Goal: Task Accomplishment & Management: Complete application form

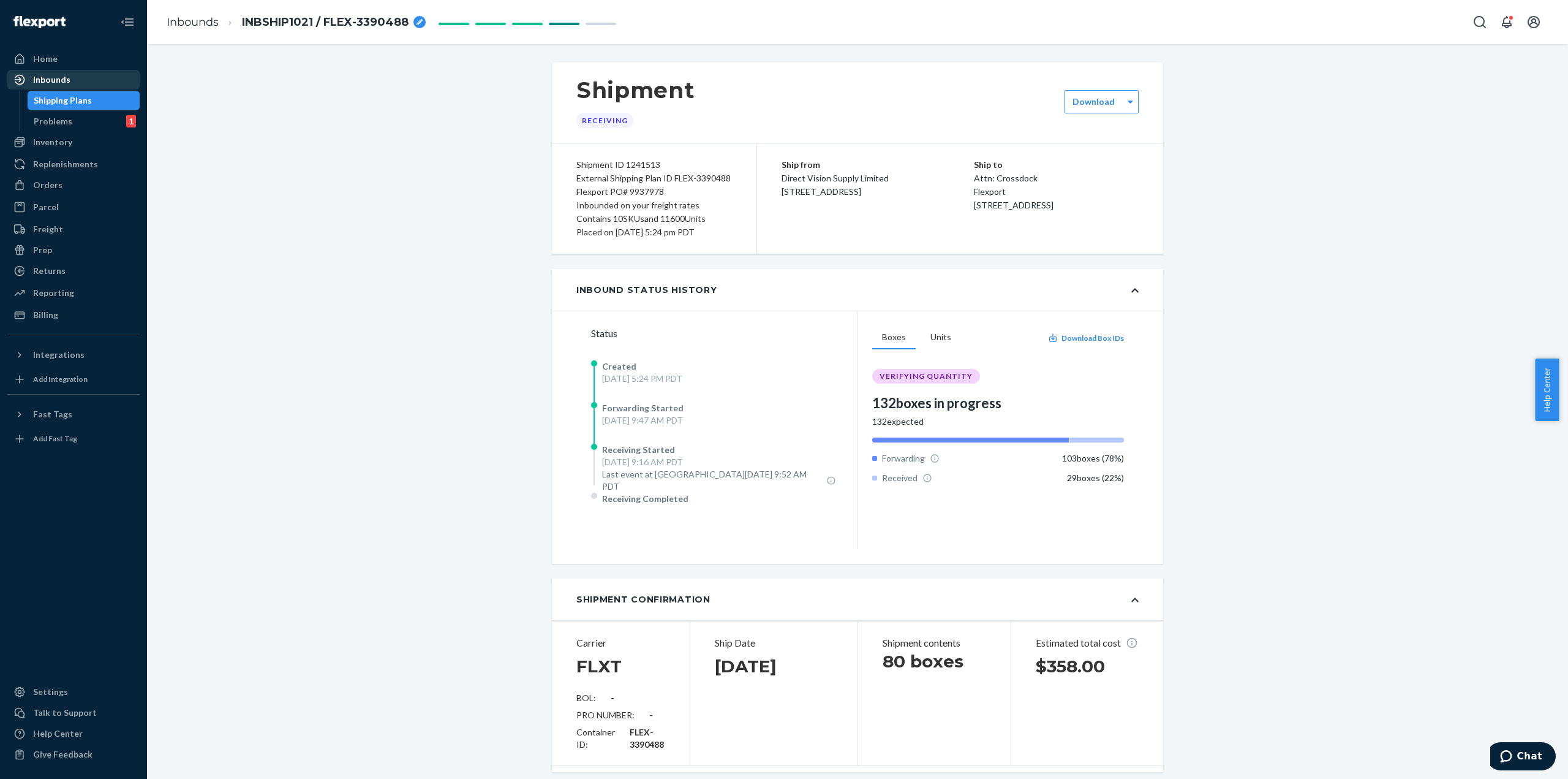
click at [73, 86] on div "Inbounds" at bounding box center [73, 80] width 130 height 17
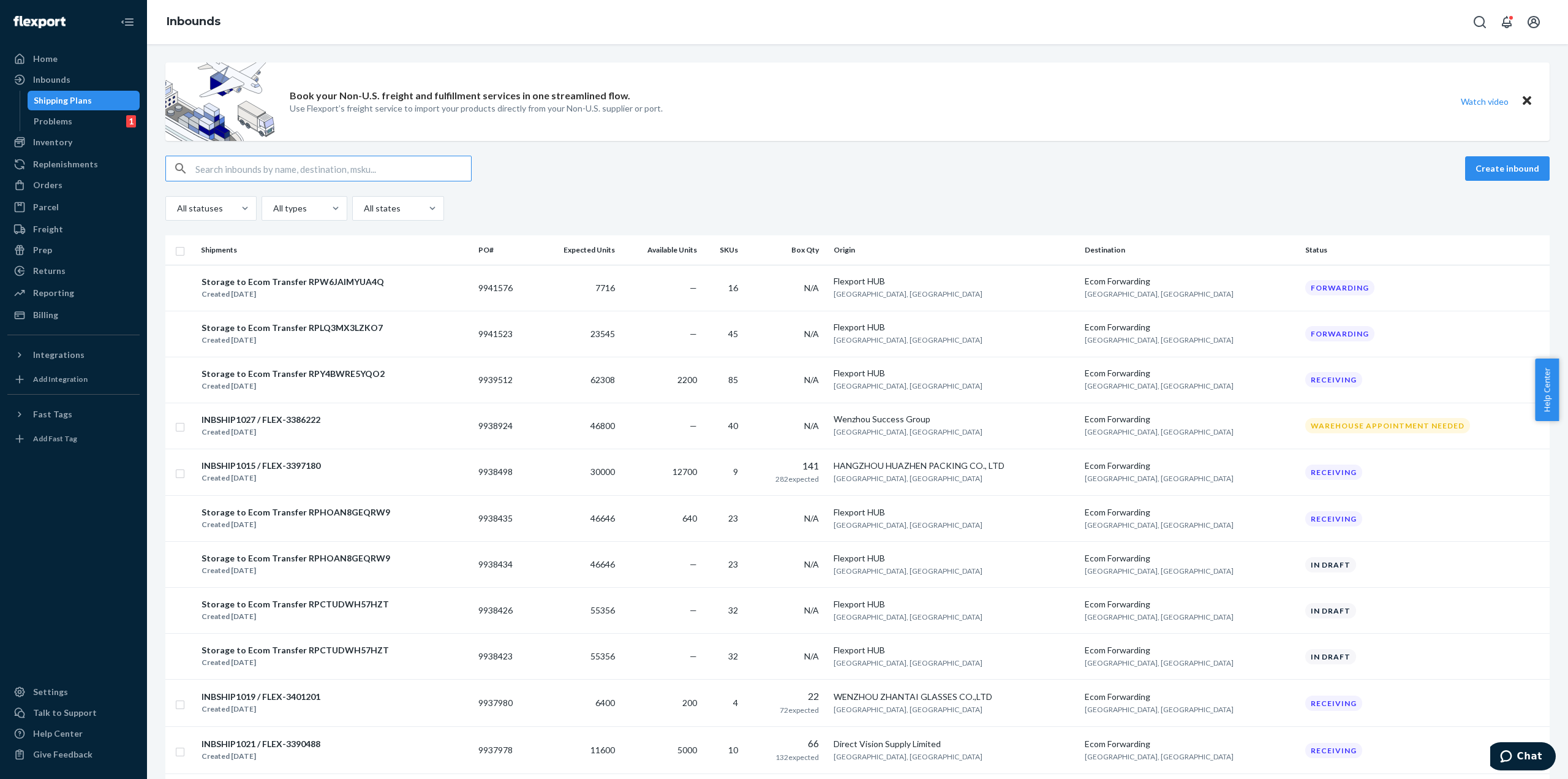
click at [211, 164] on input "text" at bounding box center [333, 168] width 275 height 25
type input "DVS181200"
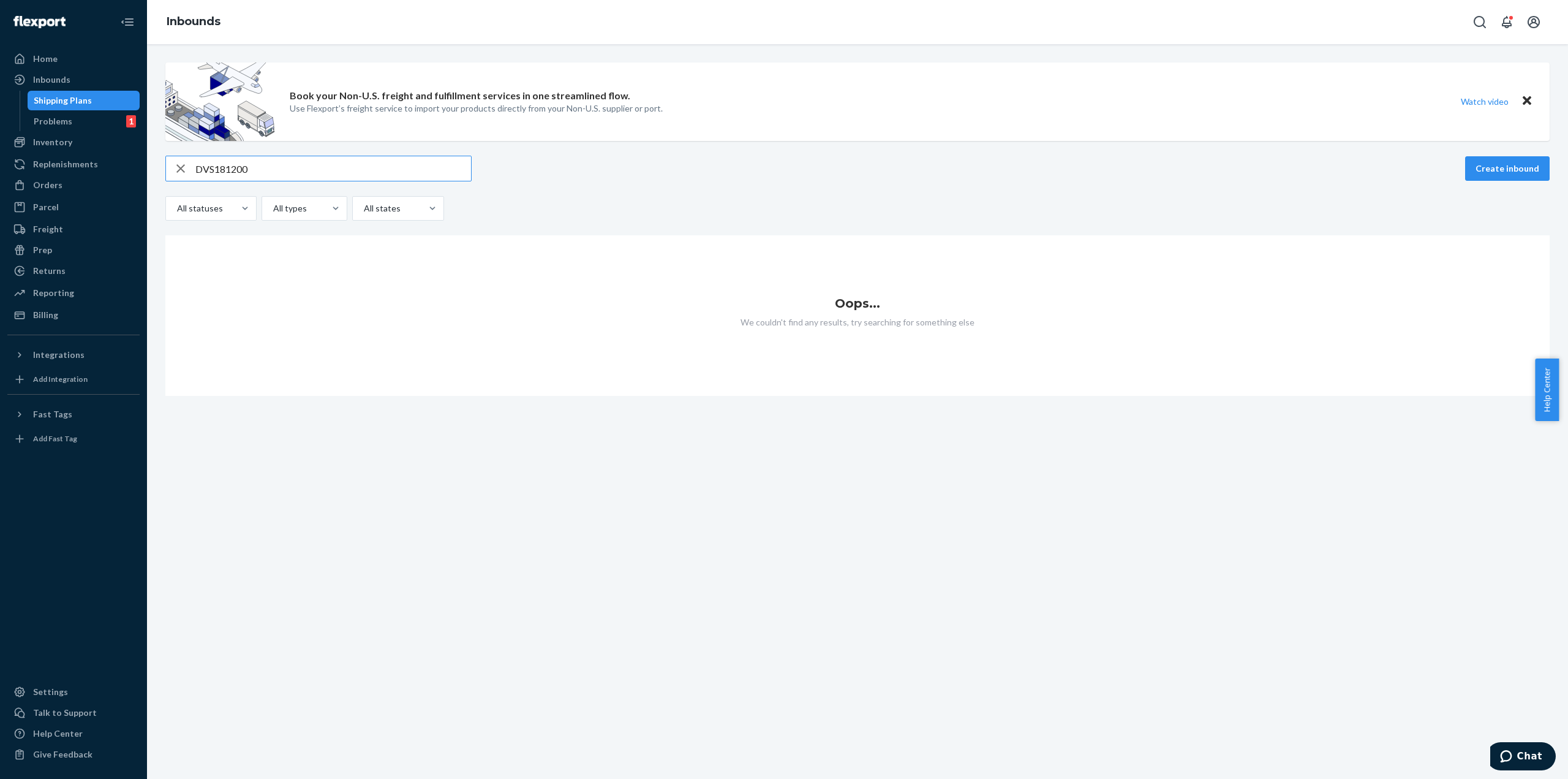
click at [249, 166] on input "DVS181200" at bounding box center [333, 168] width 275 height 25
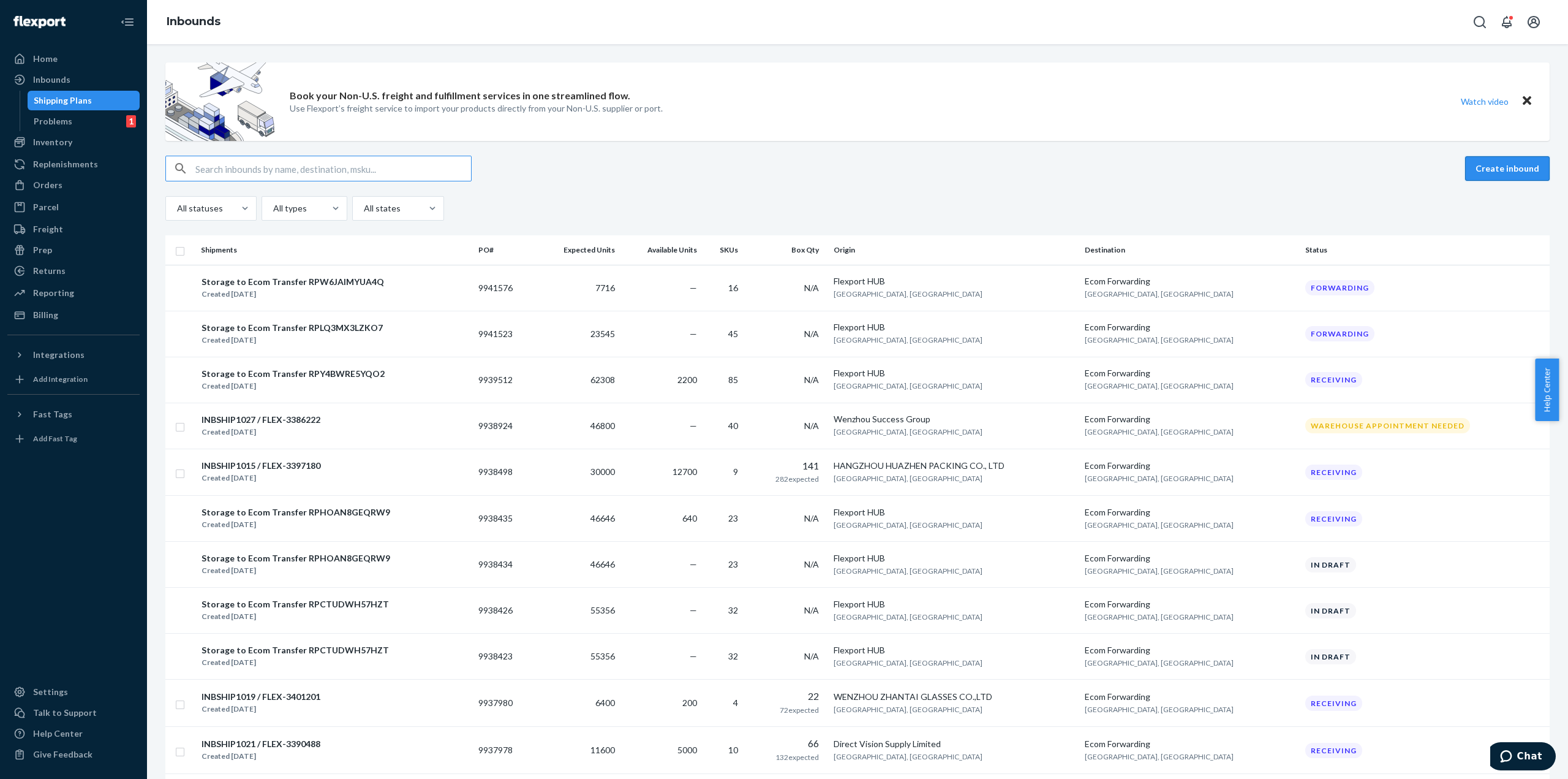
click at [1490, 166] on button "Create inbound" at bounding box center [1507, 168] width 85 height 25
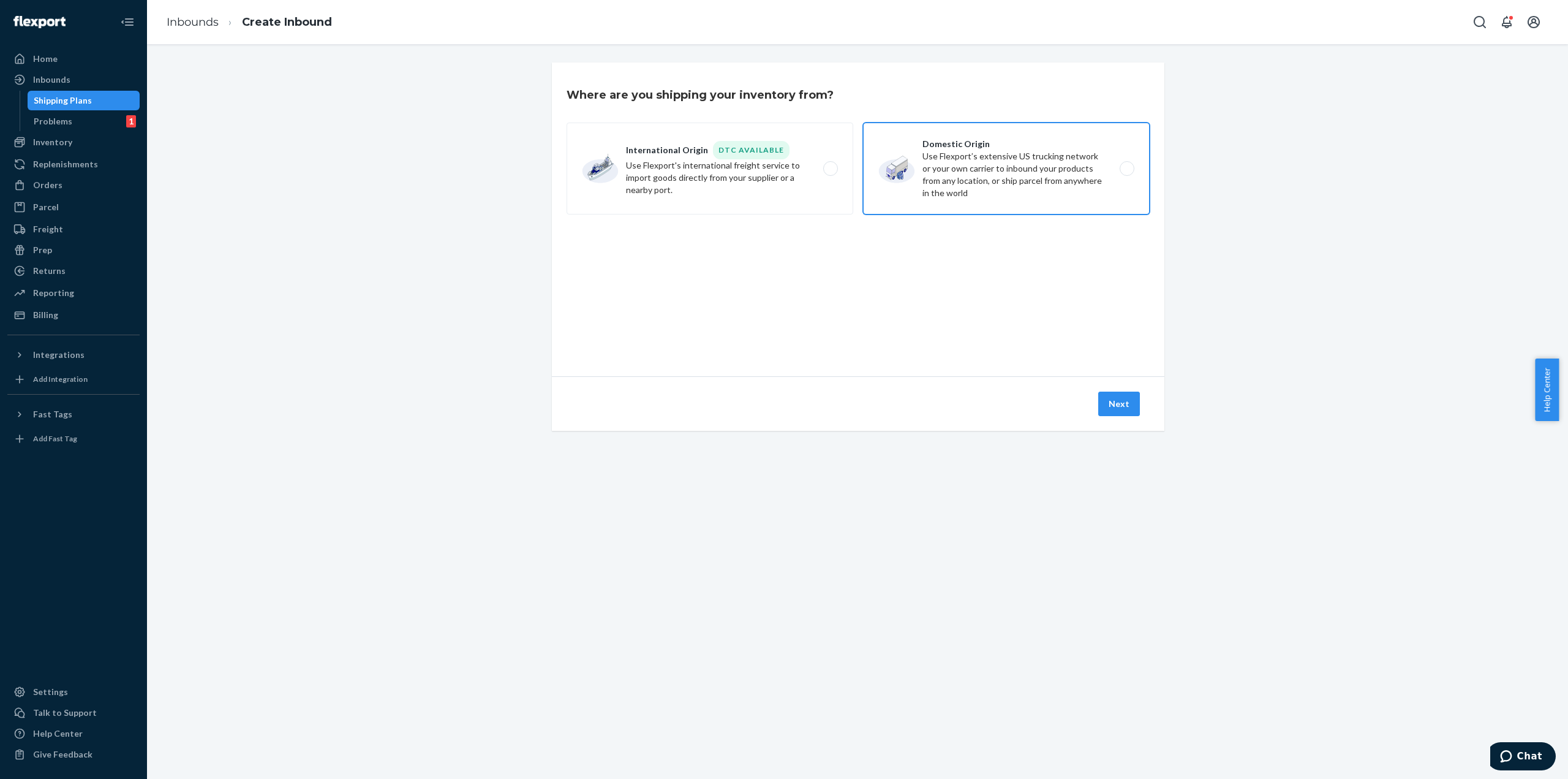
click at [974, 182] on label "Domestic Origin Use Flexport’s extensive US trucking network or your own carrie…" at bounding box center [1006, 168] width 287 height 92
click at [1127, 173] on input "Domestic Origin Use Flexport’s extensive US trucking network or your own carrie…" at bounding box center [1130, 168] width 8 height 8
radio input "true"
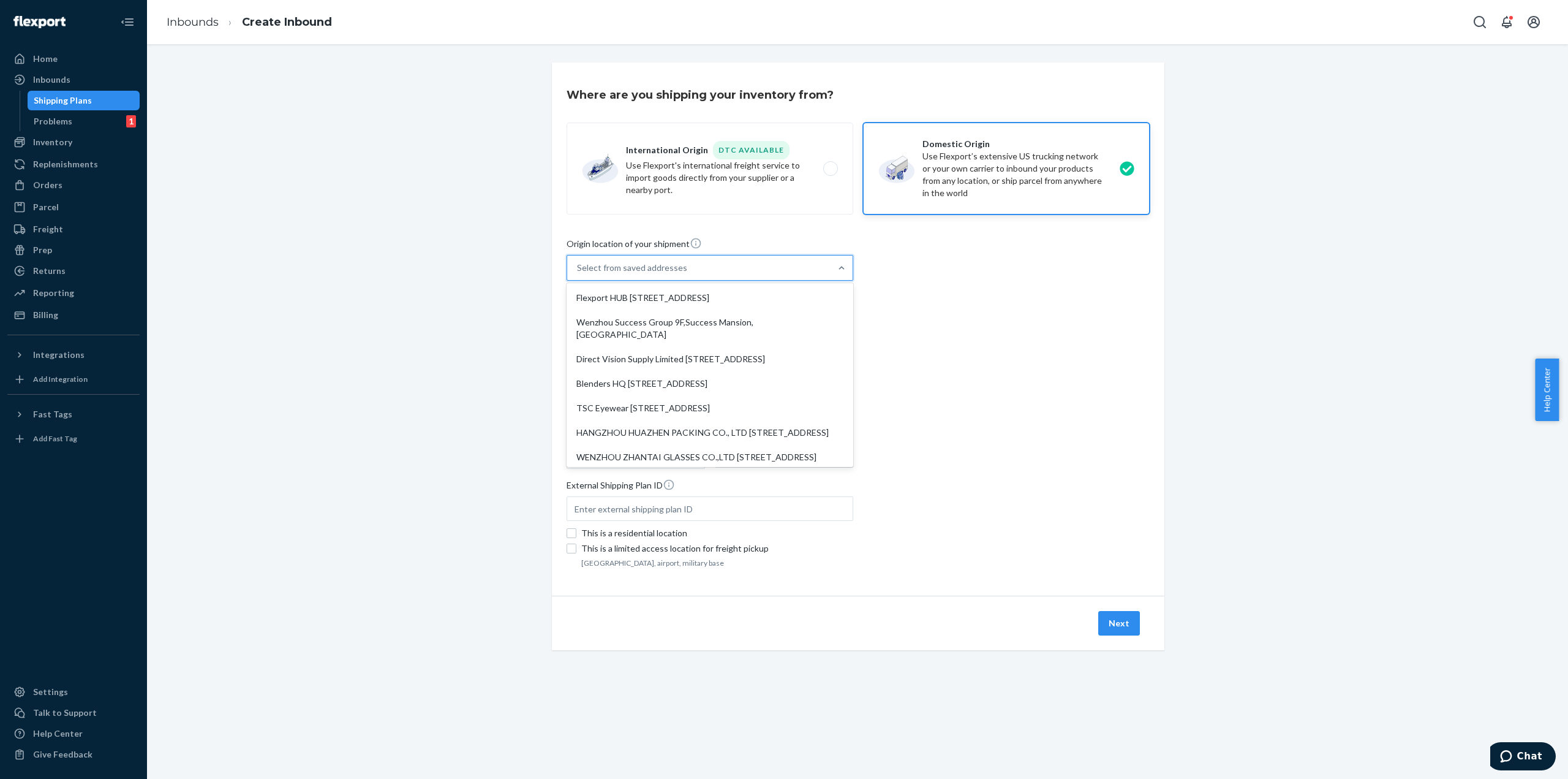
click at [787, 265] on div "Select from saved addresses" at bounding box center [699, 268] width 264 height 25
click at [578, 265] on input "option Flexport HUB [STREET_ADDRESS], 1 of 10. 10 results available. Use Up and…" at bounding box center [578, 268] width 2 height 12
click at [691, 360] on div "Direct Vision Supply Limited [STREET_ADDRESS]" at bounding box center [709, 359] width 282 height 25
click at [578, 274] on input "option Direct Vision Supply Limited [STREET_ADDRESS] focused, 3 of 10. 10 resul…" at bounding box center [578, 268] width 2 height 12
type input "Direct Vision Supply Limited"
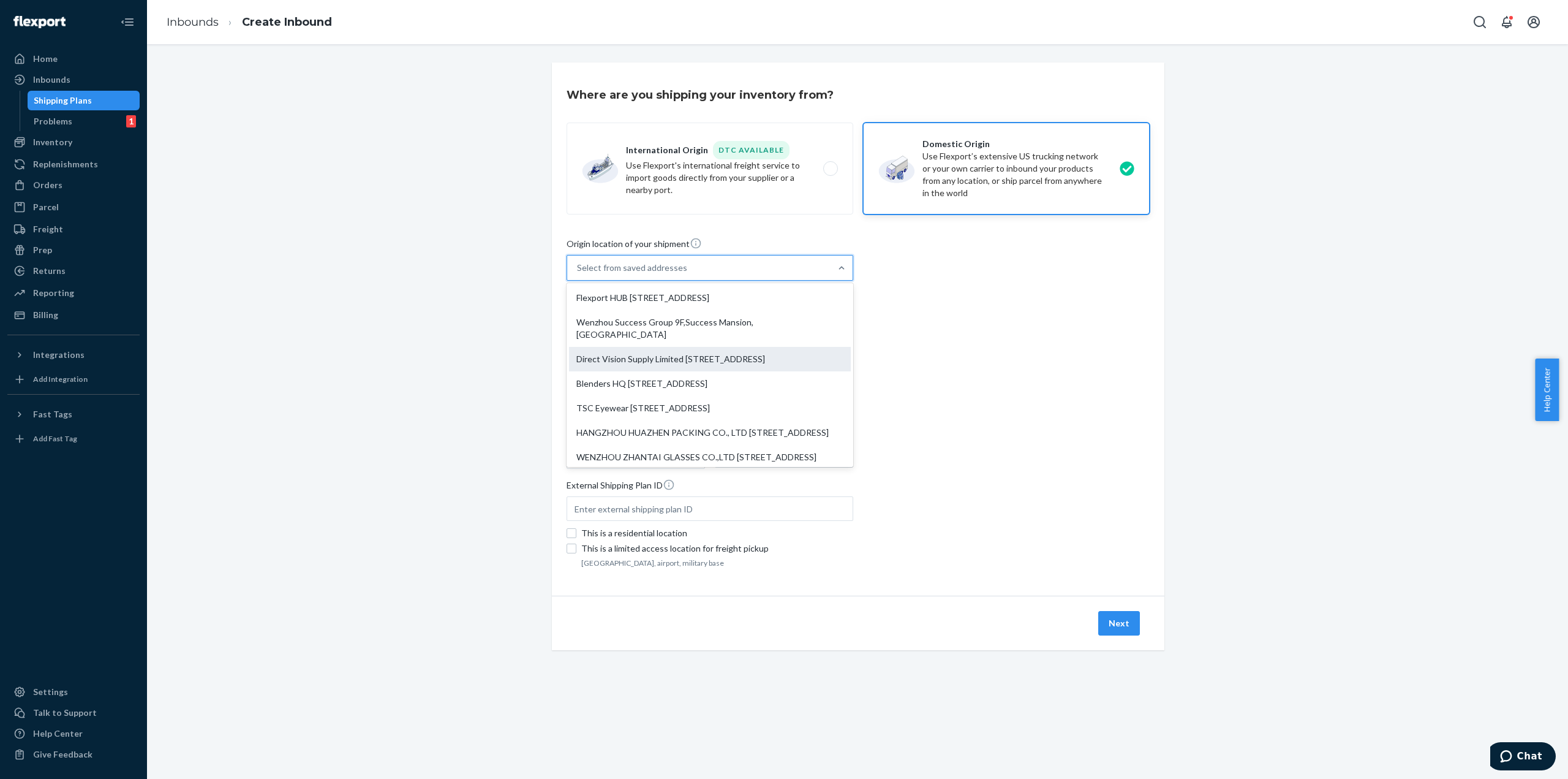
type input "[GEOGRAPHIC_DATA]"
type input "325000"
type input "[STREET_ADDRESS]"
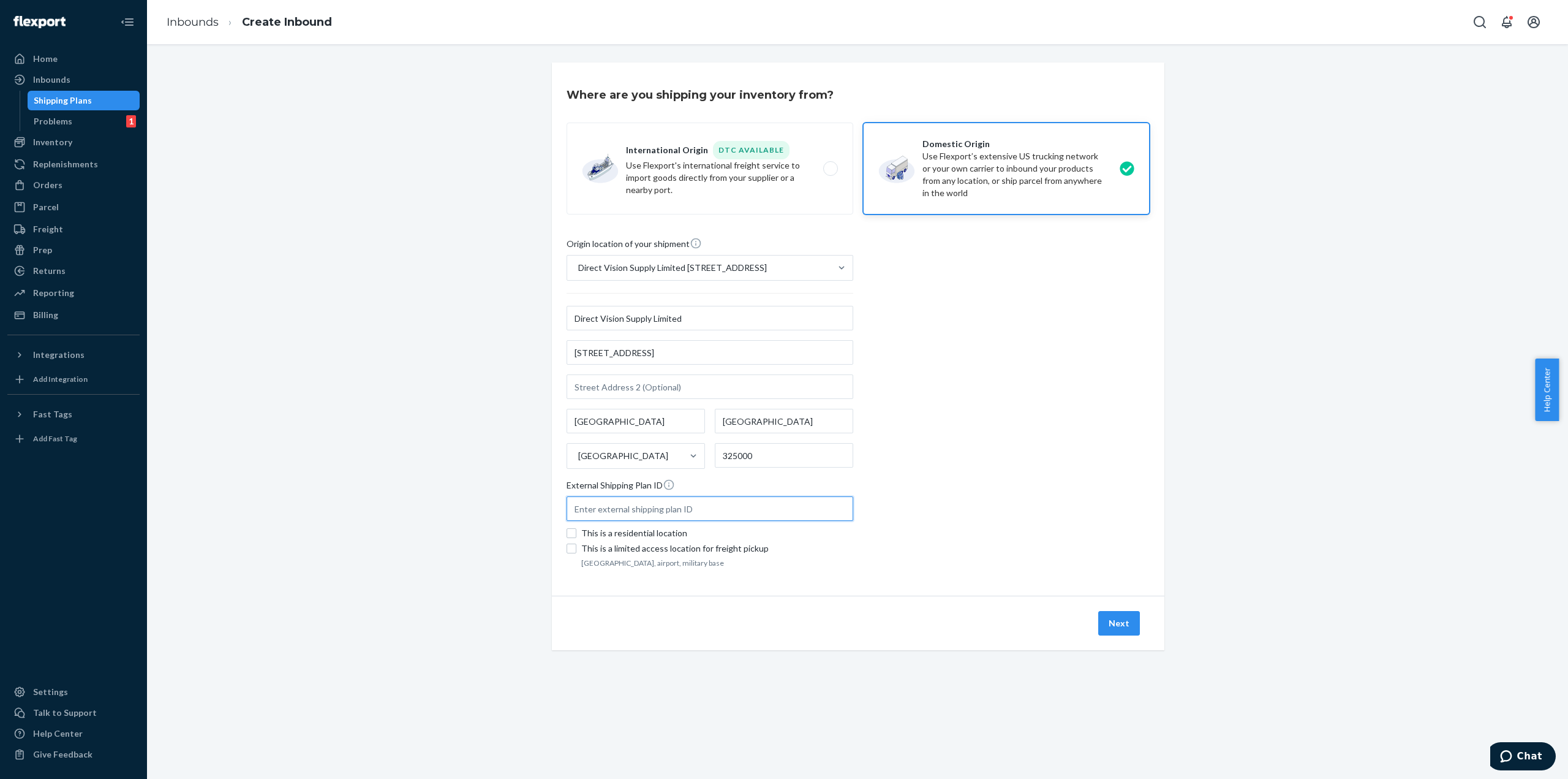
click at [622, 509] on input "text" at bounding box center [710, 509] width 287 height 25
paste input "FLEX-3440169"
click at [571, 507] on input "FLEX-3440169" at bounding box center [710, 509] width 287 height 25
type input "FLEX-3440169"
click at [1216, 392] on div "Where are you shipping your inventory from? International Origin DTC Available …" at bounding box center [857, 371] width 1403 height 617
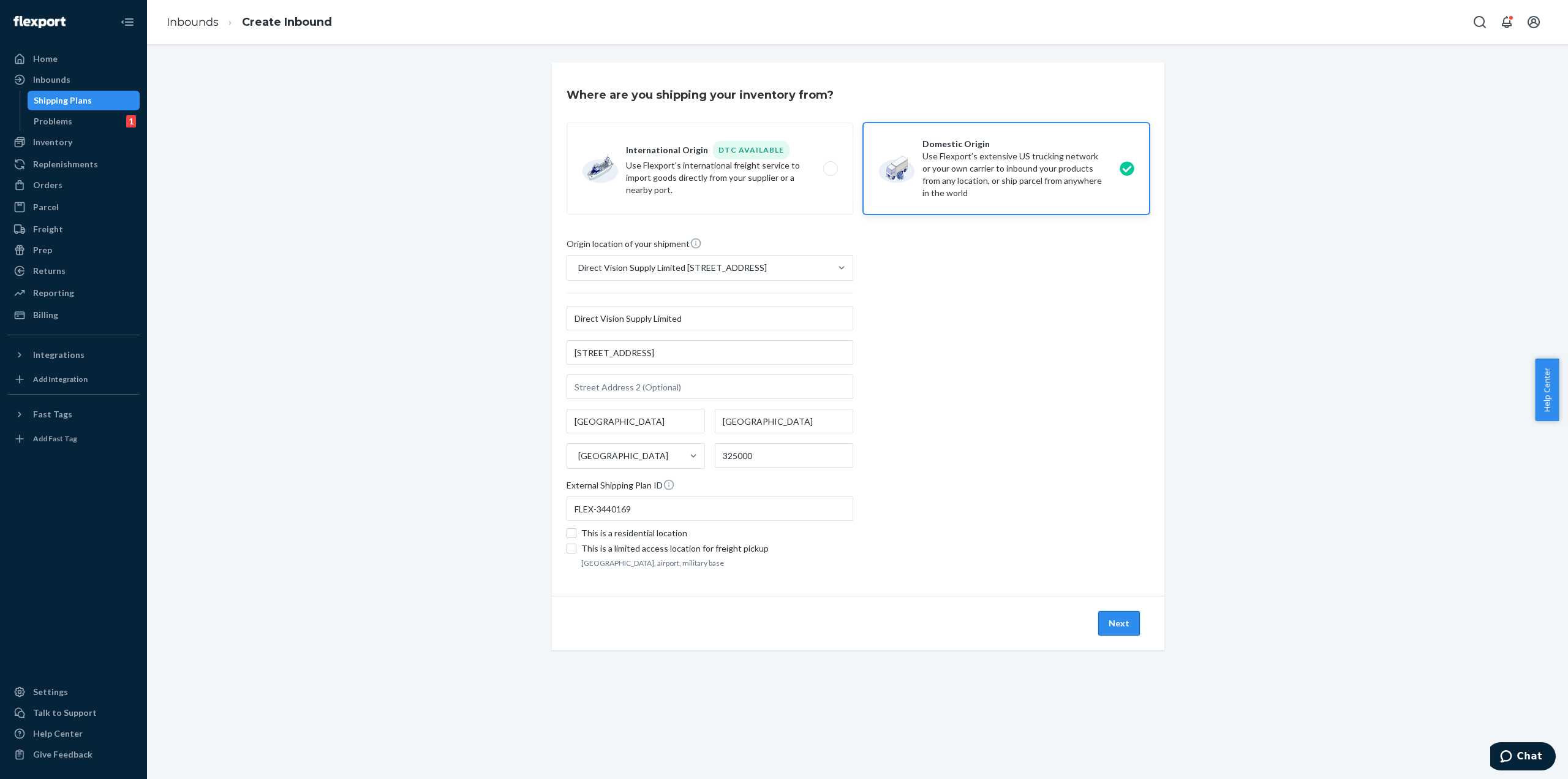
click at [1131, 617] on button "Next" at bounding box center [1120, 623] width 42 height 25
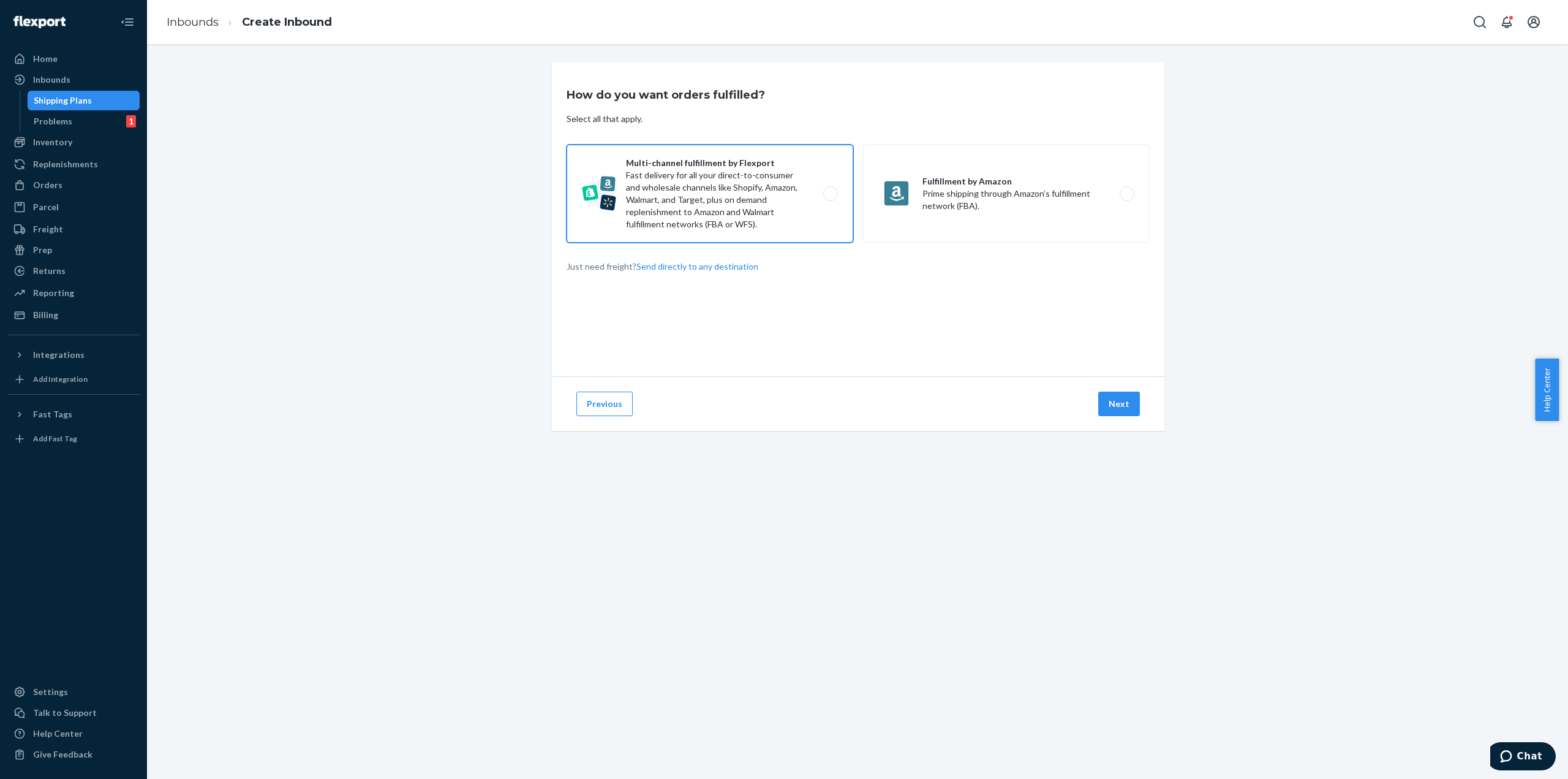
click at [776, 193] on label "Multi-channel fulfillment by Flexport Fast delivery for all your direct-to-cons…" at bounding box center [710, 193] width 287 height 98
click at [830, 193] on input "Multi-channel fulfillment by Flexport Fast delivery for all your direct-to-cons…" at bounding box center [834, 194] width 8 height 8
radio input "true"
click at [1127, 410] on button "Next" at bounding box center [1120, 404] width 42 height 25
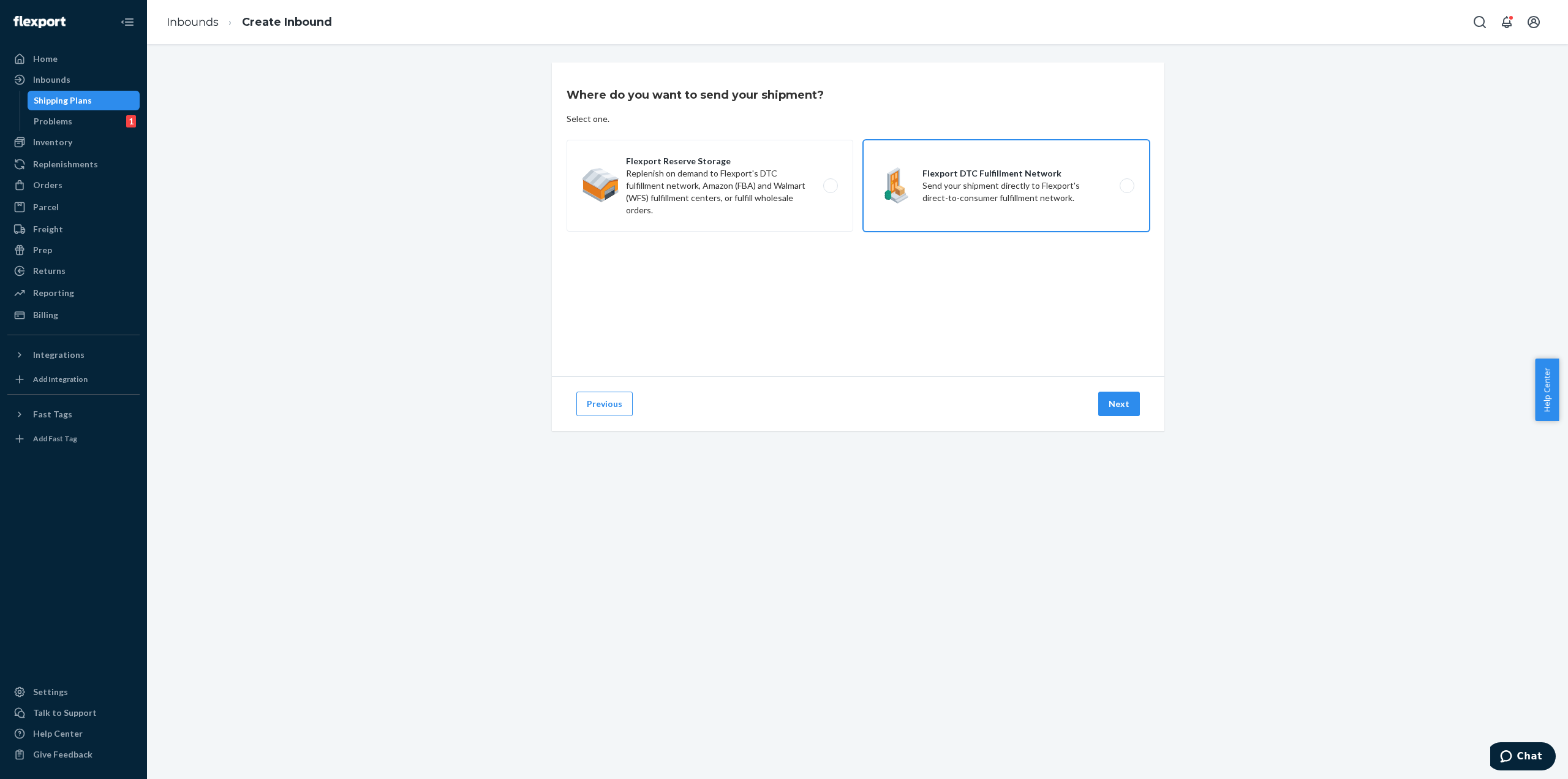
click at [1047, 223] on label "Flexport DTC Fulfillment Network Send your shipment directly to Flexport's dire…" at bounding box center [1006, 185] width 287 height 92
click at [1127, 190] on input "Flexport DTC Fulfillment Network Send your shipment directly to Flexport's dire…" at bounding box center [1130, 185] width 8 height 8
radio input "true"
click at [1116, 399] on button "Next" at bounding box center [1120, 404] width 42 height 25
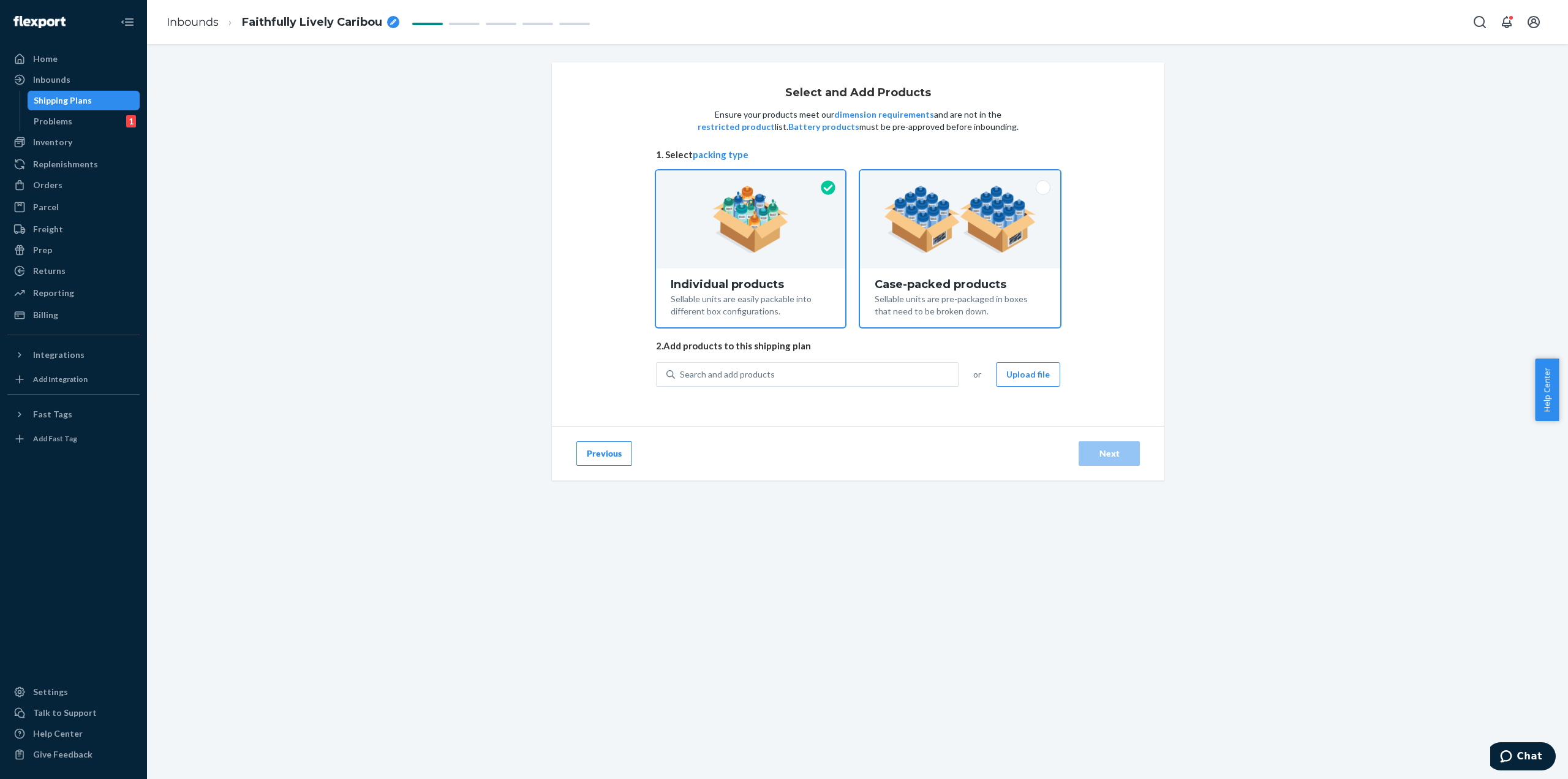
click at [976, 285] on div "Case-packed products" at bounding box center [960, 284] width 171 height 12
click at [964, 178] on input "Case-packed products Sellable units are pre-packaged in boxes that need to be b…" at bounding box center [960, 174] width 8 height 8
radio input "true"
radio input "false"
click at [1026, 382] on button "Upload file" at bounding box center [1028, 375] width 64 height 25
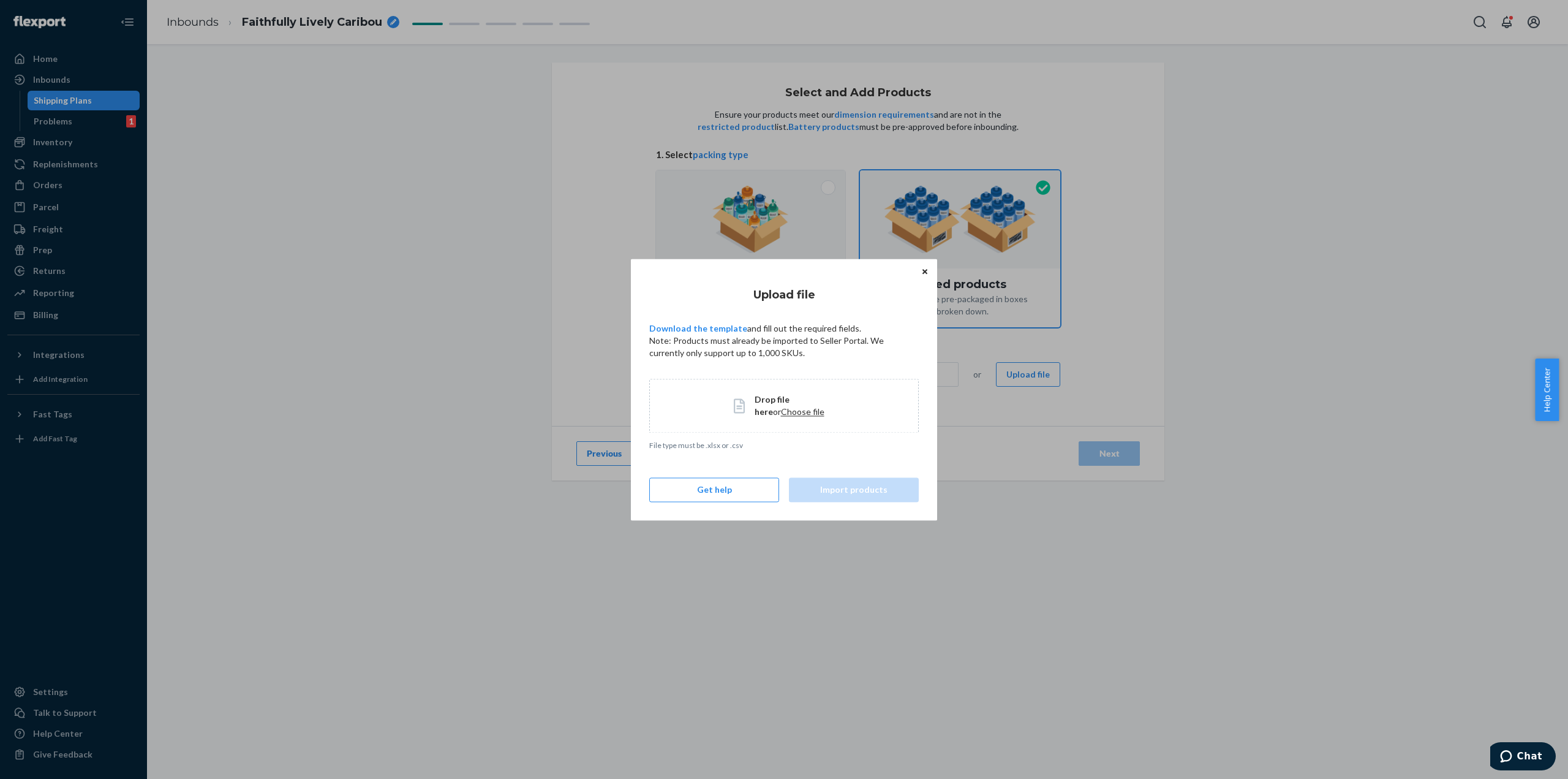
click at [707, 334] on p "Note: Products must already be imported to Seller Portal. We currently only sup…" at bounding box center [784, 347] width 269 height 25
click at [706, 328] on link "Download the template" at bounding box center [698, 327] width 98 height 10
click at [560, 379] on div "Upload file Download the template and fill out the required fields. Note: Produ…" at bounding box center [784, 390] width 1568 height 779
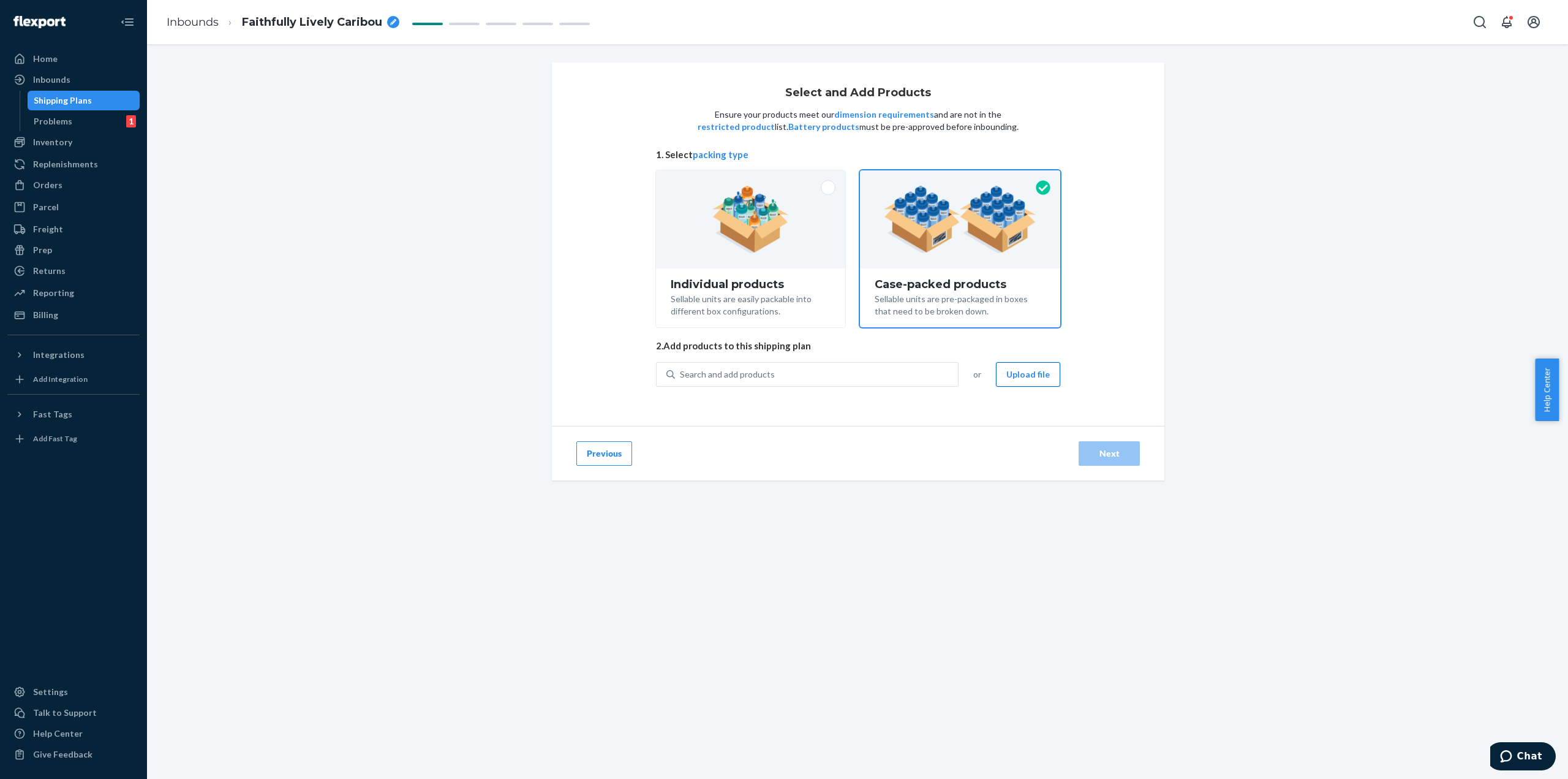
click at [1040, 380] on button "Upload file" at bounding box center [1028, 375] width 64 height 25
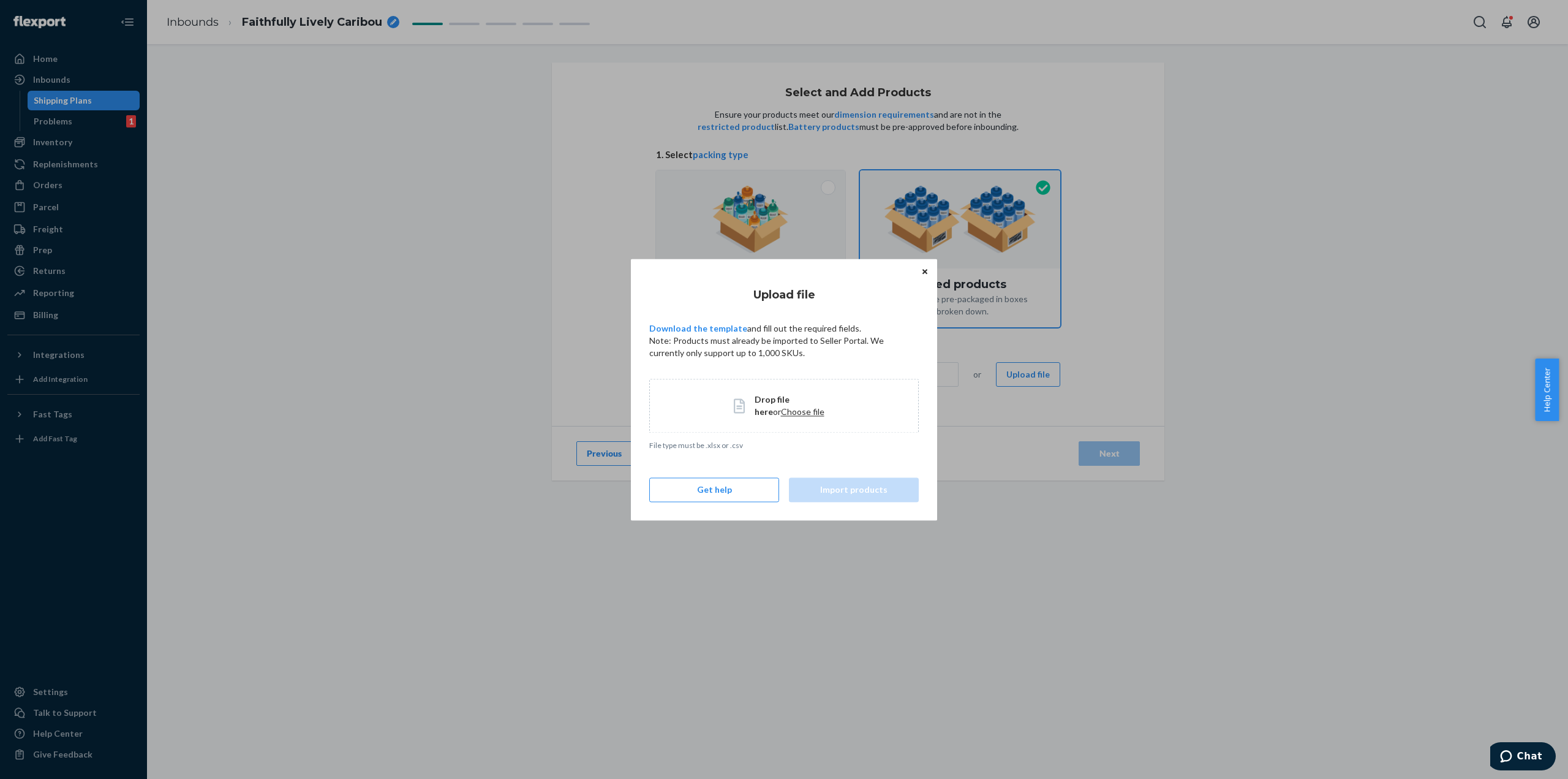
click at [783, 415] on span "Choose file" at bounding box center [803, 410] width 43 height 10
click at [781, 416] on span "Choose file" at bounding box center [803, 410] width 43 height 10
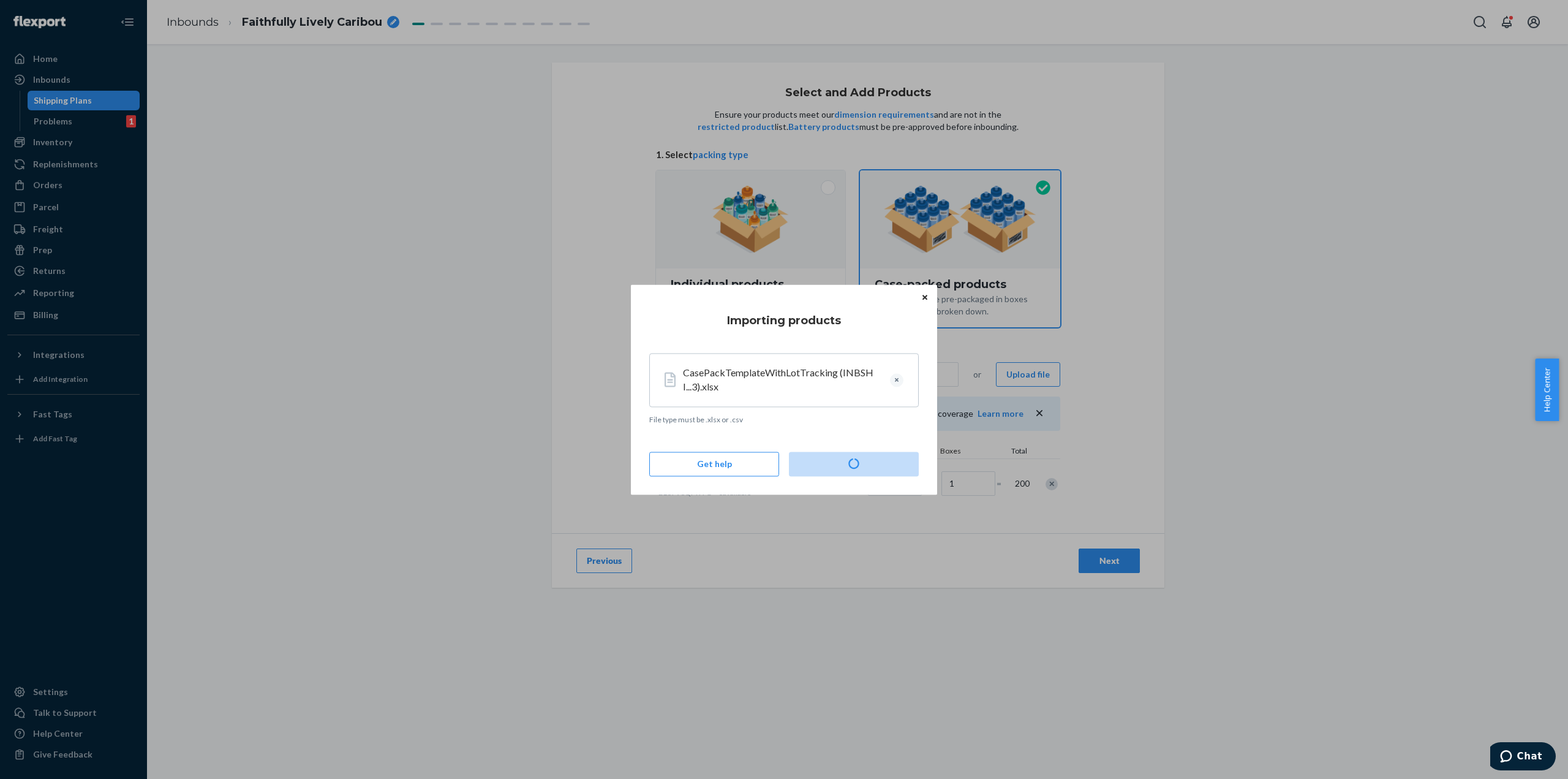
type input "9"
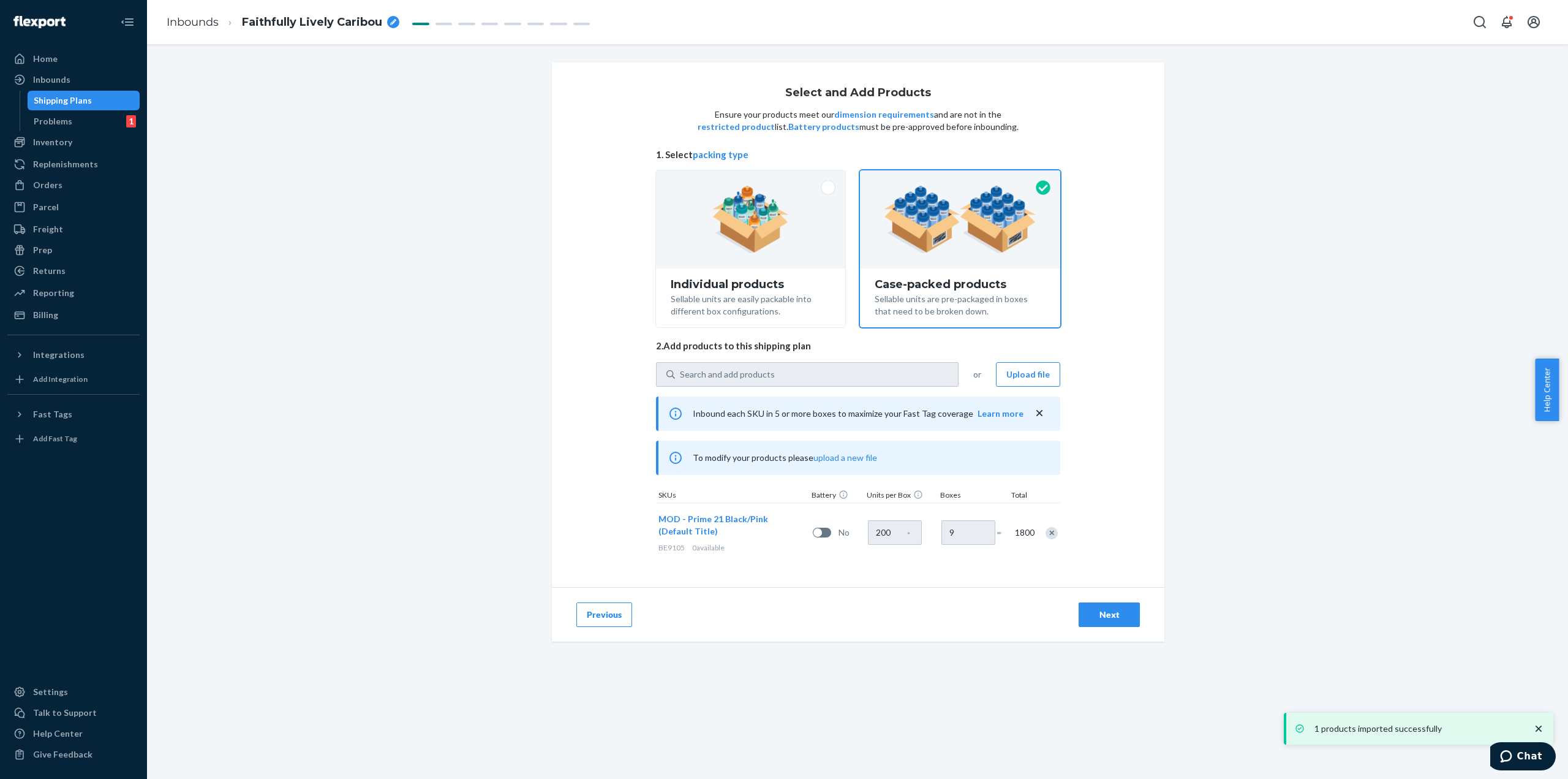
click at [1099, 615] on div "Next" at bounding box center [1109, 615] width 40 height 12
radio input "true"
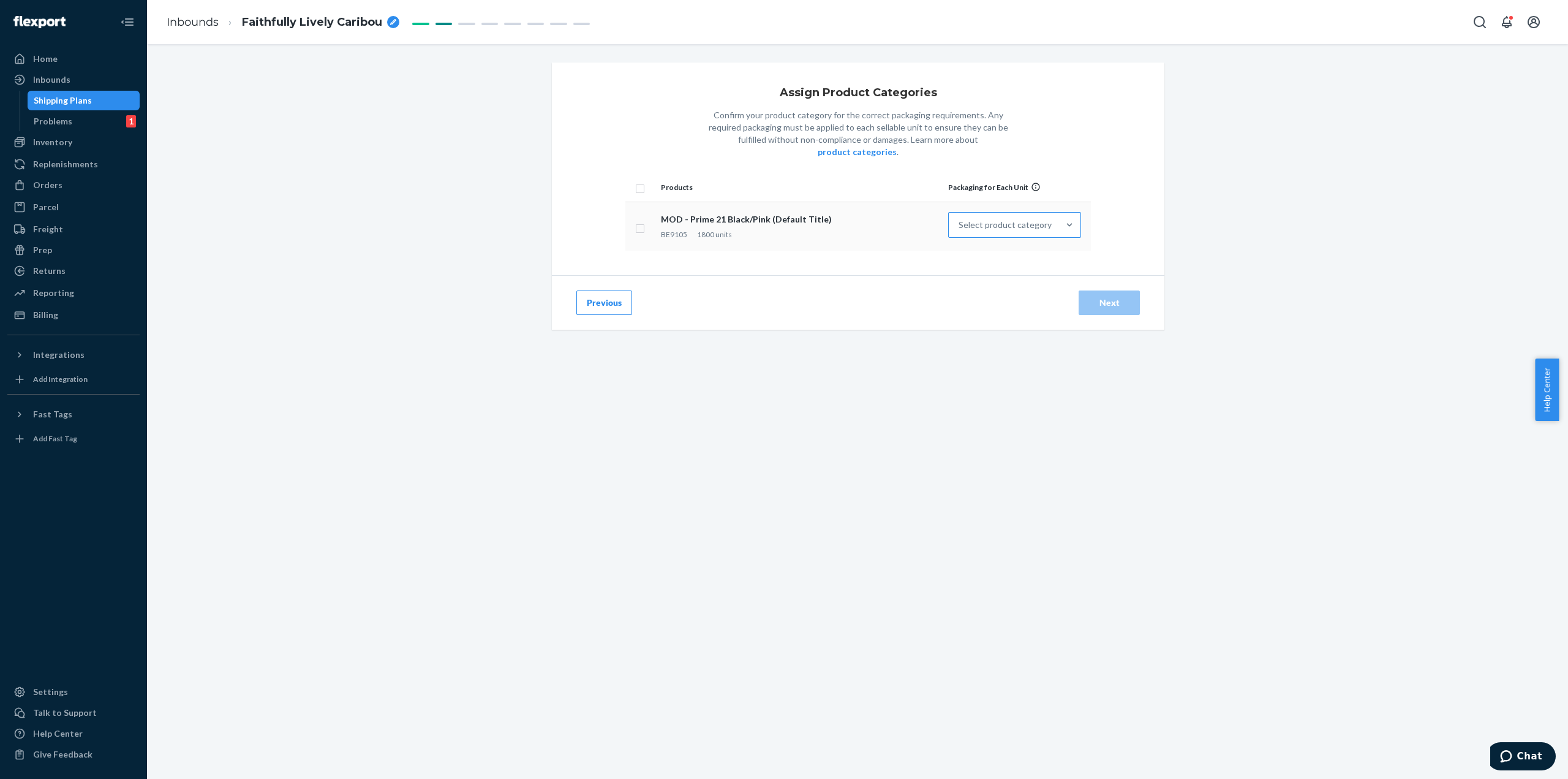
click at [1058, 220] on div at bounding box center [1069, 225] width 22 height 25
click at [960, 220] on input "Select product category" at bounding box center [960, 225] width 2 height 12
click at [992, 397] on div "Other (no special packaging)" at bounding box center [1014, 410] width 128 height 25
click at [960, 231] on input "option Other (no special packaging) focused, 10 of 10. 10 results available. Us…" at bounding box center [960, 225] width 2 height 12
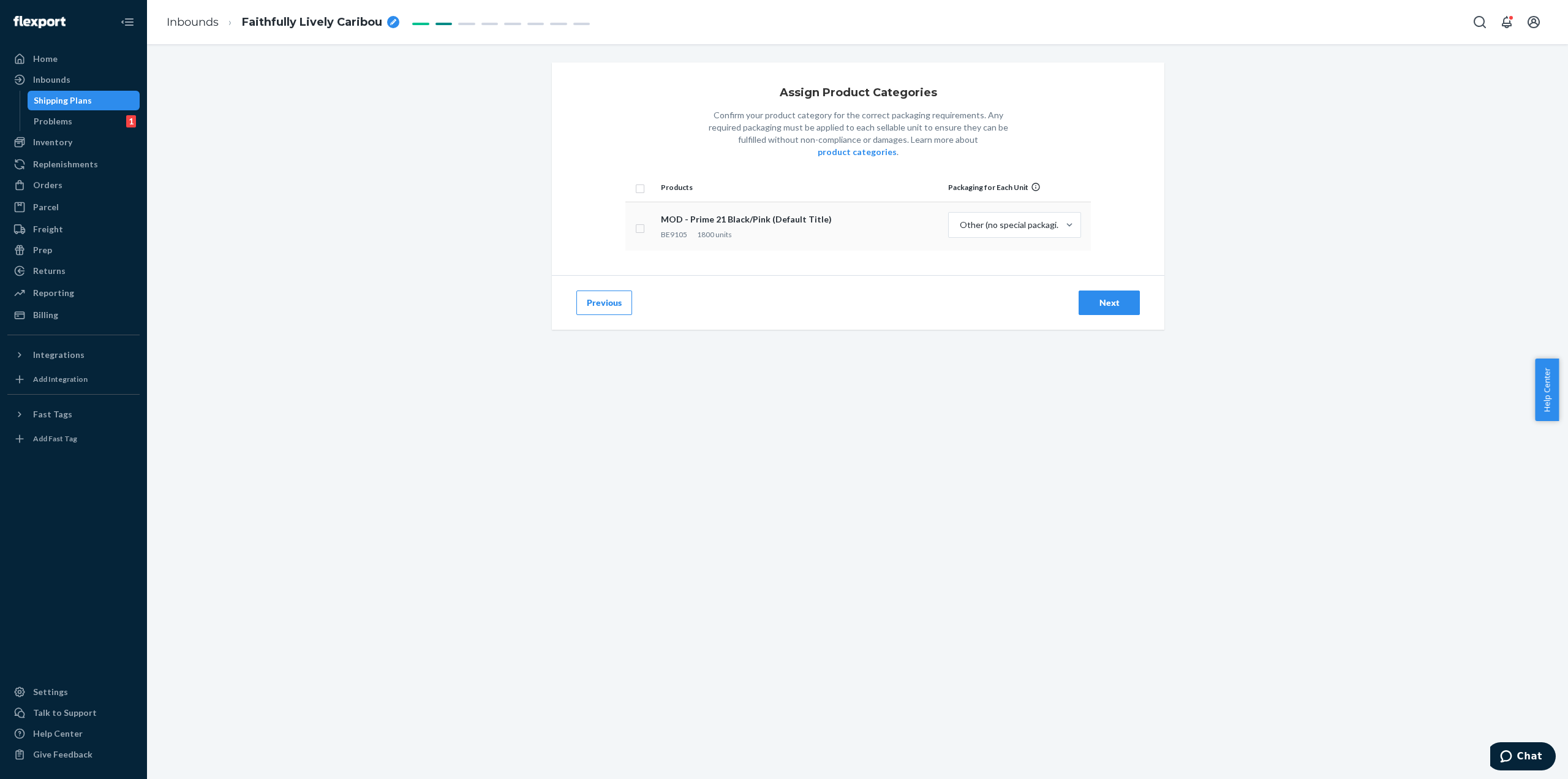
click at [1106, 296] on div "Next" at bounding box center [1109, 303] width 40 height 12
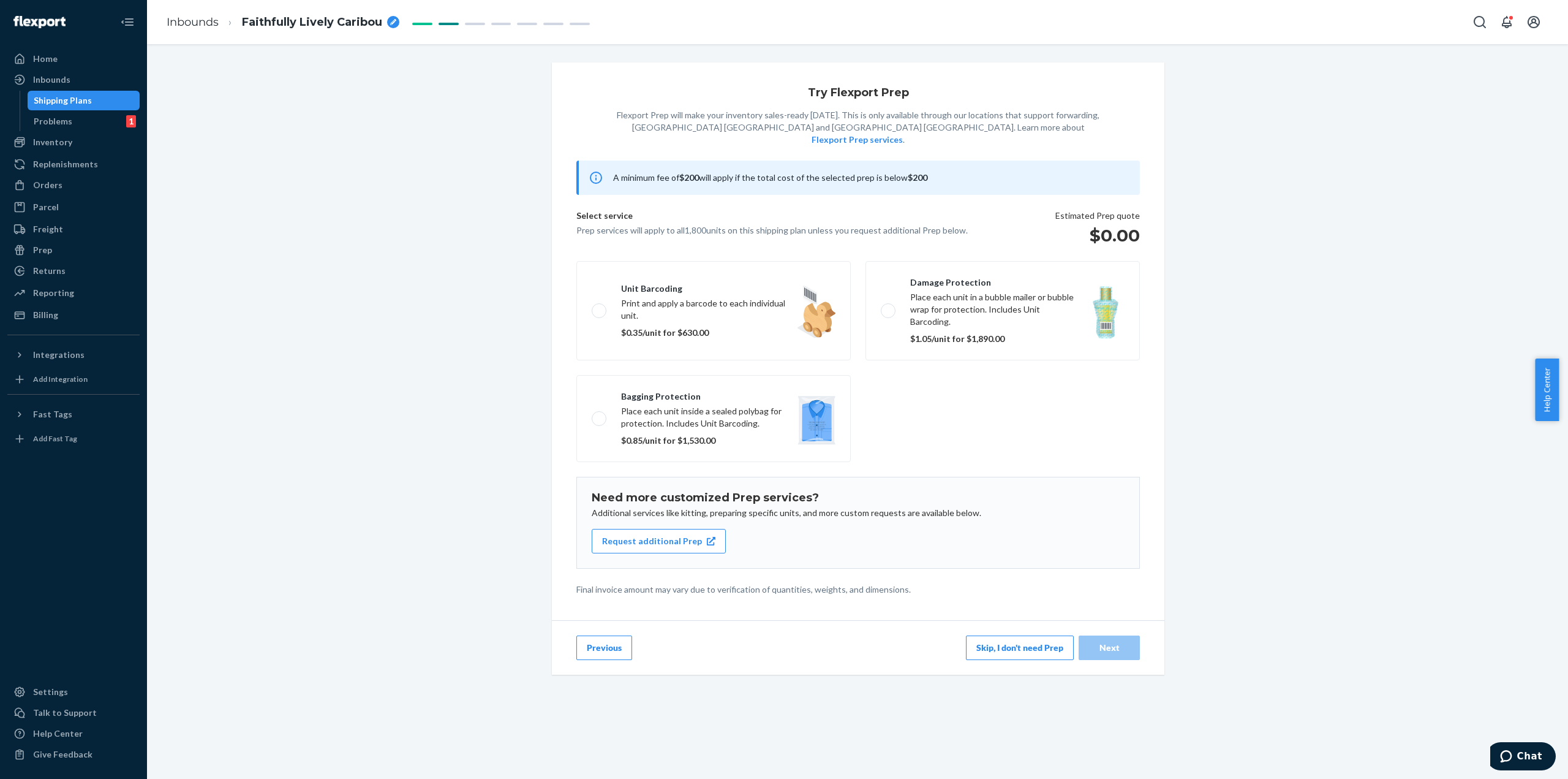
click at [1010, 635] on button "Skip, I don't need Prep" at bounding box center [1019, 648] width 108 height 25
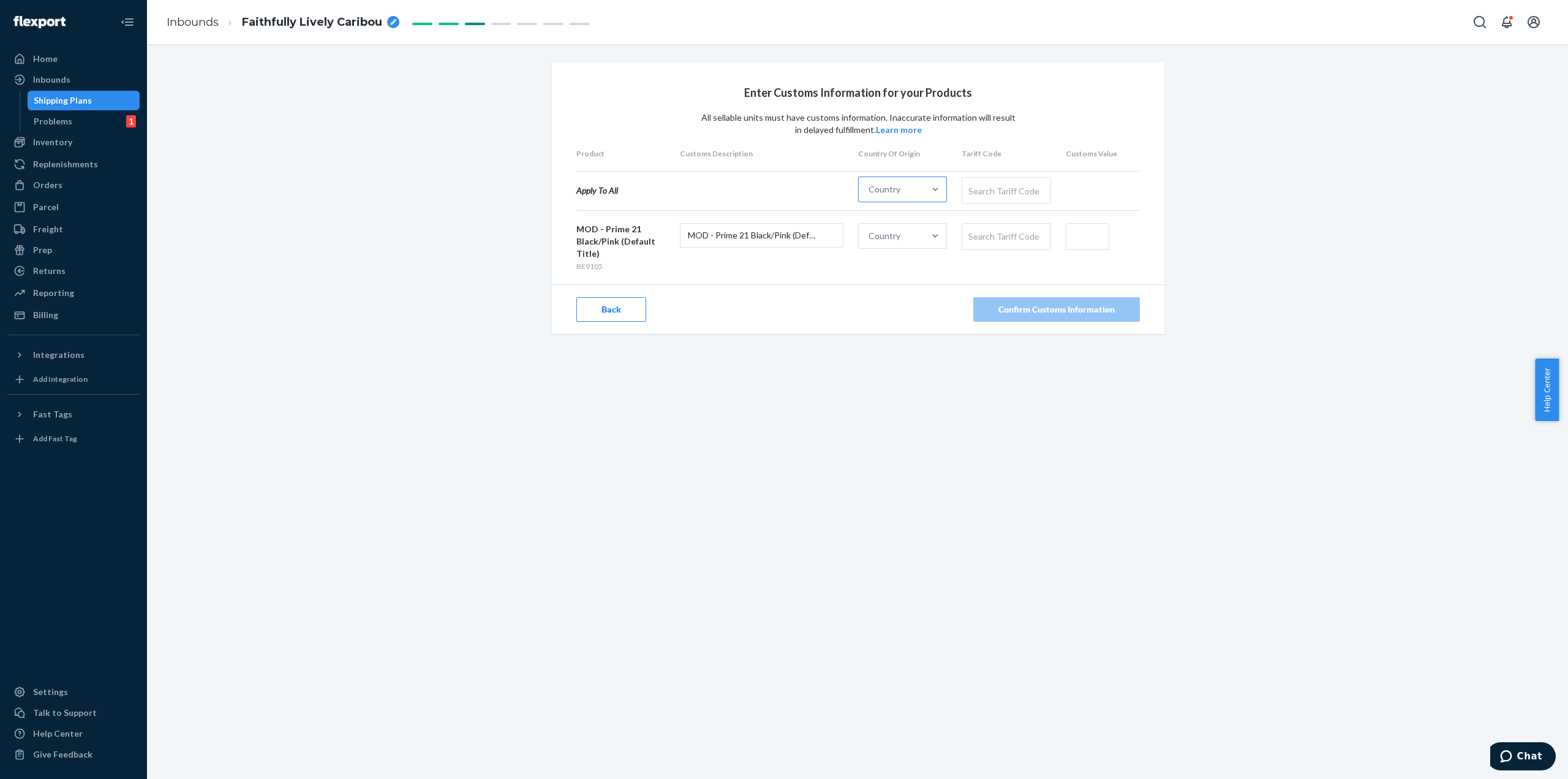
click at [911, 191] on div "Country" at bounding box center [891, 189] width 65 height 25
click at [870, 191] on input "Country" at bounding box center [870, 189] width 2 height 12
click at [900, 241] on div "[GEOGRAPHIC_DATA]" at bounding box center [916, 244] width 112 height 25
click at [870, 196] on input "option China focused, 2 of 249. 249 results available. Use Up and Down to choos…" at bounding box center [870, 189] width 2 height 12
click at [1028, 194] on div "Search Tariff Code" at bounding box center [1006, 190] width 88 height 26
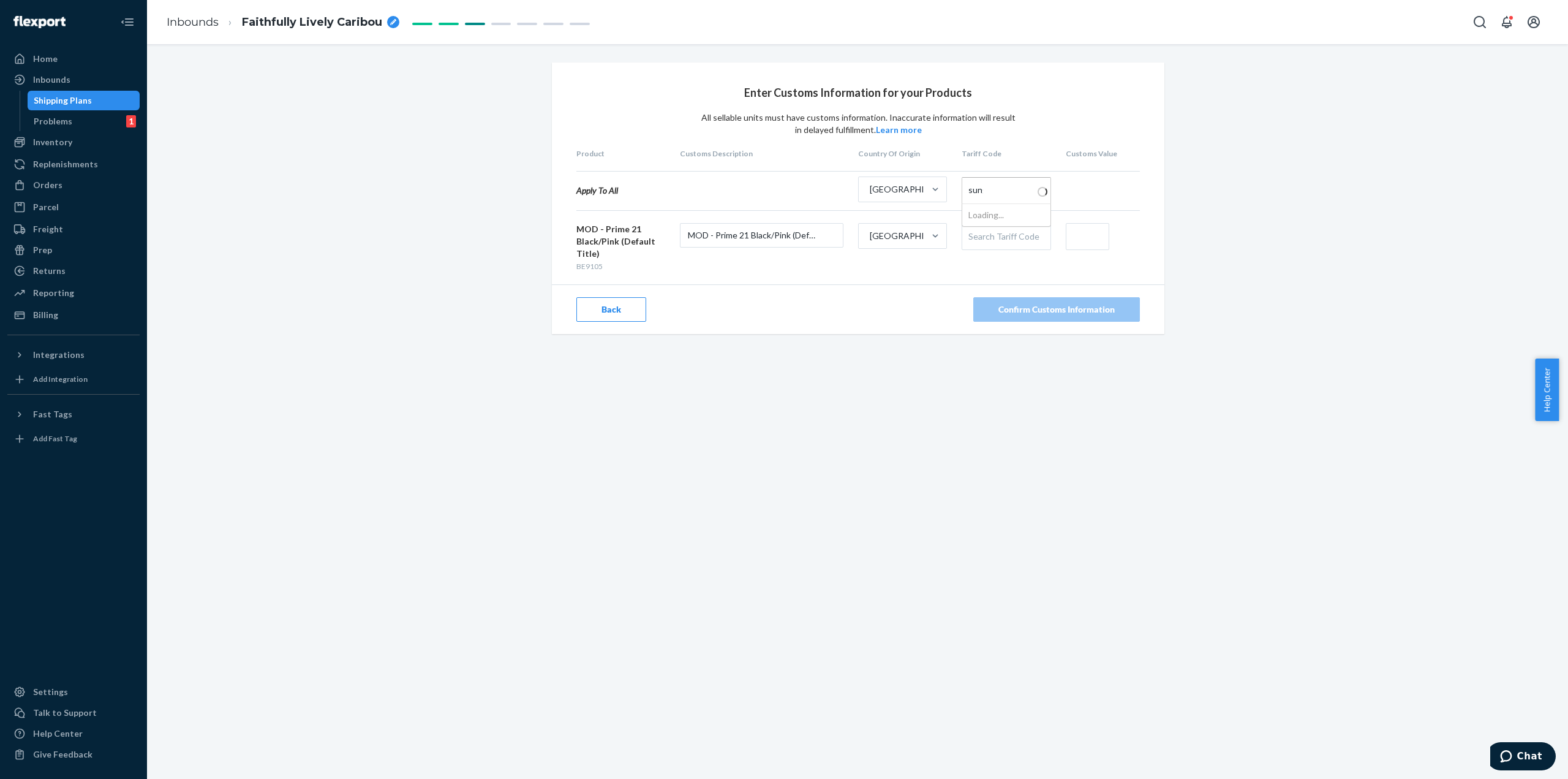
type input "sungla"
click at [1073, 241] on input "text" at bounding box center [1088, 236] width 43 height 27
type input "$12.96"
click at [1115, 312] on button "Confirm Customs Information" at bounding box center [1057, 310] width 167 height 25
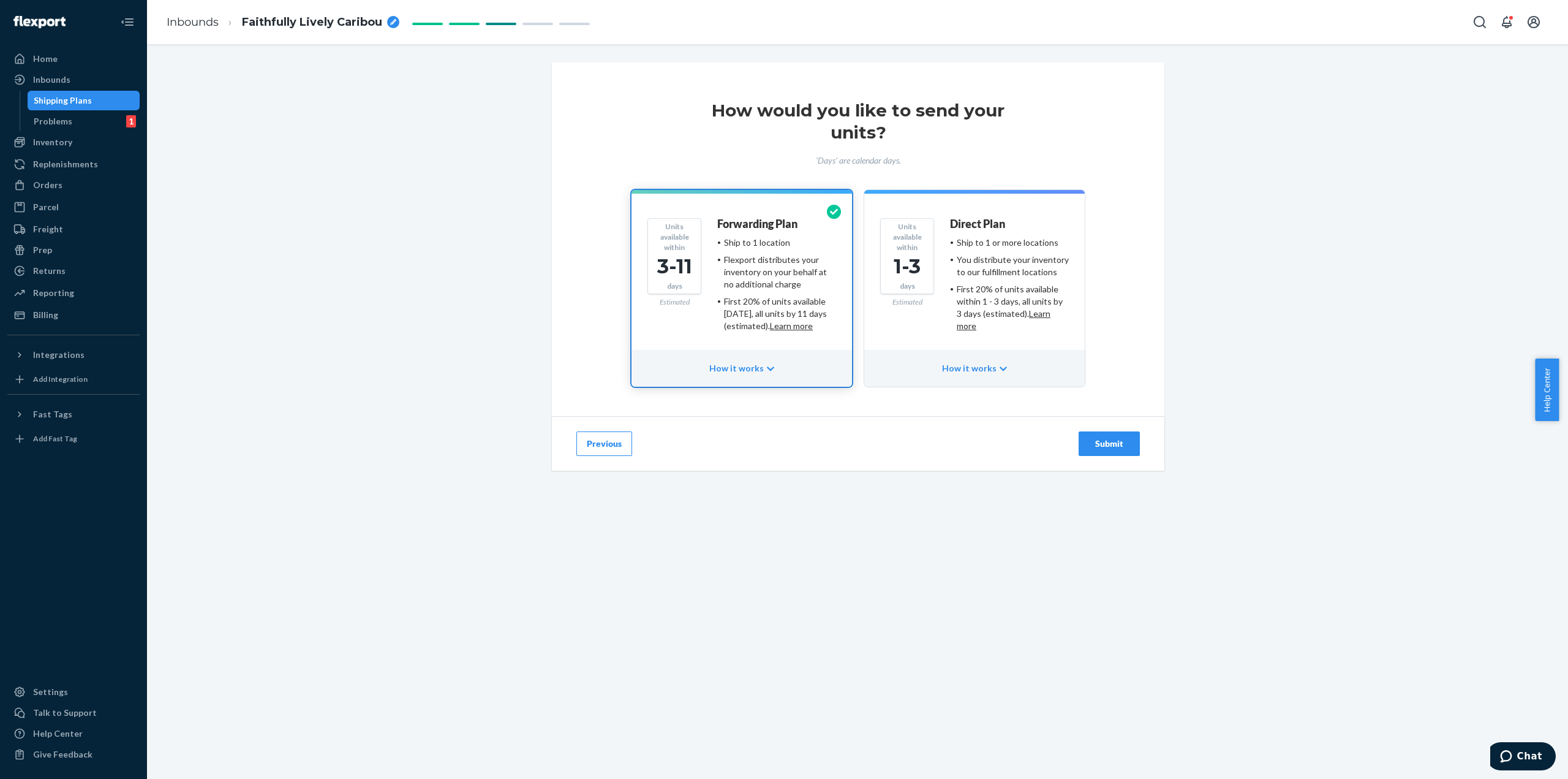
click at [1039, 227] on div "Direct Plan" at bounding box center [1009, 227] width 119 height 19
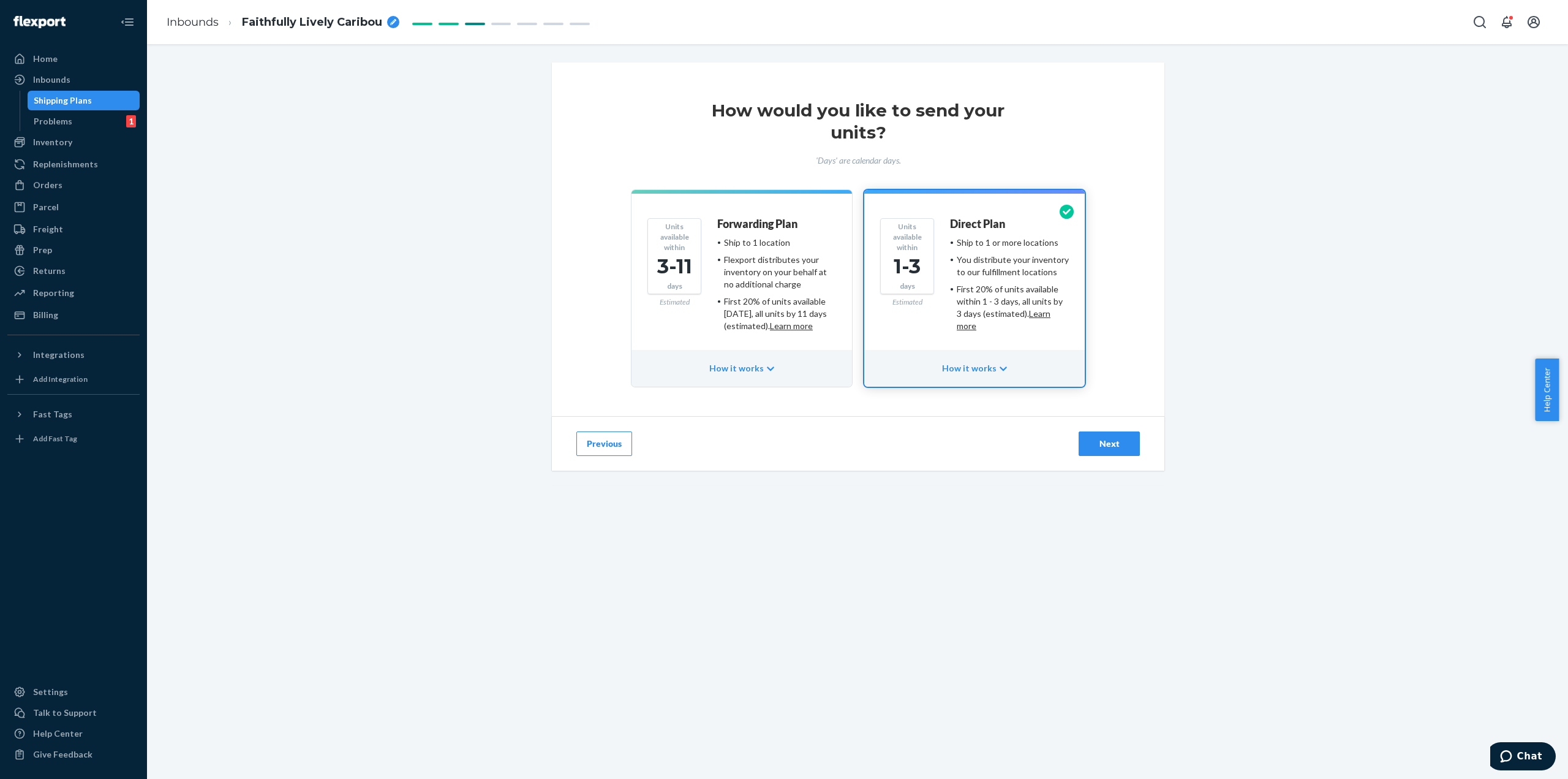
click at [1120, 448] on div "Next" at bounding box center [1109, 444] width 40 height 12
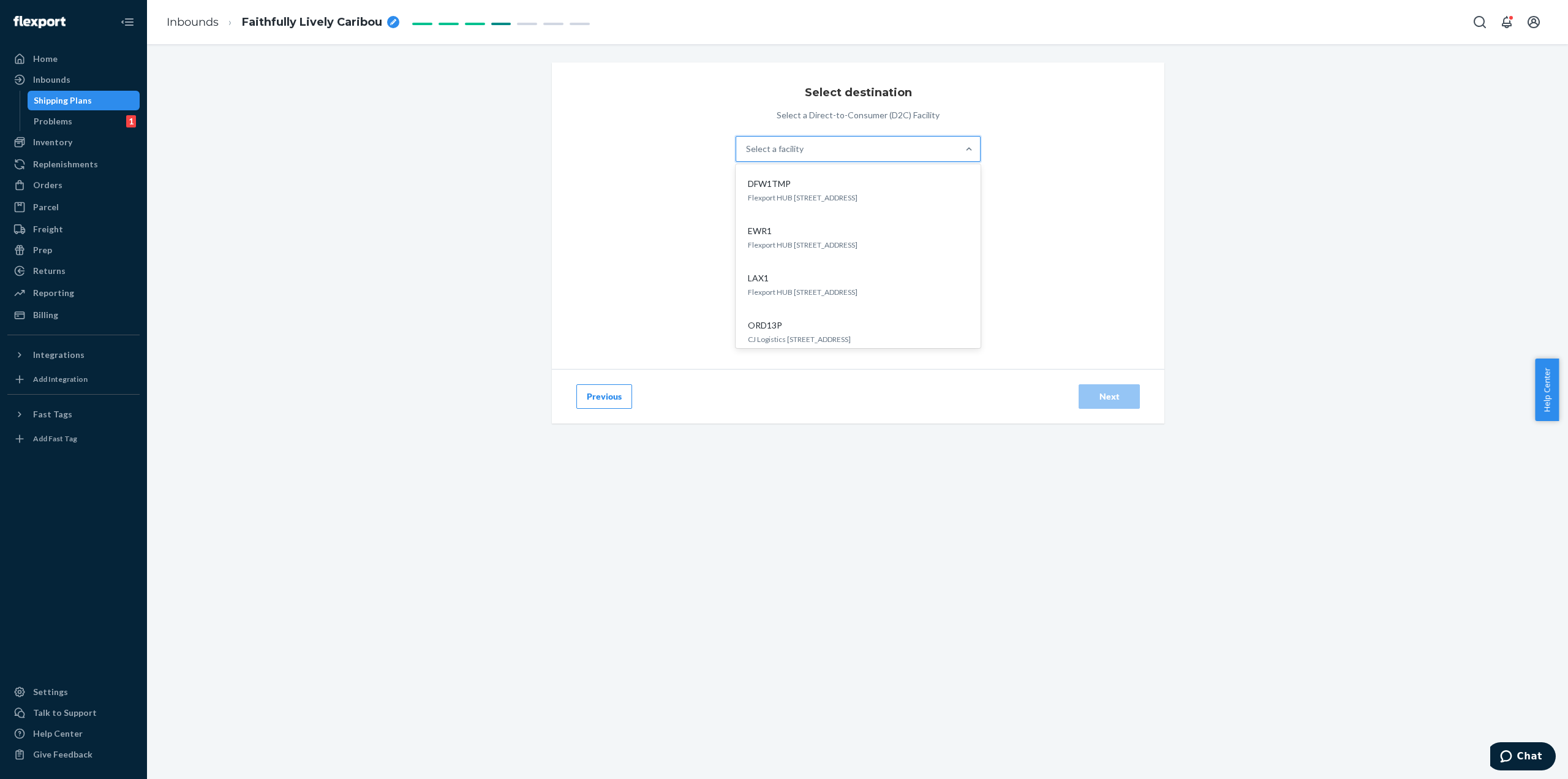
click at [943, 140] on div "Select a facility" at bounding box center [847, 149] width 222 height 25
click at [747, 143] on input "option DFW1TMP focused, 1 of 5. 5 results available. Use Up and Down to choose …" at bounding box center [747, 149] width 2 height 12
click at [814, 282] on div "LAX1" at bounding box center [856, 279] width 226 height 12
click at [597, 399] on button "Previous" at bounding box center [604, 396] width 56 height 25
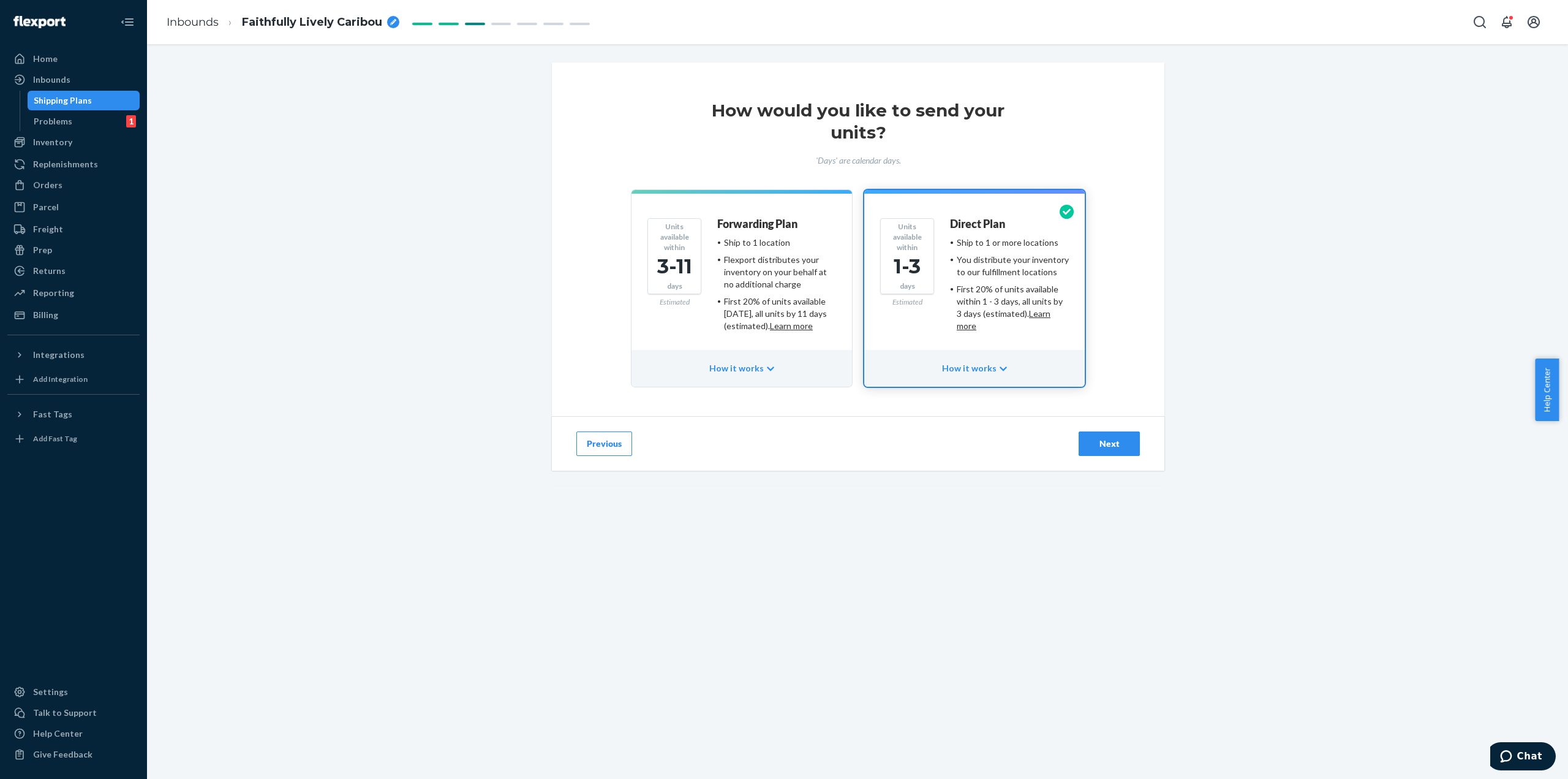
click at [814, 222] on div "Forwarding Plan" at bounding box center [777, 227] width 119 height 19
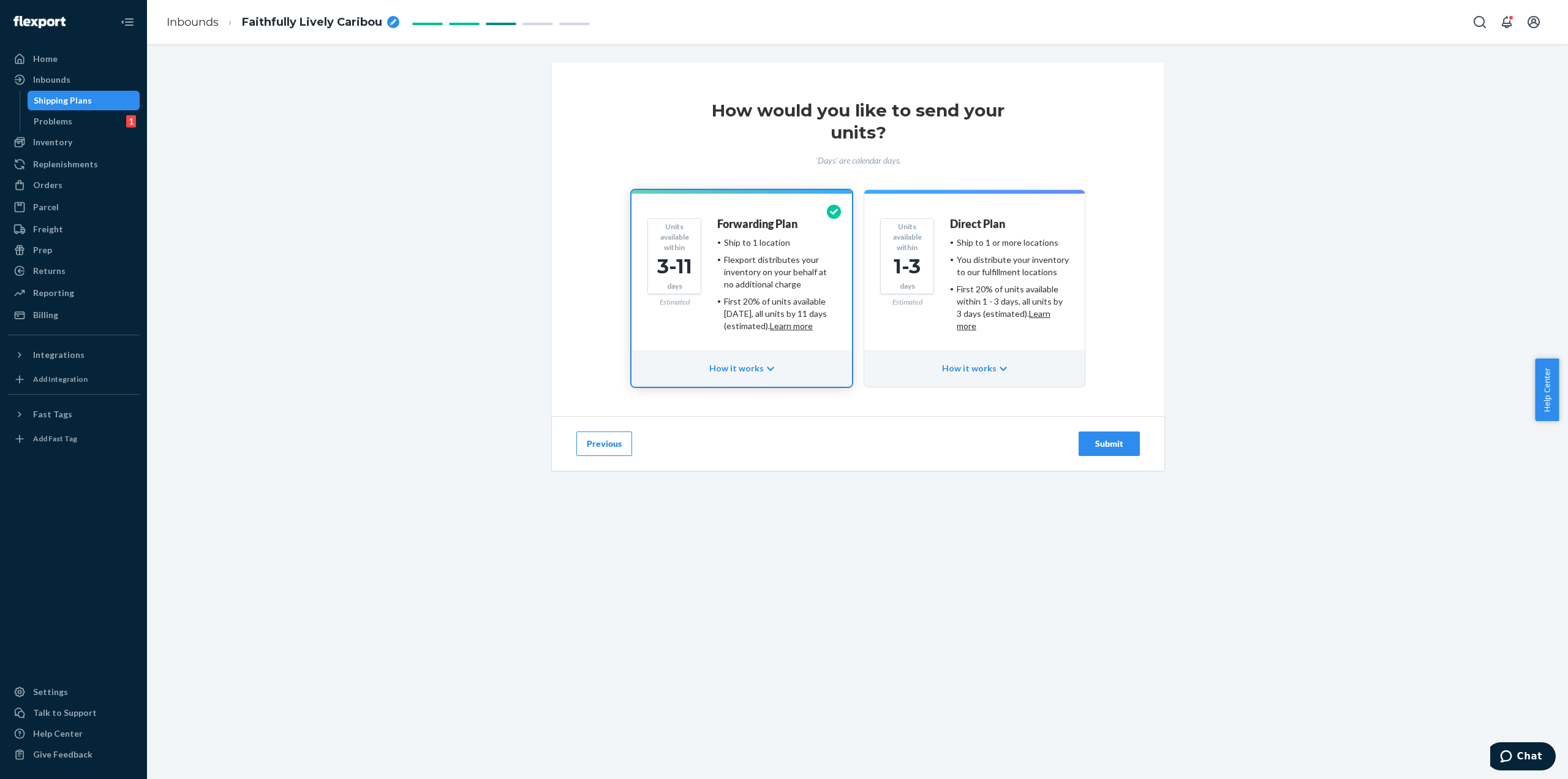
click at [1110, 449] on button "Submit" at bounding box center [1109, 444] width 61 height 25
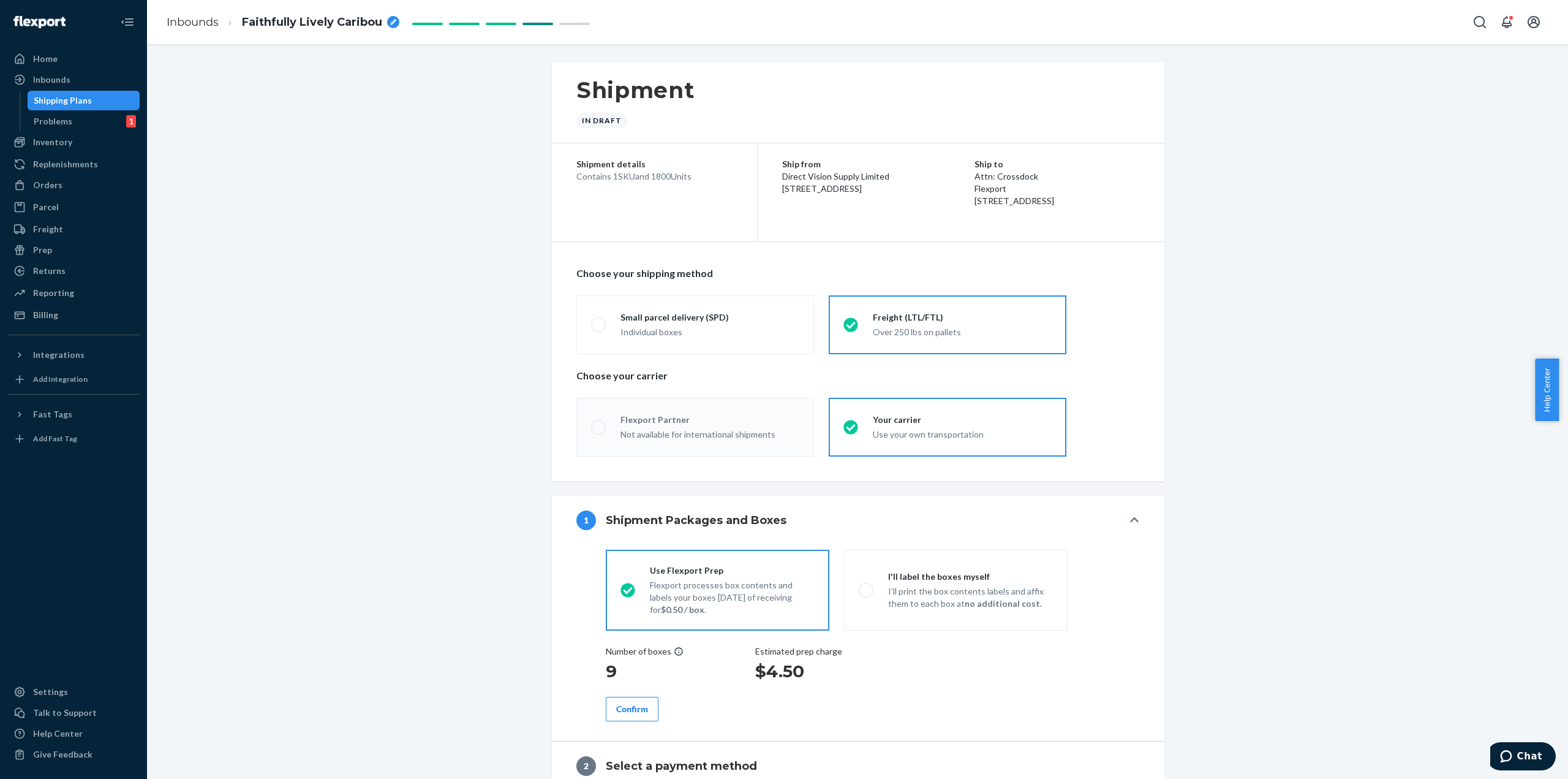
radio input "true"
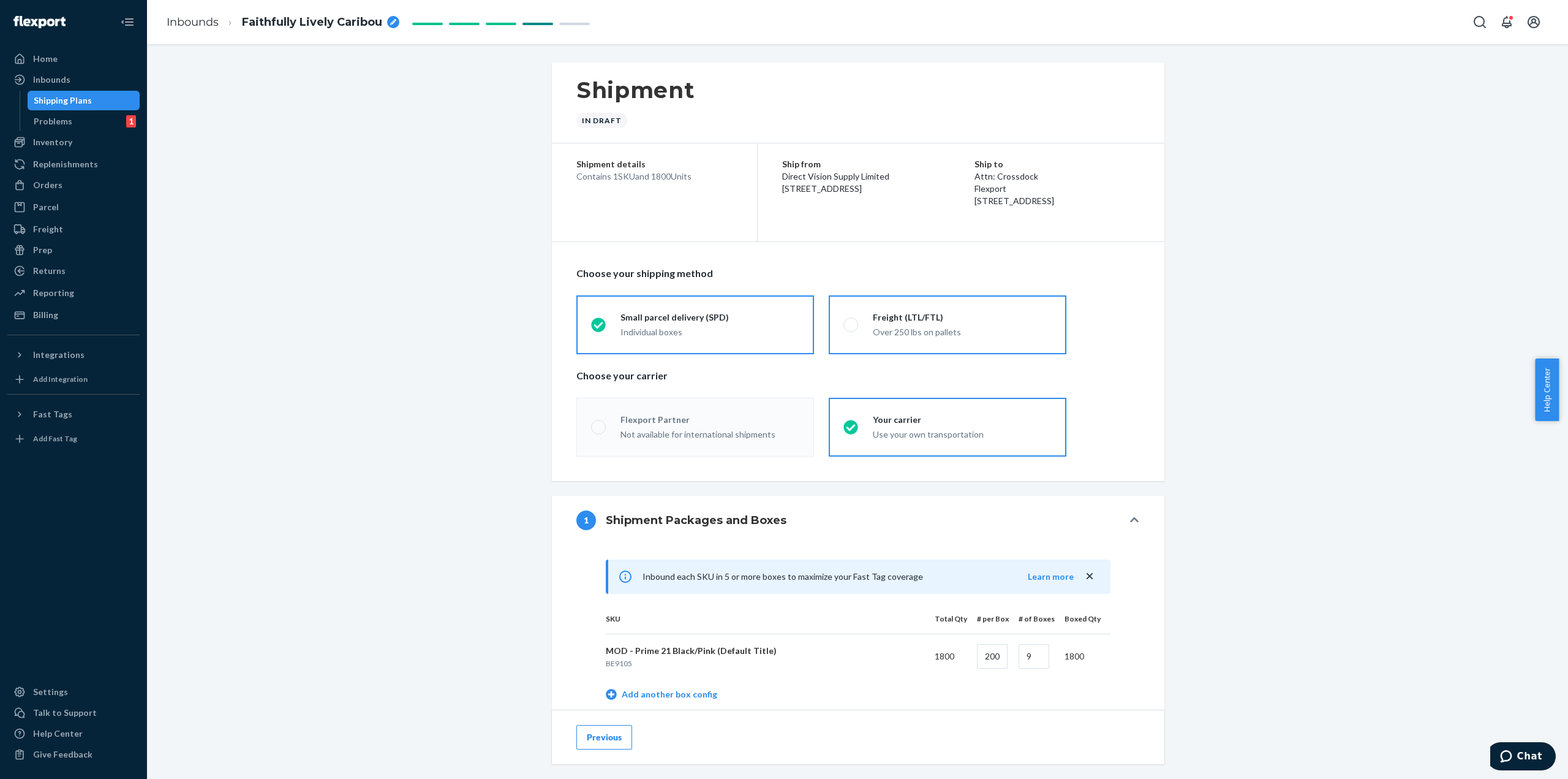
click at [961, 303] on label "Freight (LTL/FTL) Over 250 lbs on pallets" at bounding box center [947, 325] width 237 height 59
click at [851, 320] on input "Freight (LTL/FTL) Over 250 lbs on pallets" at bounding box center [847, 324] width 8 height 8
radio input "true"
radio input "false"
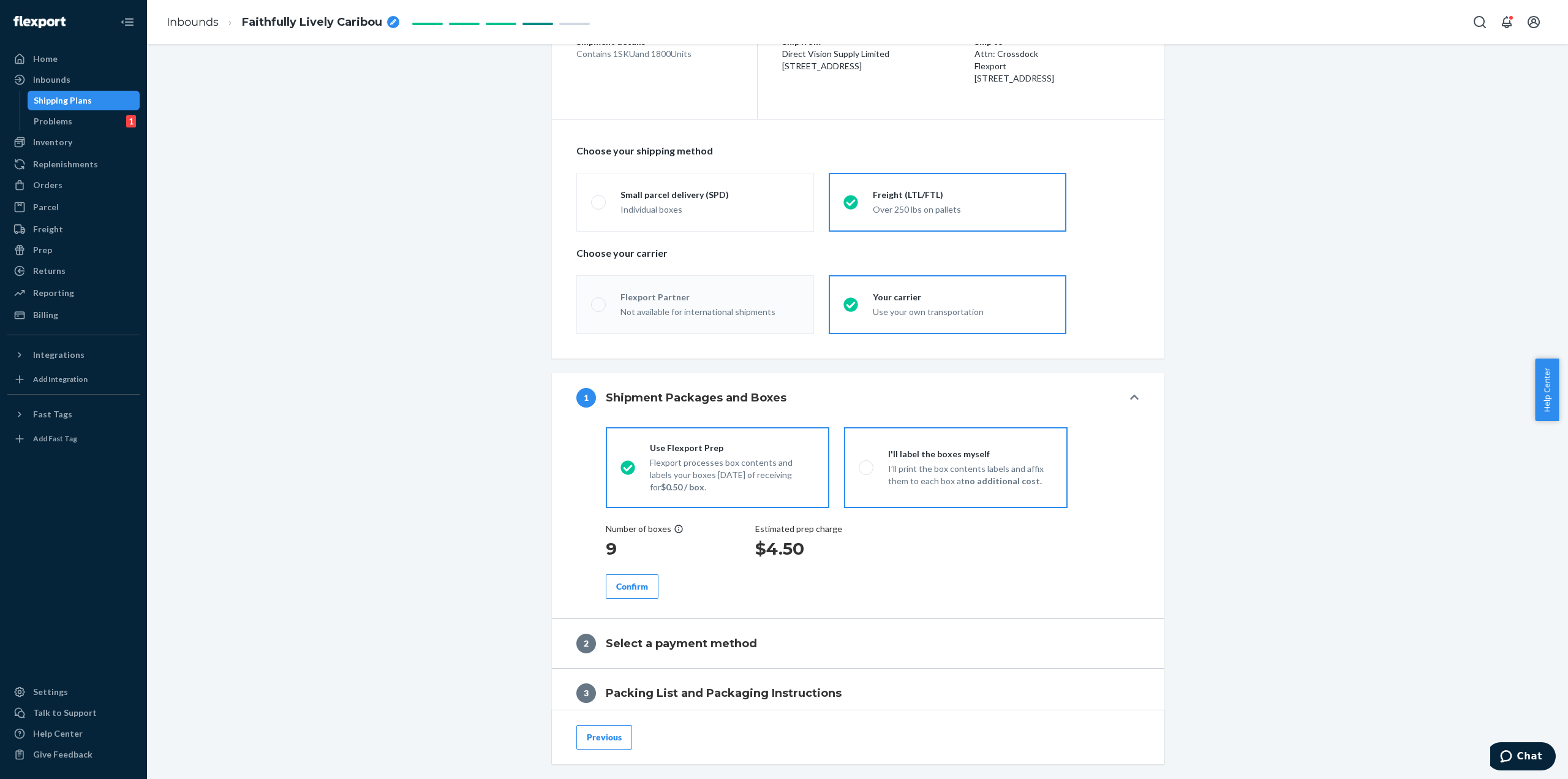
scroll to position [306, 0]
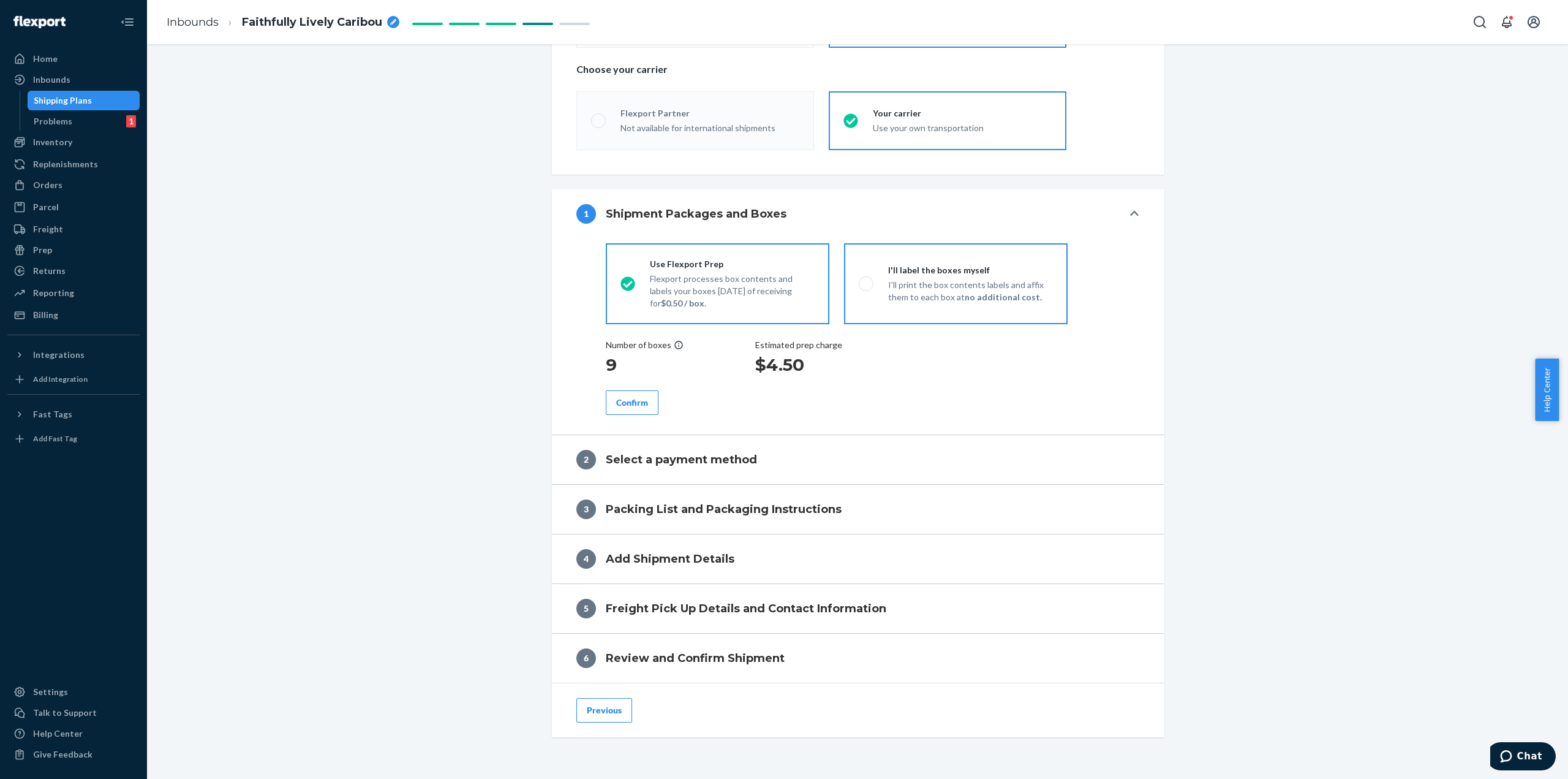
click at [1008, 299] on strong "no additional cost." at bounding box center [1003, 296] width 77 height 10
click at [867, 287] on input "I'll label the boxes myself I’ll print the box contents labels and affix them t…" at bounding box center [863, 283] width 8 height 8
radio input "true"
radio input "false"
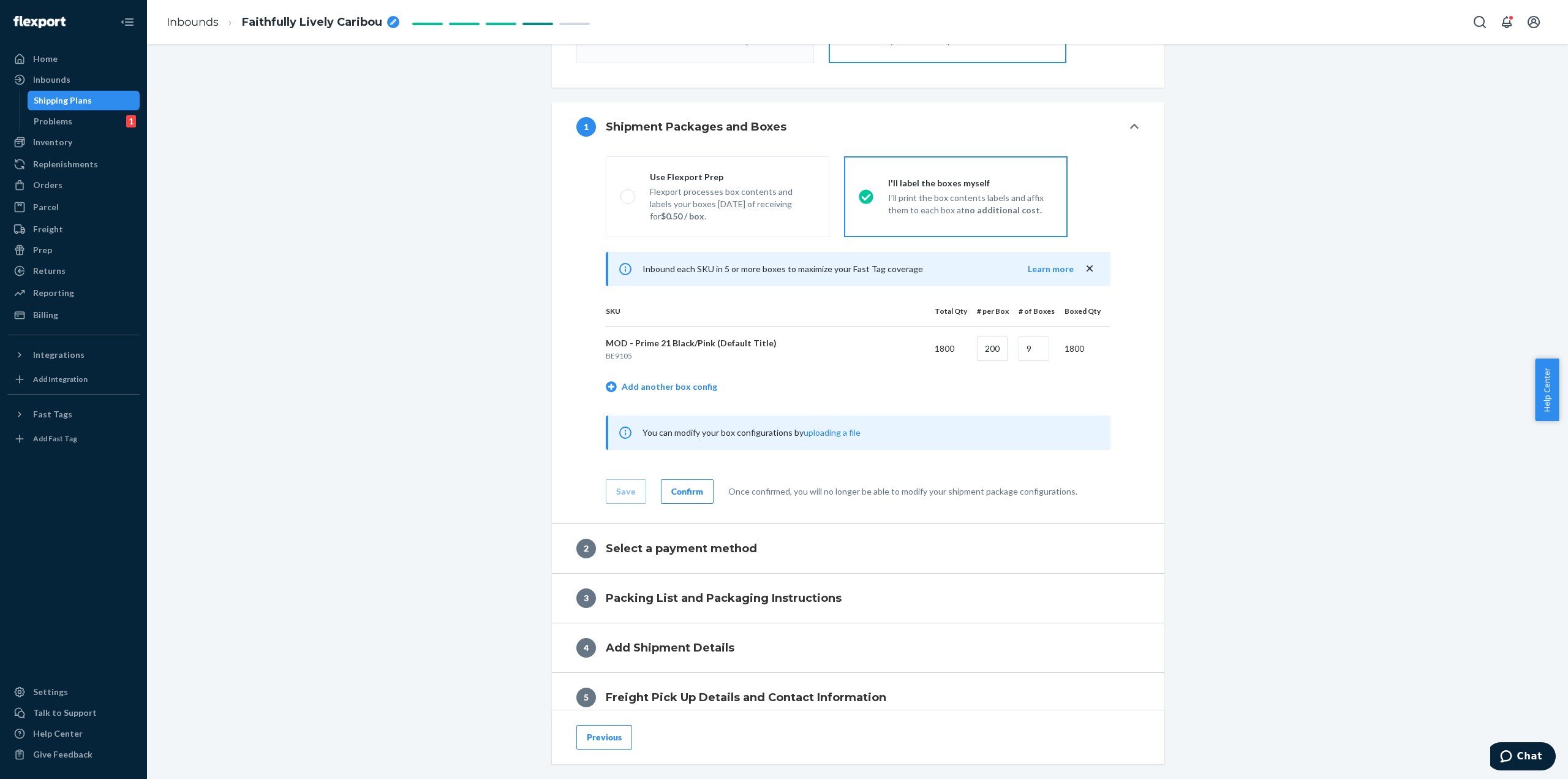
scroll to position [429, 0]
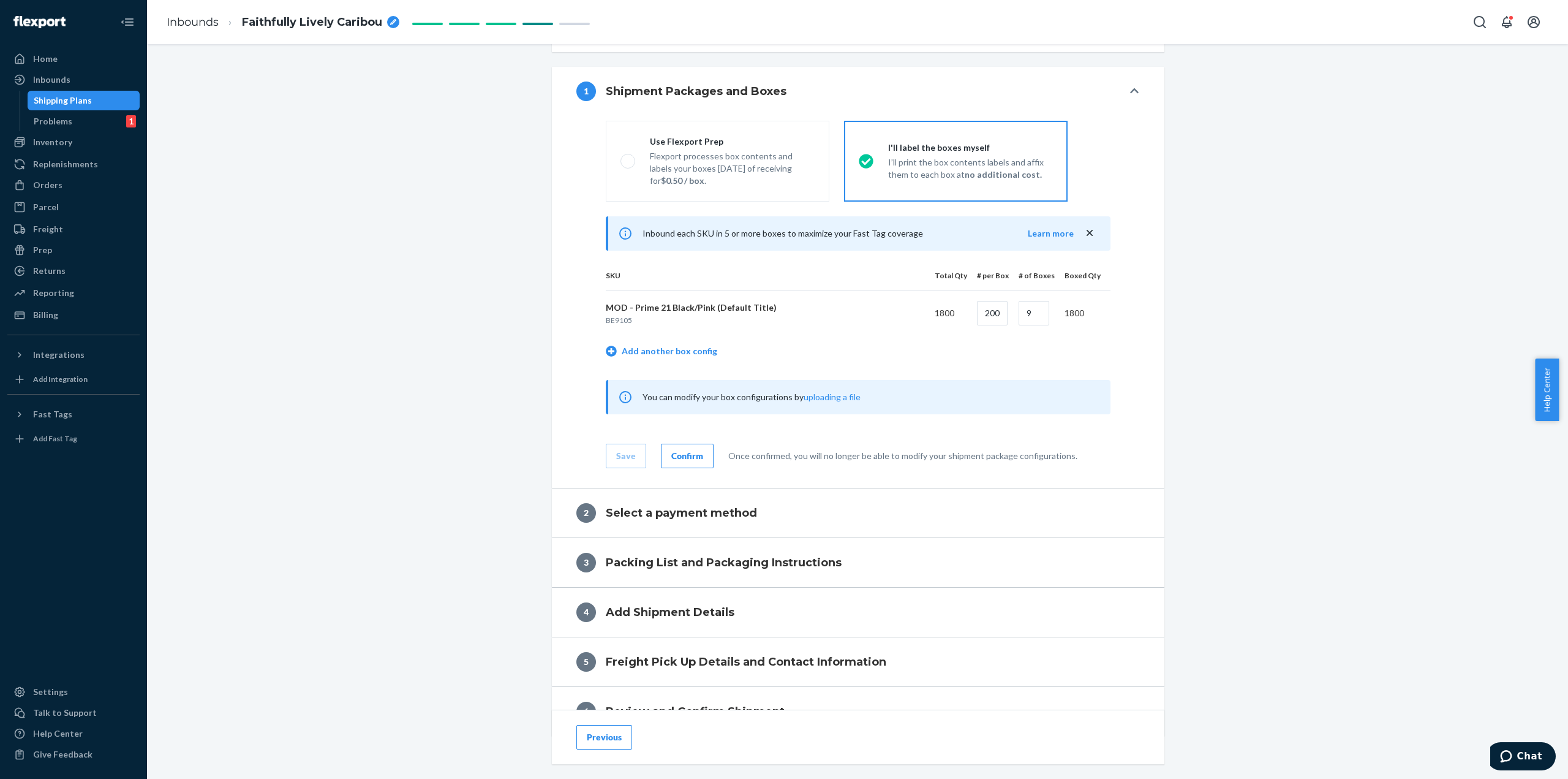
click at [692, 450] on div "Confirm" at bounding box center [687, 456] width 32 height 12
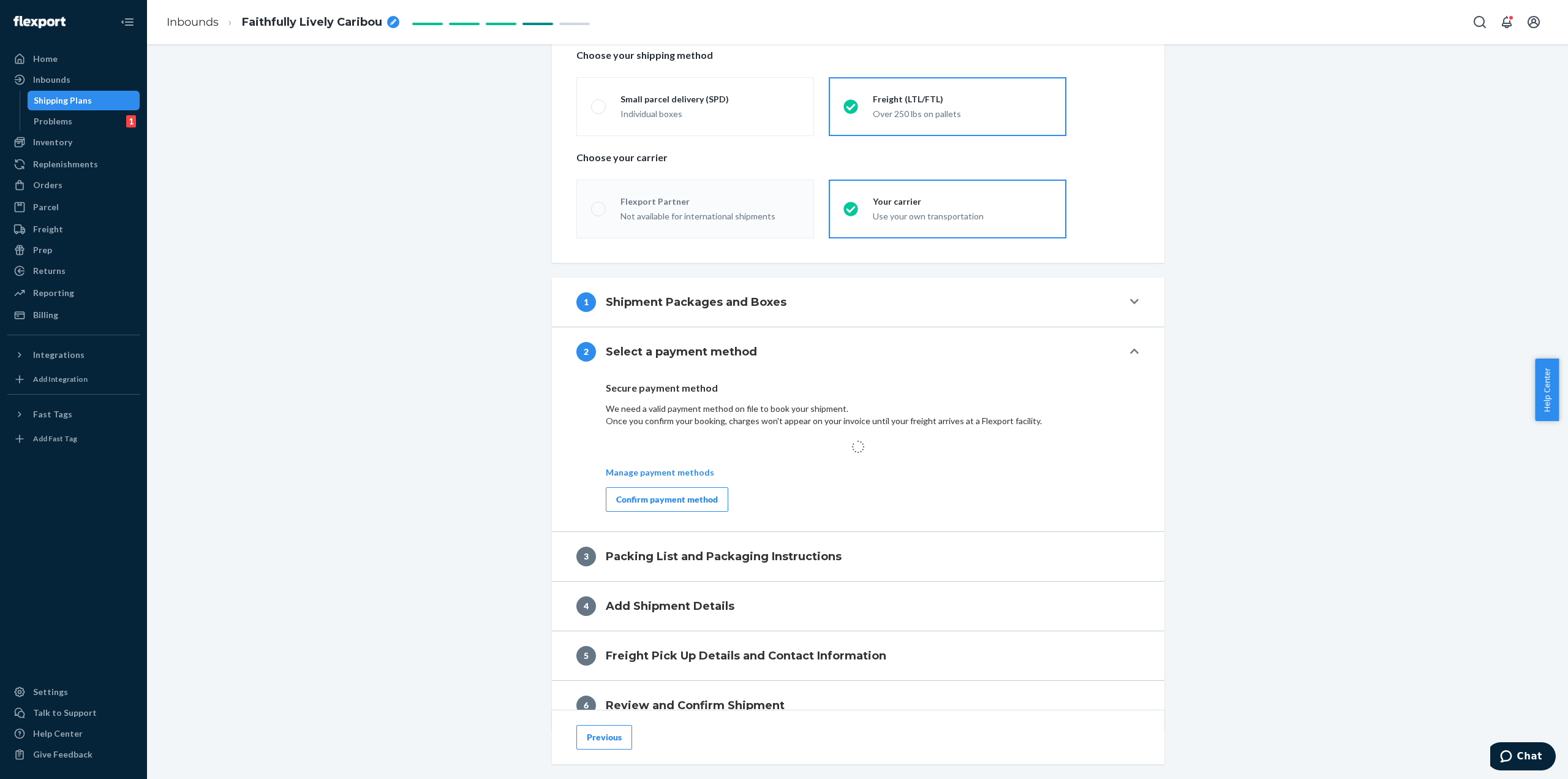
scroll to position [181, 0]
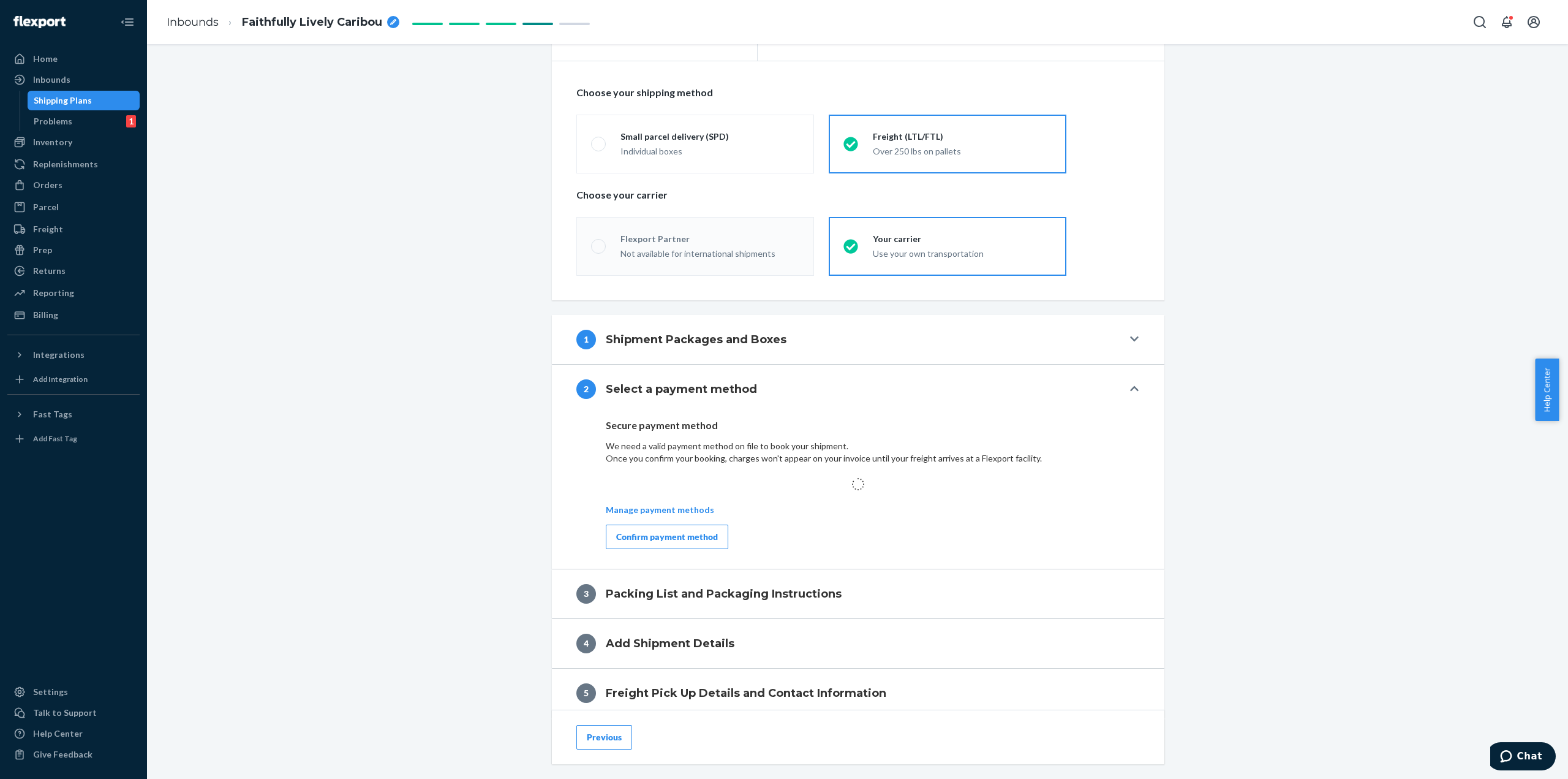
click at [389, 24] on div "breadcrumbs" at bounding box center [393, 23] width 12 height 12
drag, startPoint x: 343, startPoint y: 23, endPoint x: 196, endPoint y: 23, distance: 147.0
click at [196, 23] on ol "Inbounds Faithfully Lively Caribou" at bounding box center [274, 22] width 234 height 40
click at [301, 21] on input "INBSHIP1033 Subscribers 10 FLEX-3440169" at bounding box center [303, 22] width 123 height 19
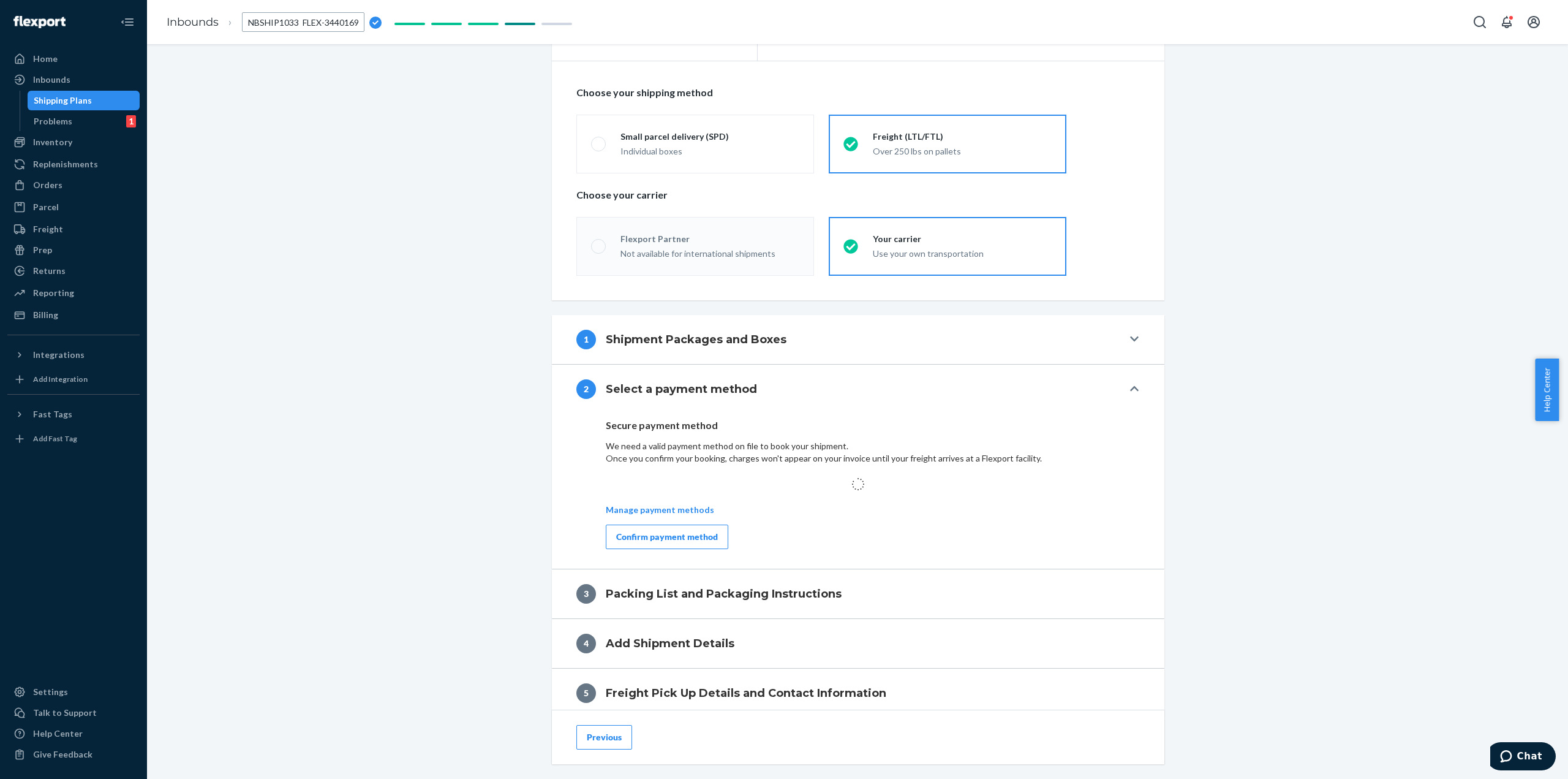
scroll to position [0, 2]
type input "INBSHIP1033 / FLEX-3440169"
click at [490, 219] on div "Shipment In draft Shipment details Contains 1 SKU and 1800 Units Ship from Dire…" at bounding box center [857, 393] width 1403 height 1022
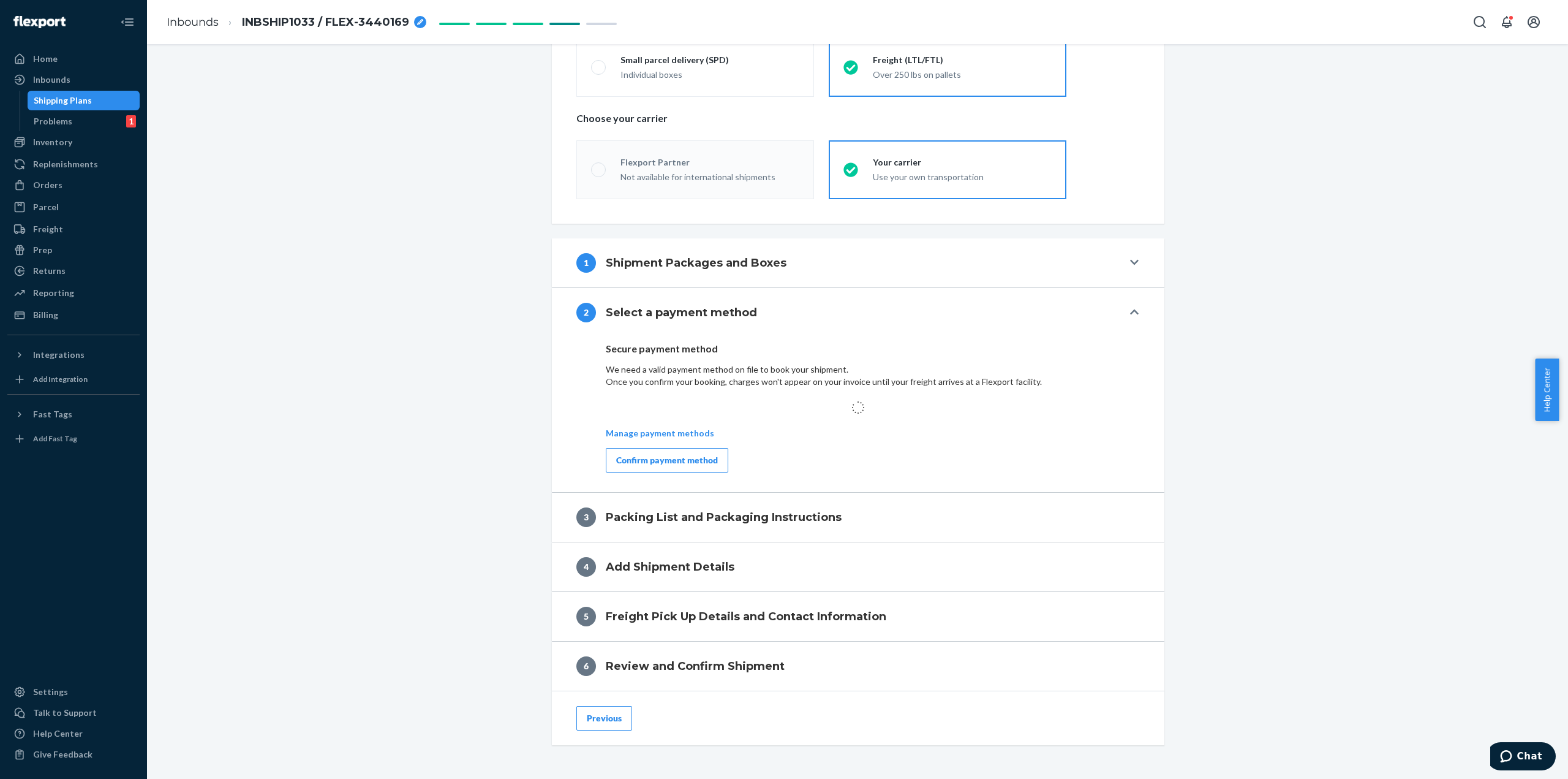
scroll to position [303, 0]
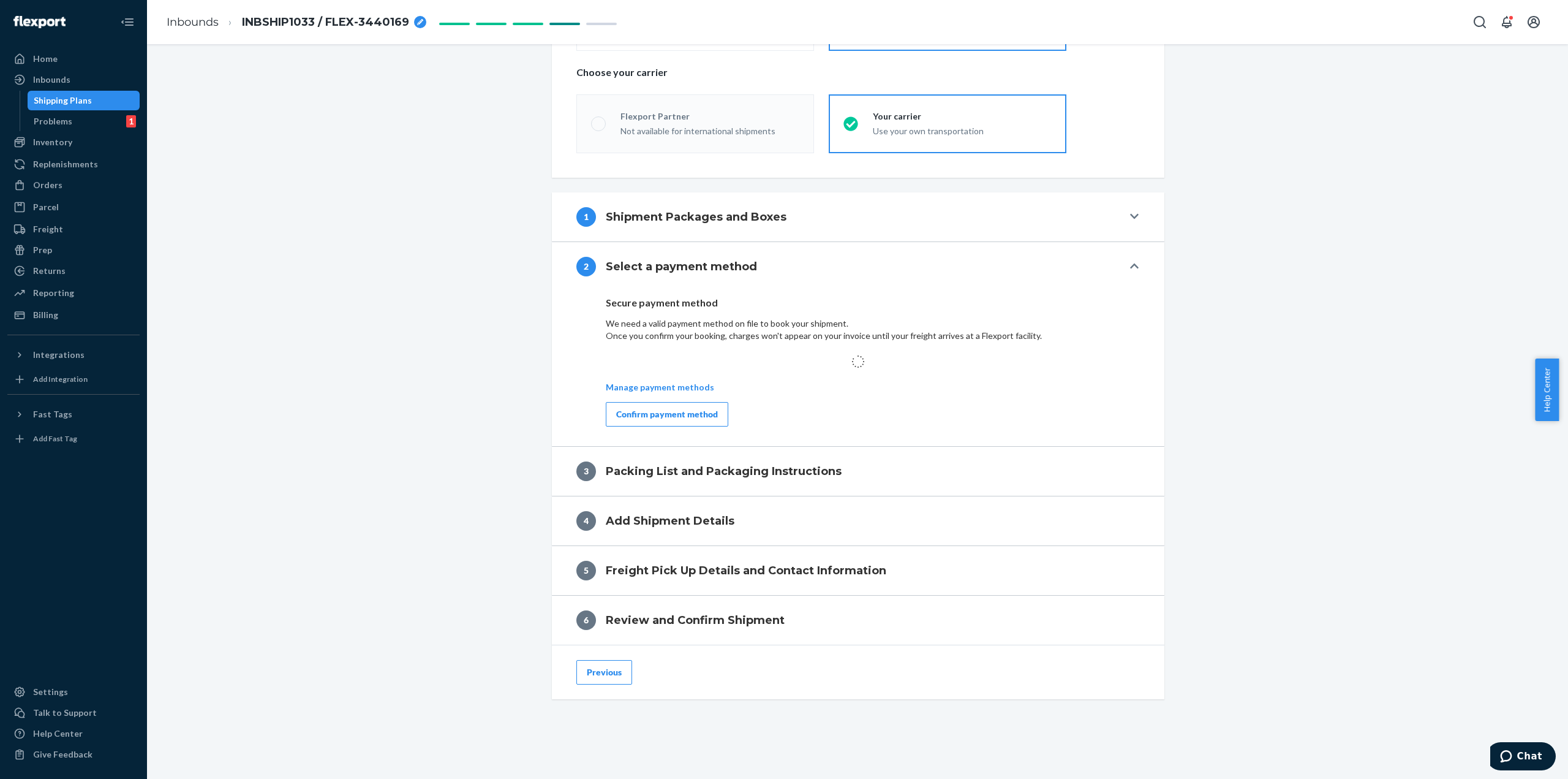
click at [658, 418] on div "Confirm payment method" at bounding box center [666, 414] width 102 height 12
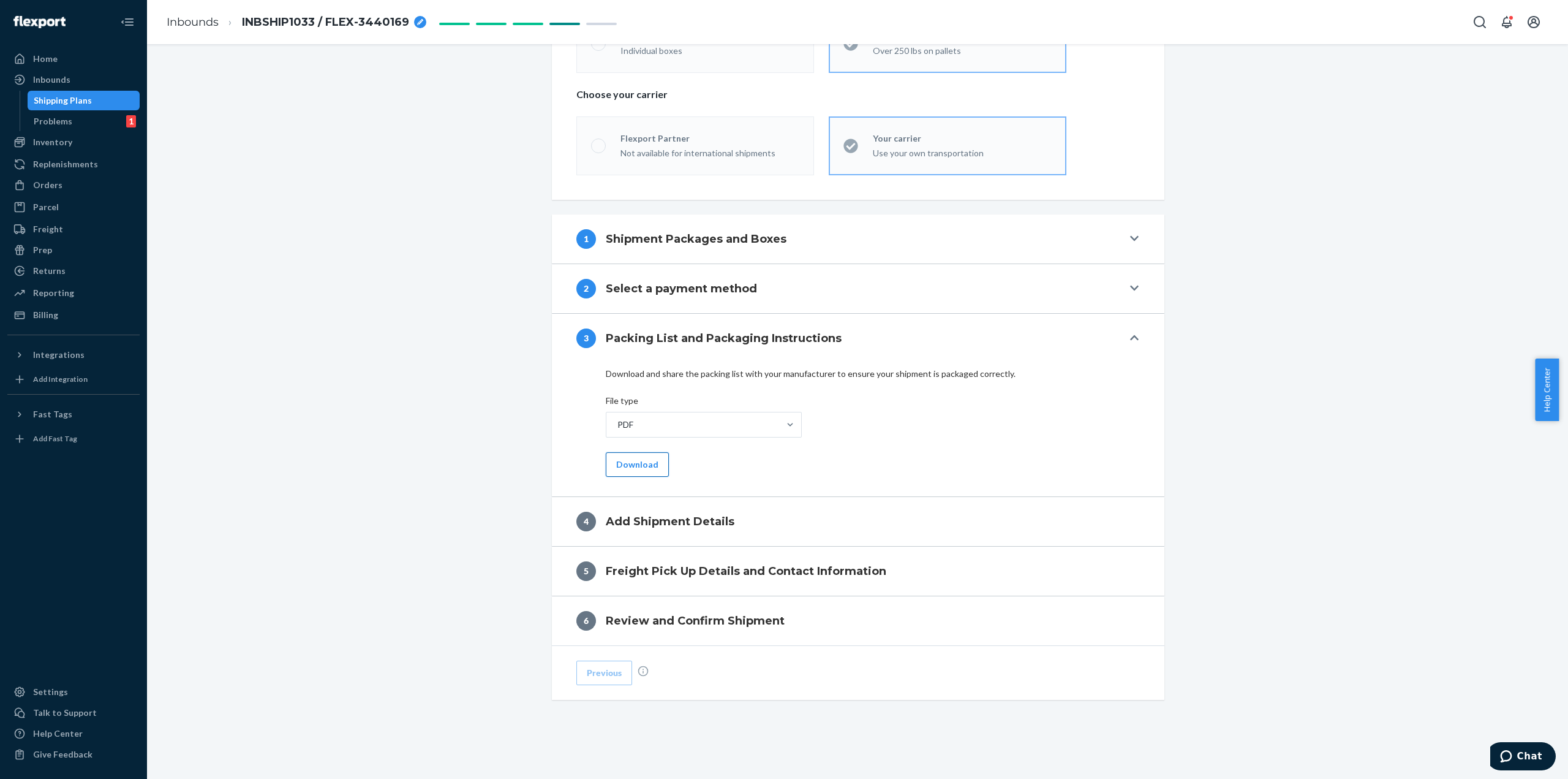
click at [638, 457] on button "Download" at bounding box center [637, 465] width 63 height 25
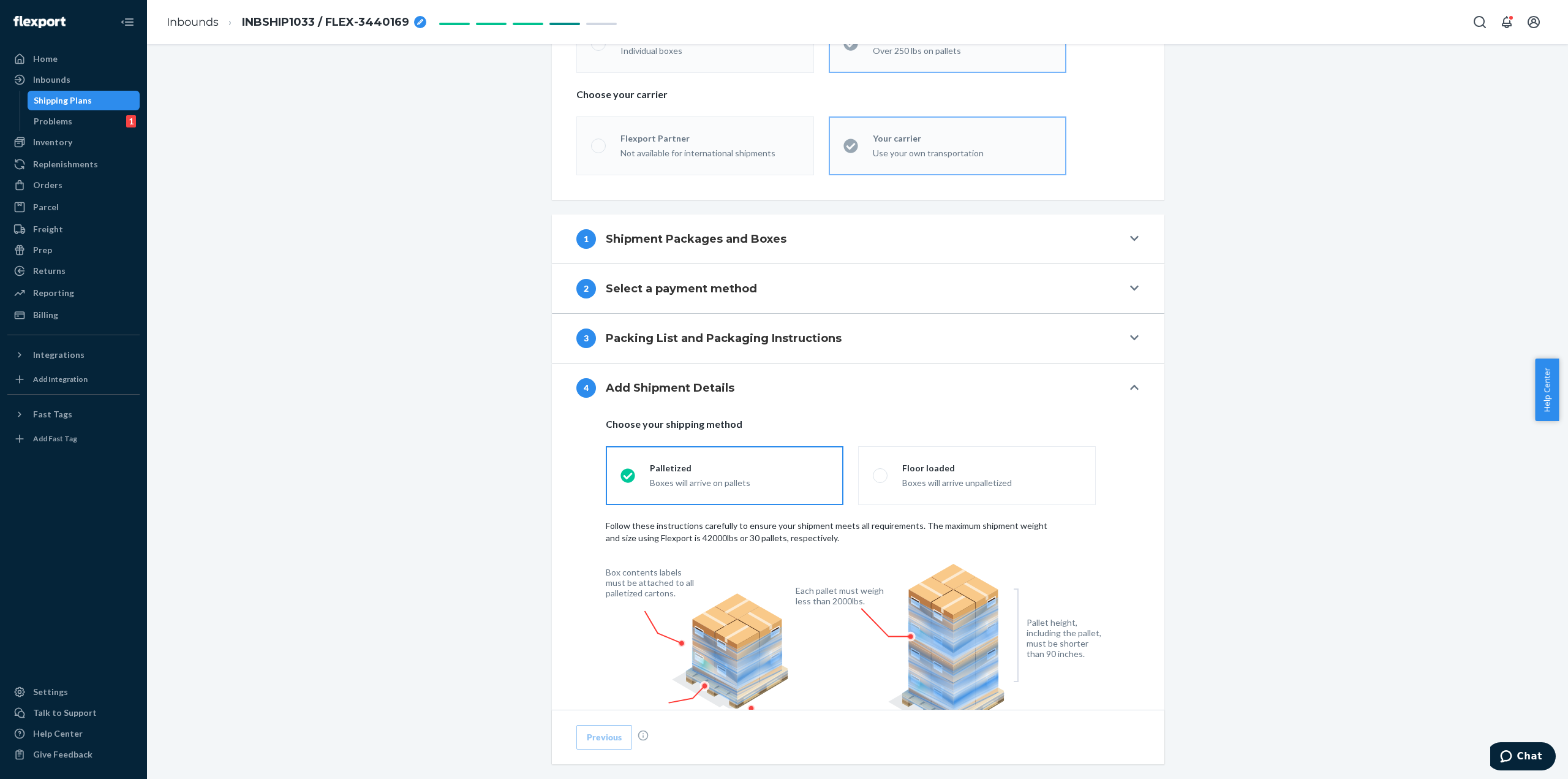
scroll to position [403, 0]
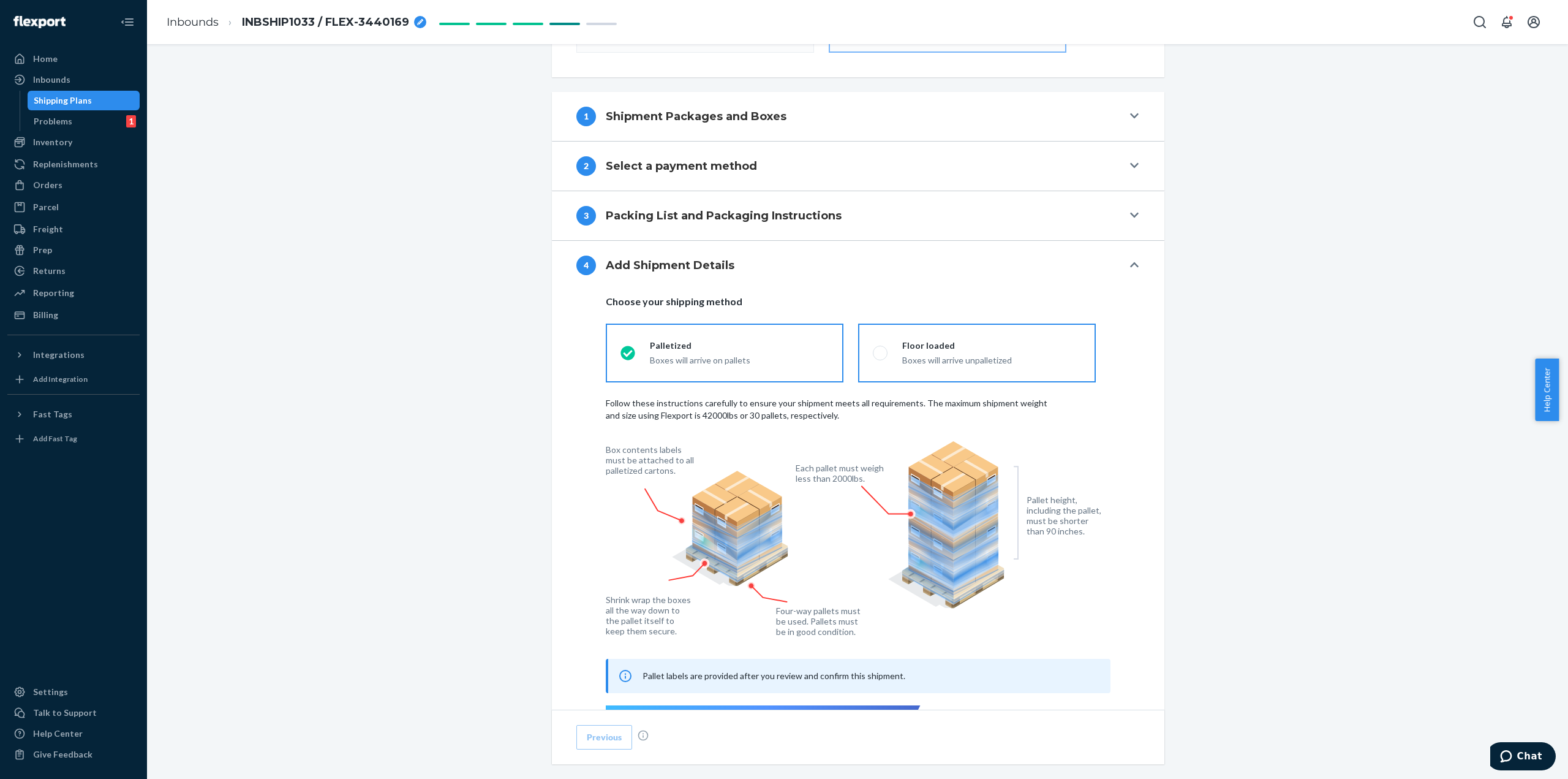
click at [965, 354] on div "Boxes will arrive unpalletized" at bounding box center [992, 360] width 179 height 12
click at [881, 352] on input "Floor loaded Boxes will arrive unpalletized" at bounding box center [877, 352] width 8 height 8
radio input "true"
radio input "false"
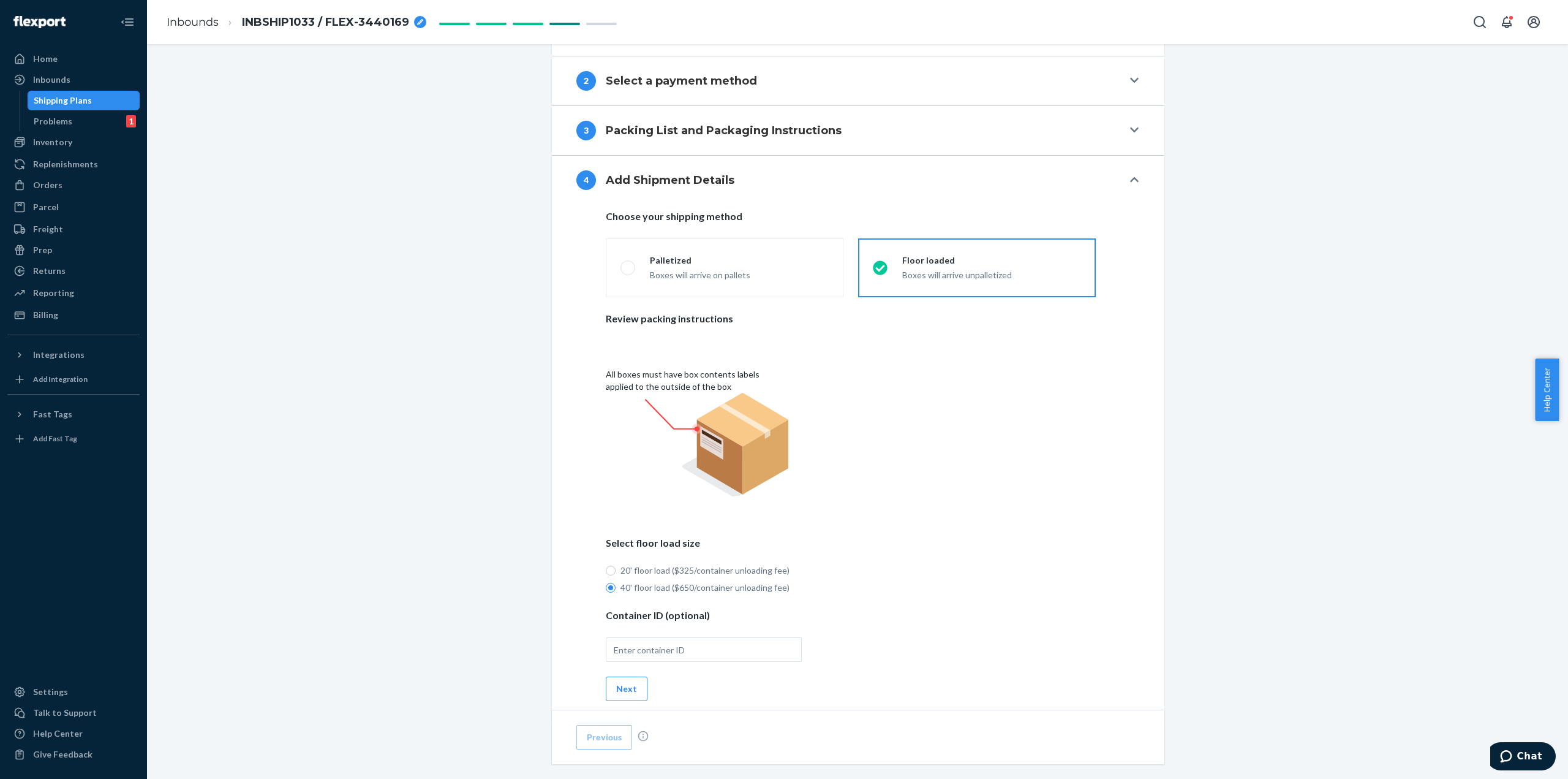
scroll to position [526, 0]
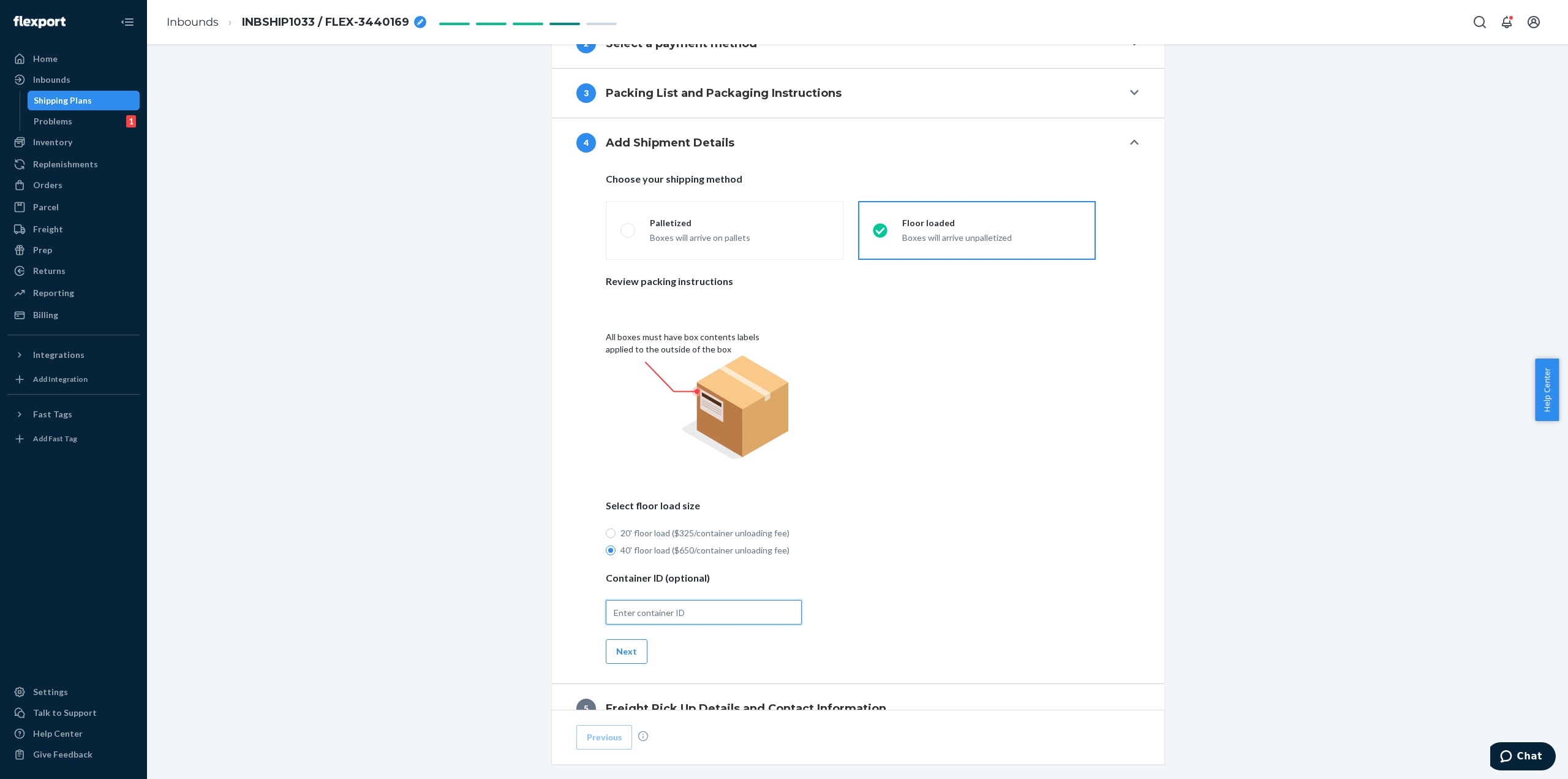
click at [659, 612] on input "text" at bounding box center [704, 612] width 196 height 25
paste input "INBSHIP1033 Subscribers 10 FLEX-3440169"
drag, startPoint x: 715, startPoint y: 608, endPoint x: 1125, endPoint y: 671, distance: 414.8
click at [717, 608] on input "INBSHIP1033 Subscribers 10 FLEX-3440169" at bounding box center [704, 612] width 196 height 25
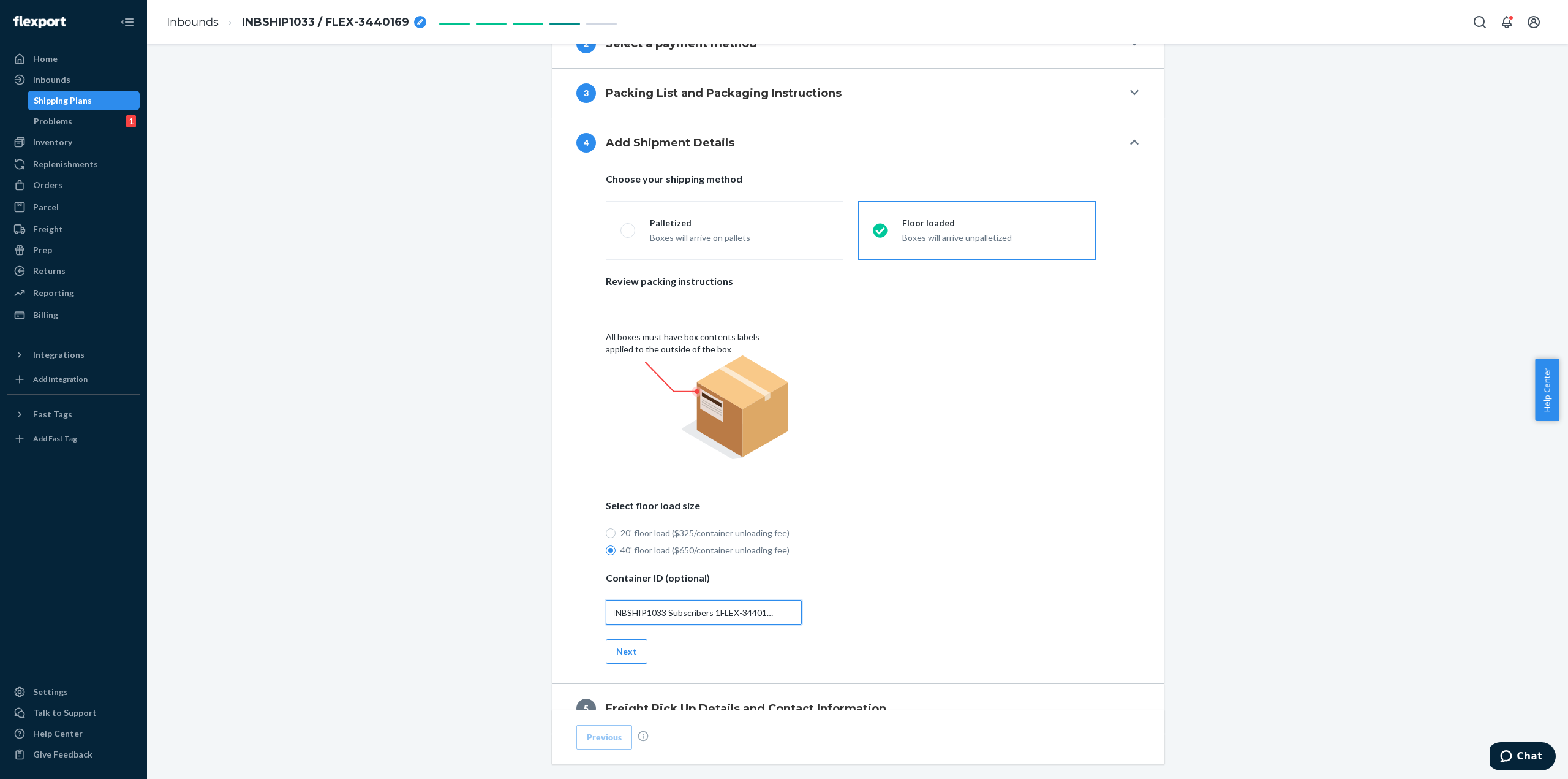
scroll to position [0, 0]
click at [681, 608] on input "FLEX-3440169" at bounding box center [704, 612] width 196 height 25
drag, startPoint x: 610, startPoint y: 608, endPoint x: 1311, endPoint y: 735, distance: 712.4
click at [610, 608] on input "FLEX-3440169" at bounding box center [704, 612] width 196 height 25
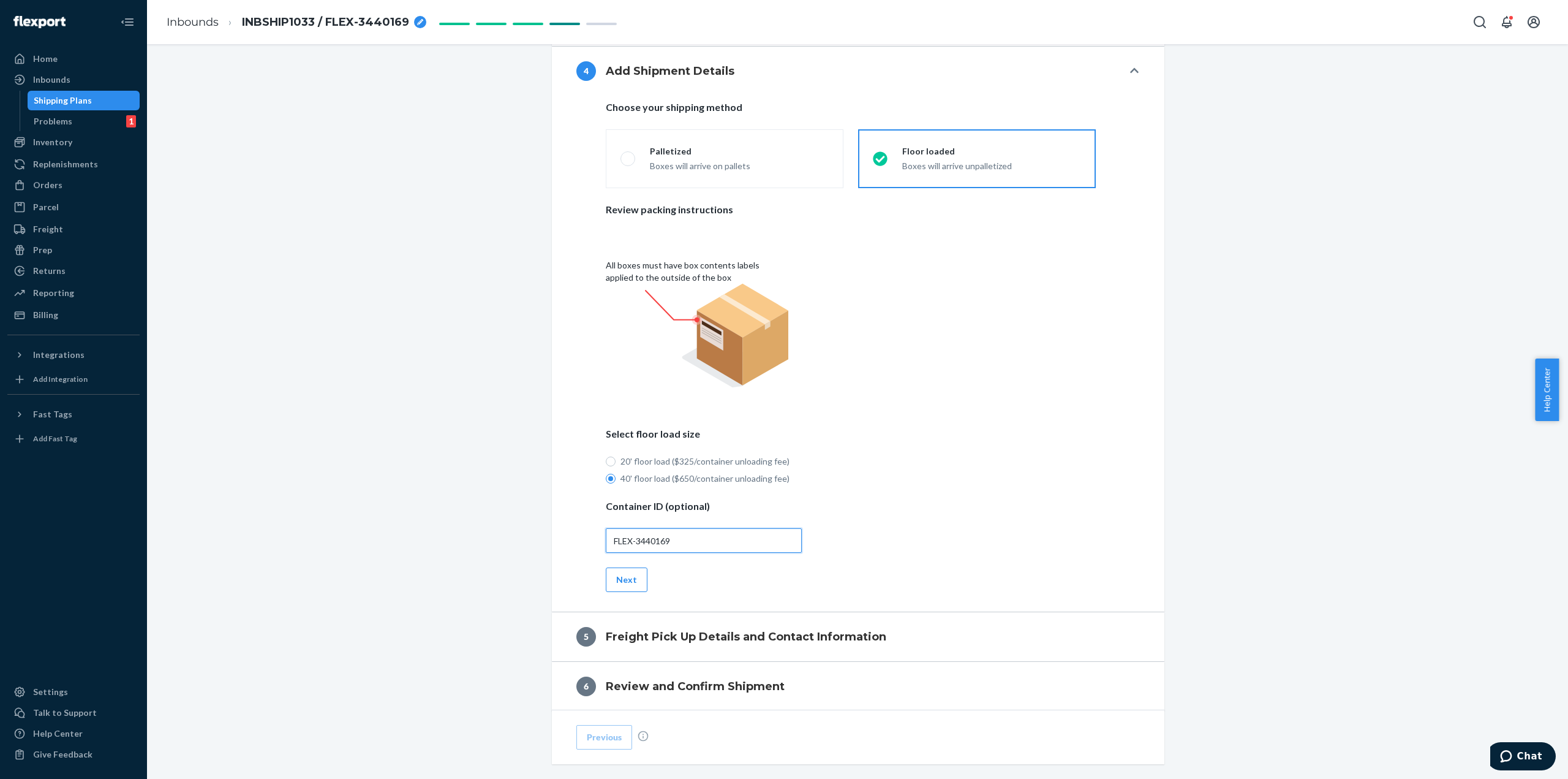
scroll to position [649, 0]
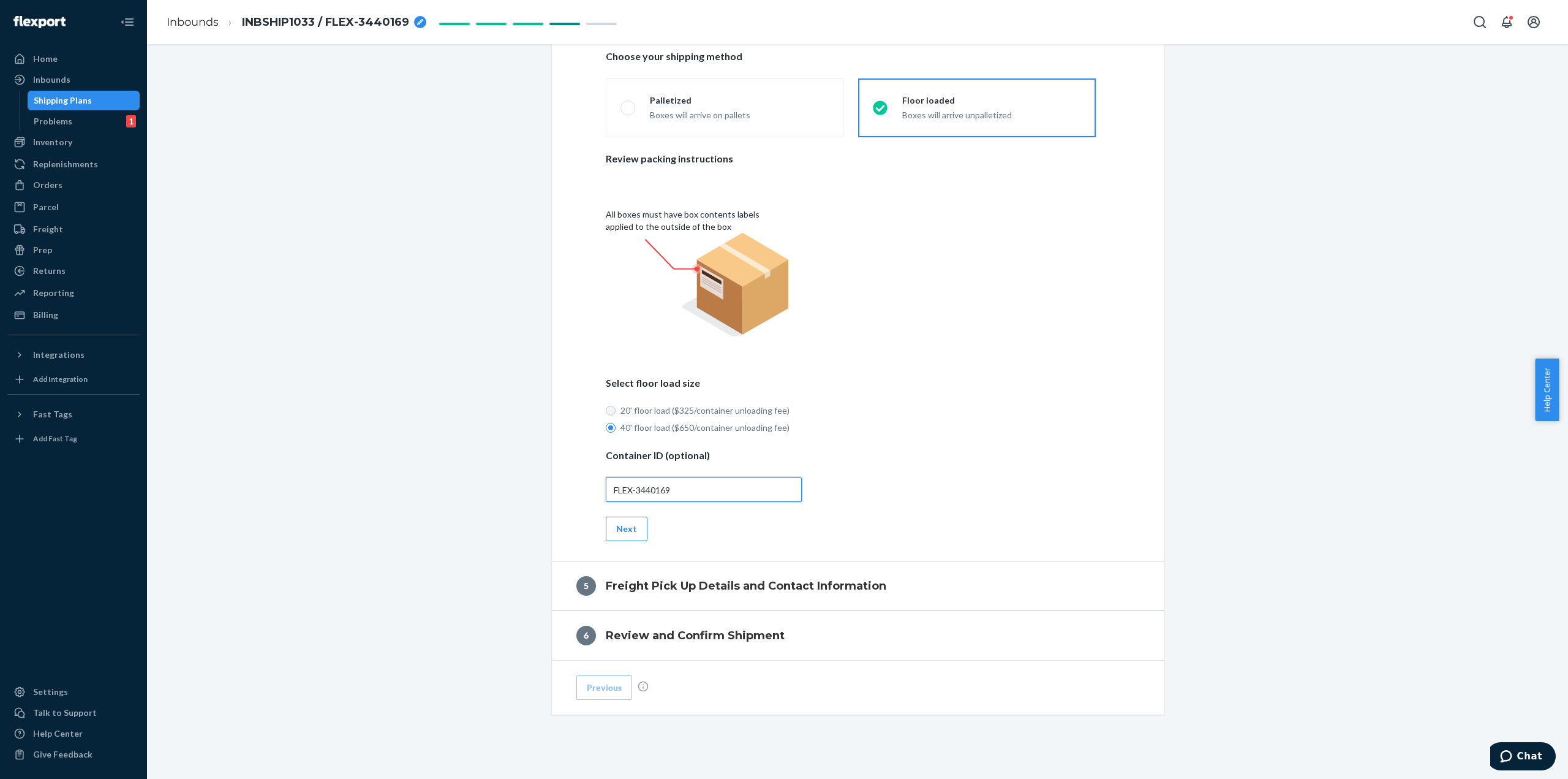
type input "FLEX-3440169"
click at [608, 409] on input "20' floor load ($325/container unloading fee)" at bounding box center [611, 410] width 10 height 10
radio input "true"
radio input "false"
click at [627, 535] on button "Next" at bounding box center [627, 529] width 42 height 25
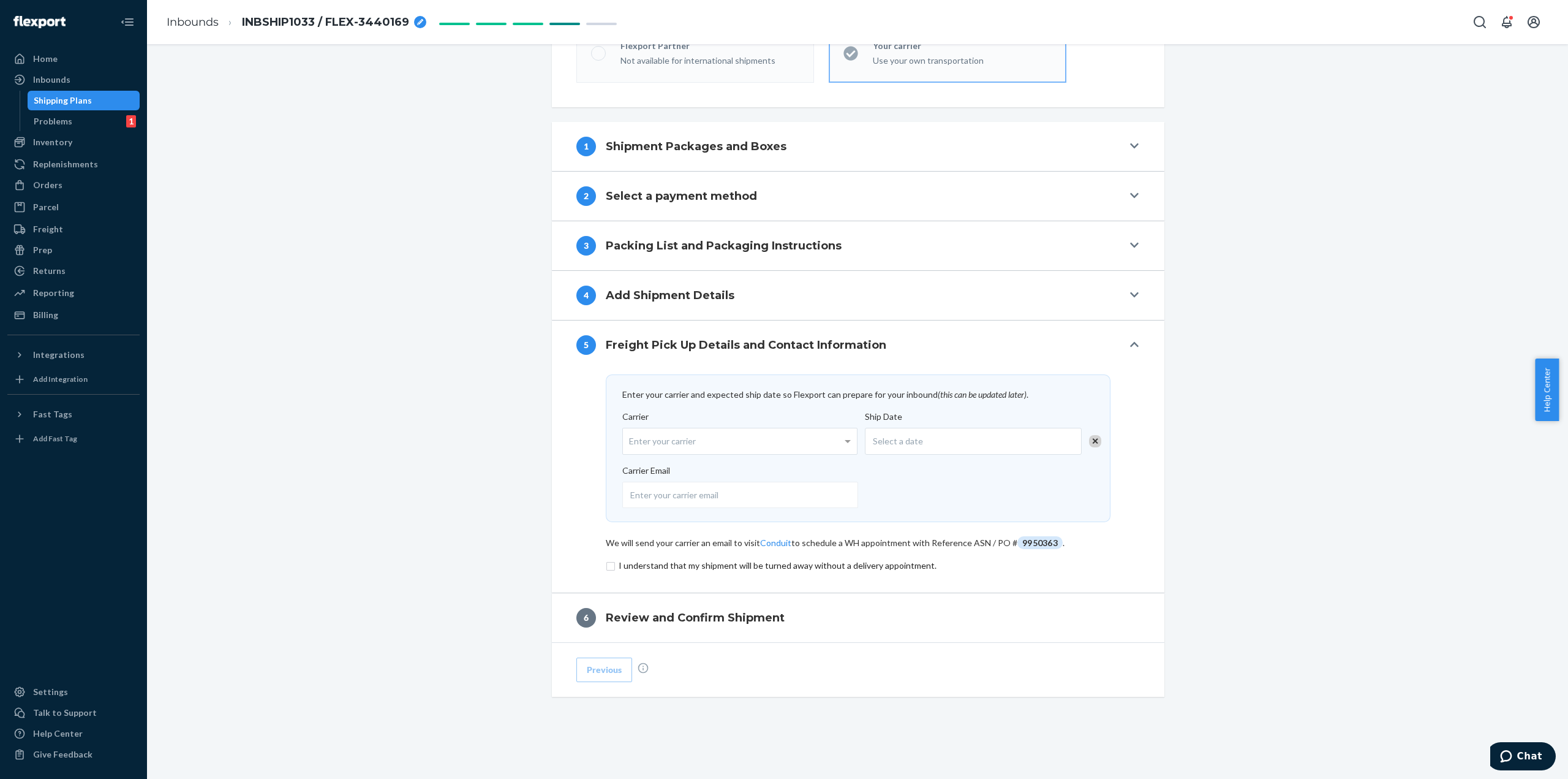
scroll to position [371, 0]
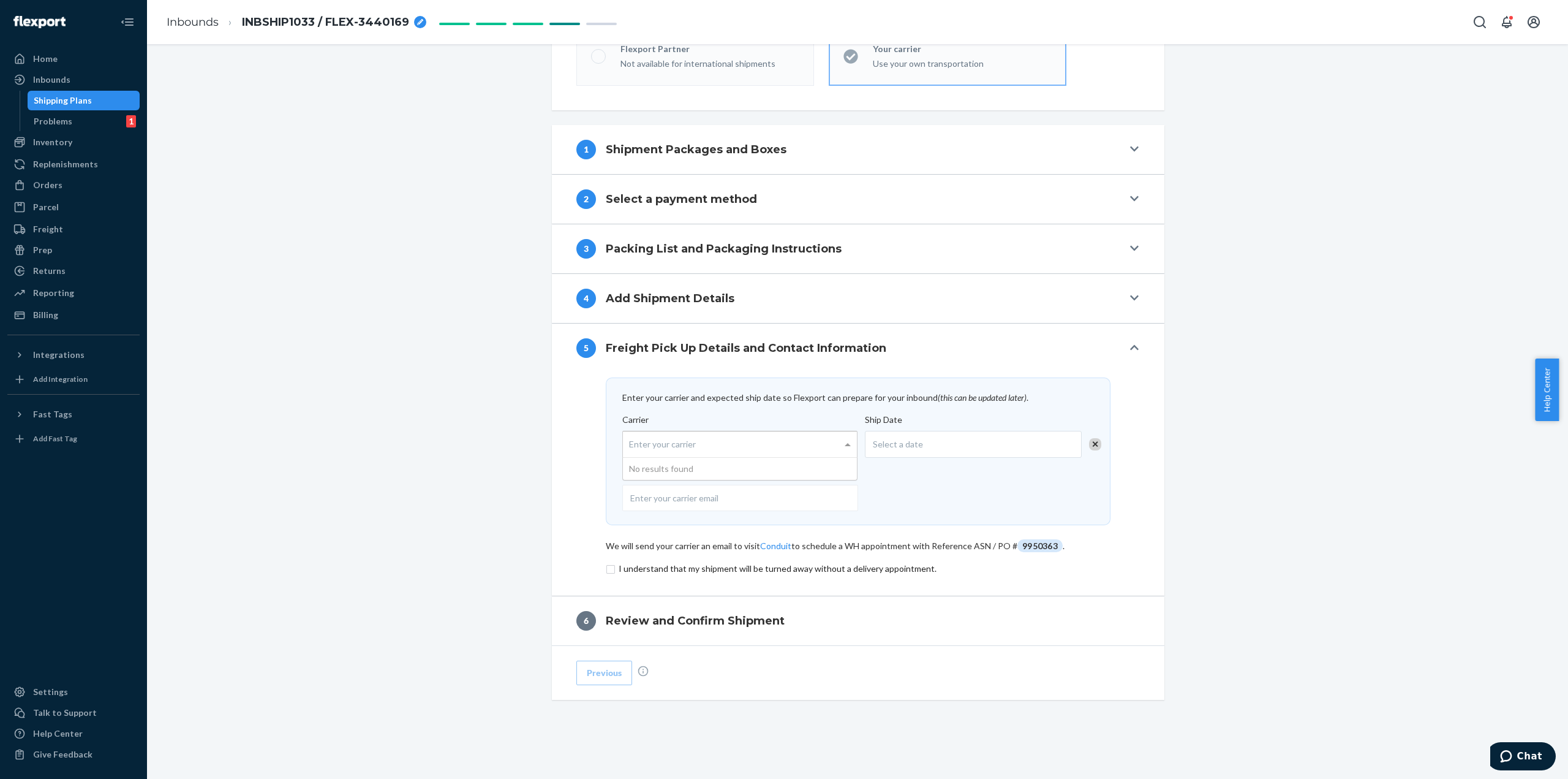
click at [799, 445] on div "Enter your carrier" at bounding box center [740, 444] width 234 height 26
click at [632, 445] on input "Carrier Enter your carrier No results found" at bounding box center [631, 443] width 3 height 23
type input "flexport"
click at [959, 441] on div "Select a date" at bounding box center [973, 444] width 216 height 27
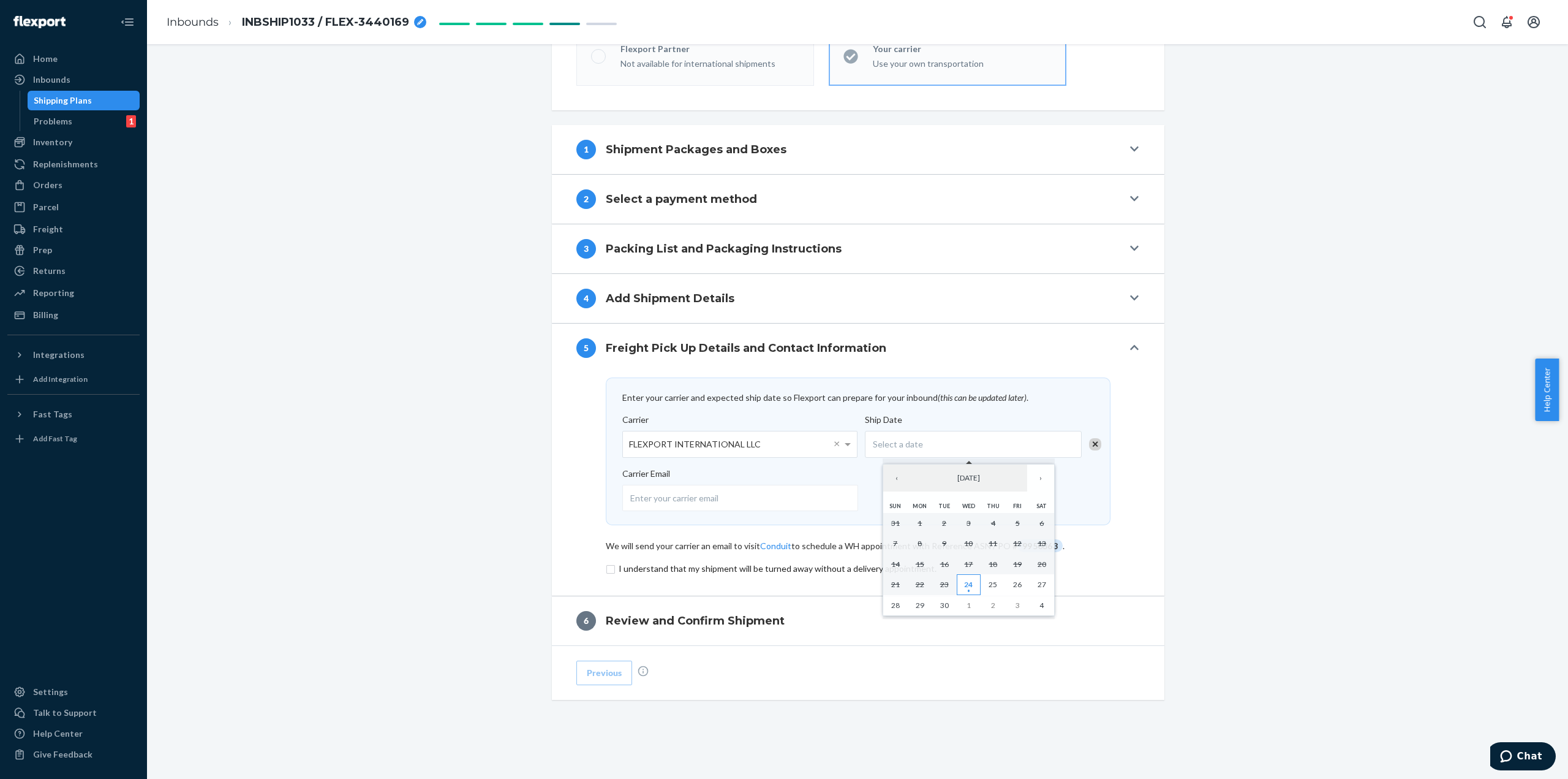
click at [965, 589] on abbr "24" at bounding box center [968, 584] width 9 height 9
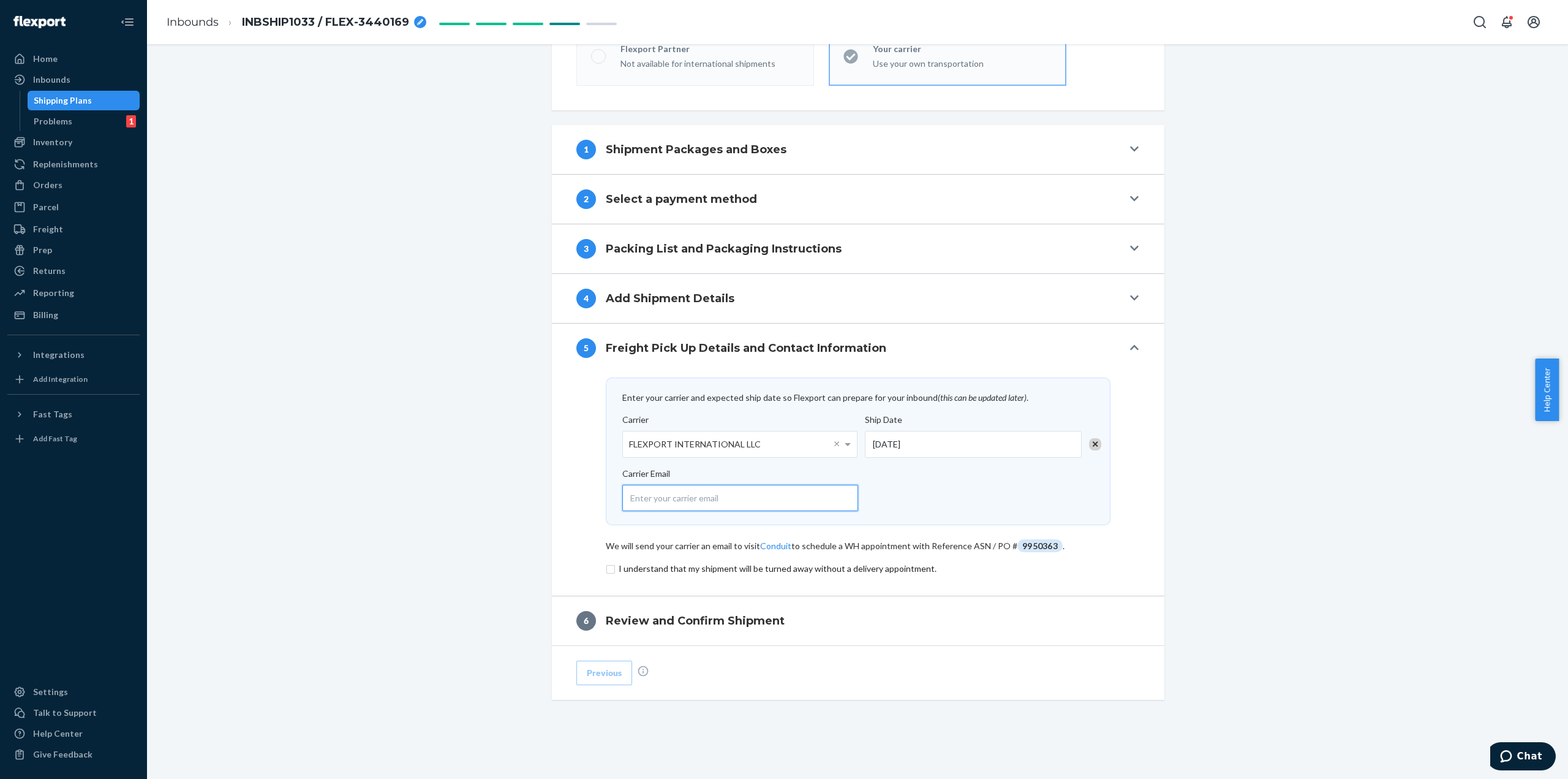
click at [746, 499] on input "email" at bounding box center [740, 498] width 236 height 26
type input "[EMAIL_ADDRESS][DOMAIN_NAME]"
click at [607, 570] on input "checkbox" at bounding box center [858, 568] width 505 height 15
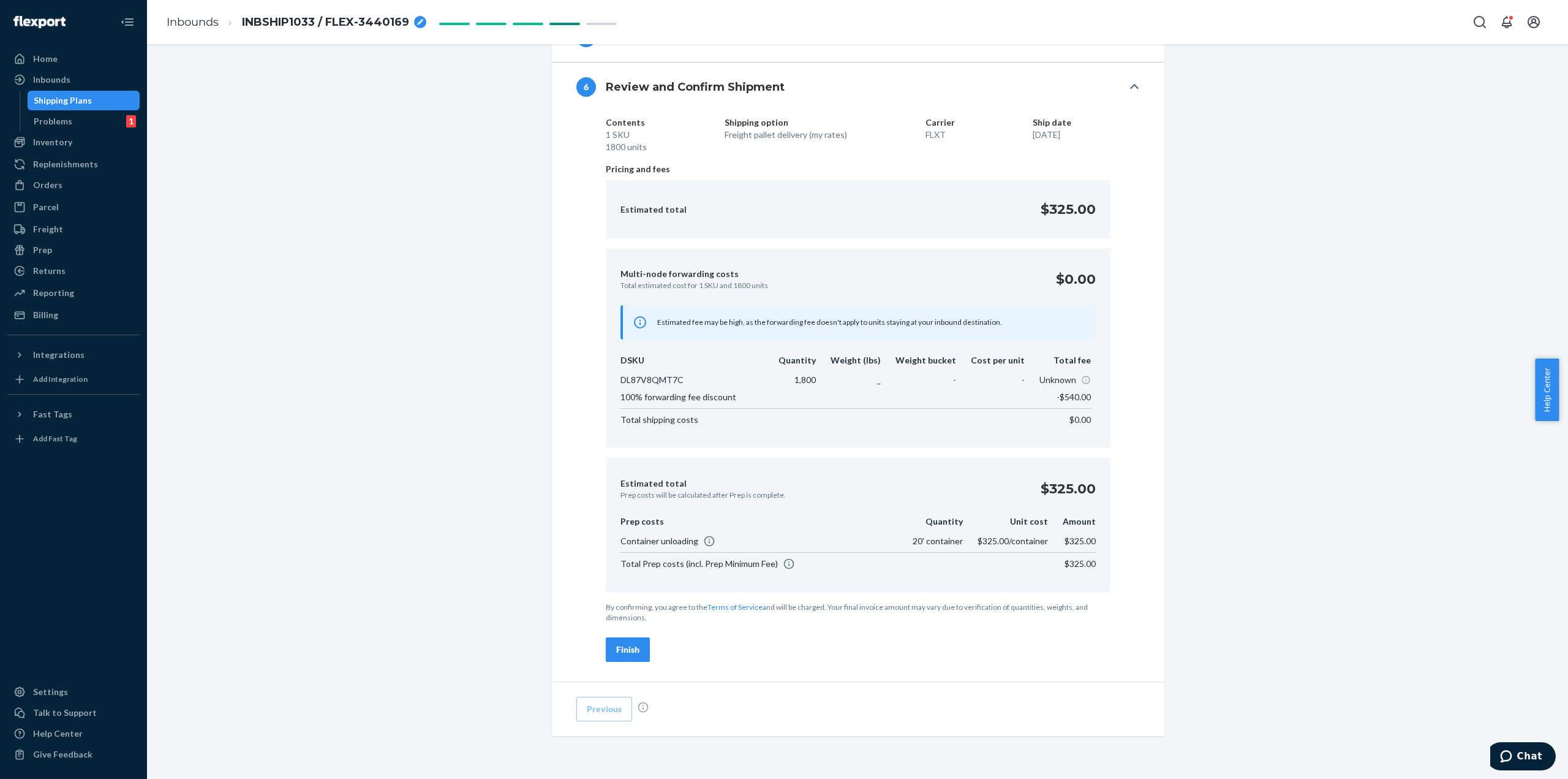
scroll to position [709, 0]
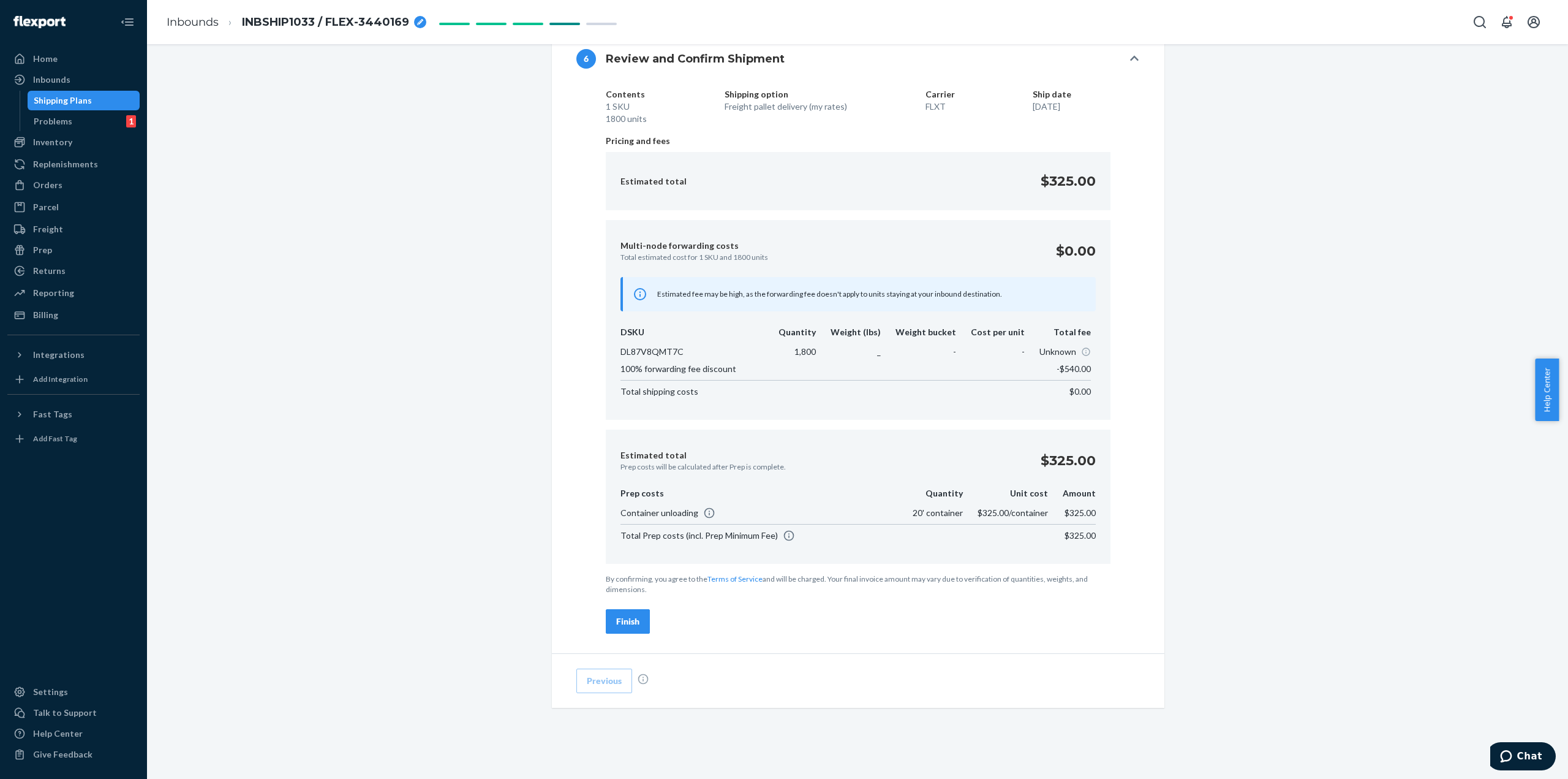
drag, startPoint x: 626, startPoint y: 613, endPoint x: 636, endPoint y: 605, distance: 12.8
click at [627, 615] on div "Finish" at bounding box center [628, 621] width 23 height 12
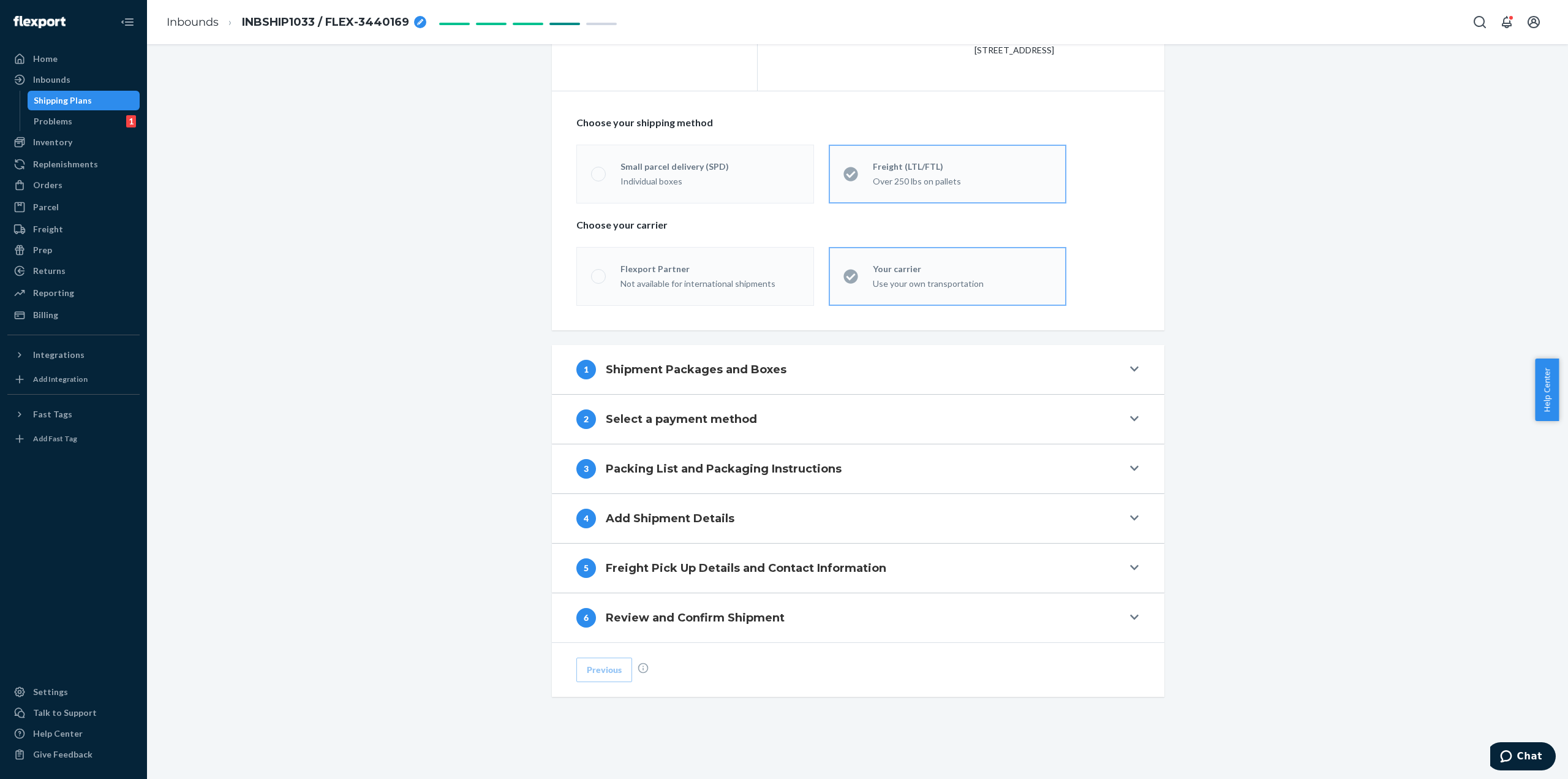
scroll to position [148, 0]
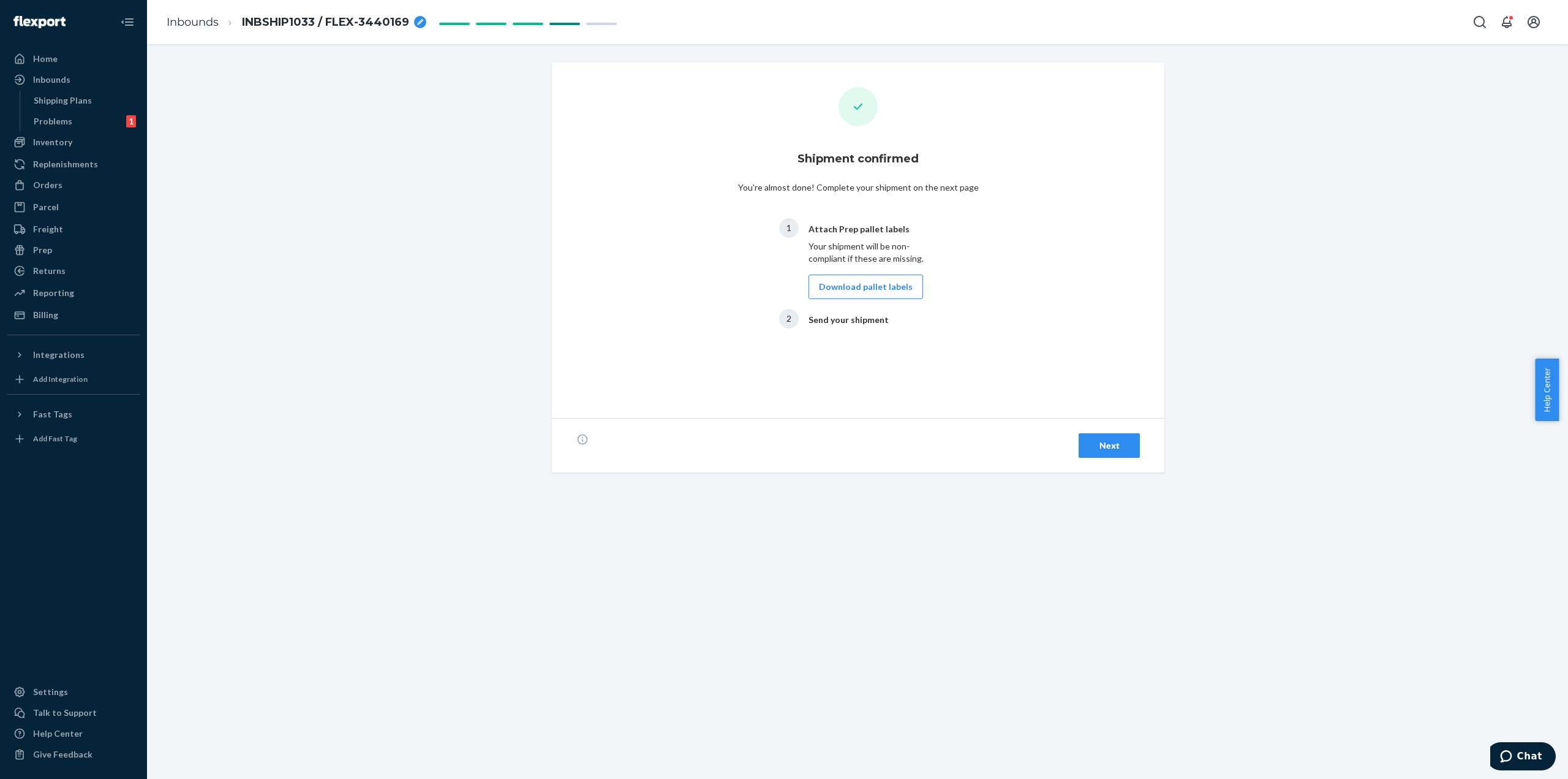
click at [1100, 439] on div "Next" at bounding box center [1109, 445] width 40 height 12
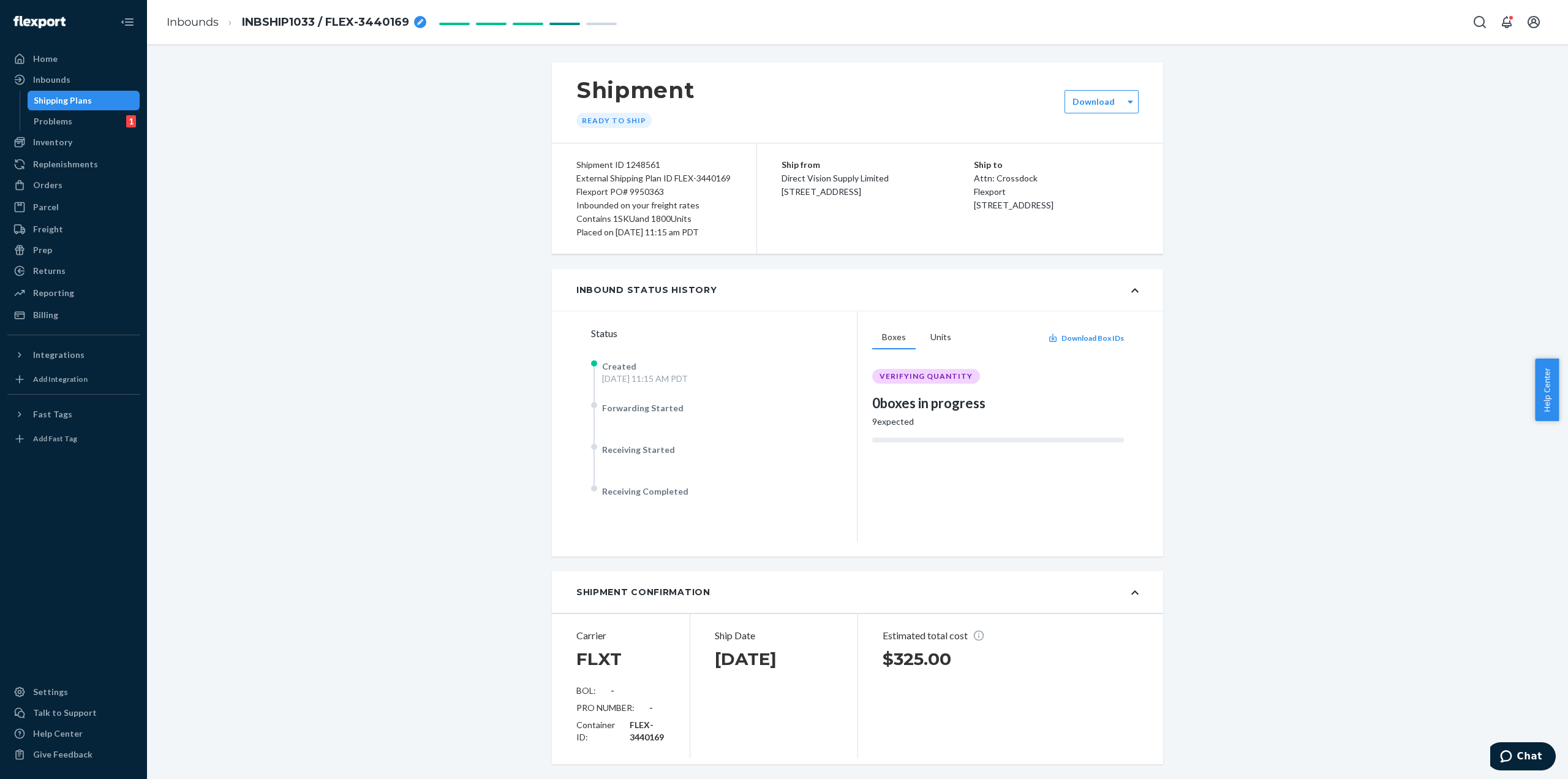
drag, startPoint x: 241, startPoint y: 22, endPoint x: 404, endPoint y: 19, distance: 163.0
click at [404, 19] on li "INBSHIP1033 / FLEX-3440169" at bounding box center [323, 22] width 208 height 16
copy span "INBSHIP1033 / FLEX-3440169"
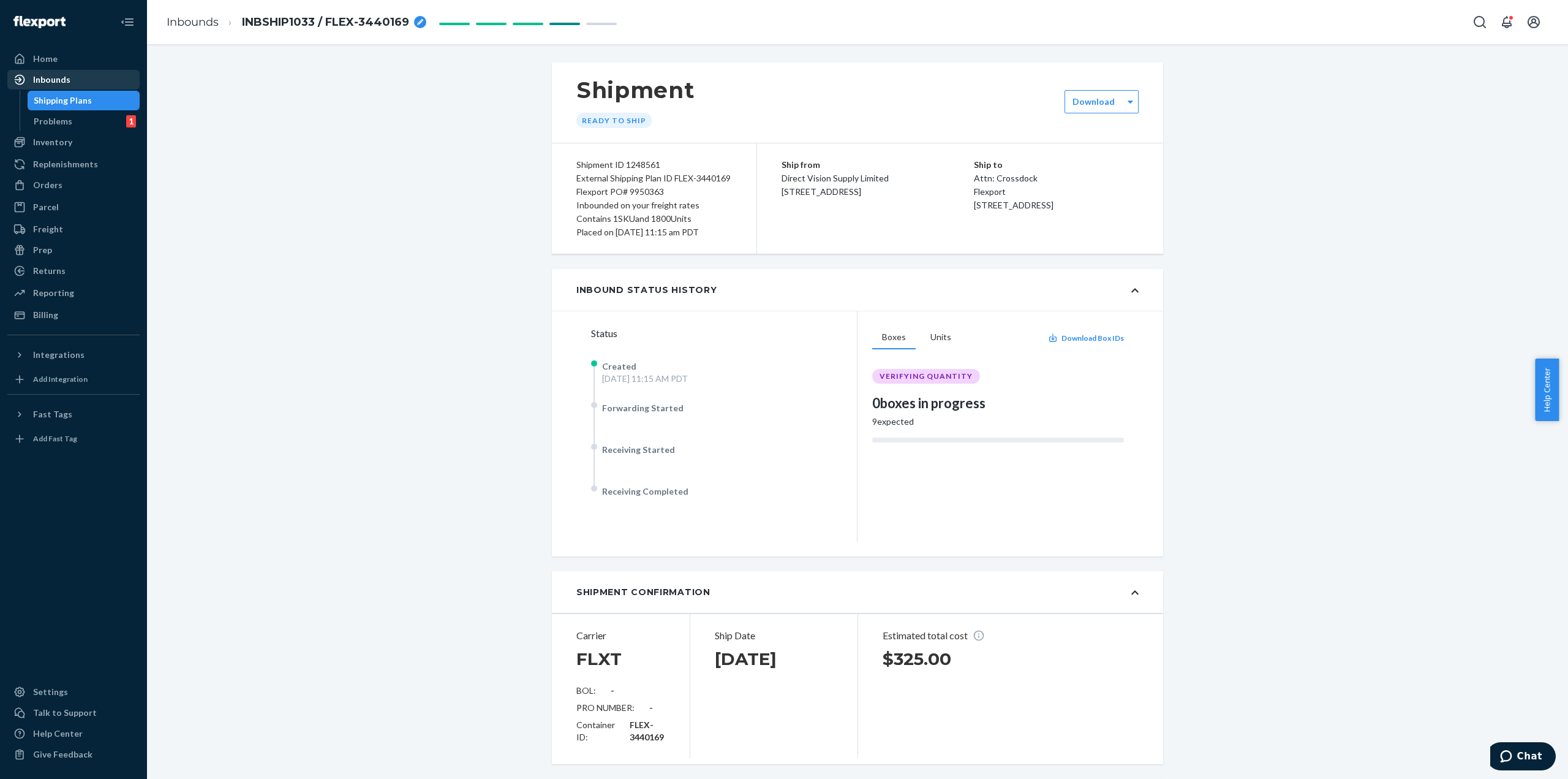
click at [106, 81] on div "Inbounds" at bounding box center [73, 80] width 130 height 17
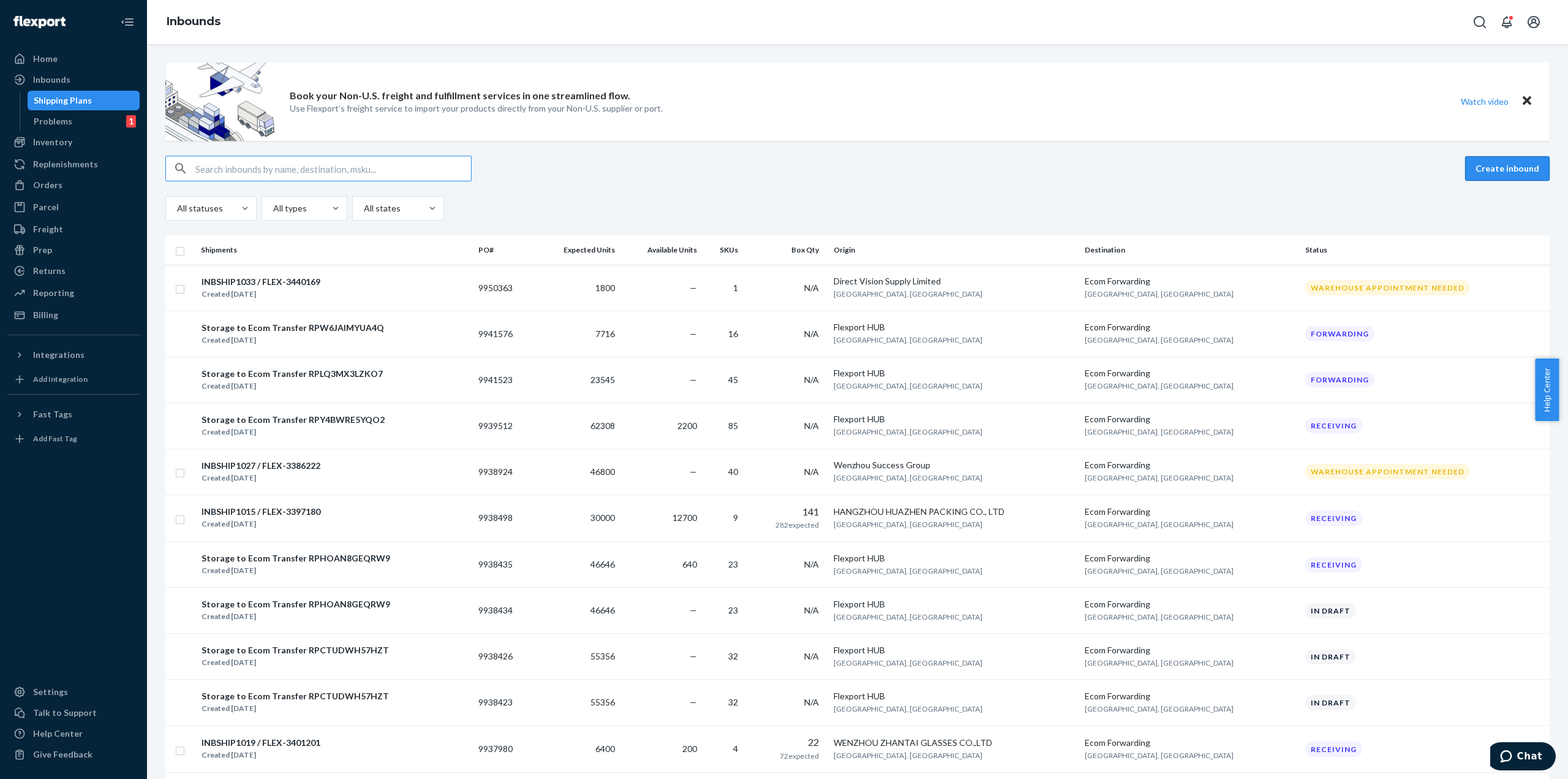
click at [1506, 159] on button "Create inbound" at bounding box center [1507, 168] width 85 height 25
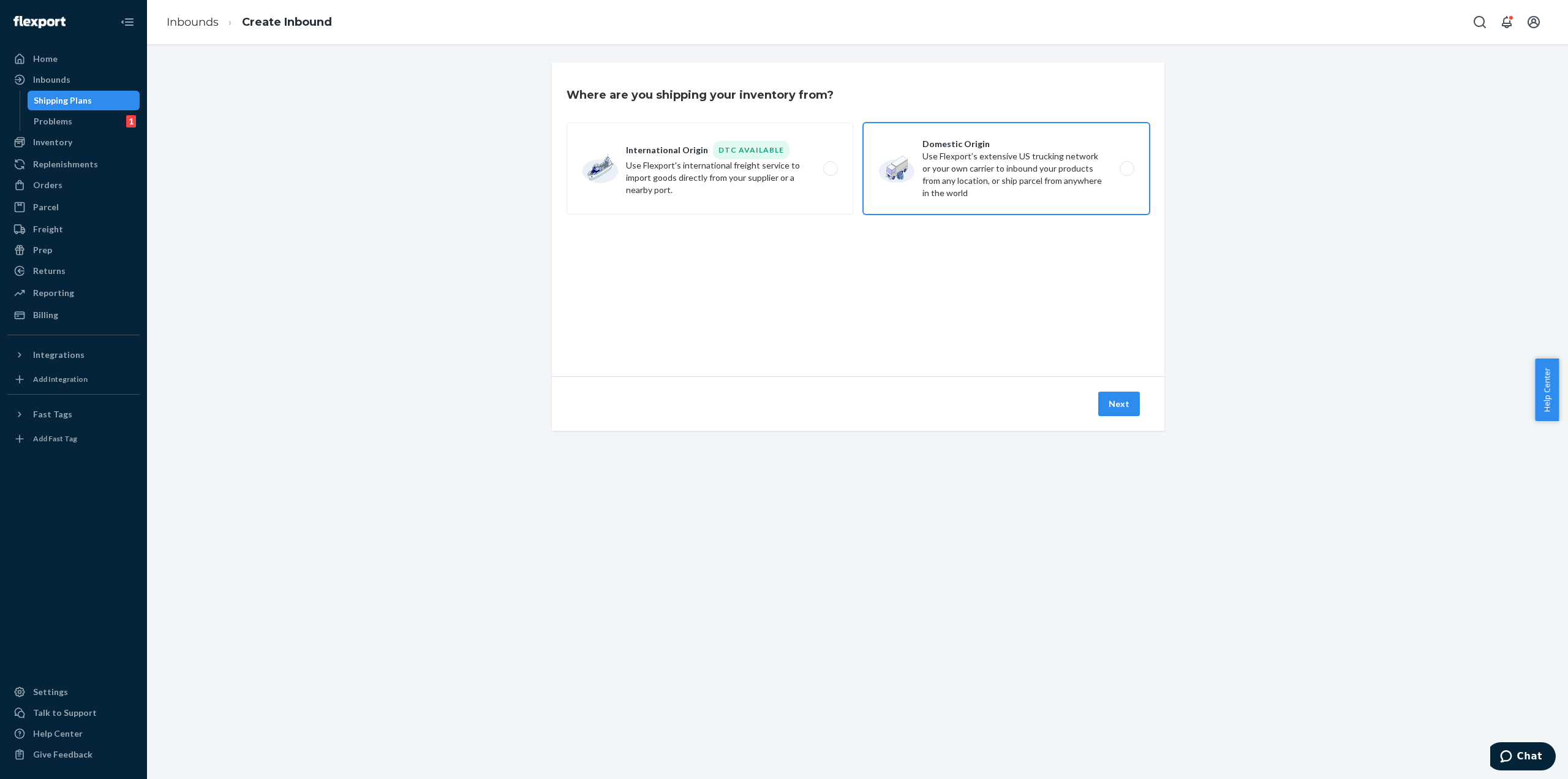
click at [1052, 170] on label "Domestic Origin Use Flexport’s extensive US trucking network or your own carrie…" at bounding box center [1006, 168] width 287 height 92
click at [1127, 170] on input "Domestic Origin Use Flexport’s extensive US trucking network or your own carrie…" at bounding box center [1130, 168] width 8 height 8
radio input "true"
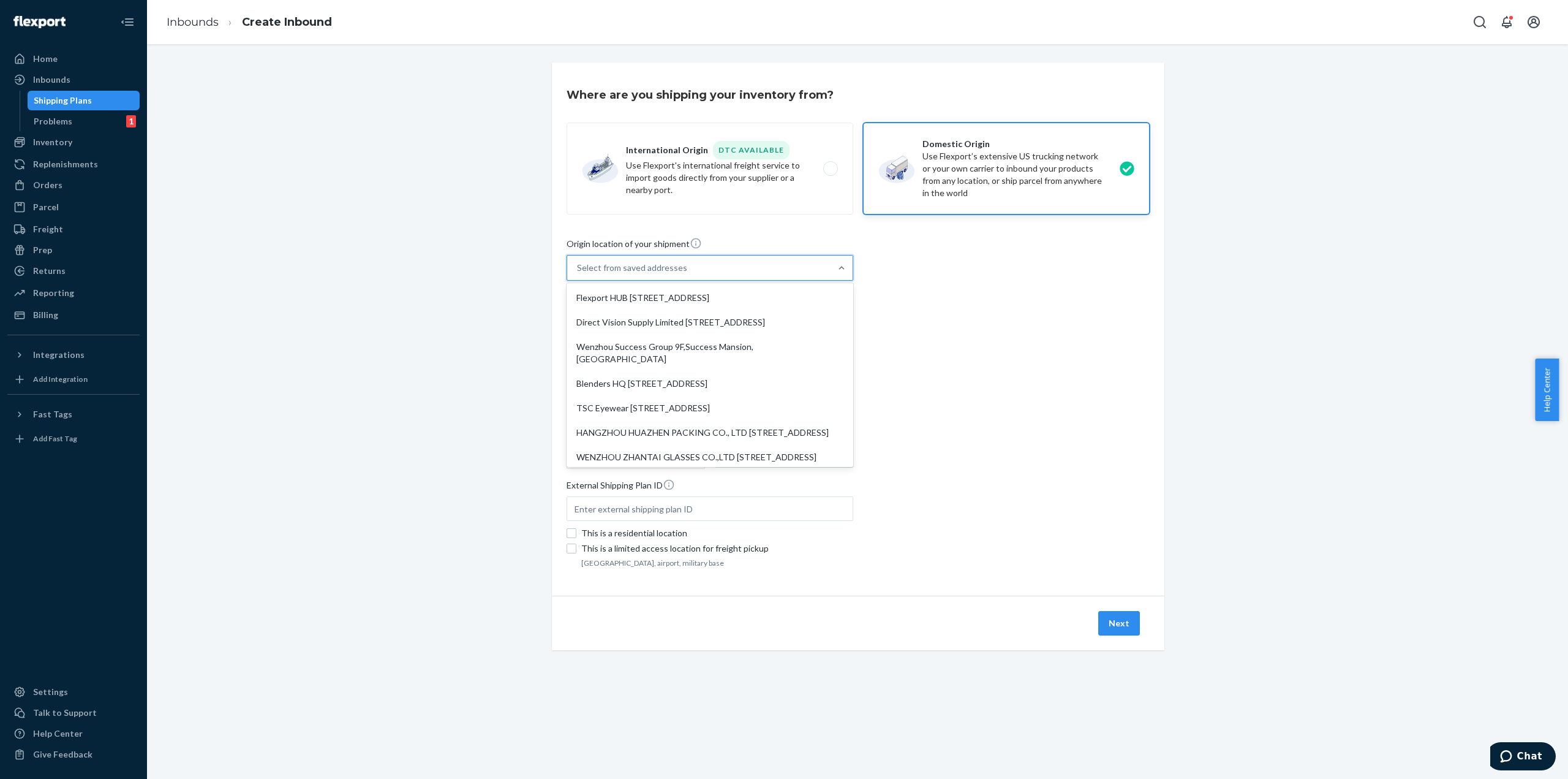
click at [668, 269] on div "Select from saved addresses" at bounding box center [632, 268] width 110 height 12
click at [578, 269] on input "option Flexport HUB [STREET_ADDRESS], 1 of 10. 10 results available. Use Up and…" at bounding box center [578, 268] width 2 height 12
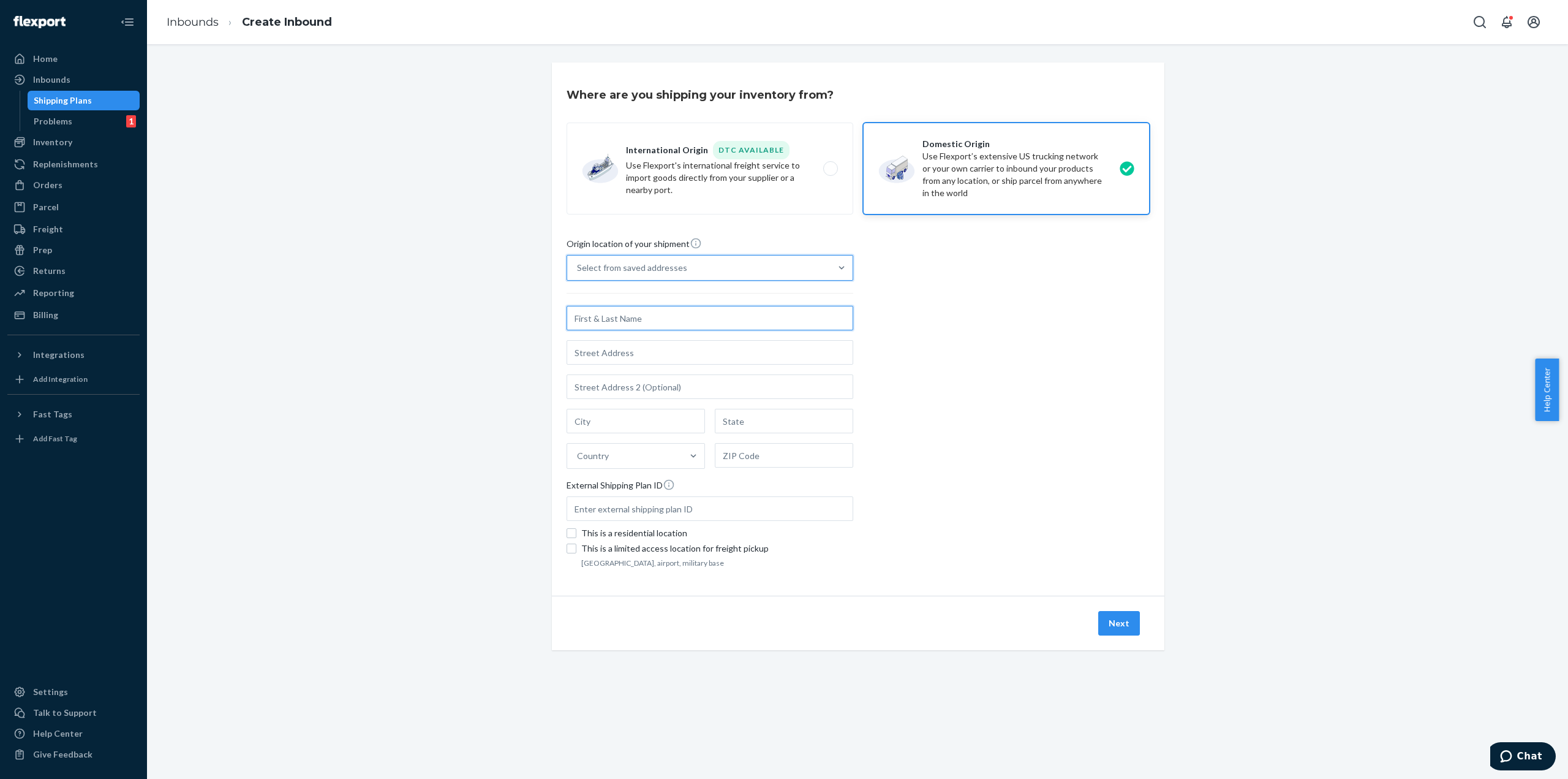
click at [621, 318] on input "text" at bounding box center [710, 318] width 287 height 25
paste input "YINGCHANG Group 1 day [STREET_ADDRESS]"
type input "YINGCHANG Group"
click at [653, 354] on input "text" at bounding box center [710, 352] width 287 height 25
paste input "YINGCHANG Group 1 day [STREET_ADDRESS]"
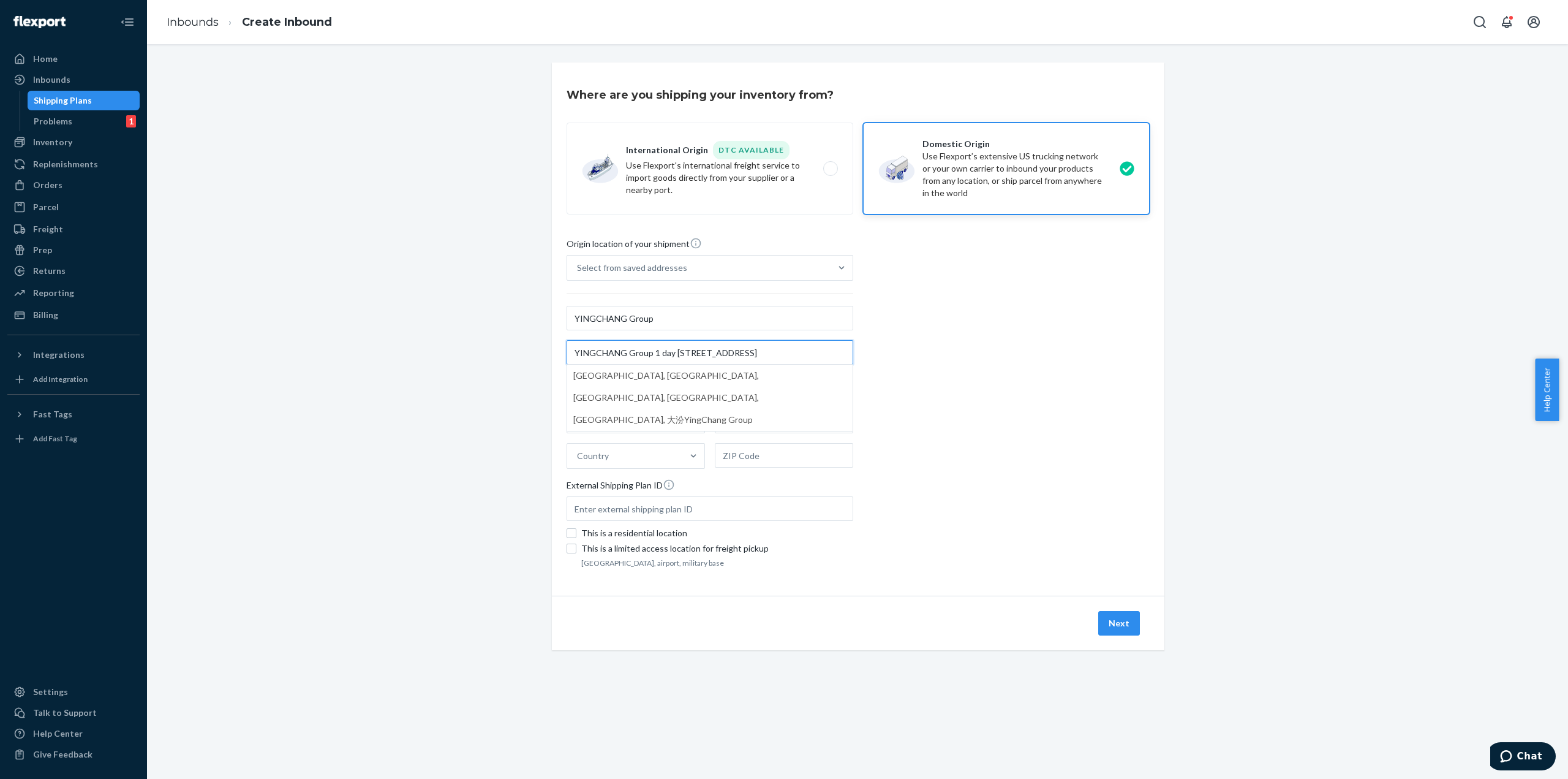
scroll to position [0, 2]
click at [659, 352] on input "YINGCHANG Group 1 day [STREET_ADDRESS]" at bounding box center [710, 352] width 287 height 25
click at [605, 351] on input "[STREET_ADDRESS]" at bounding box center [710, 352] width 287 height 25
click at [604, 351] on input "[STREET_ADDRESS]" at bounding box center [710, 352] width 287 height 25
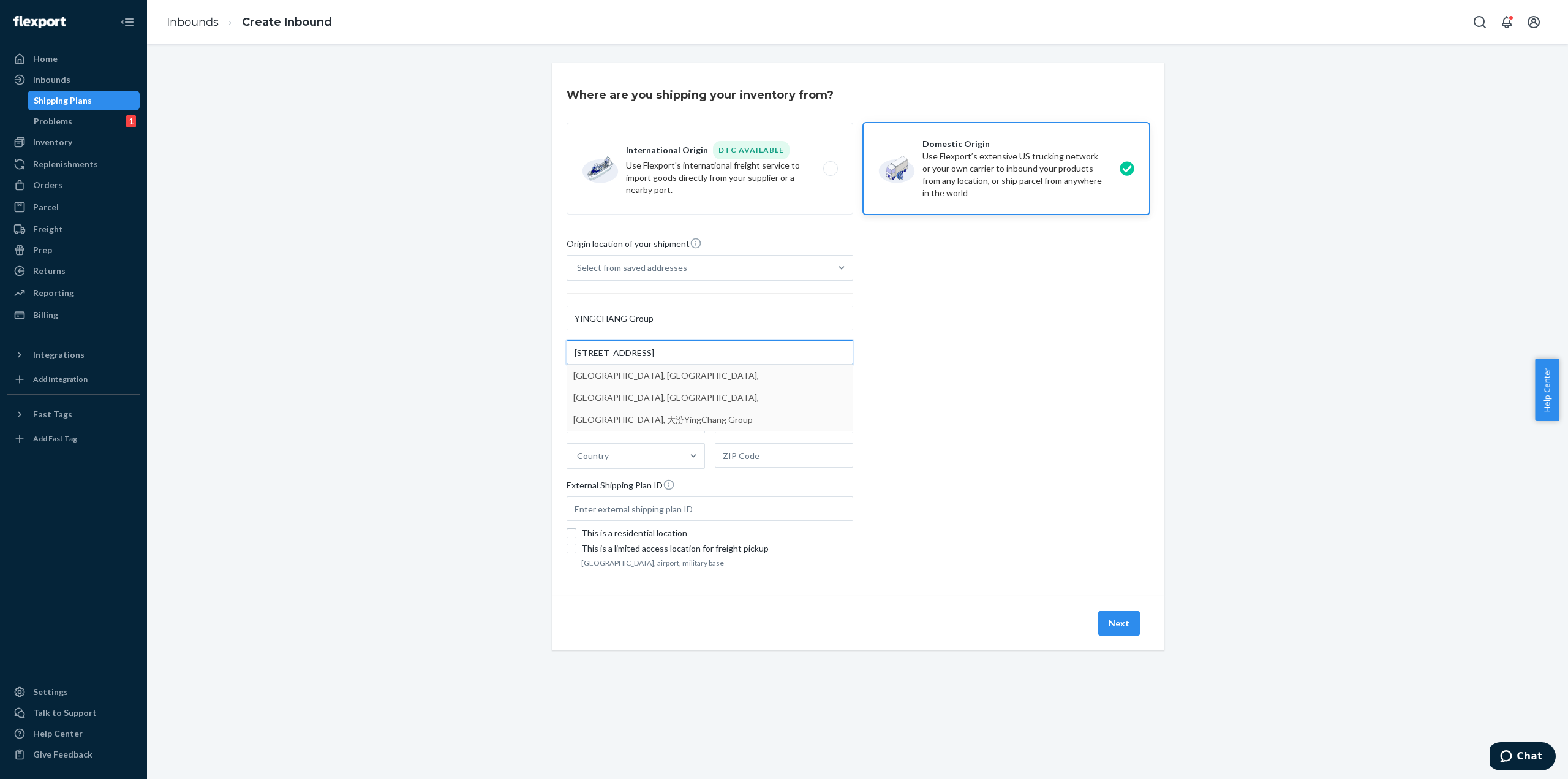
click at [770, 346] on input "[STREET_ADDRESS]" at bounding box center [710, 352] width 287 height 25
type input "[STREET_ADDRESS]"
click at [1141, 397] on div "Origin location of your shipment Select from saved addresses YINGCHANG Group [S…" at bounding box center [858, 404] width 583 height 334
click at [598, 421] on input "text" at bounding box center [635, 421] width 138 height 25
paste input "YINGCHANG Group 1 day [STREET_ADDRESS]"
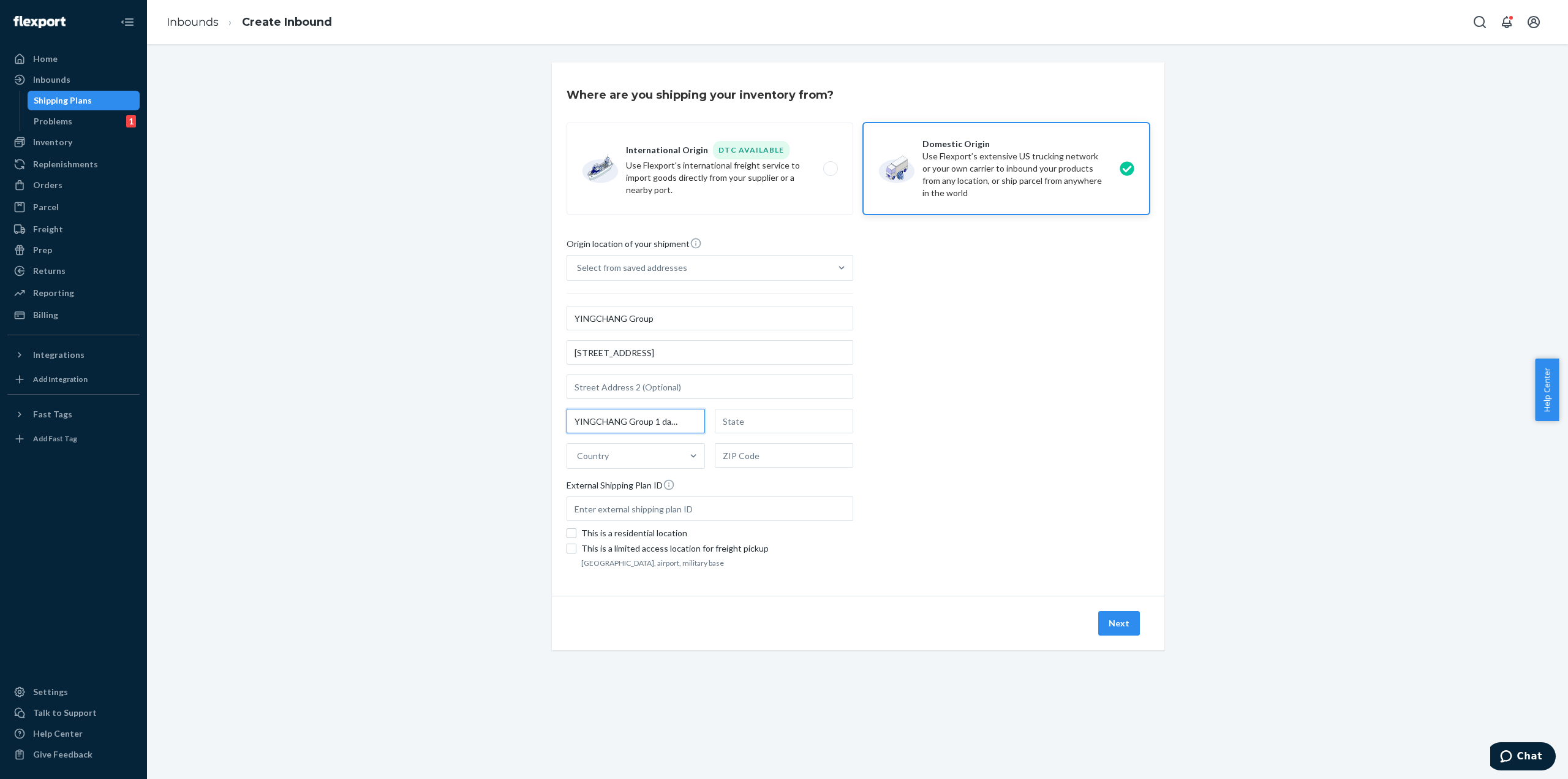
scroll to position [0, 245]
drag, startPoint x: 685, startPoint y: 421, endPoint x: 614, endPoint y: 417, distance: 71.1
click at [614, 417] on input "YINGCHANG Group 1 day [STREET_ADDRESS]" at bounding box center [635, 421] width 138 height 25
type input "[GEOGRAPHIC_DATA]"
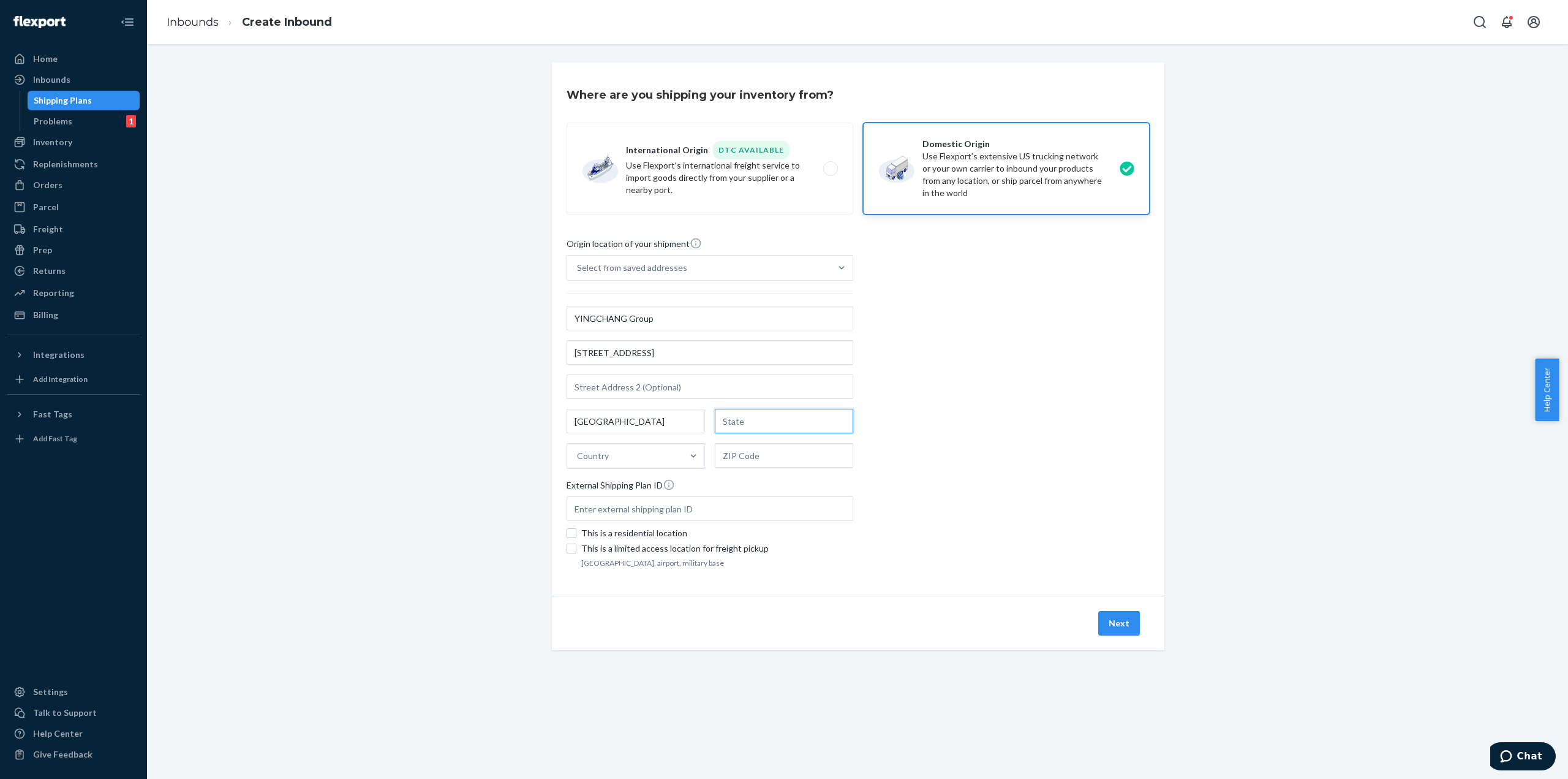
click at [815, 416] on input "text" at bounding box center [784, 421] width 138 height 25
paste input "YINGCHANG Group 1 day [STREET_ADDRESS]"
type input "[GEOGRAPHIC_DATA]"
click at [646, 462] on div "Country" at bounding box center [625, 456] width 115 height 25
click at [578, 462] on input "Country" at bounding box center [578, 456] width 2 height 12
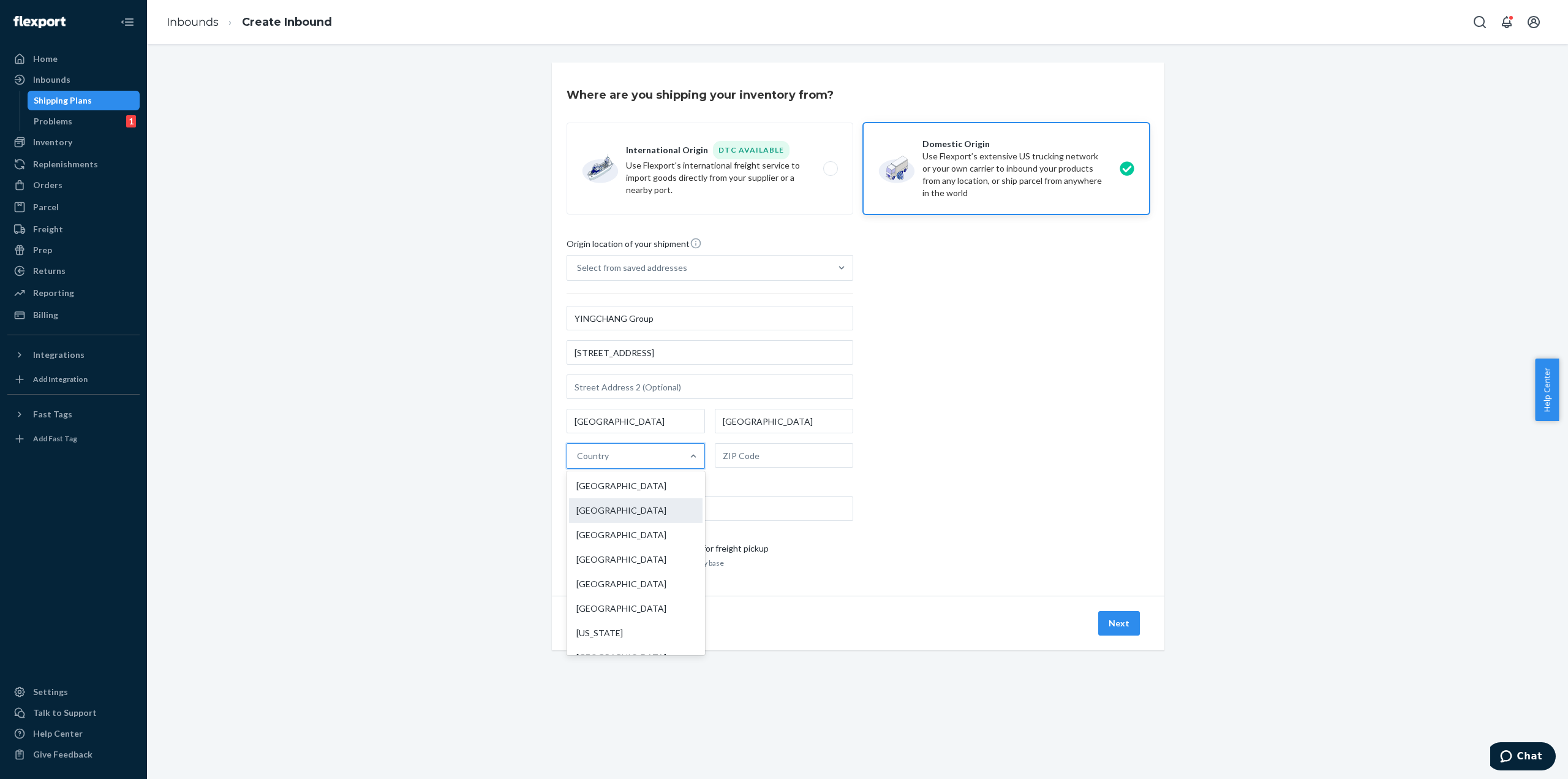
click at [616, 511] on div "[GEOGRAPHIC_DATA]" at bounding box center [635, 511] width 133 height 25
click at [578, 462] on input "option China focused, 2 of 249. 249 results available. Use Up and Down to choos…" at bounding box center [578, 456] width 2 height 12
click at [737, 450] on input "text" at bounding box center [784, 455] width 138 height 25
click at [755, 459] on input "text" at bounding box center [784, 455] width 138 height 25
paste input "317016"
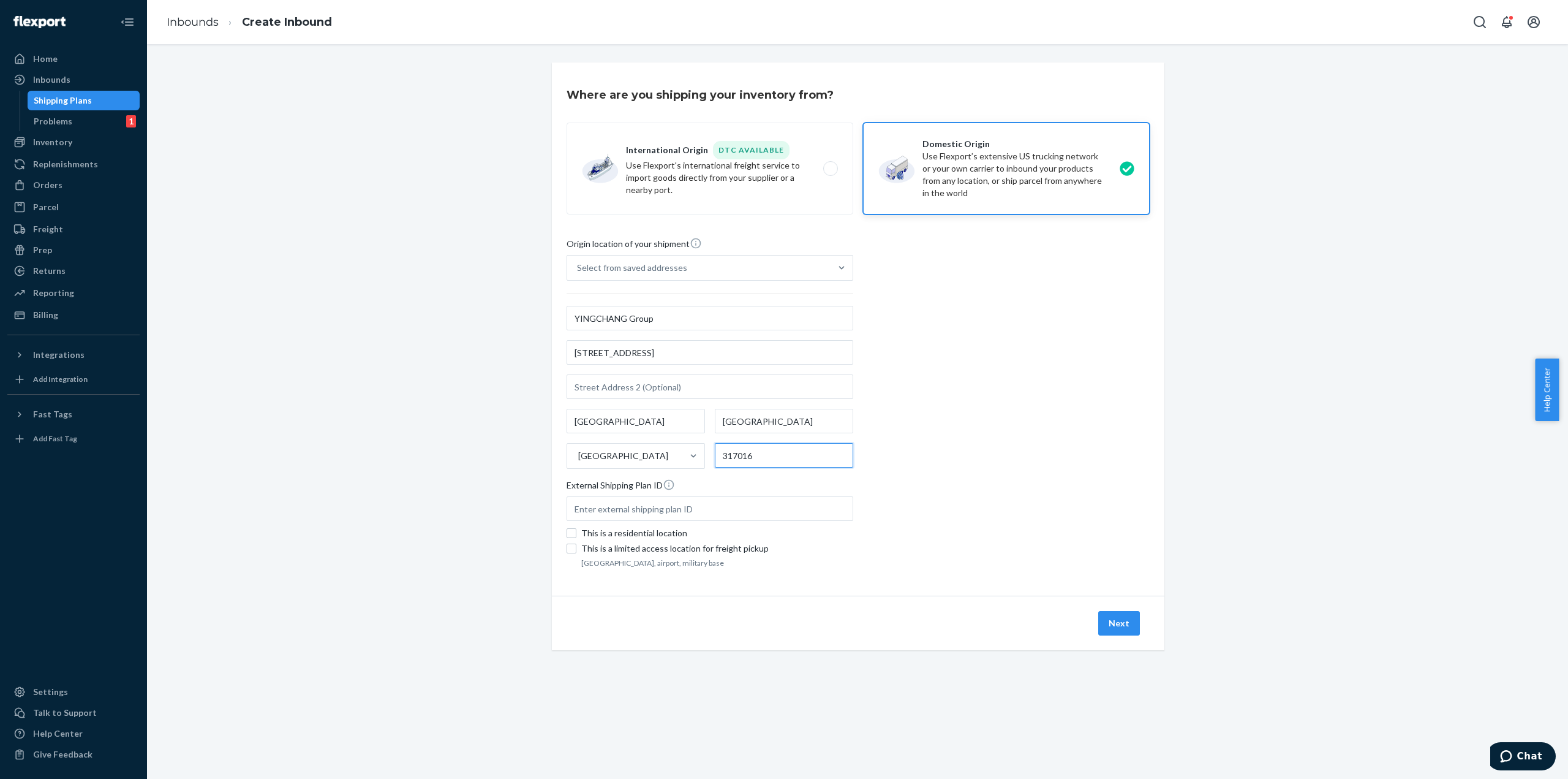
type input "317016"
click at [686, 513] on input "text" at bounding box center [710, 509] width 287 height 25
drag, startPoint x: 686, startPoint y: 513, endPoint x: 1099, endPoint y: 420, distance: 423.3
click at [1099, 420] on div "Origin location of your shipment Select from saved addresses YINGCHANG Group [S…" at bounding box center [858, 404] width 583 height 334
click at [655, 508] on input "text" at bounding box center [710, 509] width 287 height 25
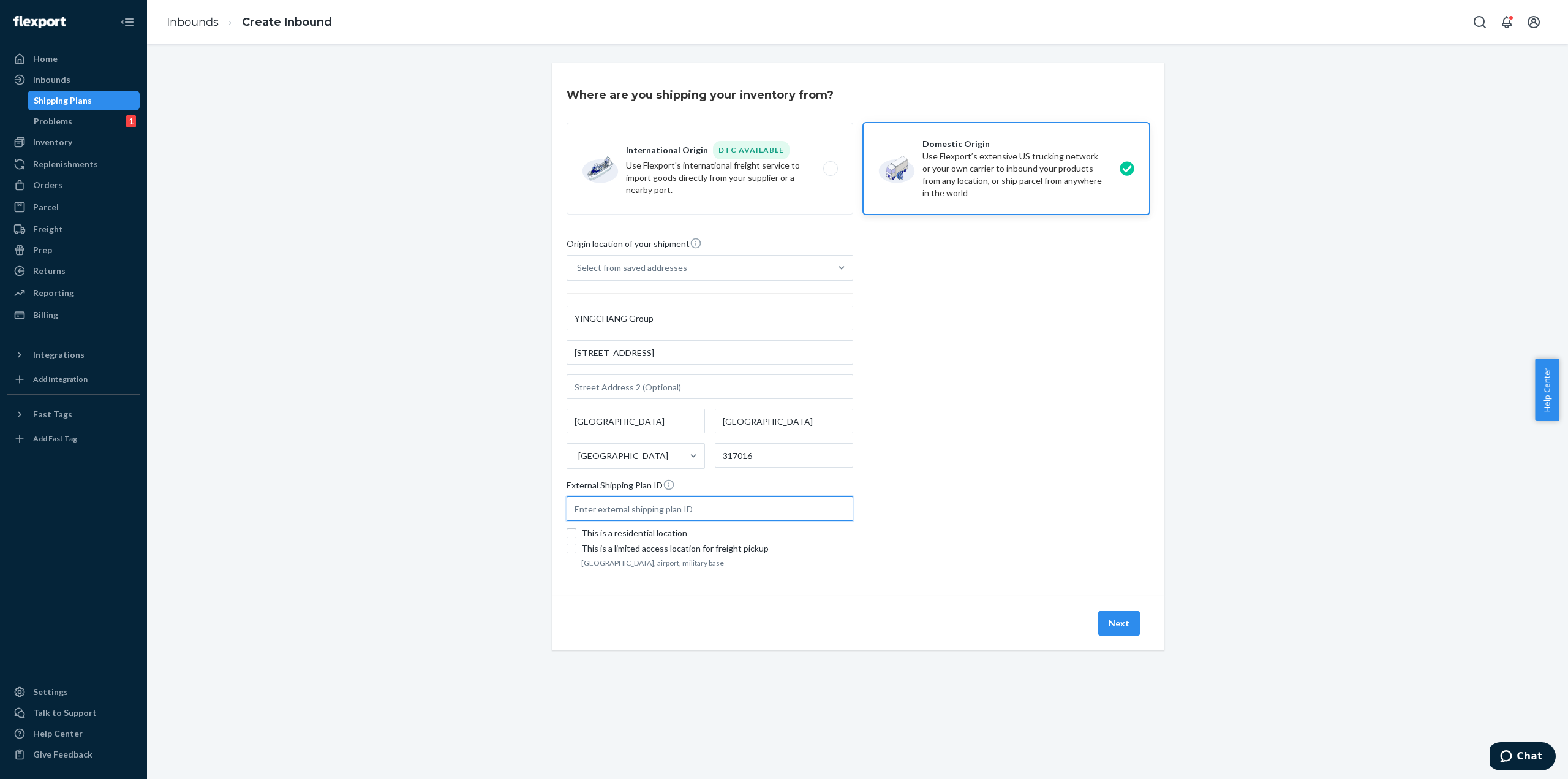
click at [736, 514] on input "text" at bounding box center [710, 509] width 287 height 25
paste input "884585577860"
click at [571, 508] on input "884585577860" at bounding box center [710, 509] width 287 height 25
type input "884585577860"
click at [1117, 424] on div "Origin location of your shipment Select from saved addresses YINGCHANG Group [S…" at bounding box center [858, 404] width 583 height 334
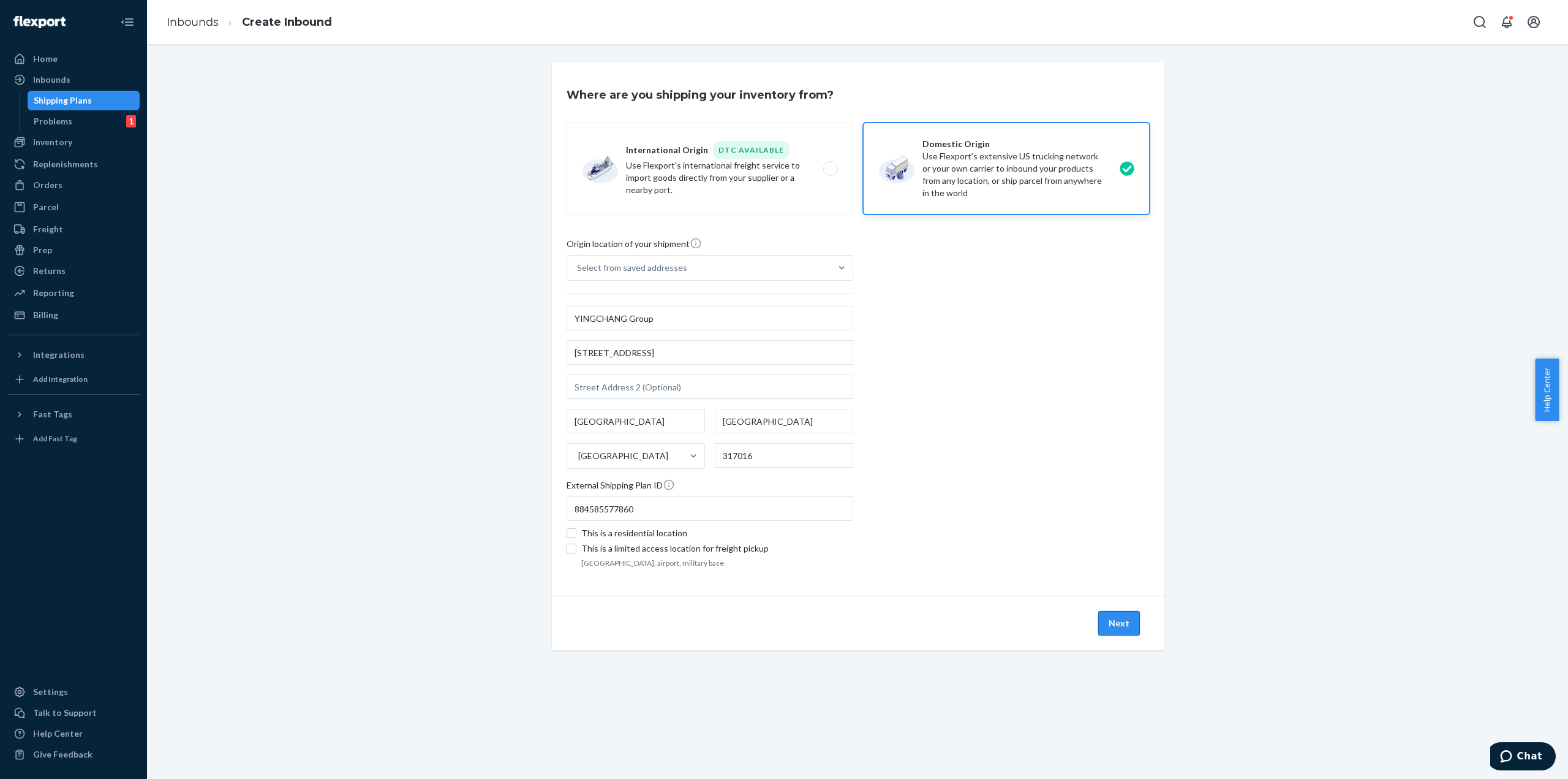
click at [1113, 628] on button "Next" at bounding box center [1120, 623] width 42 height 25
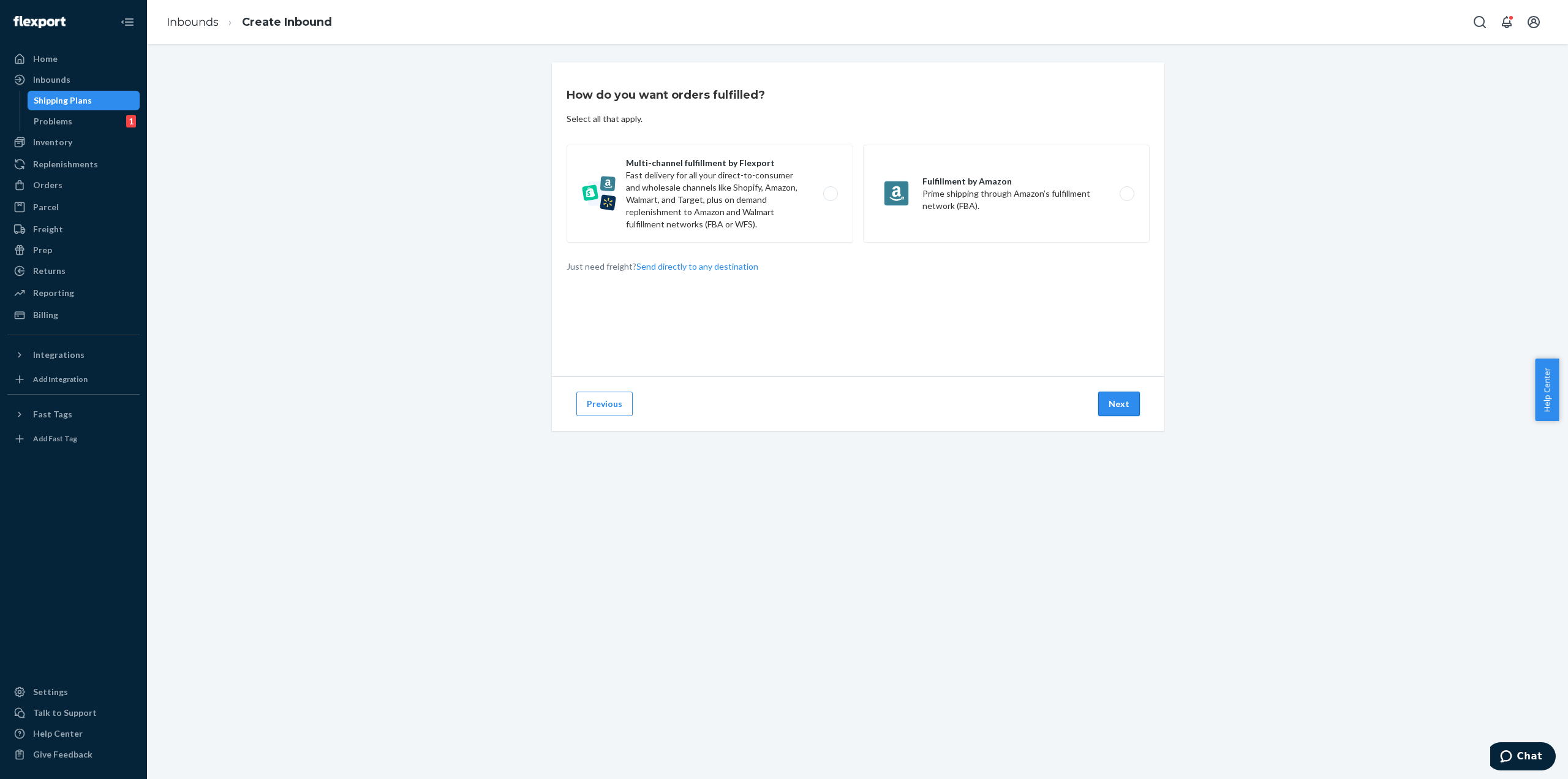
click at [1123, 404] on button "Next" at bounding box center [1120, 404] width 42 height 25
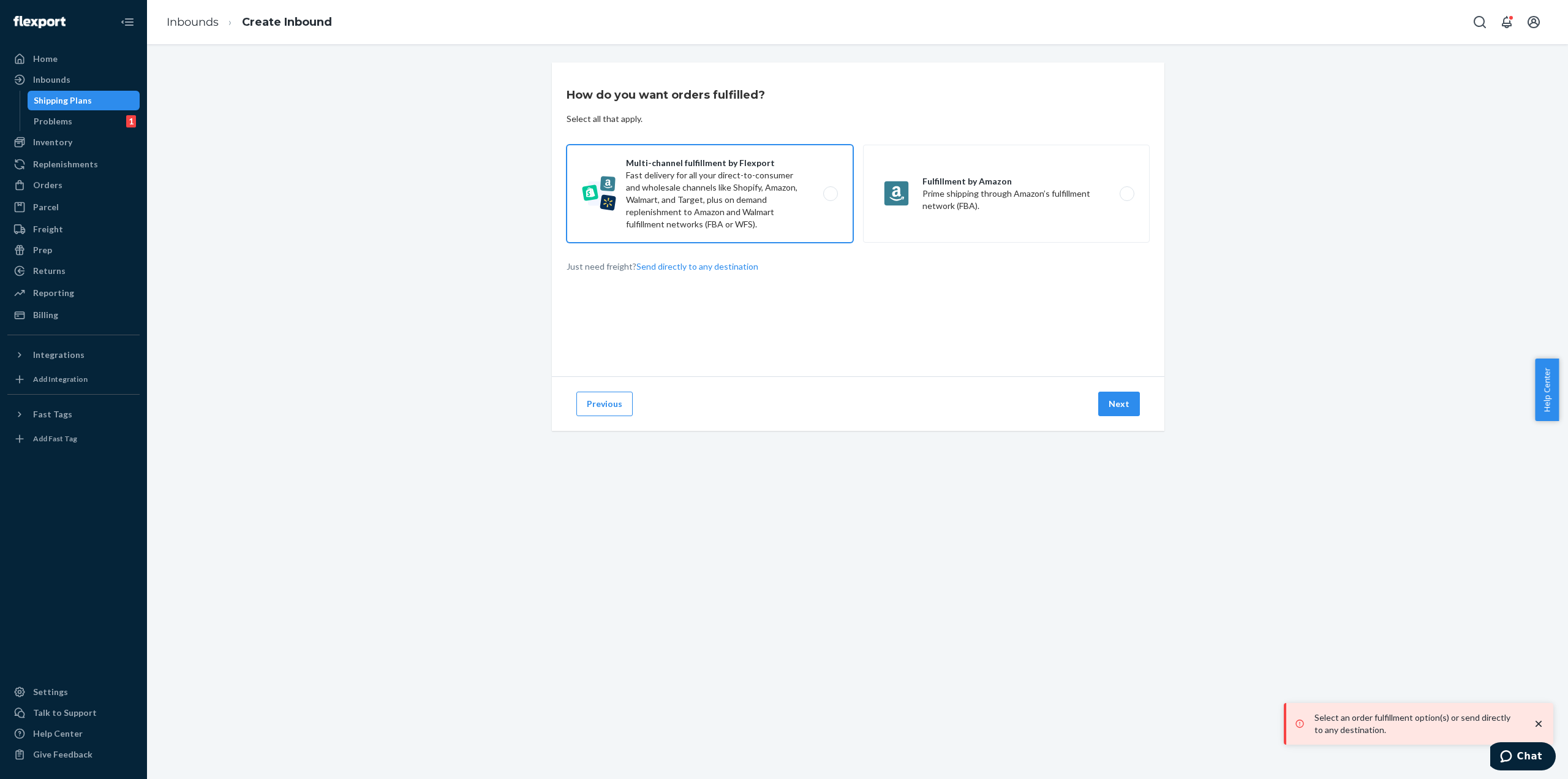
click at [755, 199] on label "Multi-channel fulfillment by Flexport Fast delivery for all your direct-to-cons…" at bounding box center [710, 193] width 287 height 98
click at [830, 198] on input "Multi-channel fulfillment by Flexport Fast delivery for all your direct-to-cons…" at bounding box center [834, 194] width 8 height 8
radio input "true"
click at [1111, 394] on button "Next" at bounding box center [1120, 404] width 42 height 25
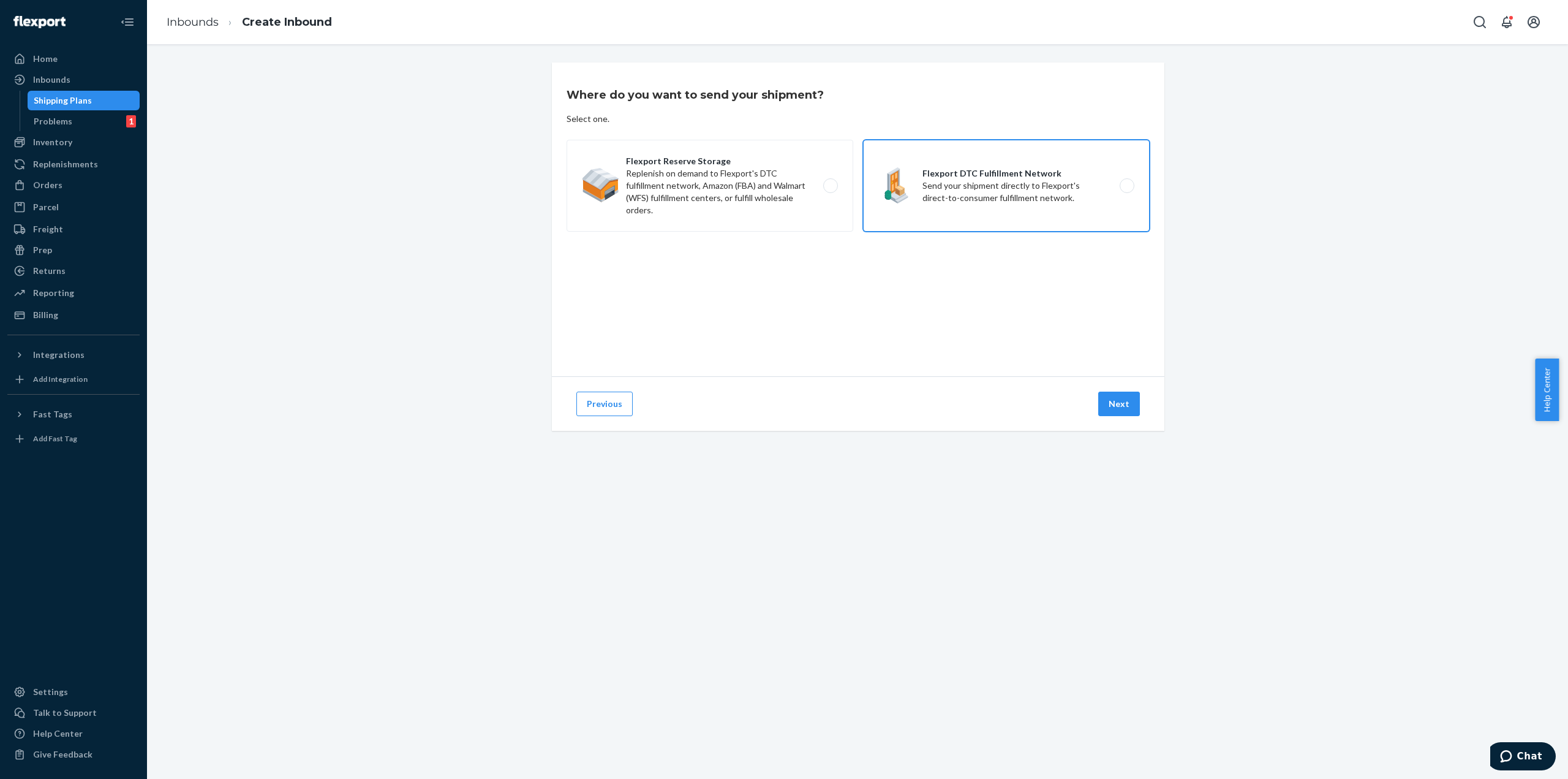
click at [1058, 200] on label "Flexport DTC Fulfillment Network Send your shipment directly to Flexport's dire…" at bounding box center [1006, 185] width 287 height 92
click at [1127, 190] on input "Flexport DTC Fulfillment Network Send your shipment directly to Flexport's dire…" at bounding box center [1130, 185] width 8 height 8
radio input "true"
click at [1106, 407] on button "Next" at bounding box center [1120, 404] width 42 height 25
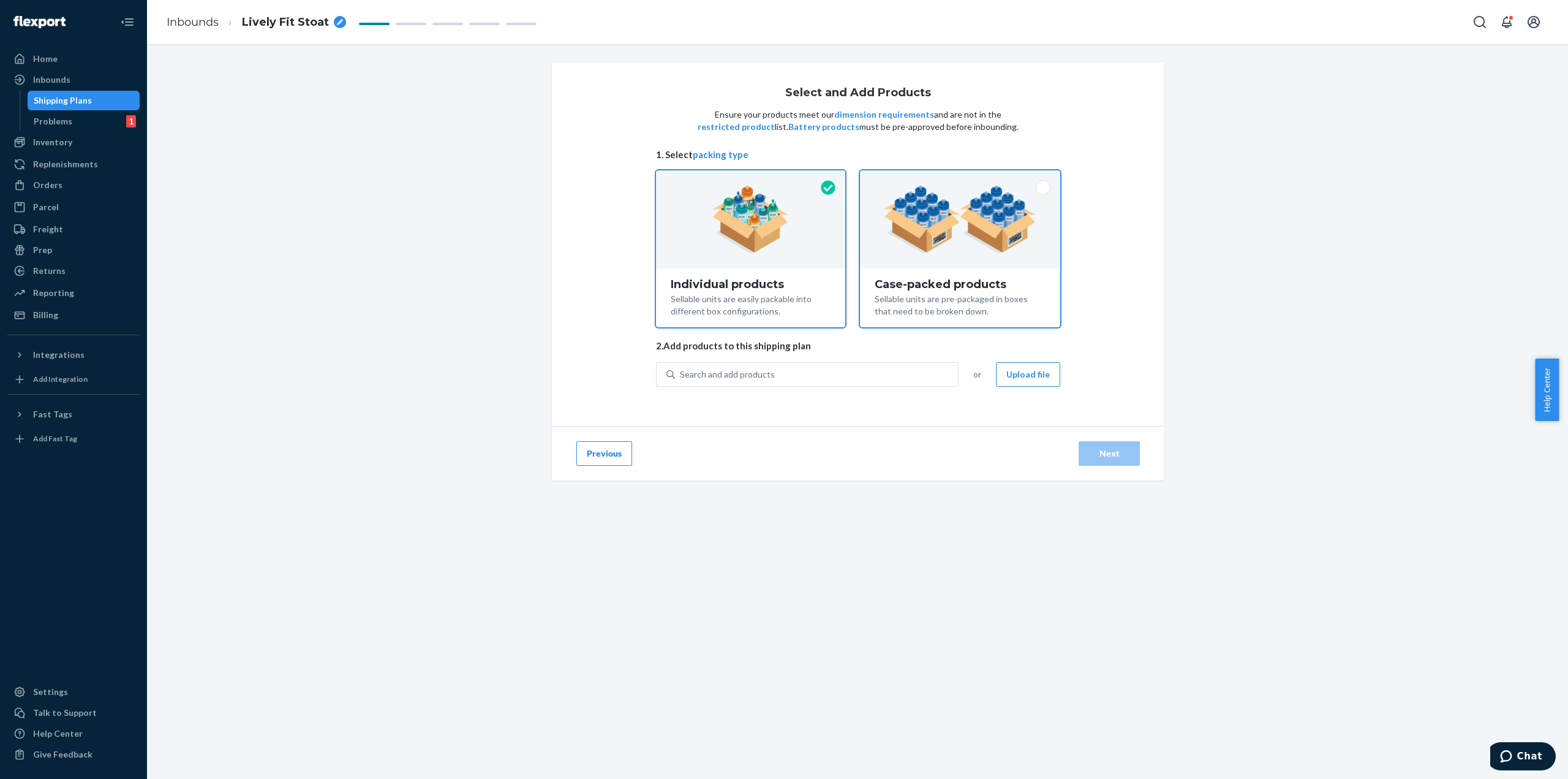
click at [1014, 264] on div at bounding box center [961, 219] width 200 height 98
click at [964, 178] on input "Case-packed products Sellable units are pre-packaged in boxes that need to be b…" at bounding box center [960, 174] width 8 height 8
radio input "true"
radio input "false"
click at [1023, 375] on button "Upload file" at bounding box center [1028, 375] width 64 height 25
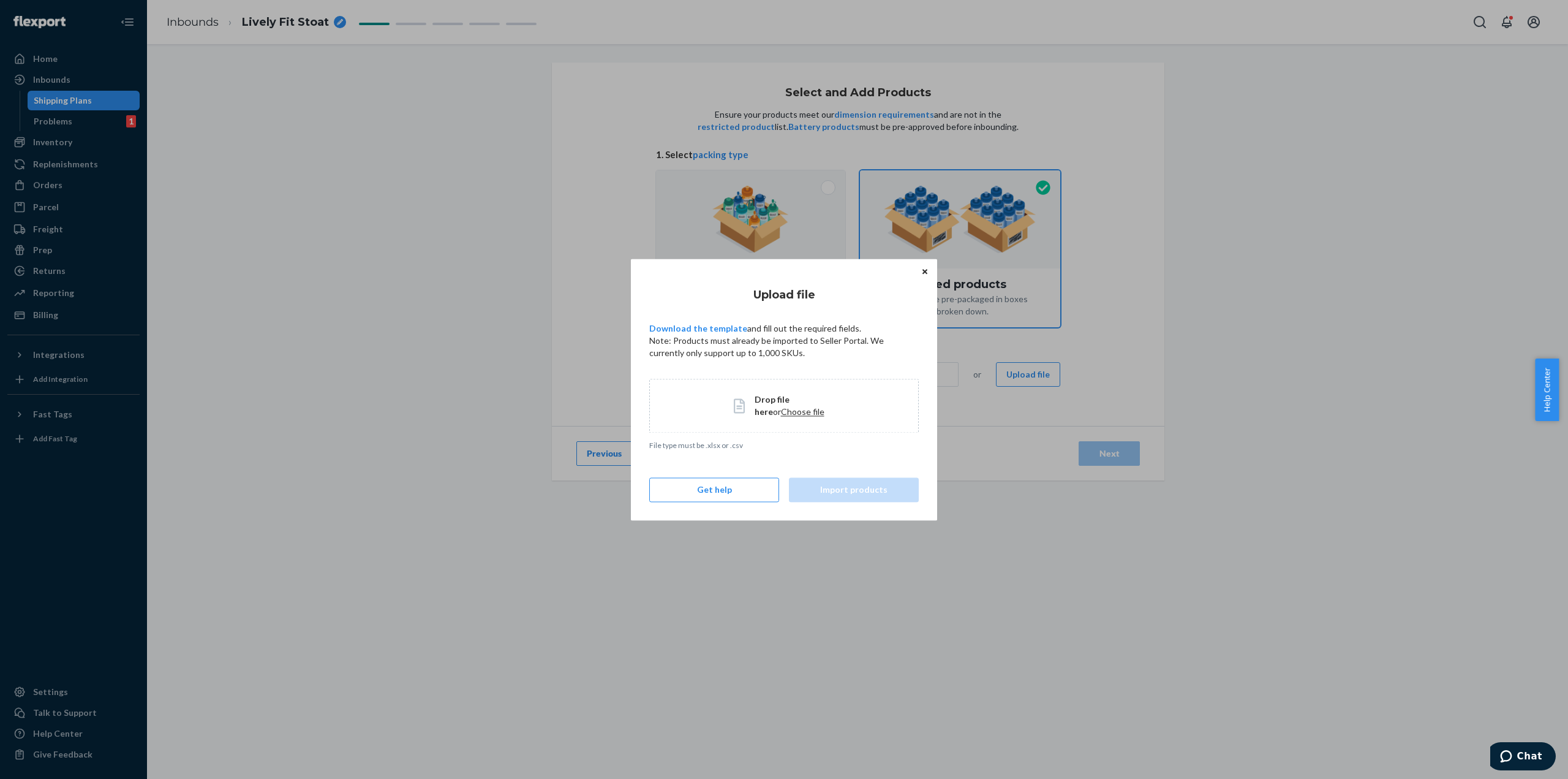
click at [927, 278] on button "Close" at bounding box center [925, 271] width 12 height 13
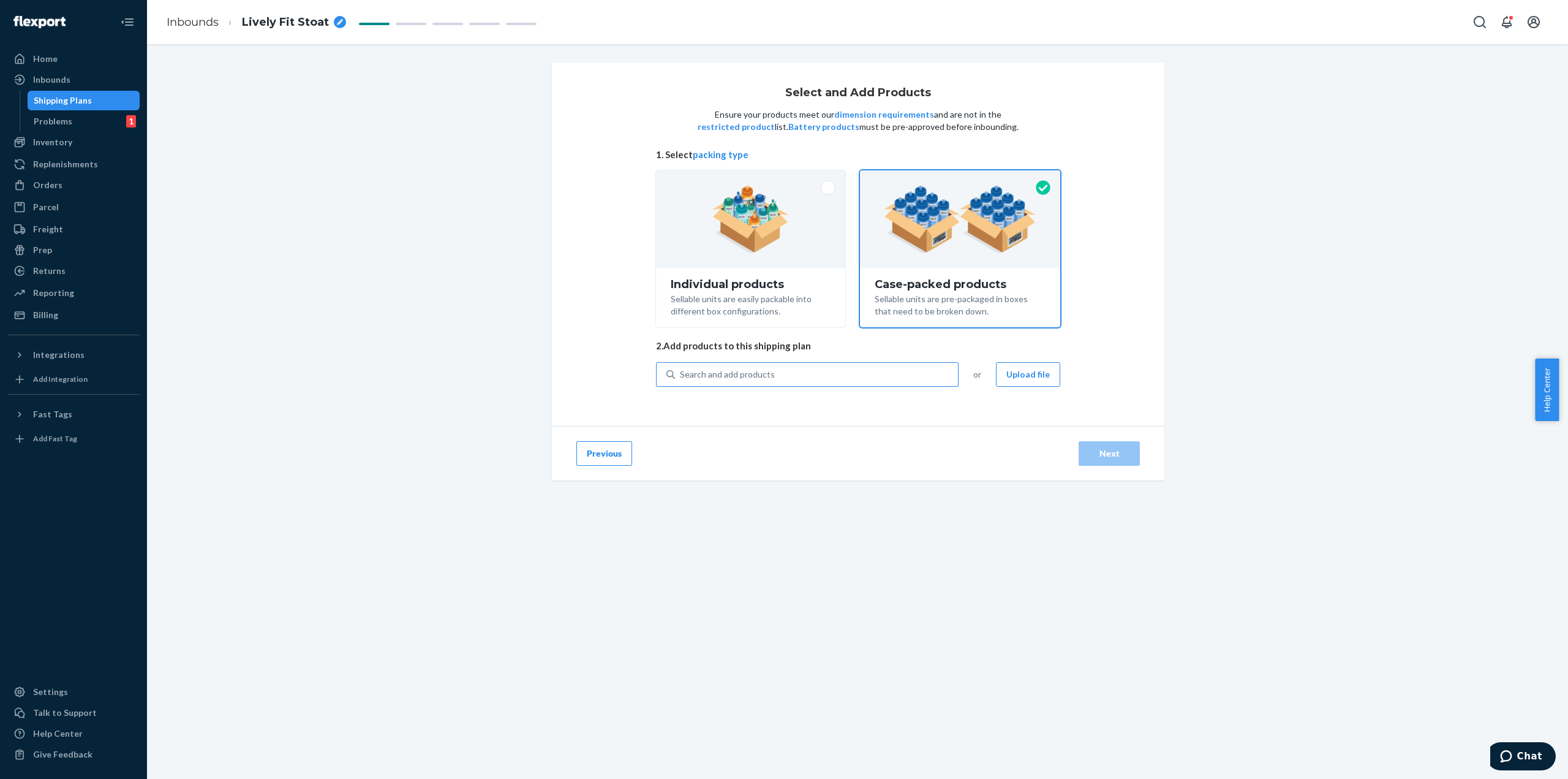
click at [770, 372] on div "Search and add products" at bounding box center [816, 374] width 283 height 22
click at [681, 372] on input "Search and add products" at bounding box center [680, 375] width 2 height 12
type input "BE9501"
click at [749, 377] on div "Search and add products" at bounding box center [816, 374] width 283 height 22
click at [681, 377] on input "0 results available. Select is focused ,type to refine list, press Down to open…" at bounding box center [680, 375] width 2 height 12
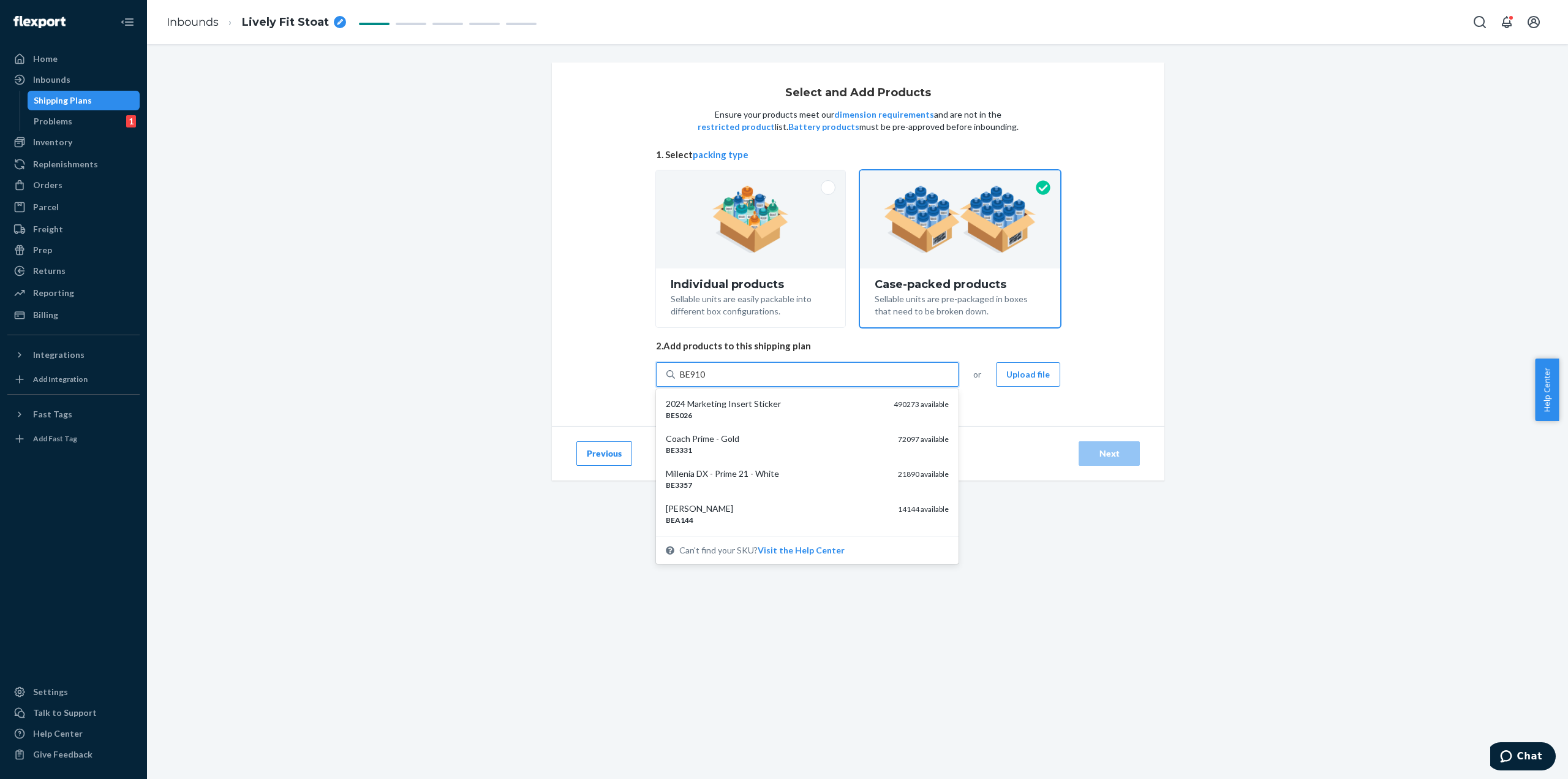
type input "BE9105"
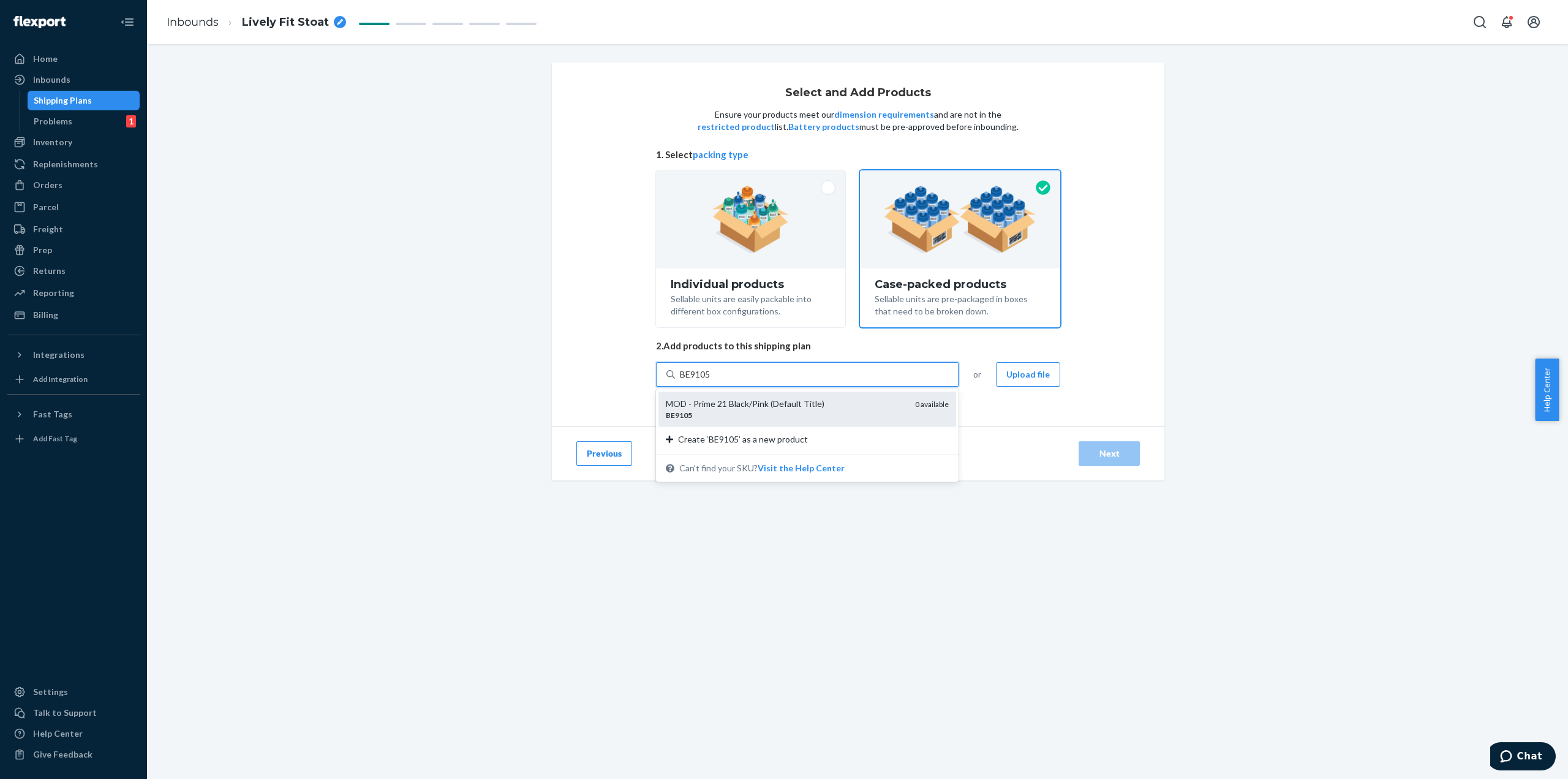
click at [745, 398] on div "MOD - Prime 21 Black/Pink (Default Title)" at bounding box center [785, 403] width 240 height 12
click at [711, 380] on input "BE9105" at bounding box center [695, 375] width 32 height 12
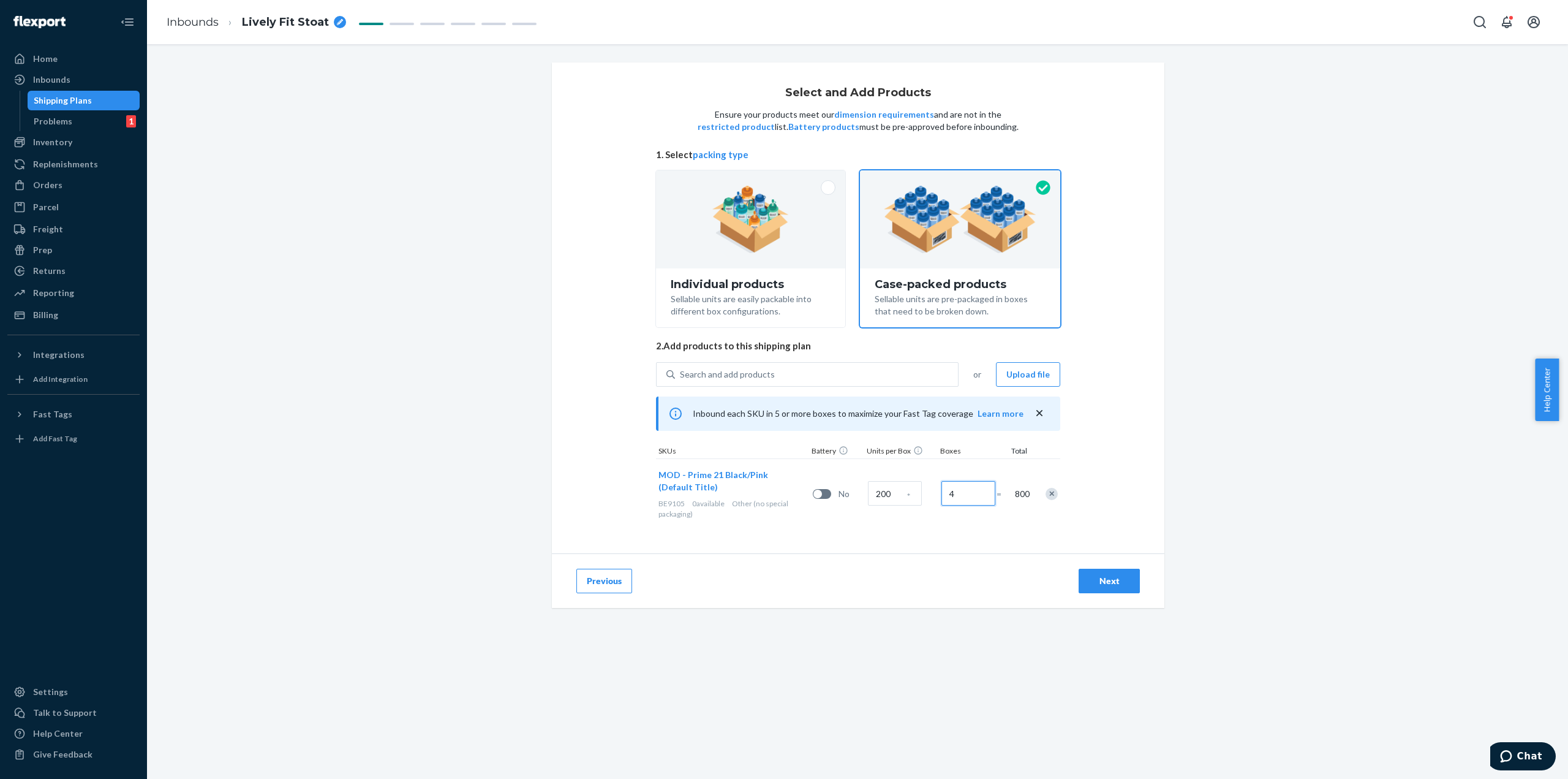
type input "4"
click at [1113, 418] on div "Select and Add Products Ensure your products meet our dimension requirements an…" at bounding box center [858, 308] width 613 height 490
click at [1103, 578] on div "Next" at bounding box center [1109, 581] width 40 height 12
radio input "true"
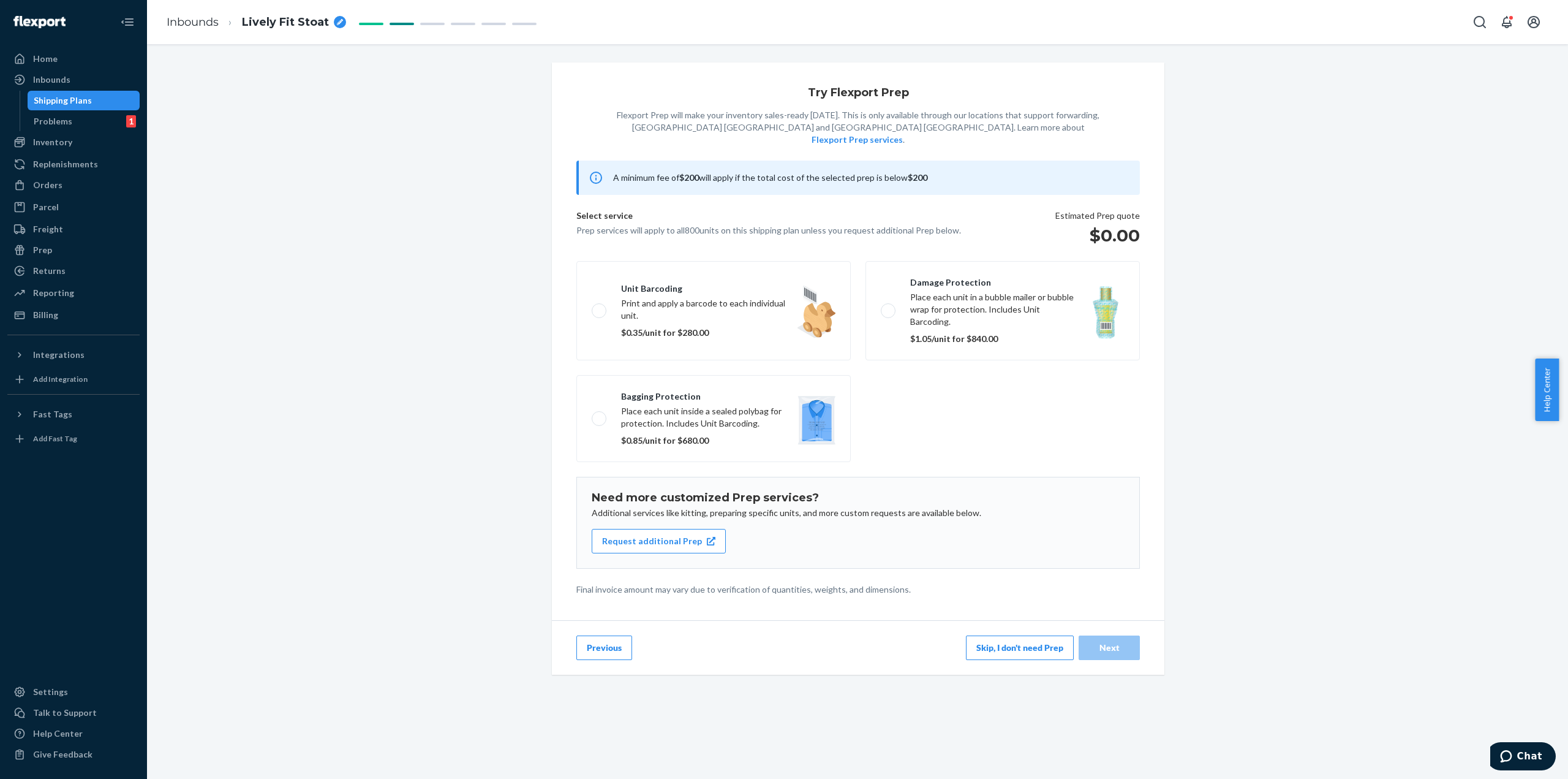
click at [1002, 635] on button "Skip, I don't need Prep" at bounding box center [1019, 648] width 108 height 25
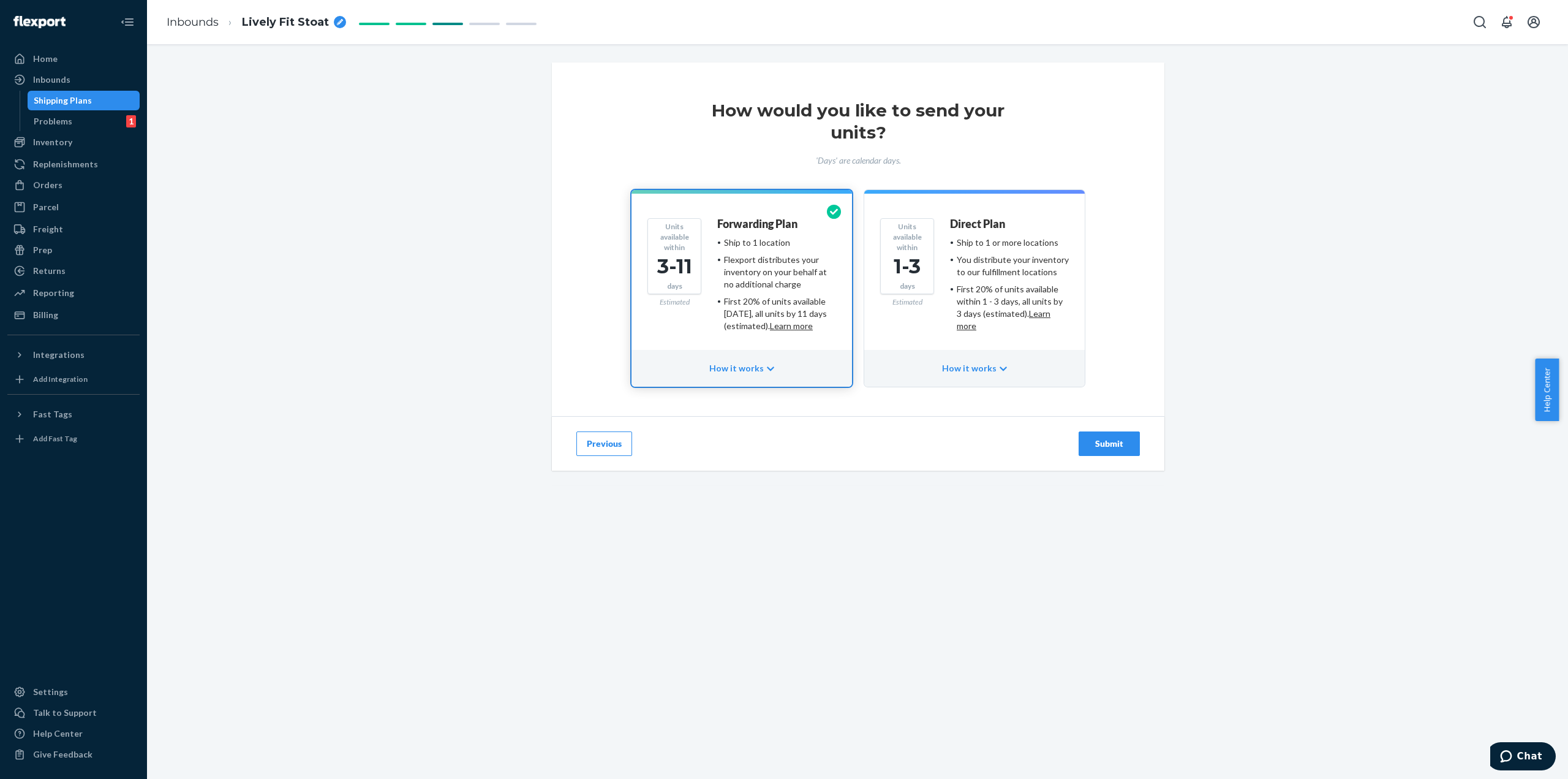
click at [1012, 258] on div "You distribute your inventory to our fulfillment locations" at bounding box center [1012, 266] width 112 height 25
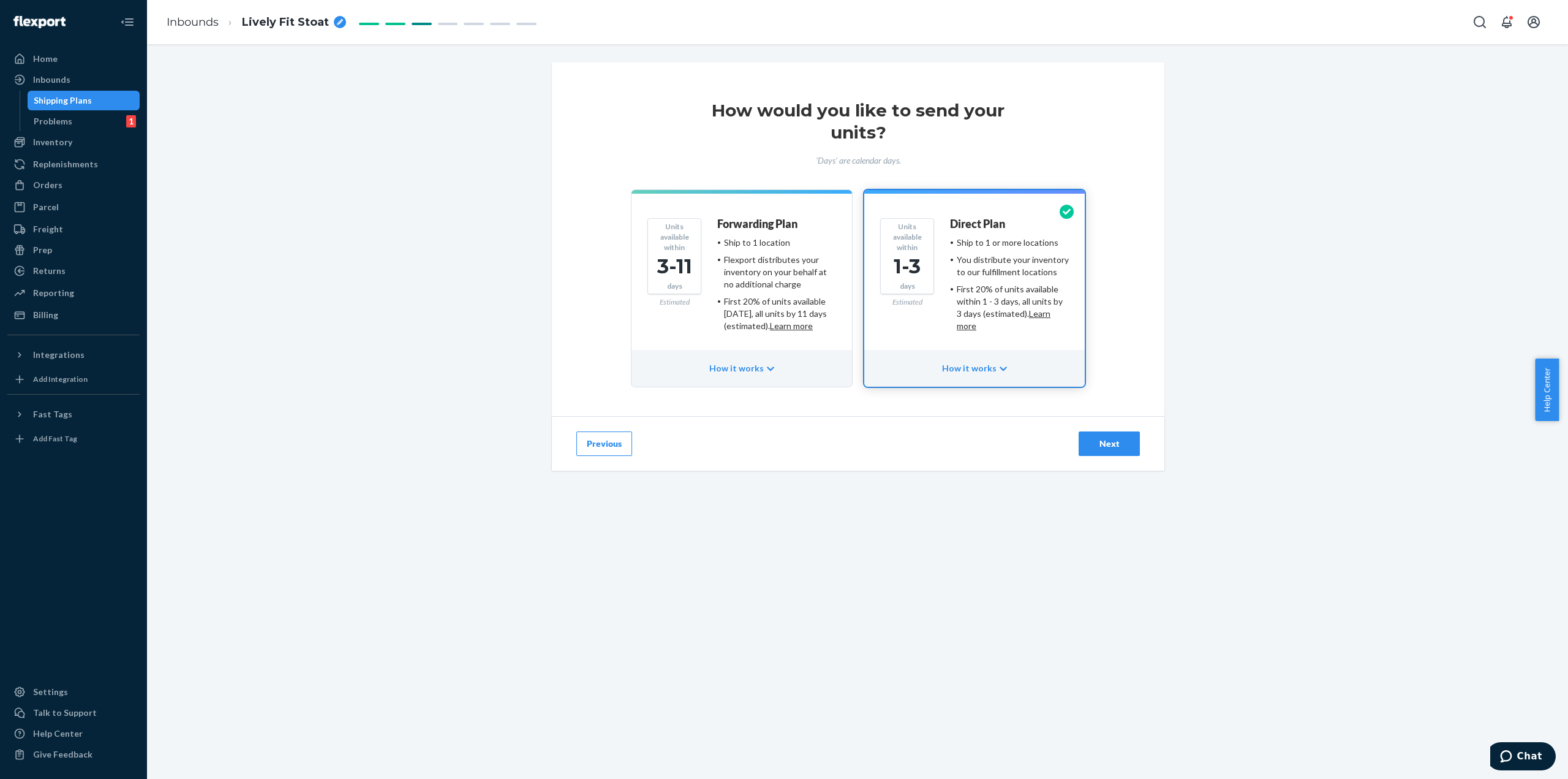
click at [334, 25] on div "breadcrumbs" at bounding box center [340, 23] width 12 height 12
drag, startPoint x: 315, startPoint y: 26, endPoint x: 237, endPoint y: 7, distance: 80.3
click at [237, 7] on ol "Inbounds Lively Fit Stoat" at bounding box center [274, 22] width 234 height 40
type input "INBSHIP1034 / FedEx"
click at [372, 23] on icon "breadcrumbs" at bounding box center [374, 22] width 6 height 6
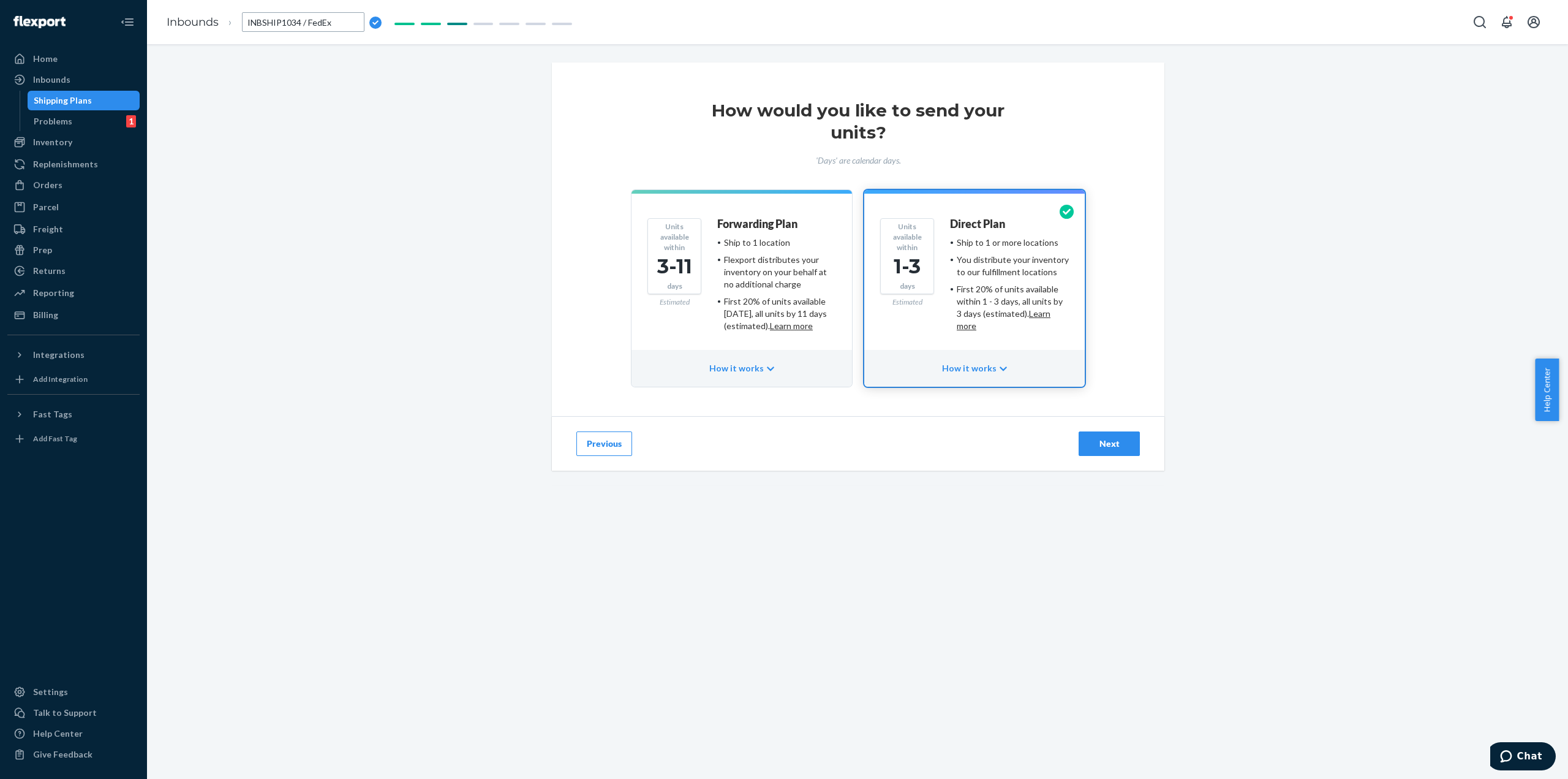
type input "INBSHIP1034 / FedEx 884585577860"
click at [1127, 438] on button "Next" at bounding box center [1109, 444] width 61 height 25
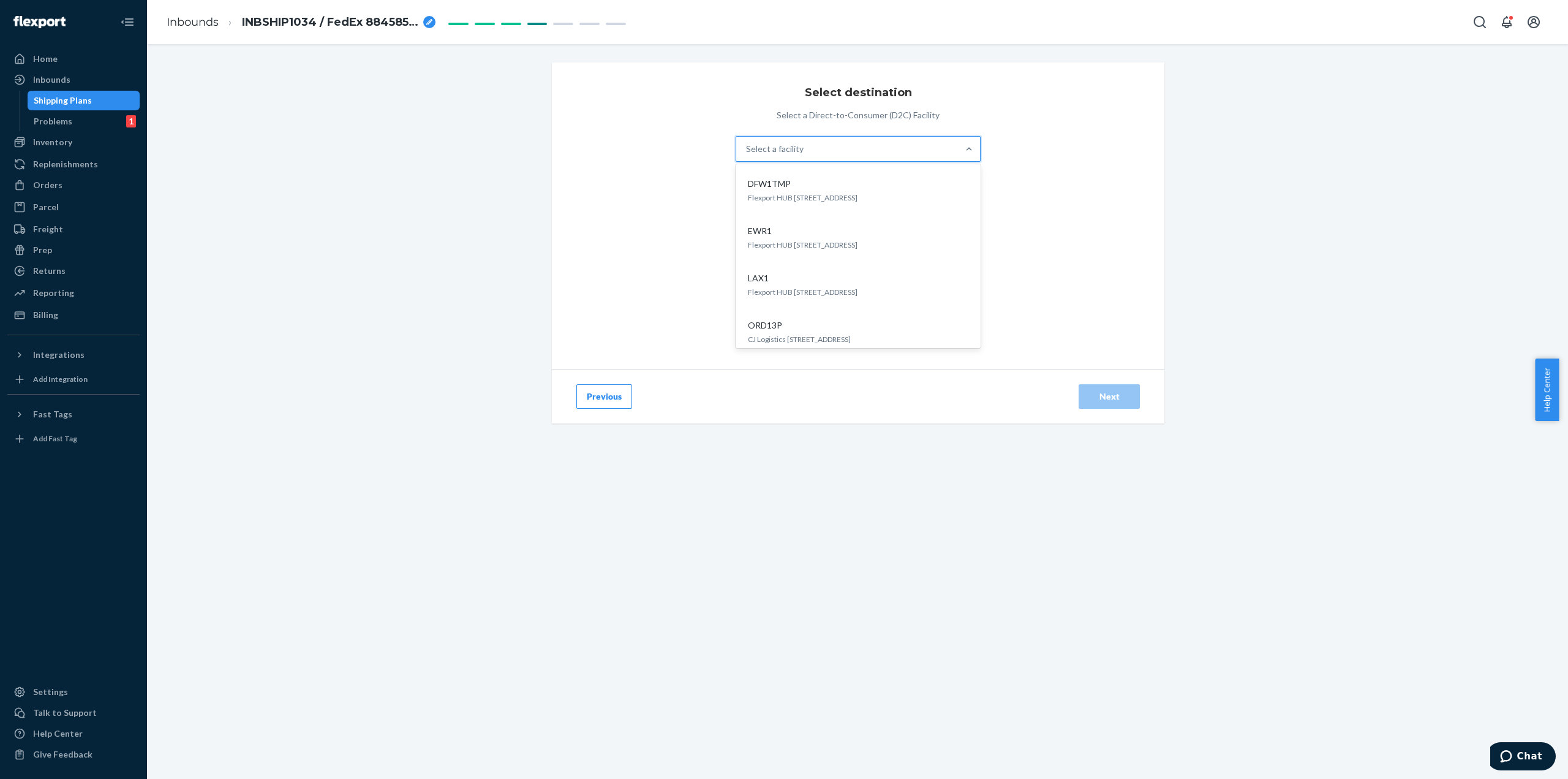
click at [950, 151] on div "Select a facility" at bounding box center [847, 149] width 222 height 25
click at [747, 151] on input "option DFW1TMP focused, 1 of 5. 5 results available. Use Up and Down to choose …" at bounding box center [747, 149] width 2 height 12
click at [837, 309] on div "ATL1" at bounding box center [856, 315] width 226 height 12
click at [1116, 389] on button "Next" at bounding box center [1109, 396] width 61 height 25
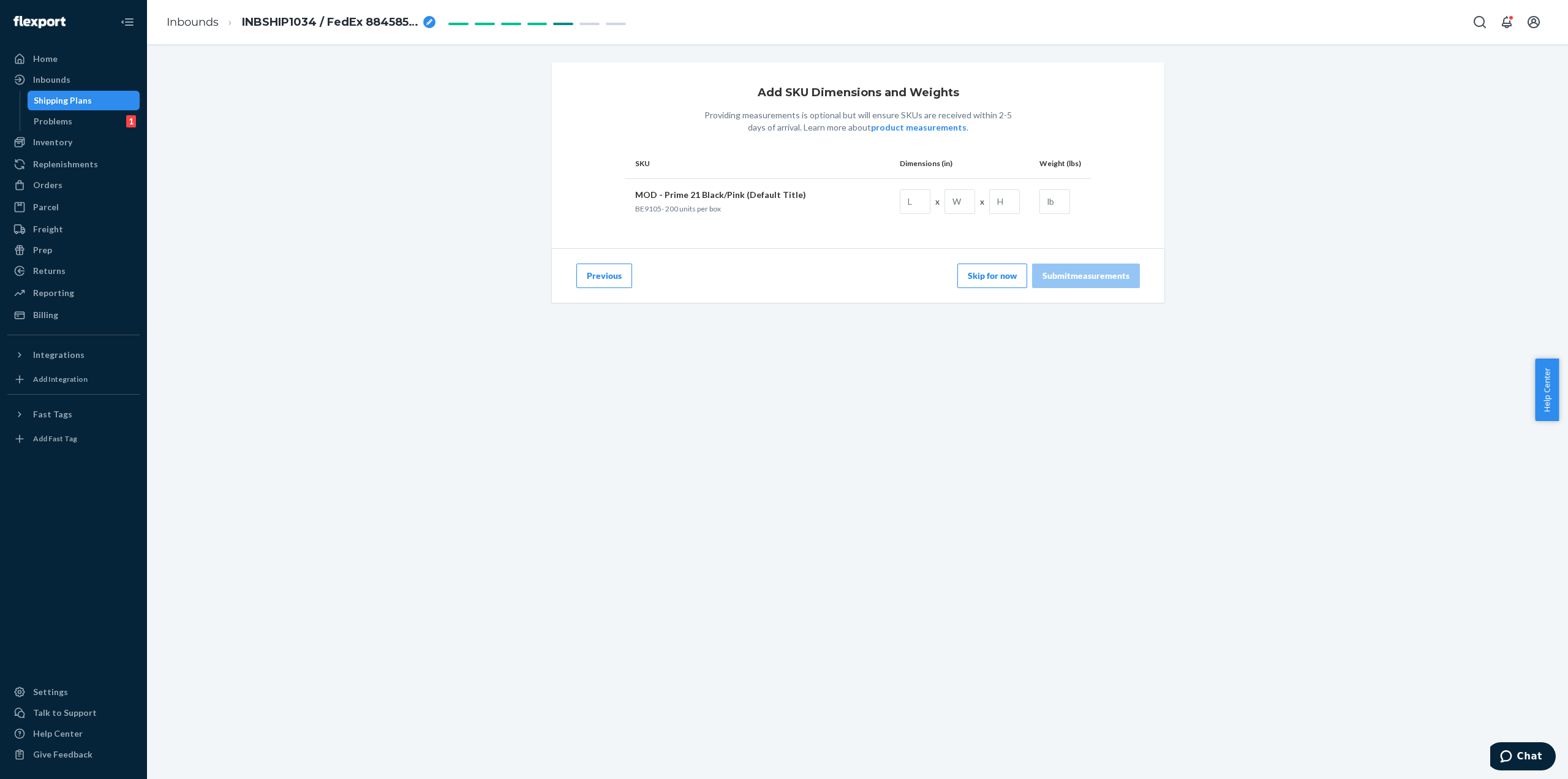
click at [607, 272] on button "Previous" at bounding box center [604, 276] width 56 height 25
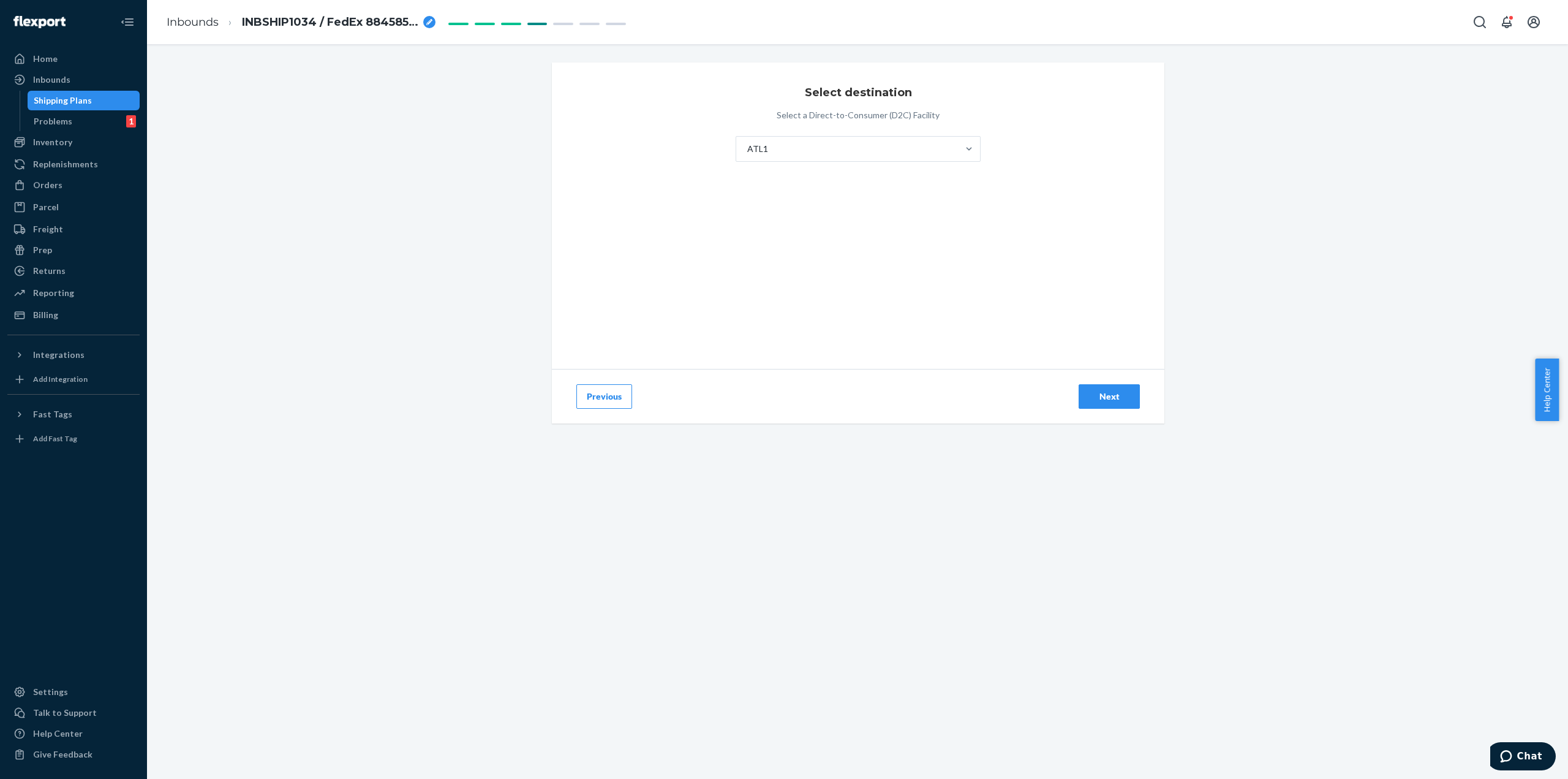
click at [618, 395] on button "Previous" at bounding box center [604, 396] width 56 height 25
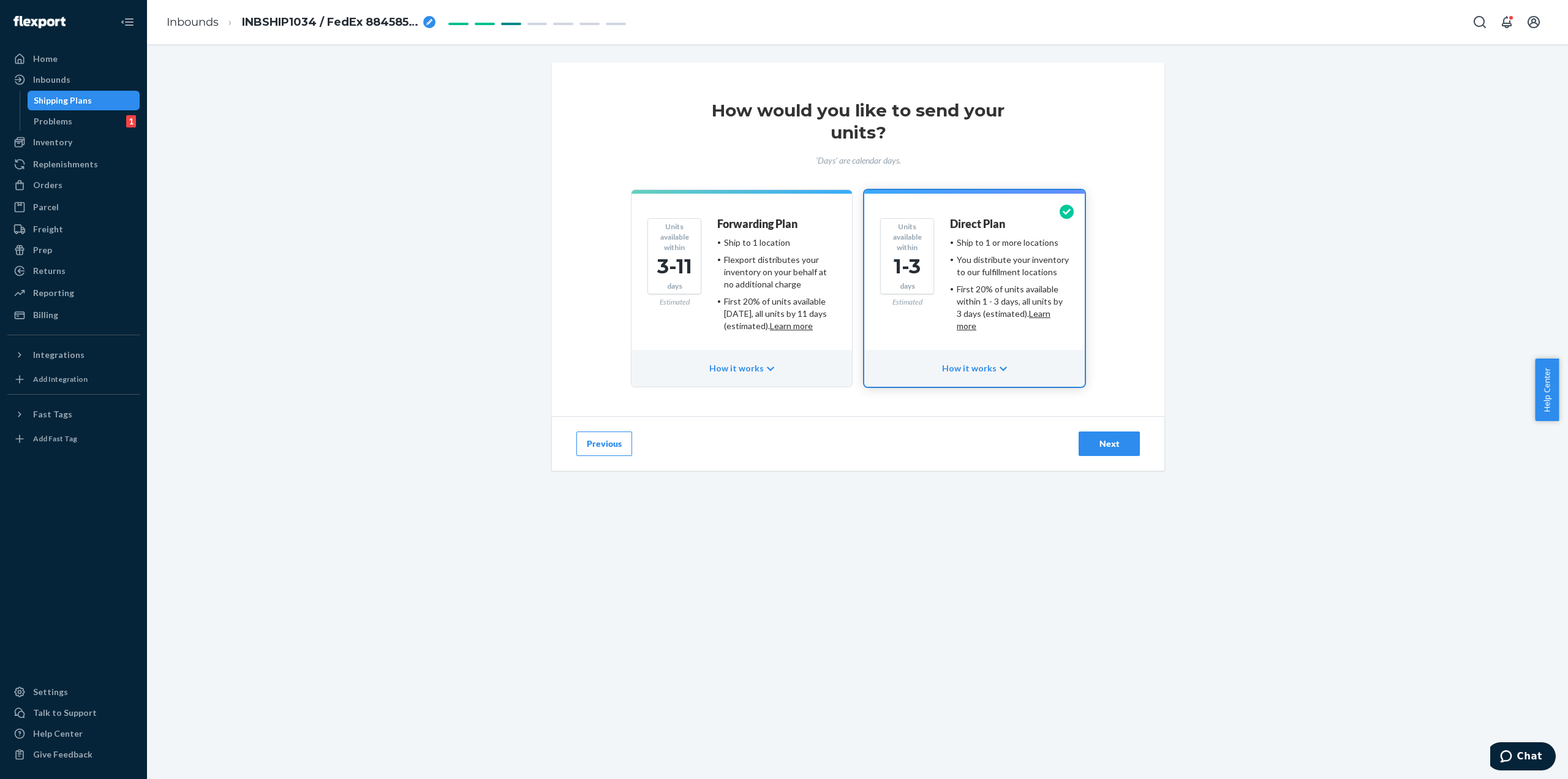
click at [583, 442] on button "Previous" at bounding box center [604, 444] width 56 height 25
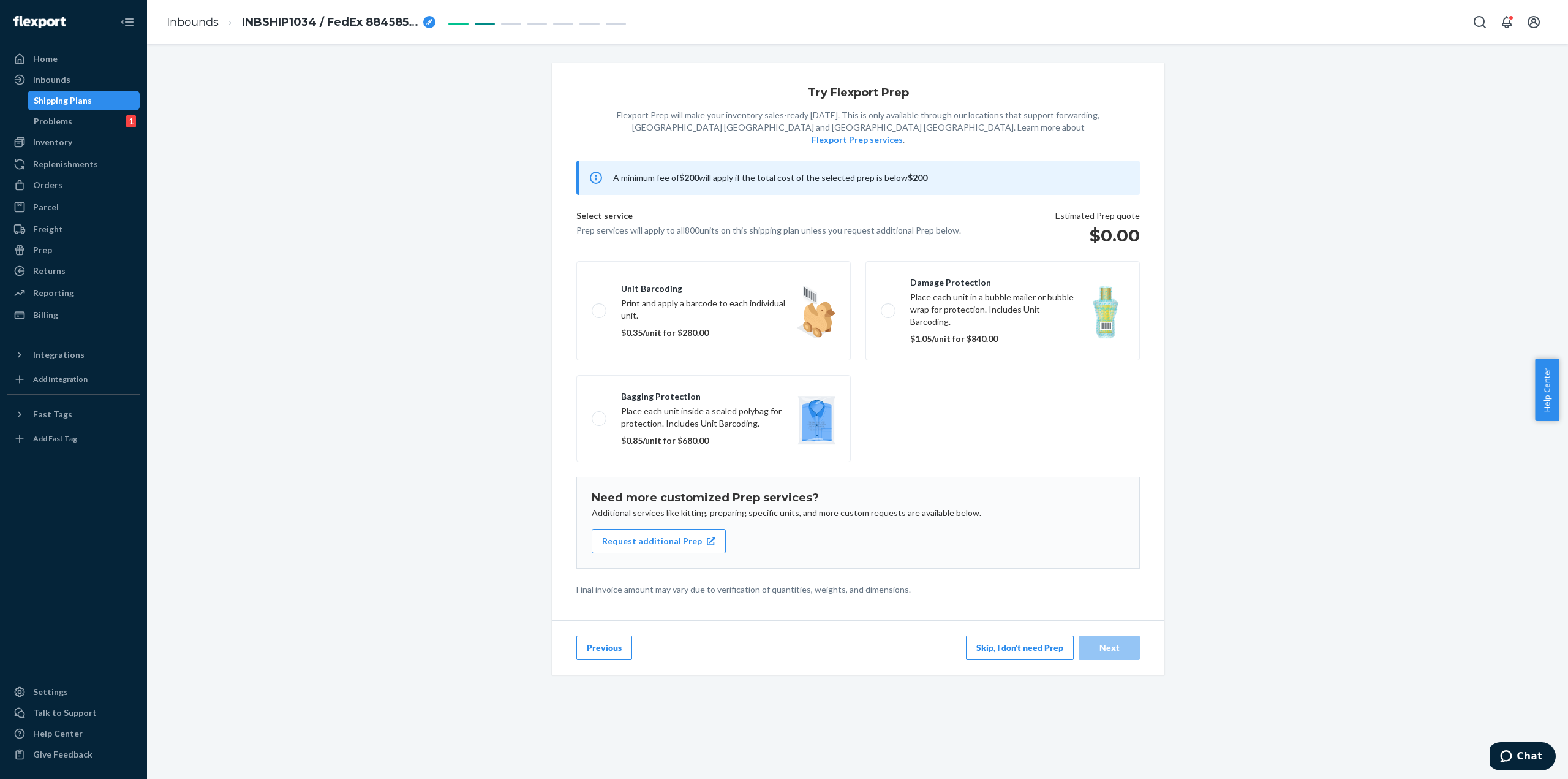
click at [601, 635] on button "Previous" at bounding box center [604, 648] width 56 height 25
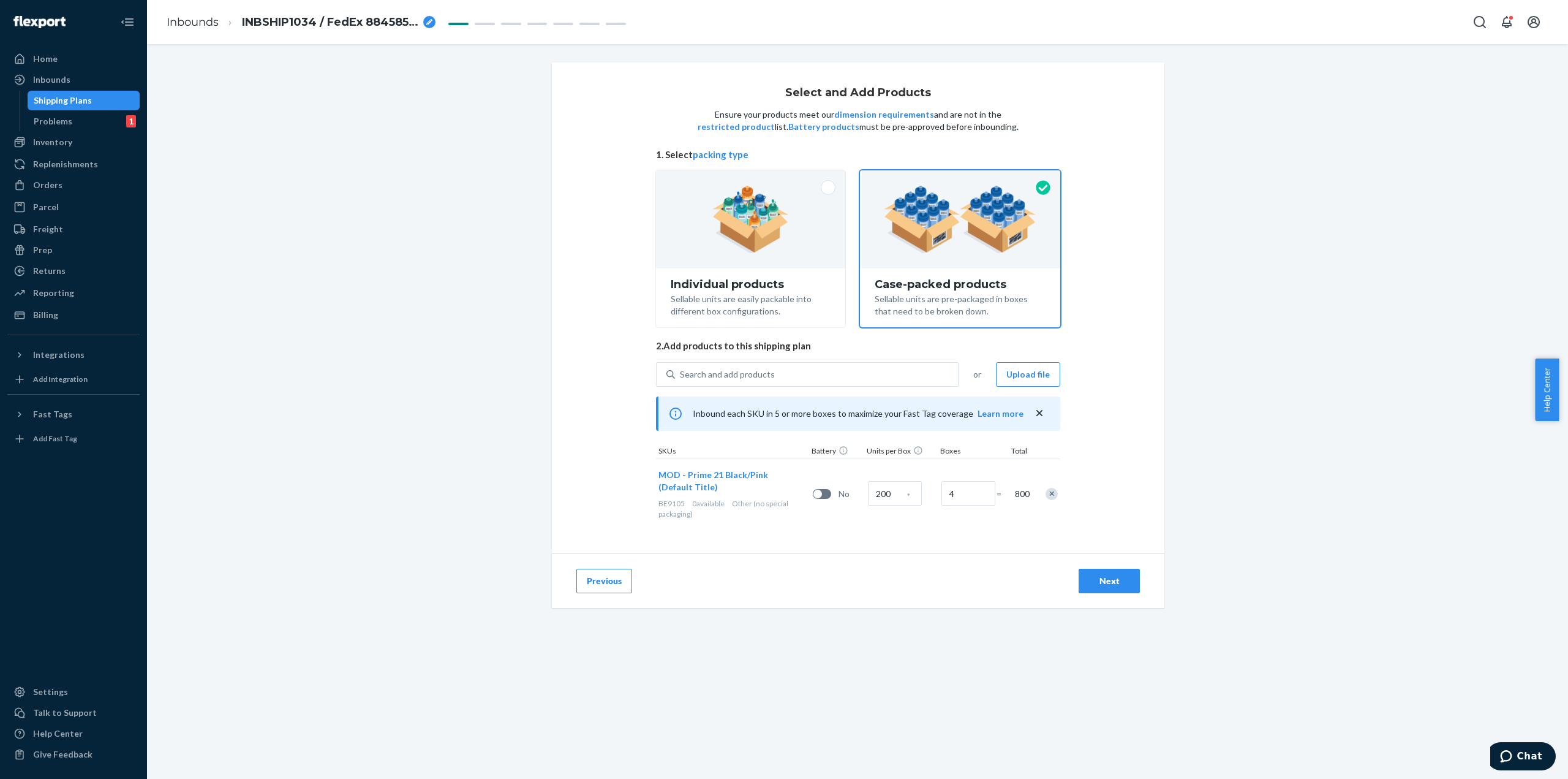
click at [1050, 493] on div "Remove Item" at bounding box center [1052, 493] width 12 height 12
radio input "true"
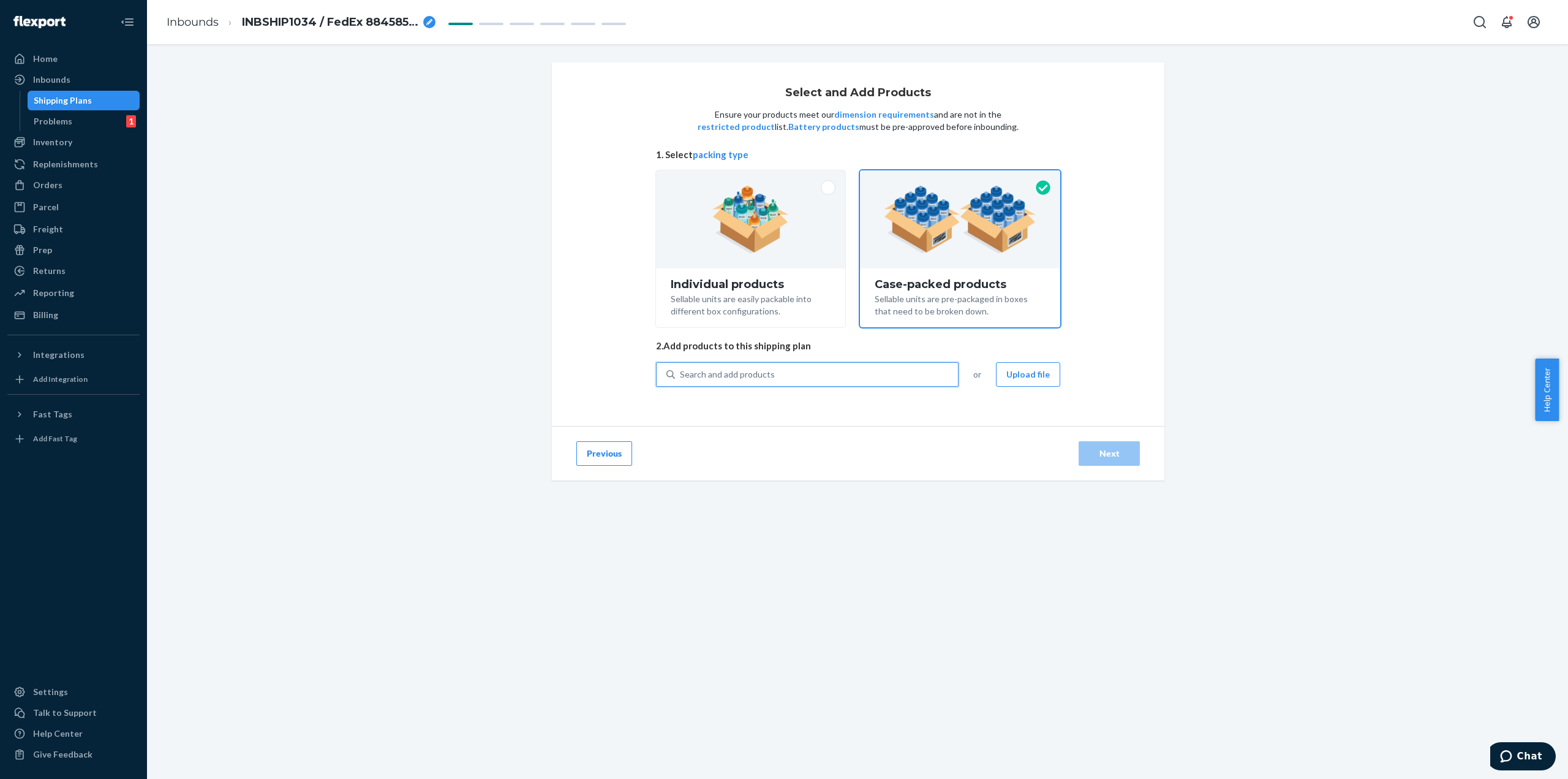
click at [742, 378] on div "Search and add products" at bounding box center [727, 375] width 95 height 12
click at [681, 378] on input "0 results available. Use Up and Down to choose options, press Enter to select t…" at bounding box center [680, 375] width 2 height 12
type input "K"
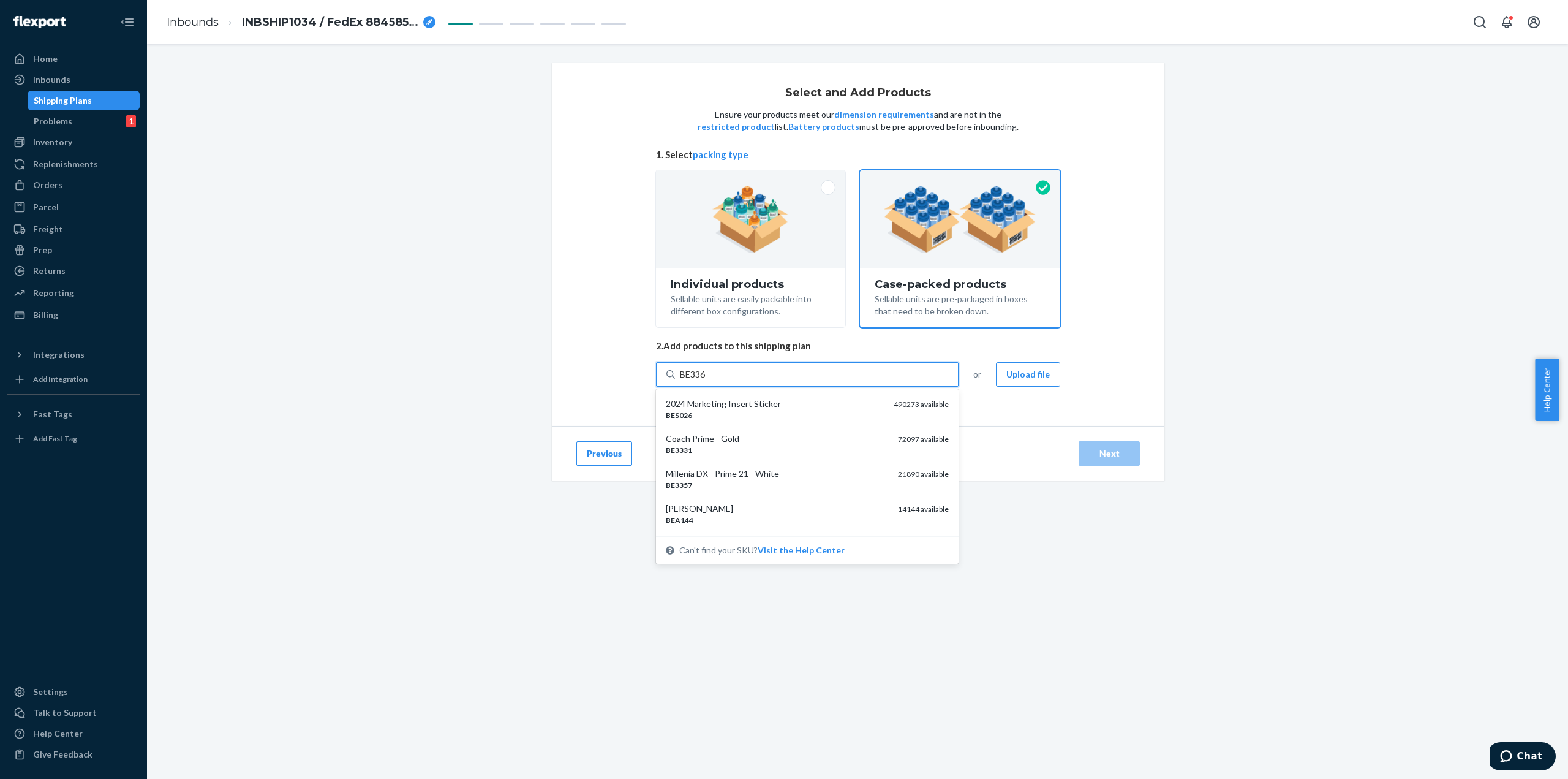
type input "BE3364"
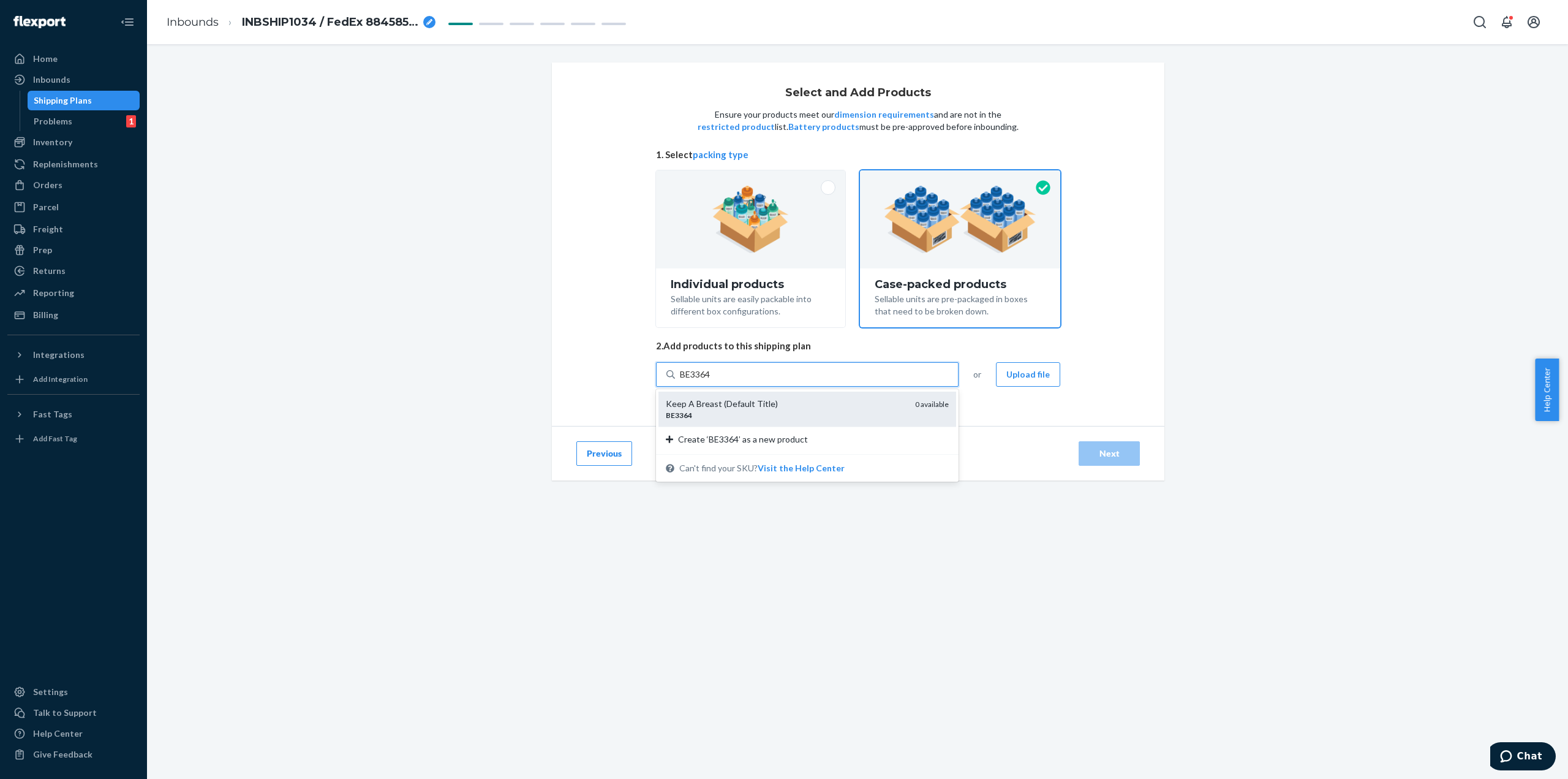
click at [738, 400] on div "Keep A Breast (Default Title)" at bounding box center [785, 403] width 240 height 12
click at [711, 380] on input "BE3364" at bounding box center [695, 375] width 32 height 12
radio input "true"
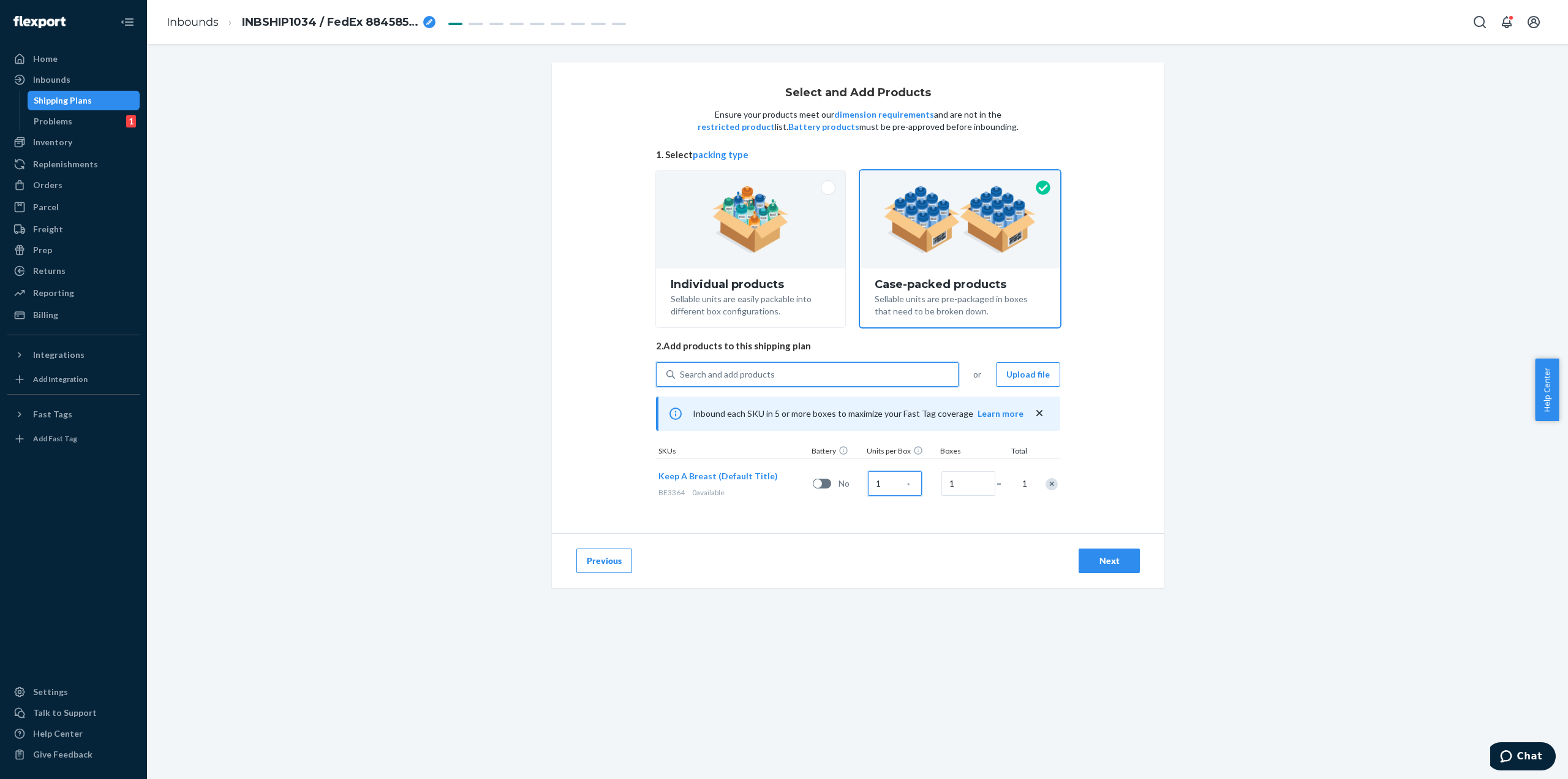
click at [888, 489] on input "1" at bounding box center [895, 483] width 54 height 25
radio input "true"
type input "2"
radio input "true"
type input "20"
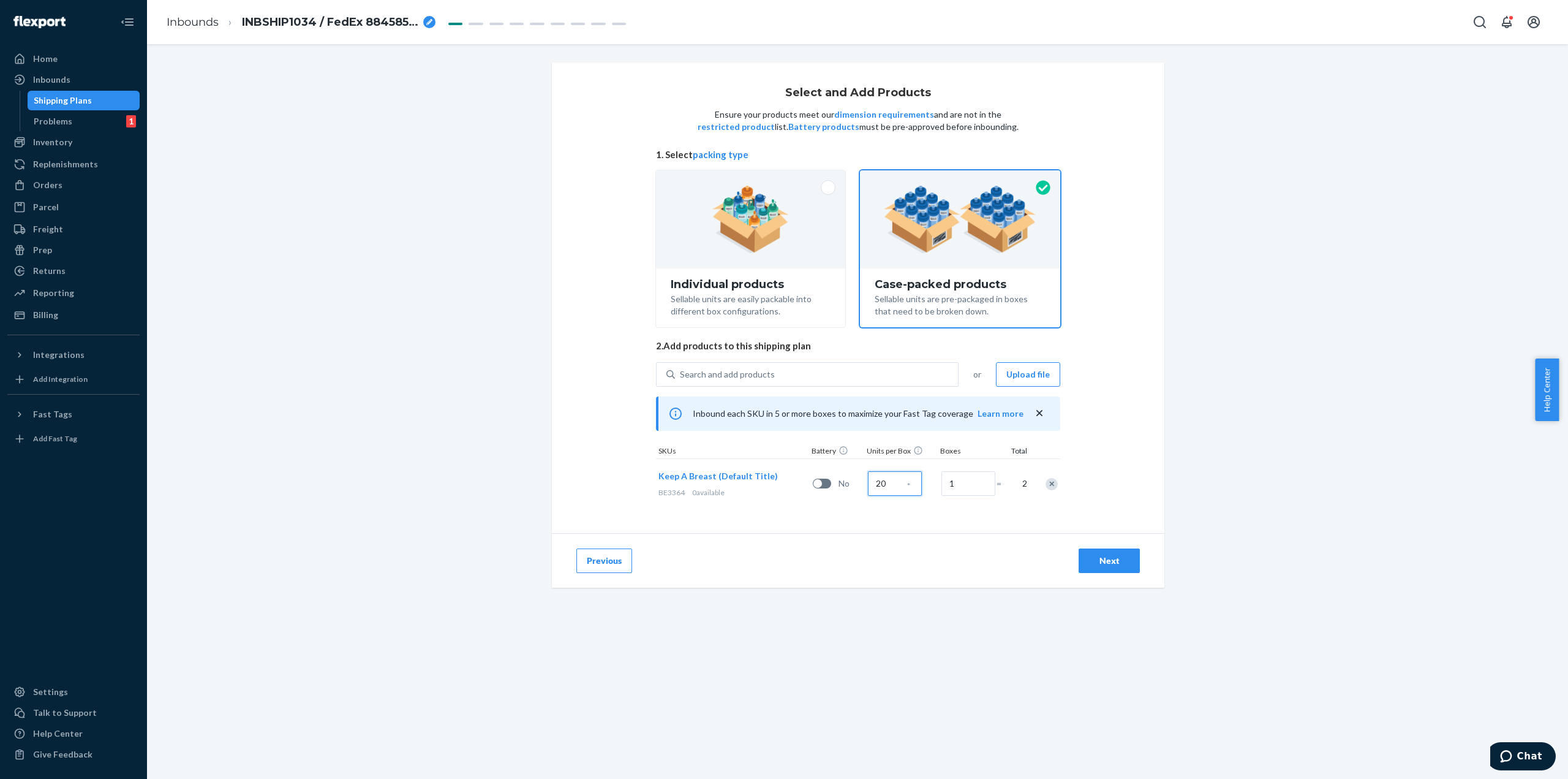
radio input "true"
type input "200"
radio input "true"
type input "4"
click at [1109, 553] on button "Next" at bounding box center [1109, 561] width 61 height 25
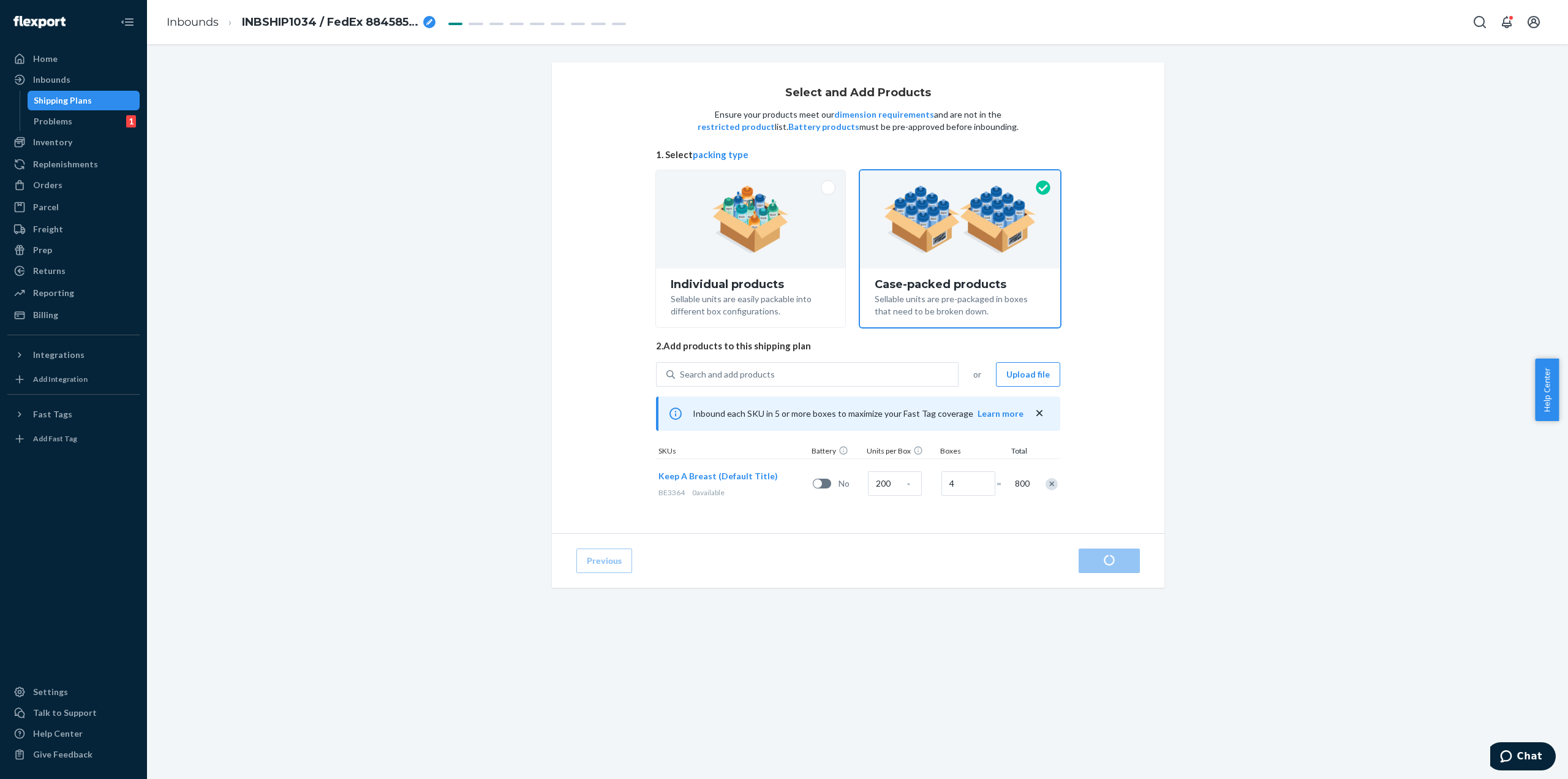
radio input "true"
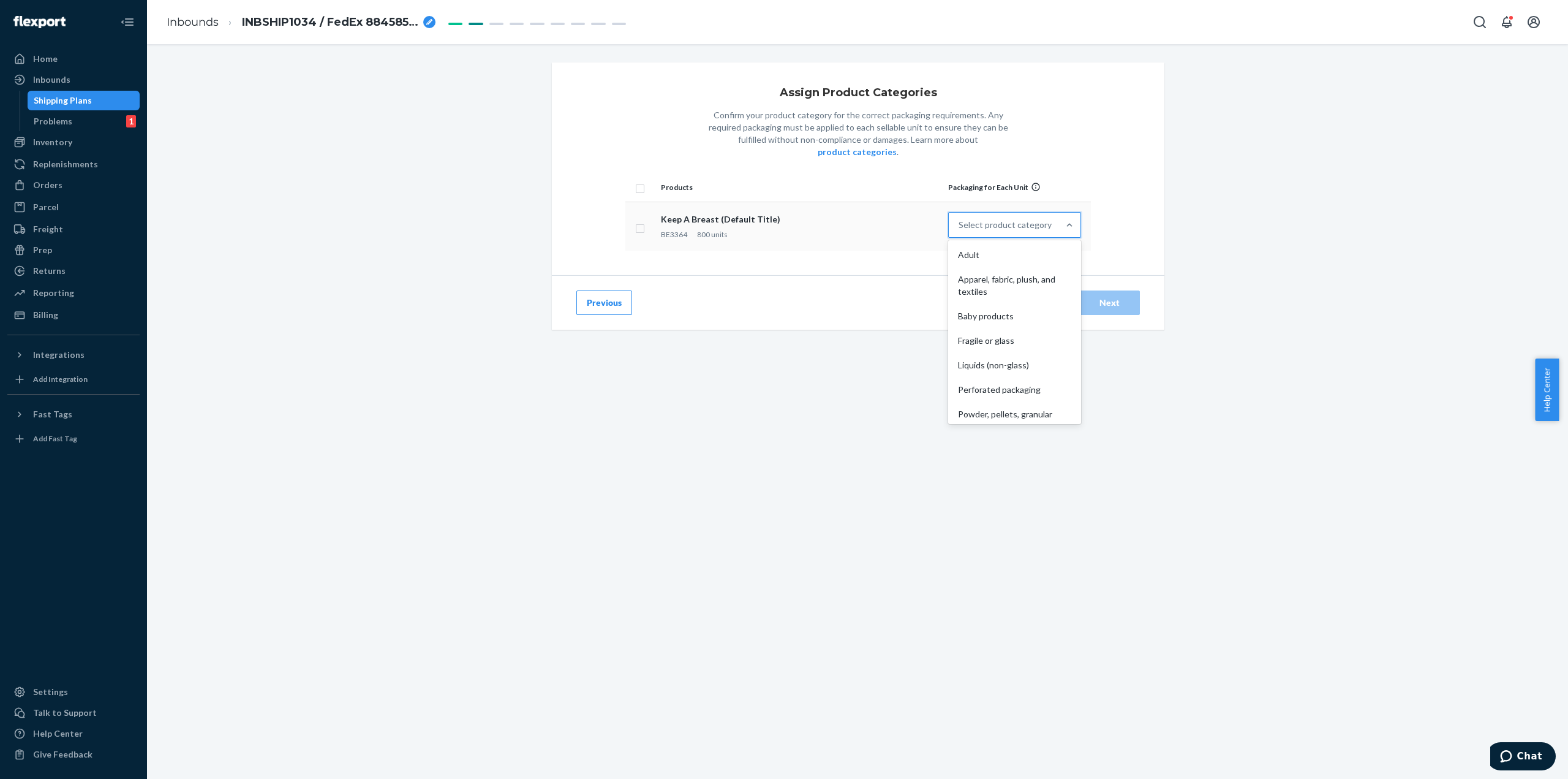
click at [1037, 219] on div "Select product category" at bounding box center [1006, 225] width 93 height 12
click at [960, 219] on input "option Adult focused, 1 of 10. 10 results available. Use Up and Down to choose …" at bounding box center [960, 225] width 2 height 12
click at [1015, 397] on div "Other (no special packaging)" at bounding box center [1014, 410] width 128 height 25
click at [960, 231] on input "option Other (no special packaging) focused, 10 of 10. 10 results available. Us…" at bounding box center [960, 225] width 2 height 12
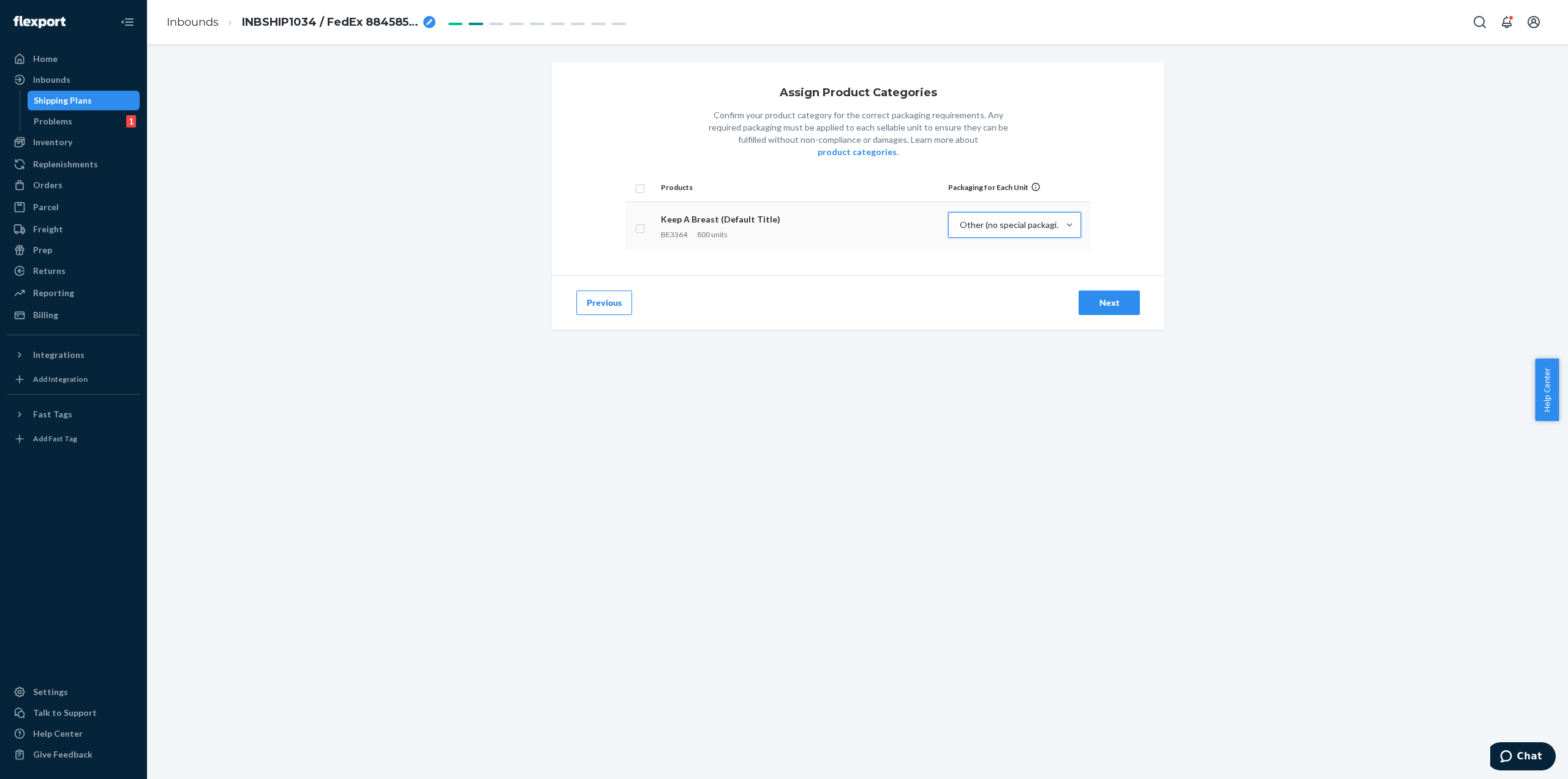
click at [1099, 296] on div "Next" at bounding box center [1109, 303] width 40 height 12
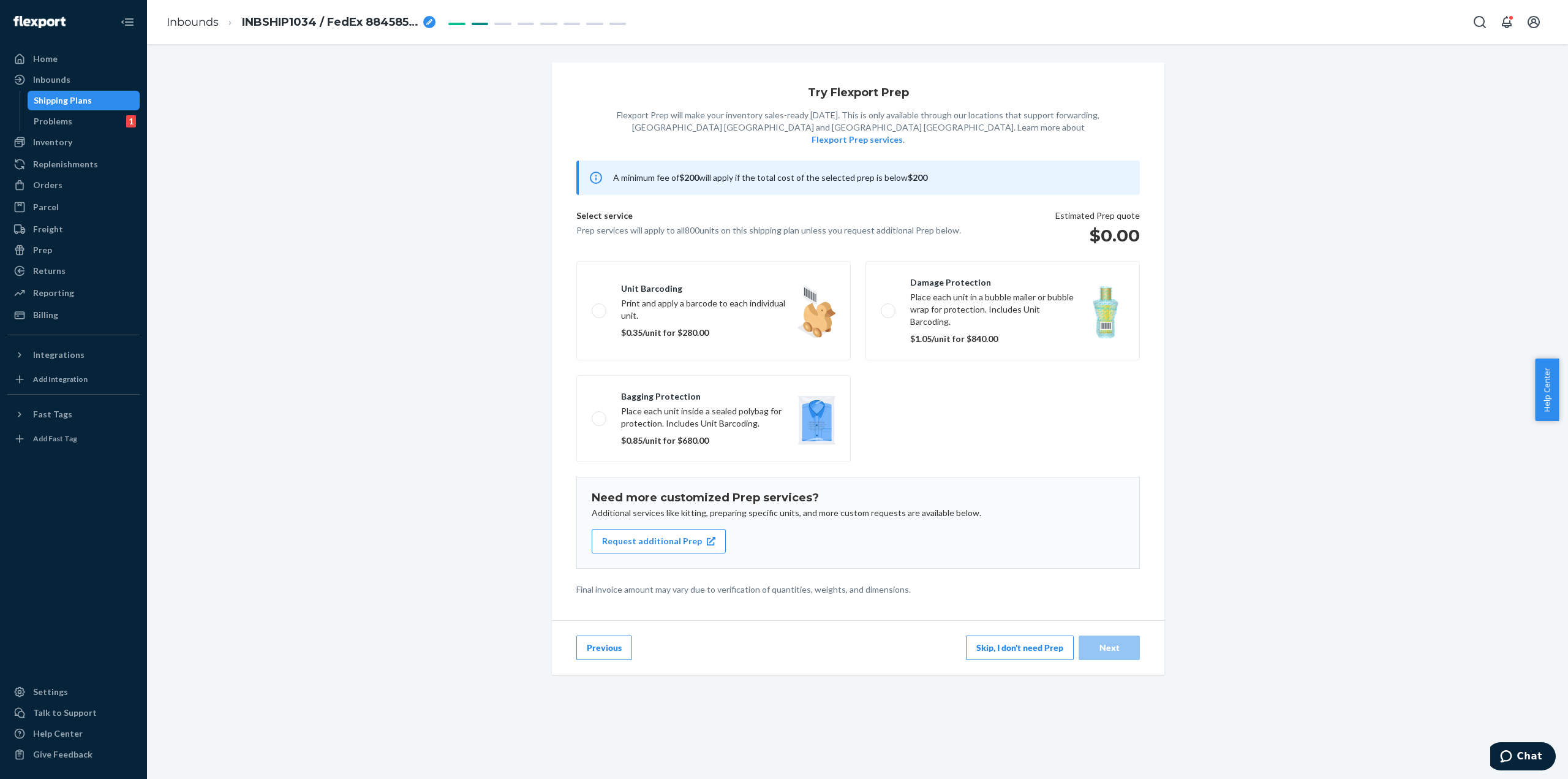
click at [992, 635] on button "Skip, I don't need Prep" at bounding box center [1019, 648] width 108 height 25
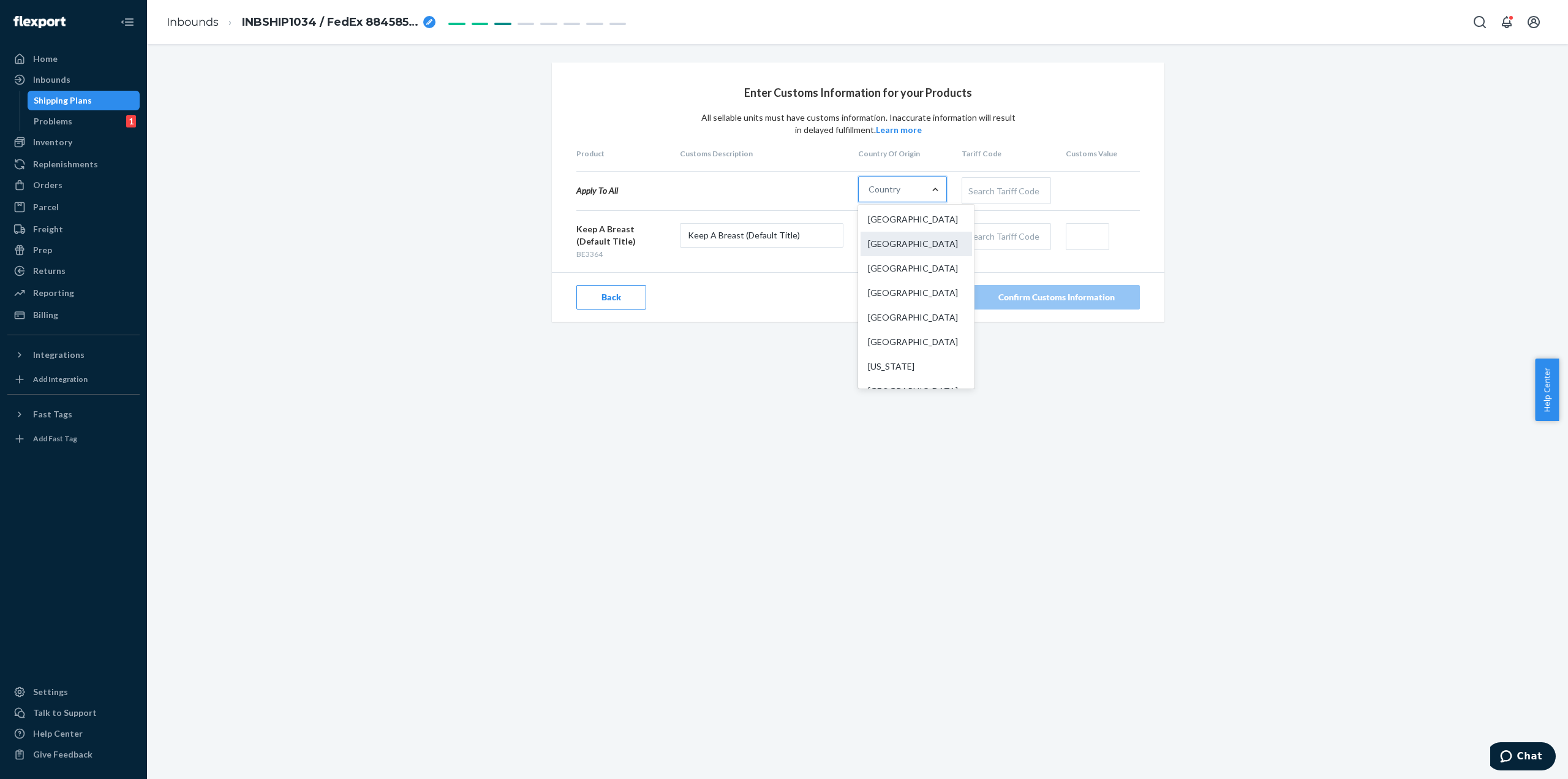
click at [917, 243] on div "[GEOGRAPHIC_DATA]" at bounding box center [916, 244] width 112 height 25
click at [870, 196] on input "option China focused, 2 of 249. 249 results available. Use Up and Down to choos…" at bounding box center [870, 189] width 2 height 12
click at [1017, 191] on div "Search Tariff Code" at bounding box center [1006, 190] width 88 height 26
type input "sung"
click at [1085, 240] on input "text" at bounding box center [1088, 236] width 43 height 27
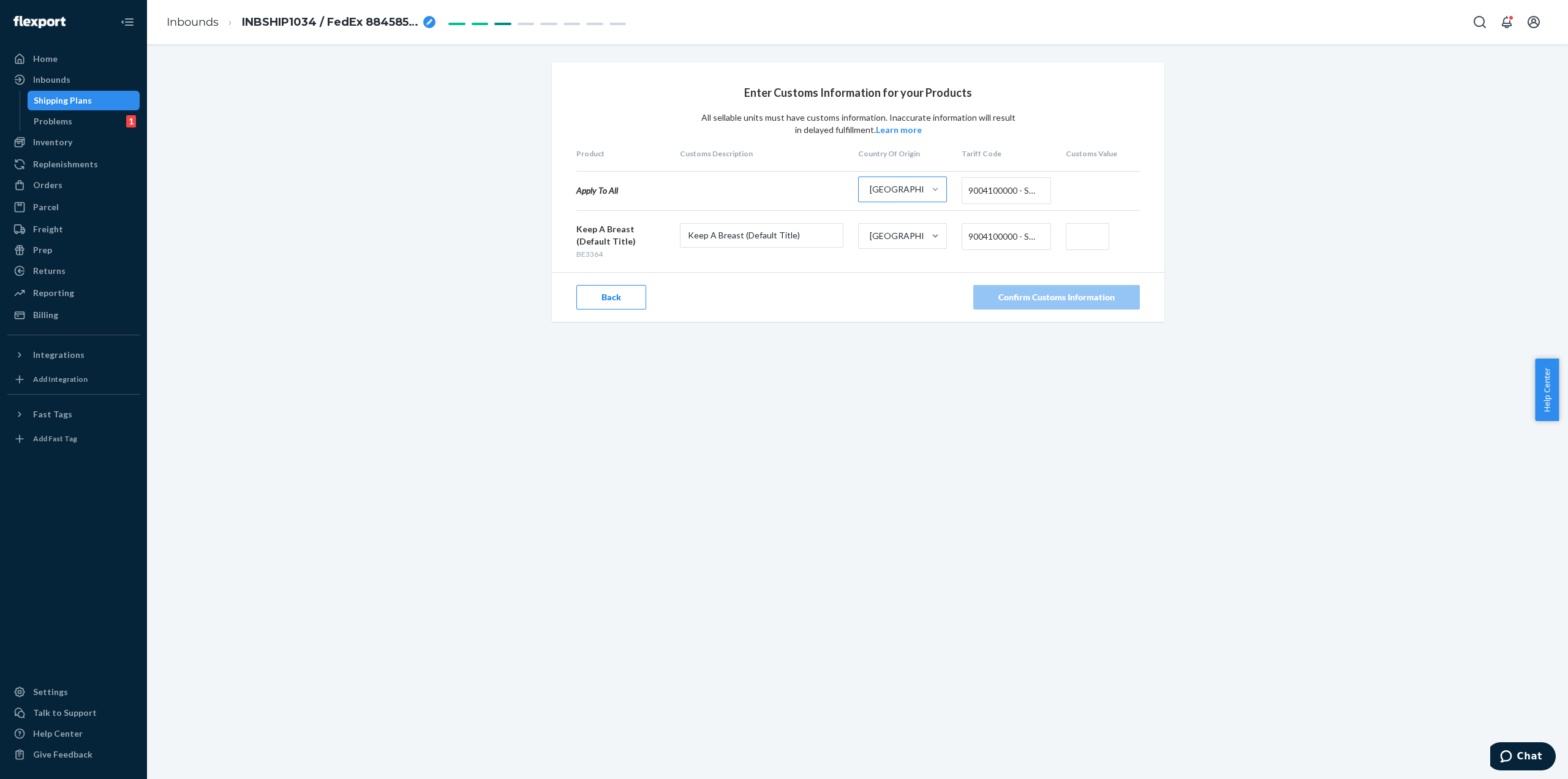
click at [1073, 240] on input "text" at bounding box center [1088, 236] width 43 height 27
paste input "$7.92"
click at [1077, 231] on input "$7.92" at bounding box center [1088, 236] width 43 height 27
type input "$7.92"
click at [1157, 444] on div "Enter Customs Information for your Products All sellable units must have custom…" at bounding box center [857, 411] width 1421 height 735
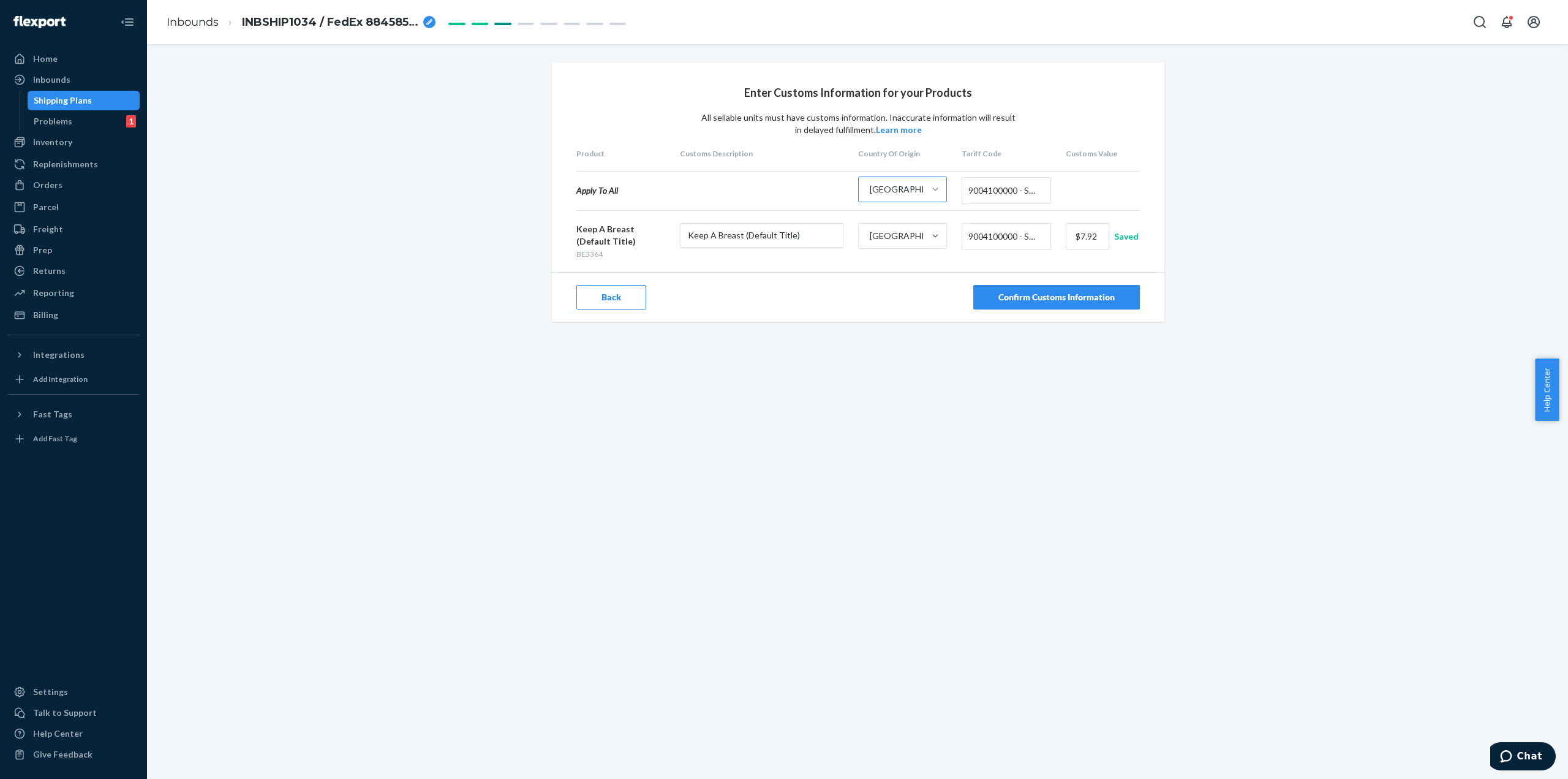
click at [1051, 300] on div "Confirm Customs Information" at bounding box center [1057, 297] width 116 height 12
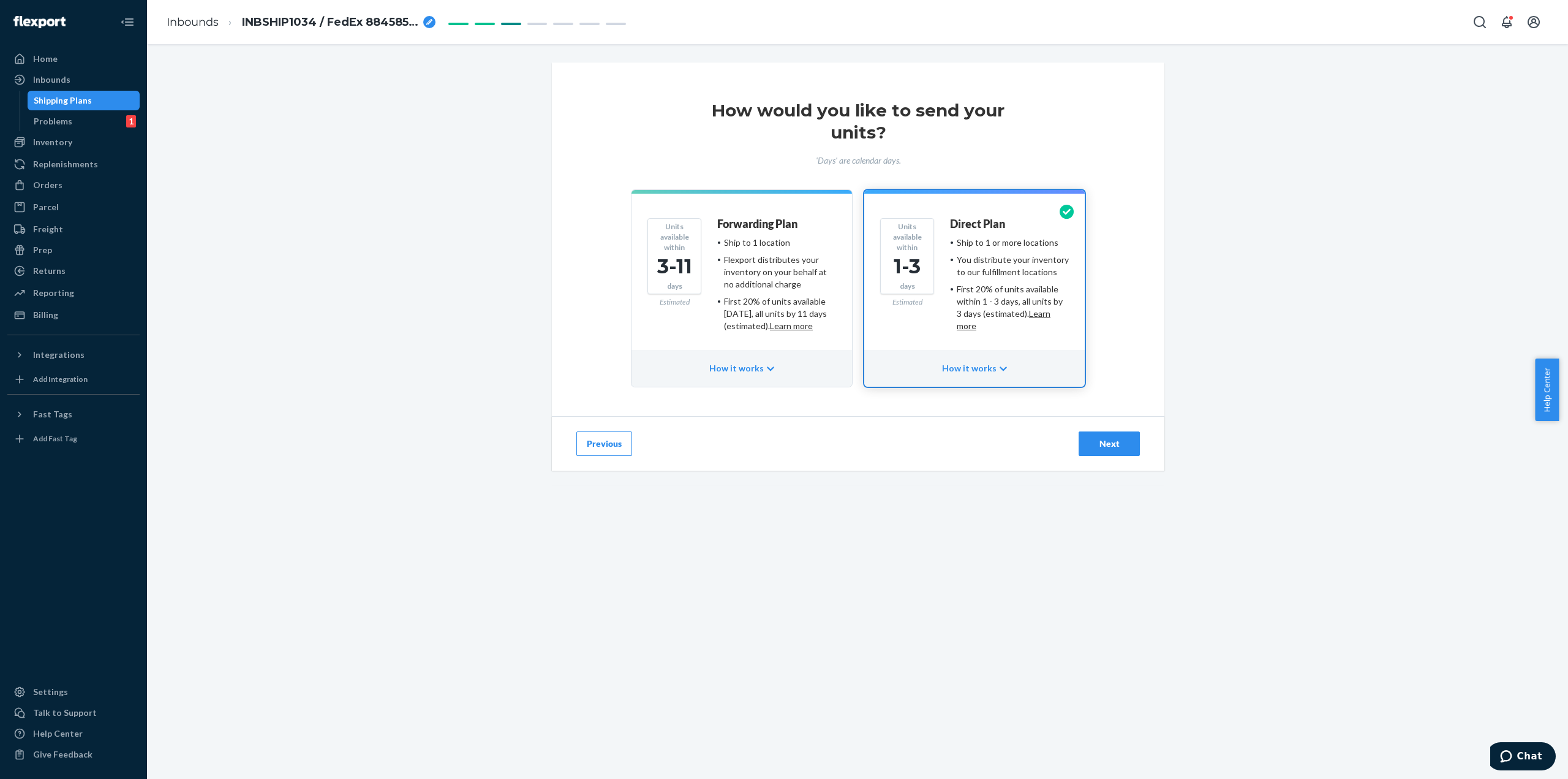
click at [1103, 448] on div "Next" at bounding box center [1109, 444] width 40 height 12
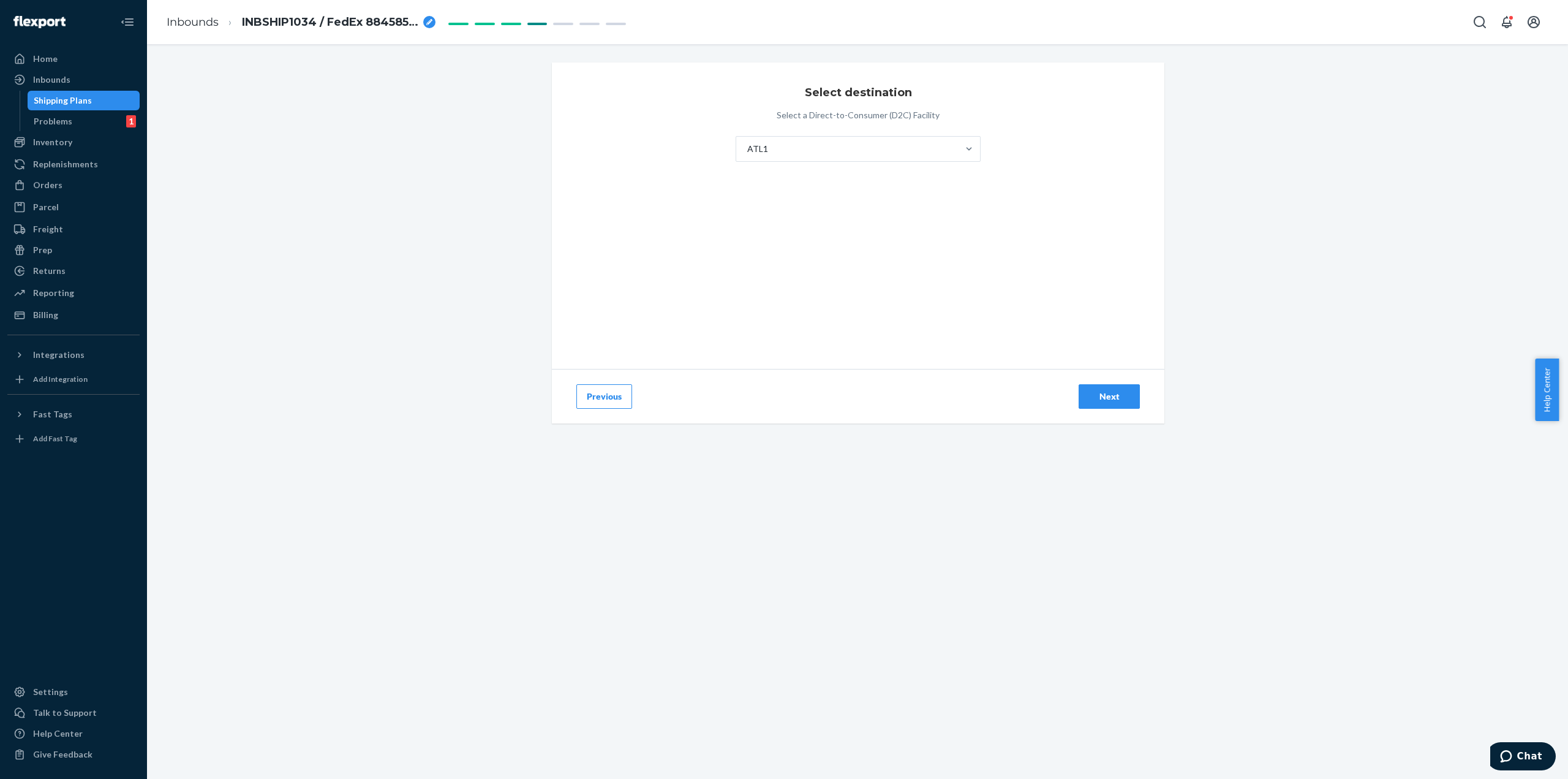
click at [1104, 403] on button "Next" at bounding box center [1109, 396] width 61 height 25
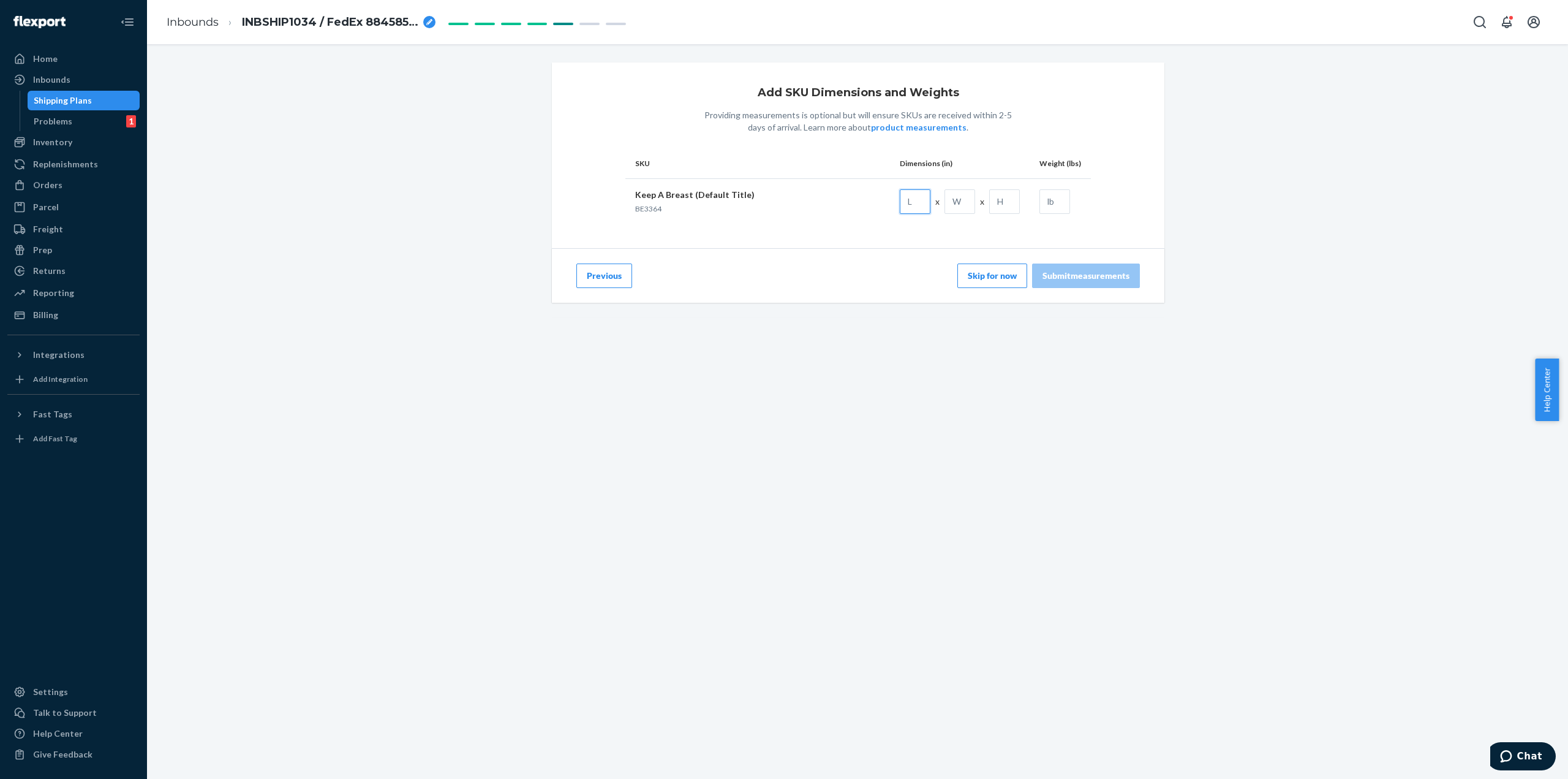
click at [902, 203] on input "text" at bounding box center [915, 202] width 30 height 25
type input "82.5"
click at [954, 200] on input "text" at bounding box center [959, 202] width 30 height 25
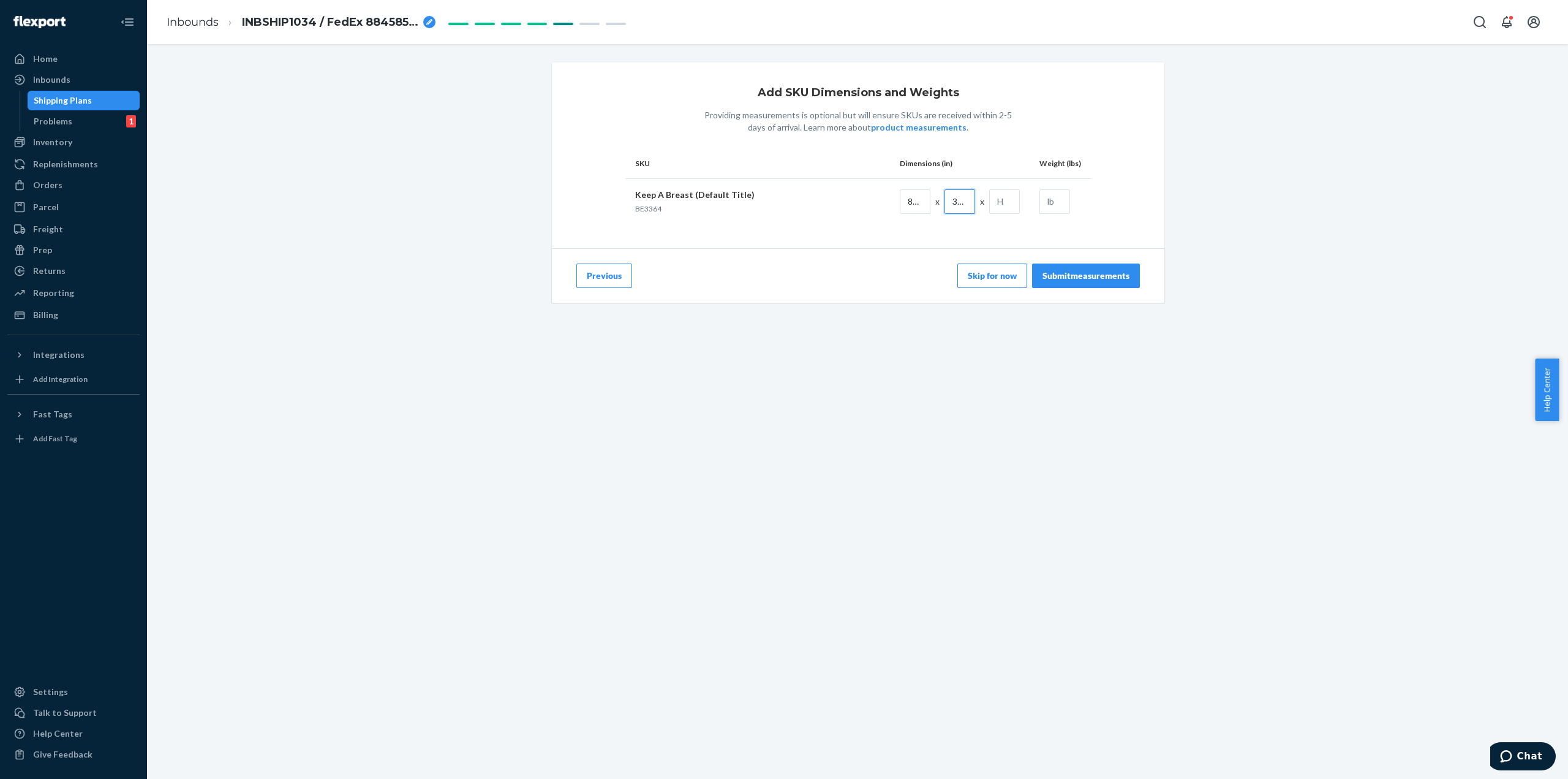
scroll to position [0, 2]
type input "39.5"
click at [1006, 203] on input "text" at bounding box center [1004, 202] width 30 height 25
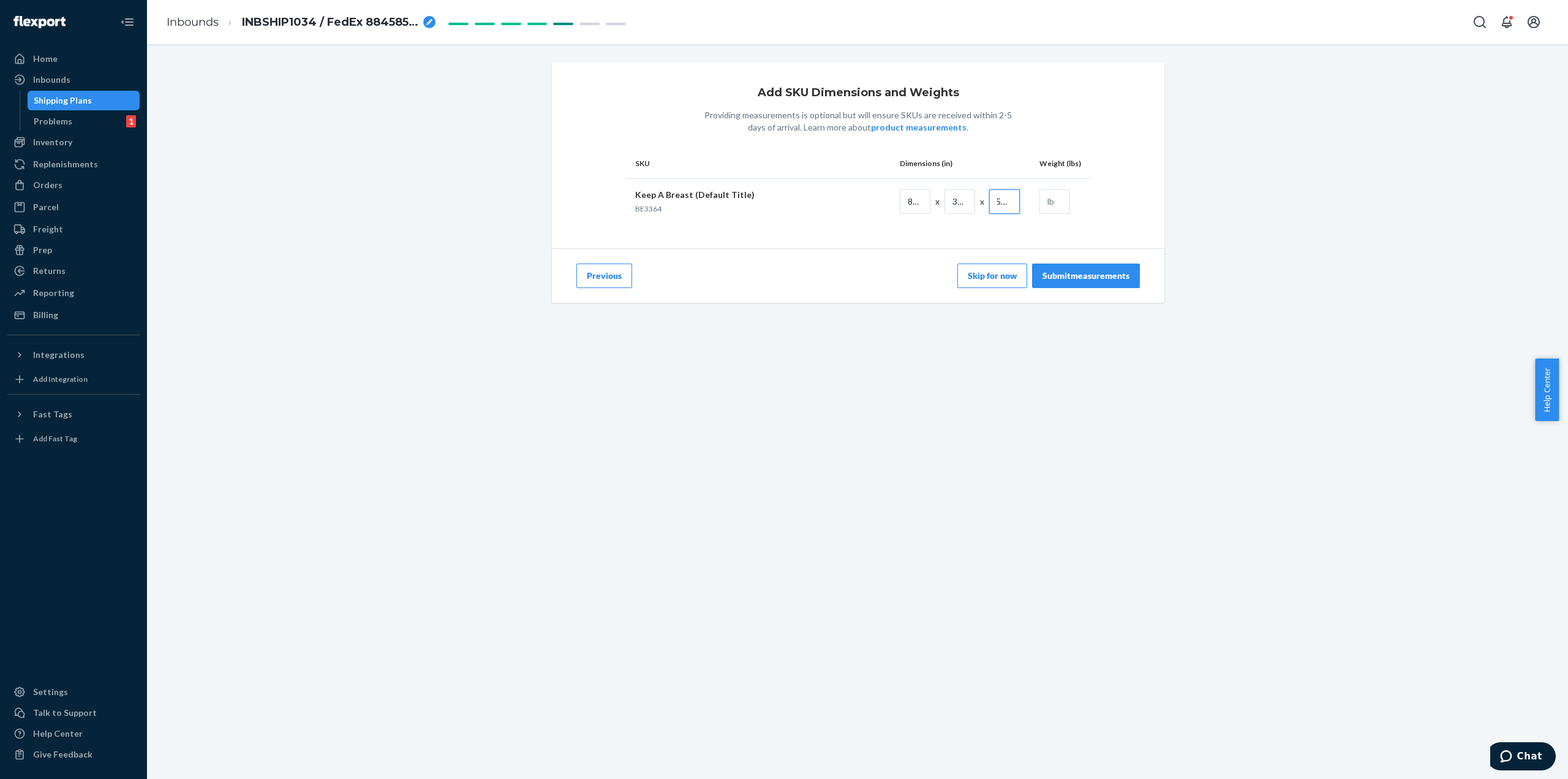
type input "59.5"
click at [919, 205] on input "82.5" at bounding box center [915, 202] width 30 height 25
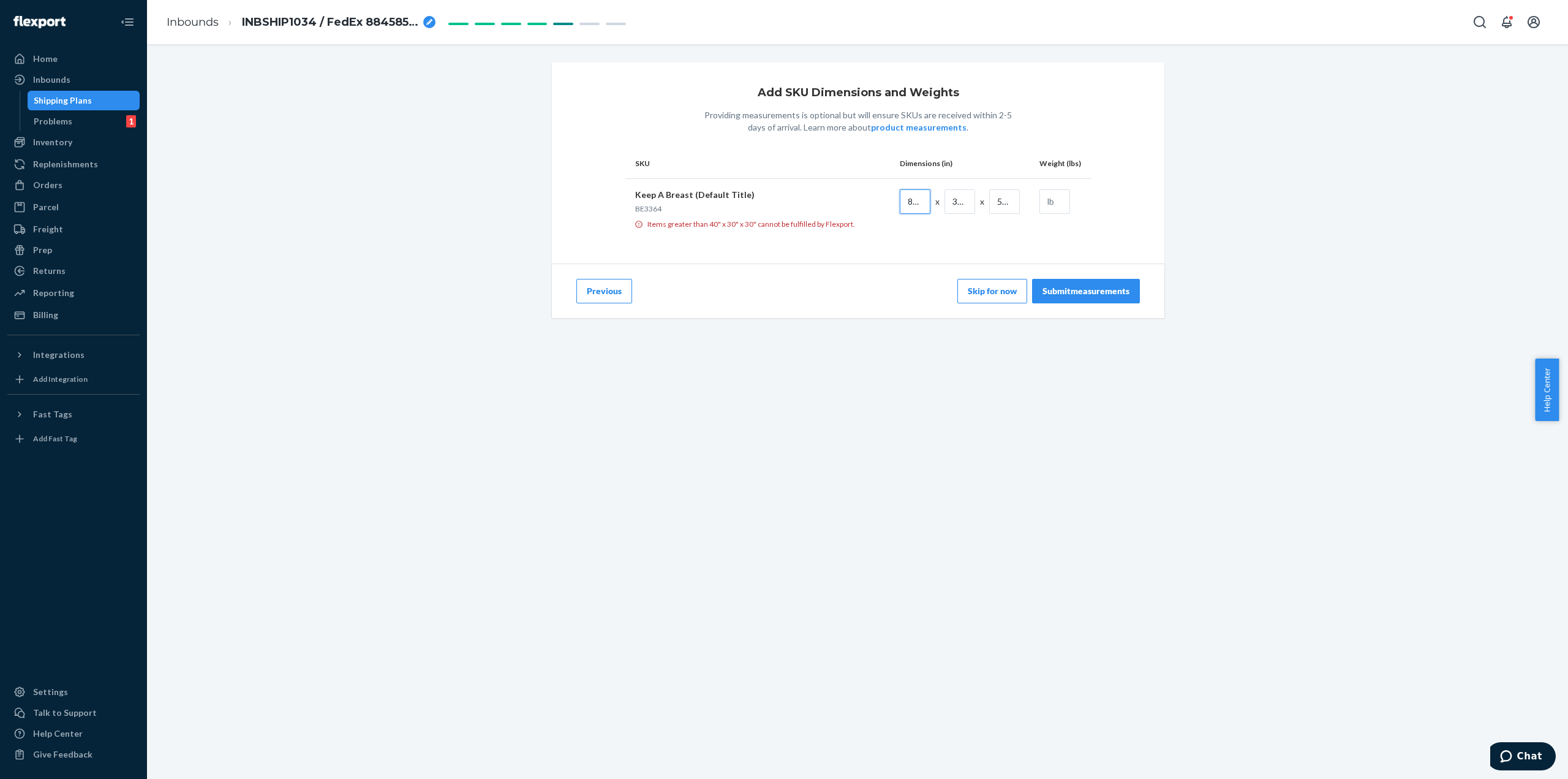
paste input "32.48"
type input "32.48"
click at [954, 206] on input "39.5" at bounding box center [959, 202] width 30 height 25
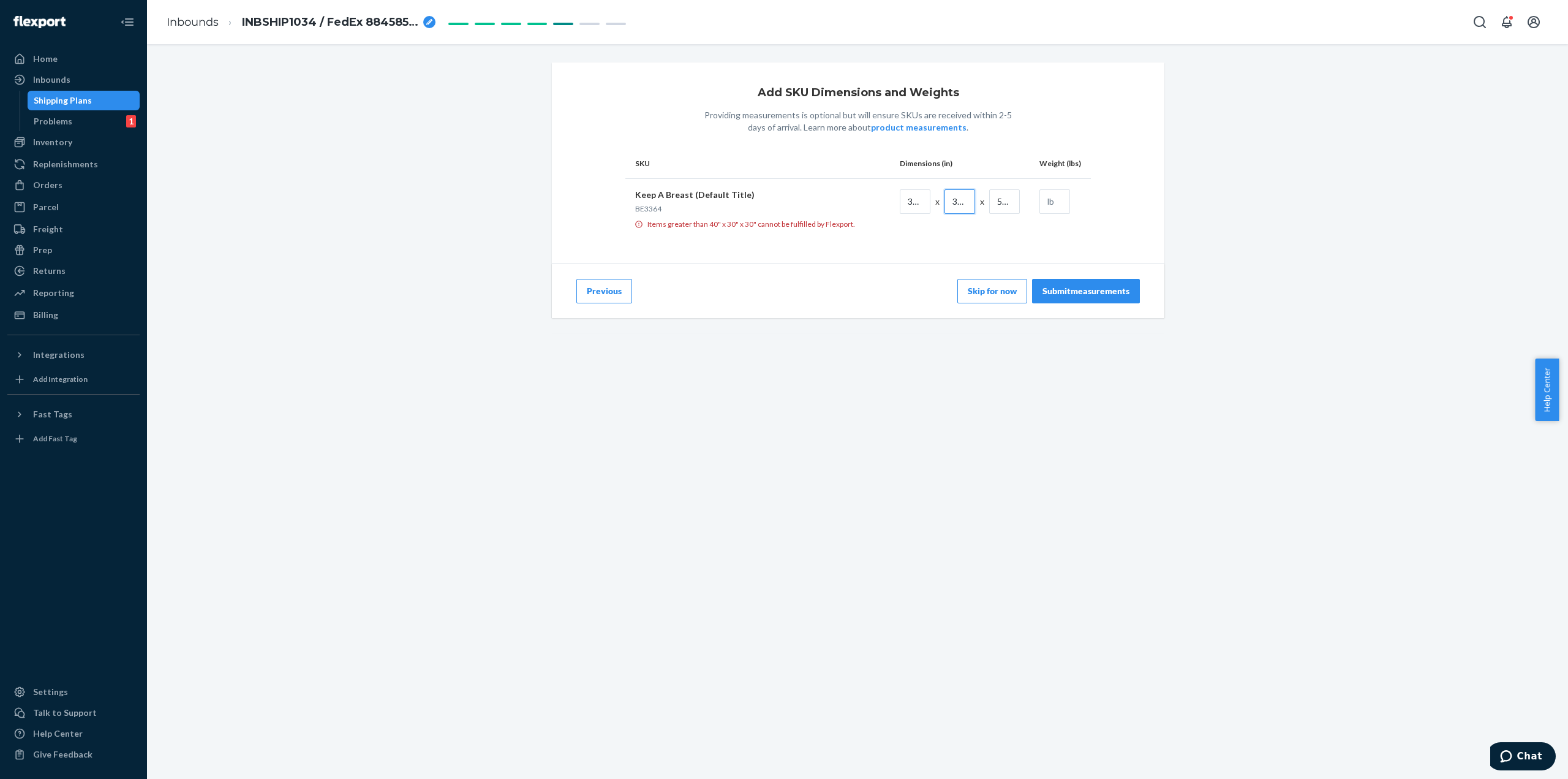
click at [954, 206] on input "39.5" at bounding box center [959, 202] width 30 height 25
paste input "15.5"
type input "15.55"
click at [905, 196] on input "32.48" at bounding box center [915, 202] width 30 height 25
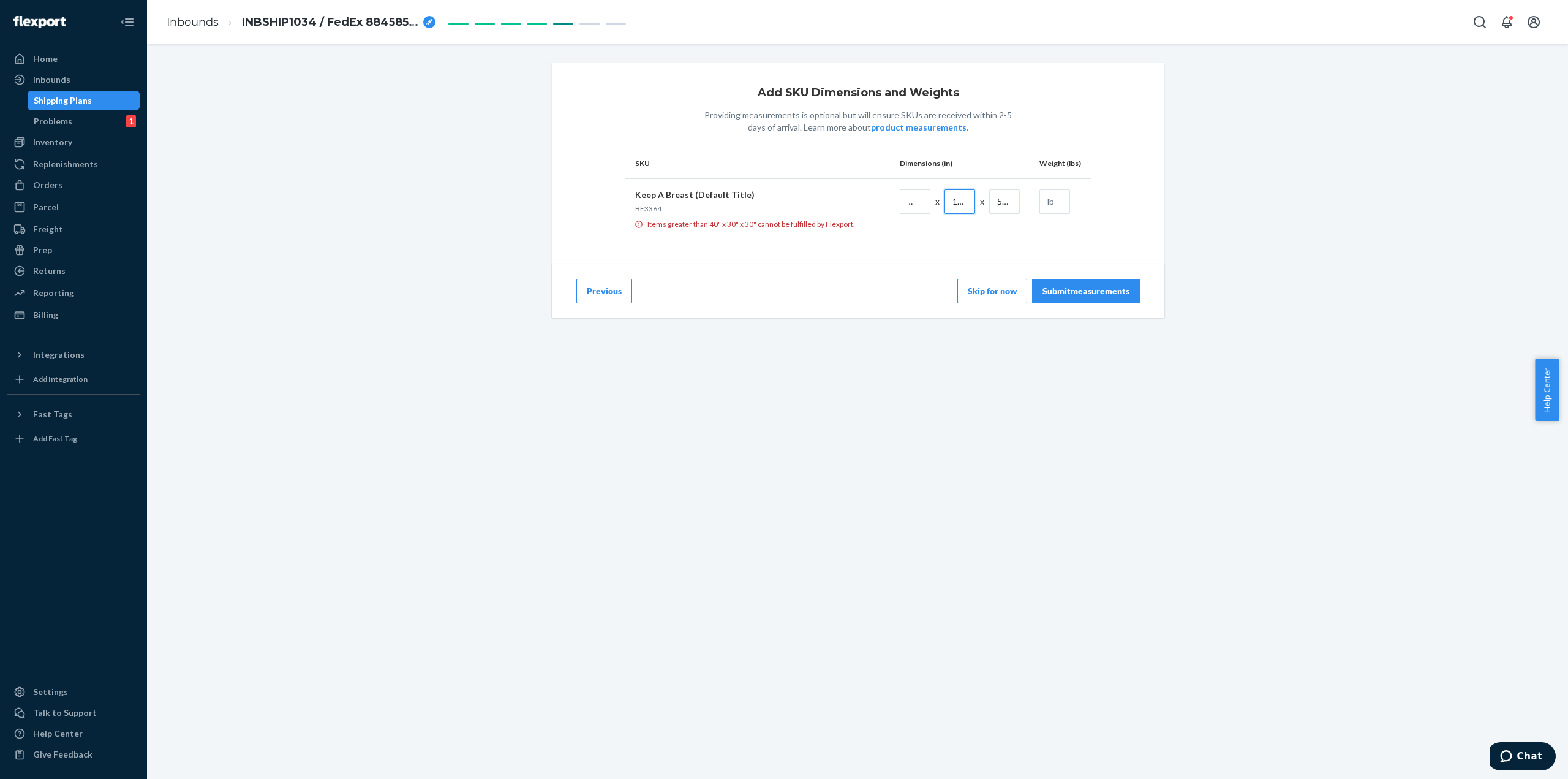
scroll to position [0, 0]
click at [950, 203] on input "15.55" at bounding box center [959, 202] width 30 height 25
click at [1002, 205] on input "59.5" at bounding box center [1004, 202] width 30 height 25
click at [1005, 204] on input "59.5" at bounding box center [1004, 202] width 30 height 25
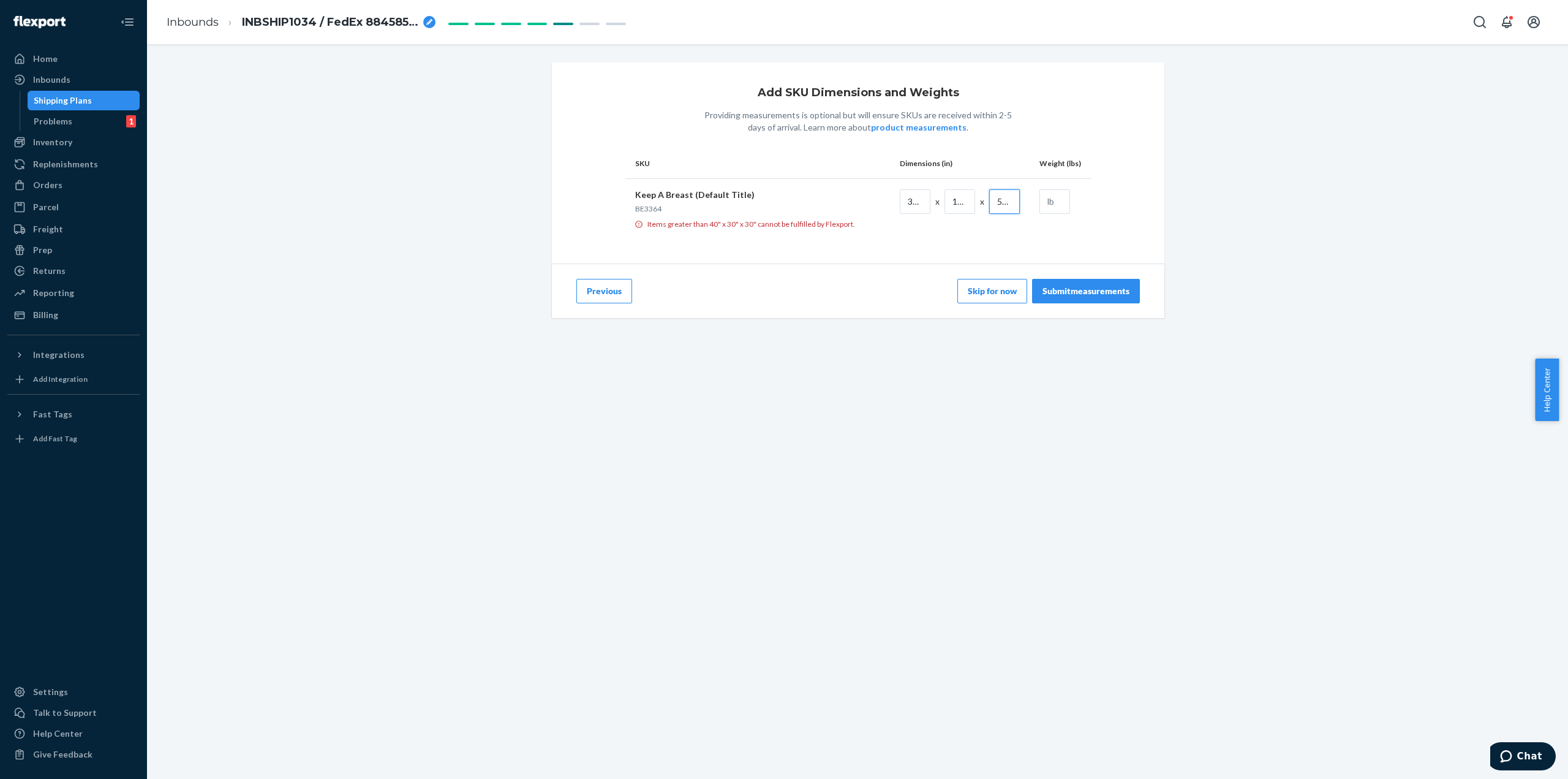
click at [1005, 204] on input "59.5" at bounding box center [1004, 202] width 30 height 25
paste input "23.43"
type input "23.43"
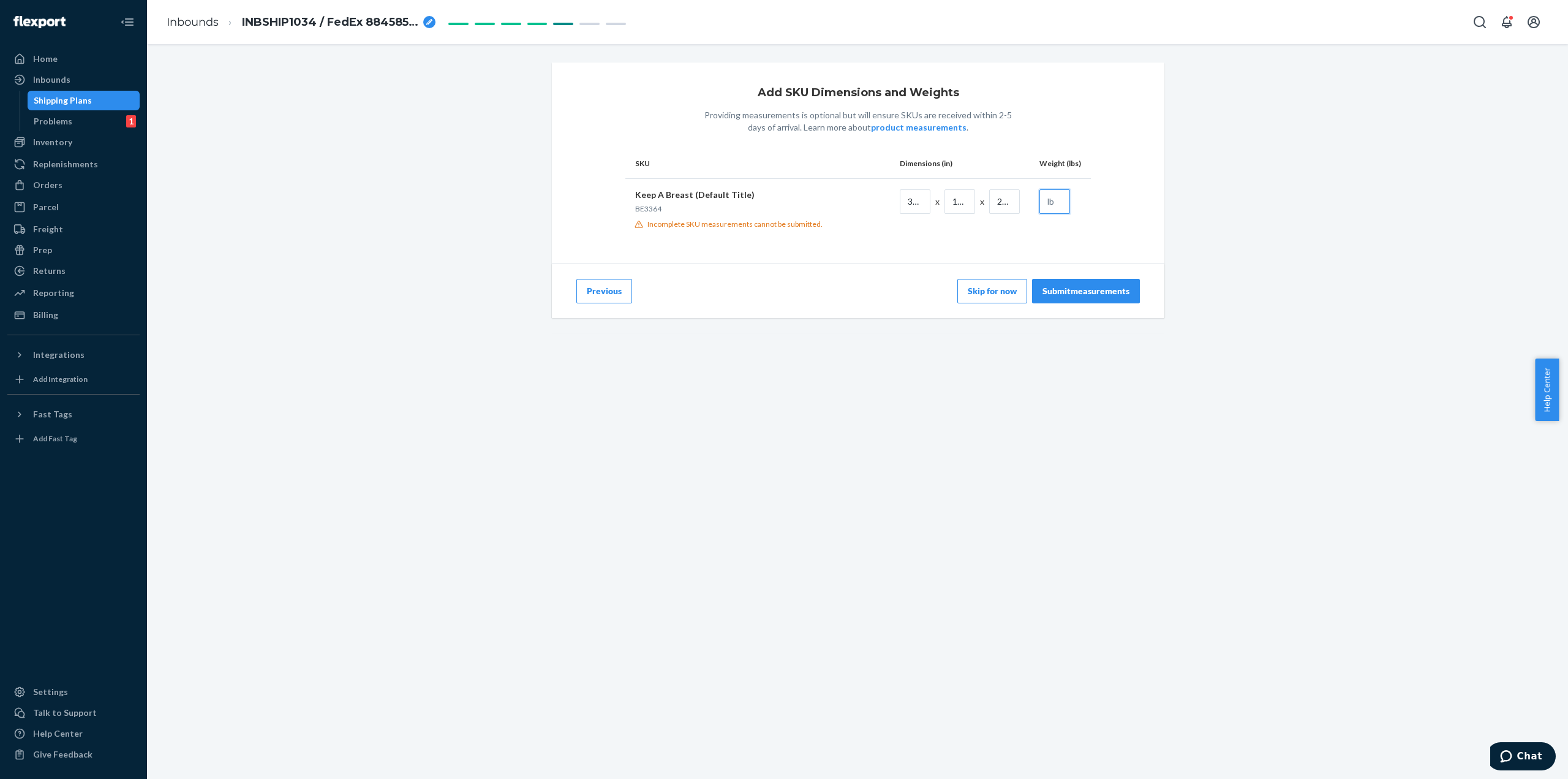
click at [1056, 206] on input "text" at bounding box center [1054, 202] width 30 height 25
click at [1051, 203] on input "text" at bounding box center [1054, 202] width 30 height 25
type input "40.6"
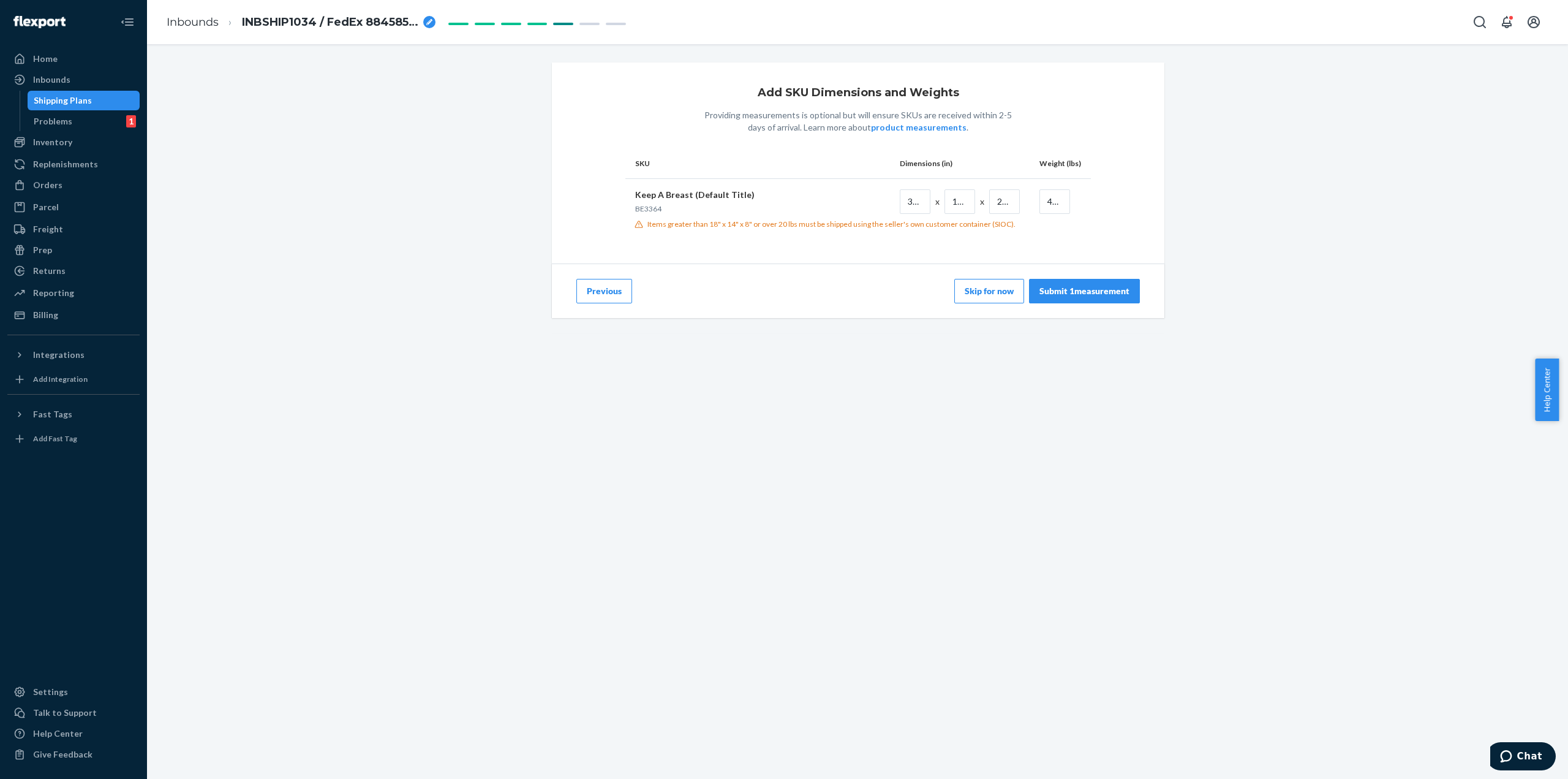
click at [924, 493] on div "Add SKU Dimensions and Weights Providing measurements is optional but will ensu…" at bounding box center [857, 296] width 1403 height 468
click at [1111, 293] on div "Submit 1 measurement" at bounding box center [1085, 291] width 90 height 12
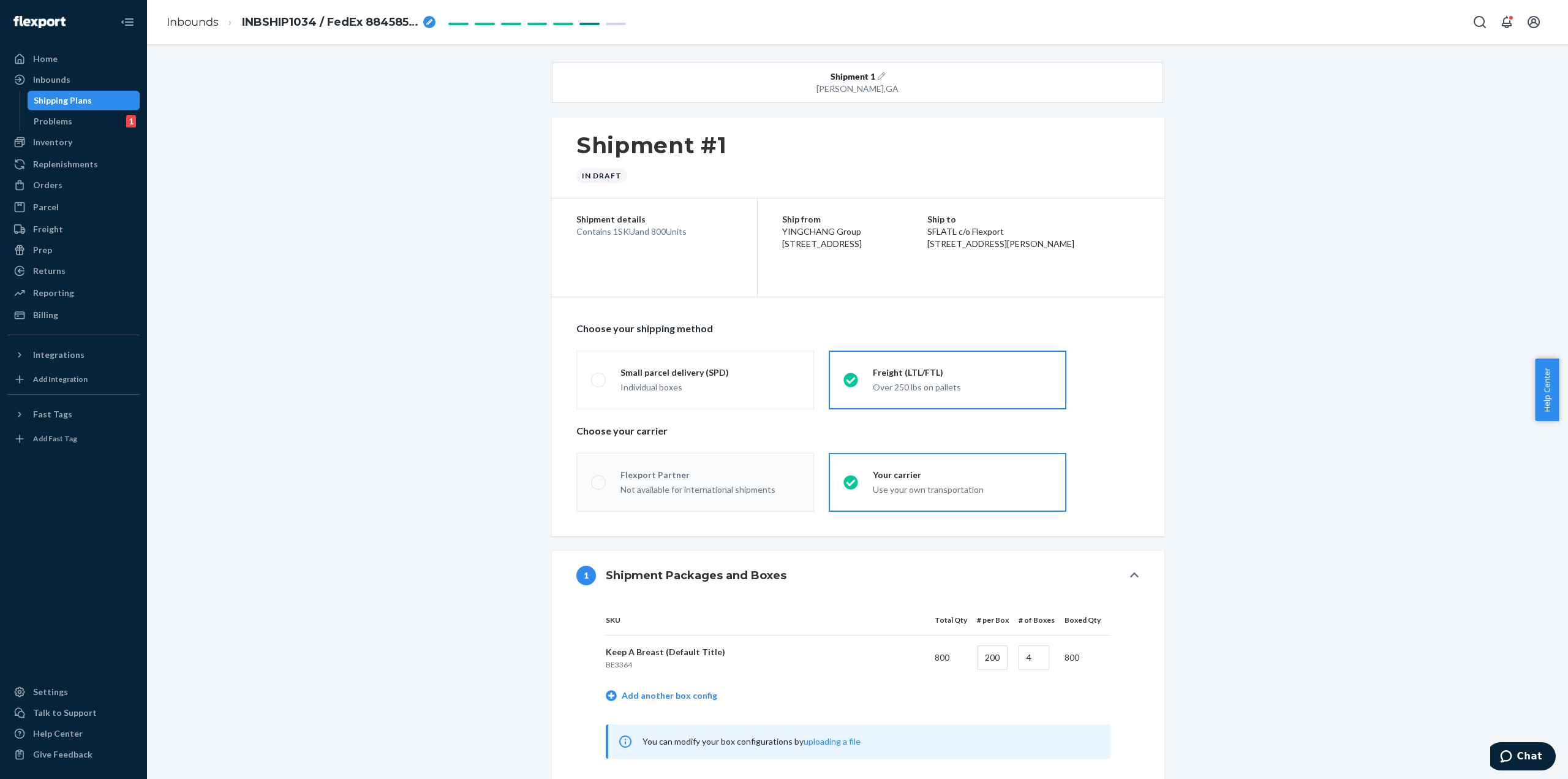
radio input "true"
radio input "false"
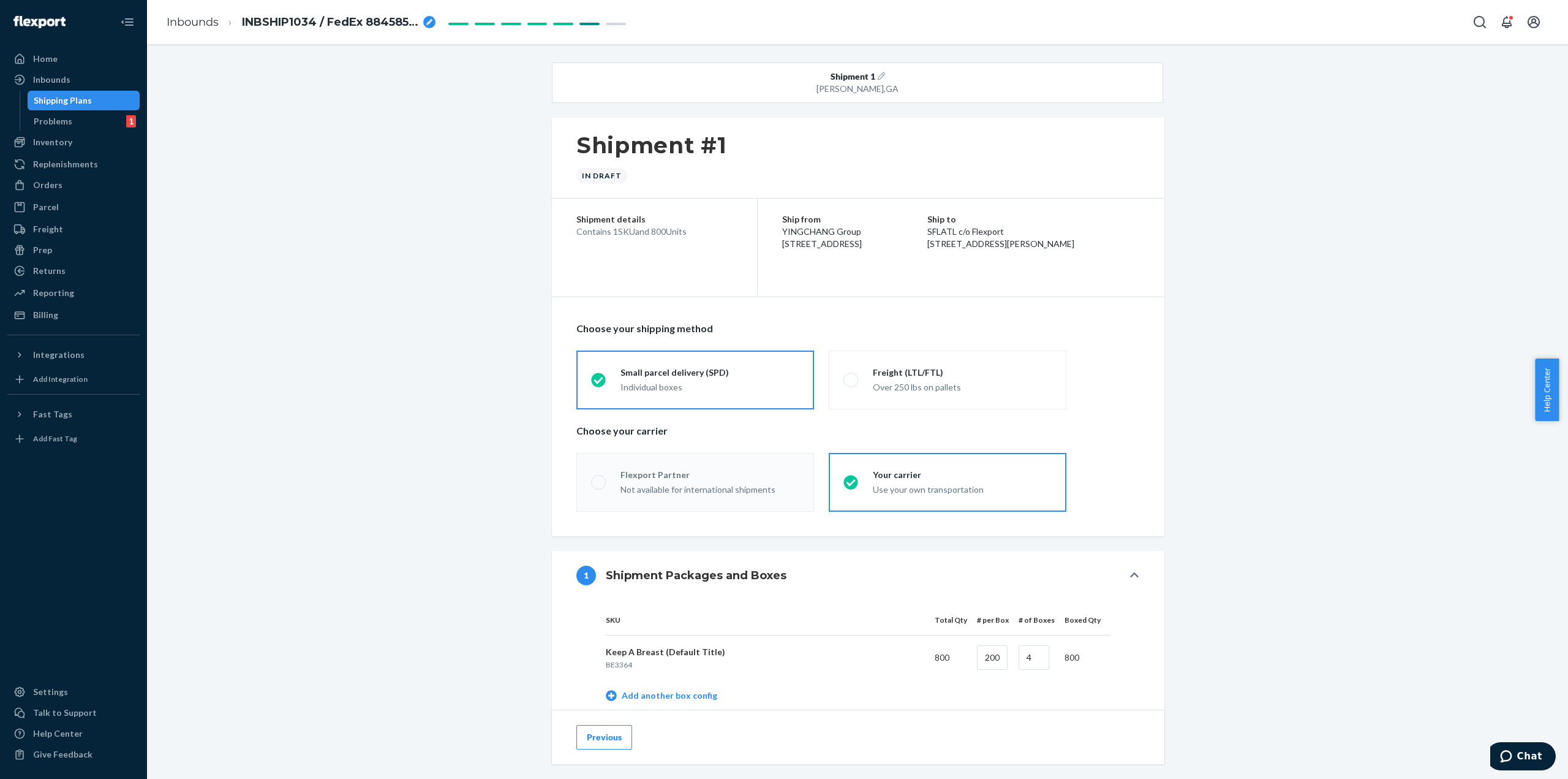
click at [691, 478] on div "Flexport Partner" at bounding box center [710, 475] width 179 height 12
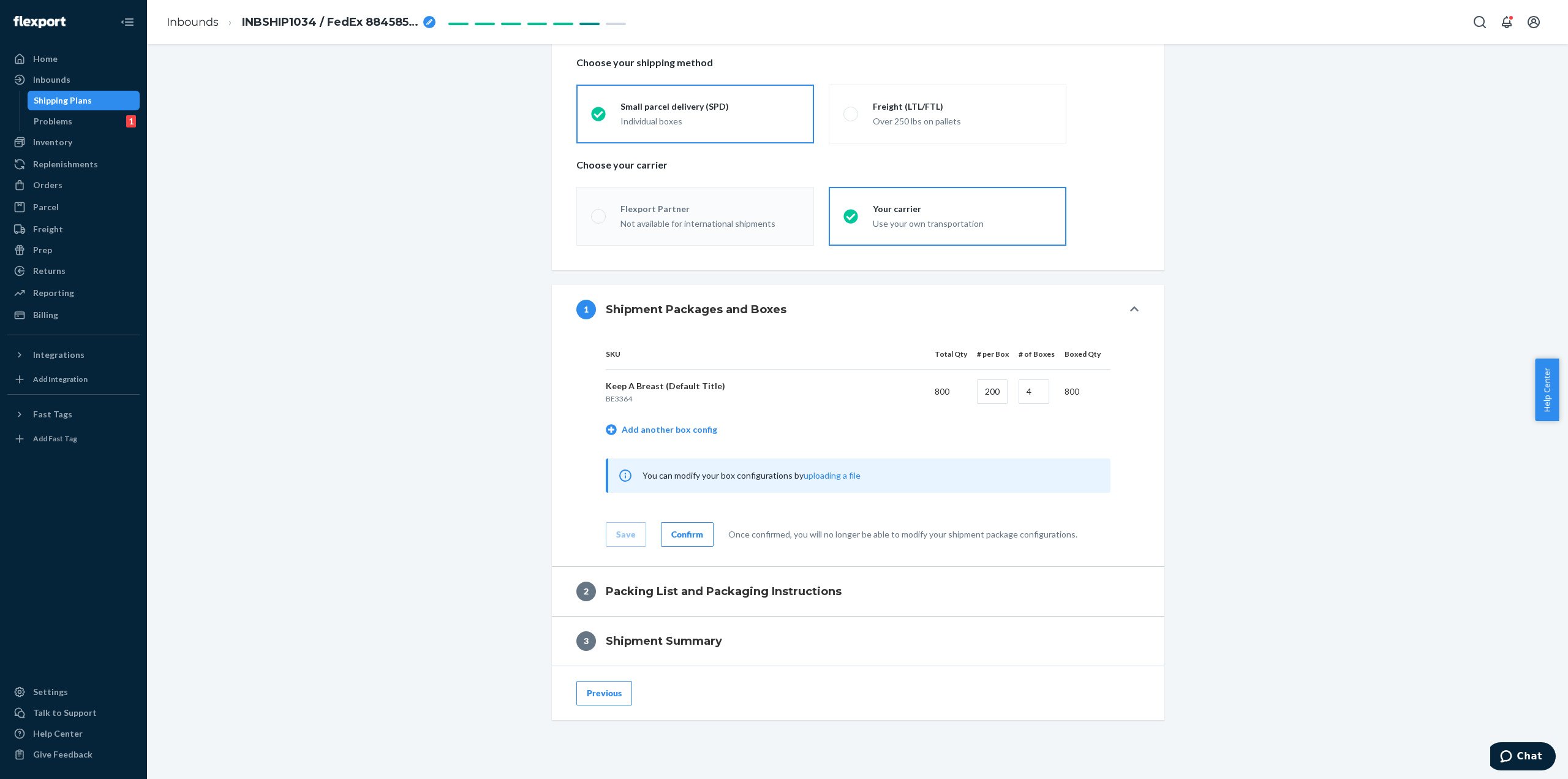
scroll to position [287, 0]
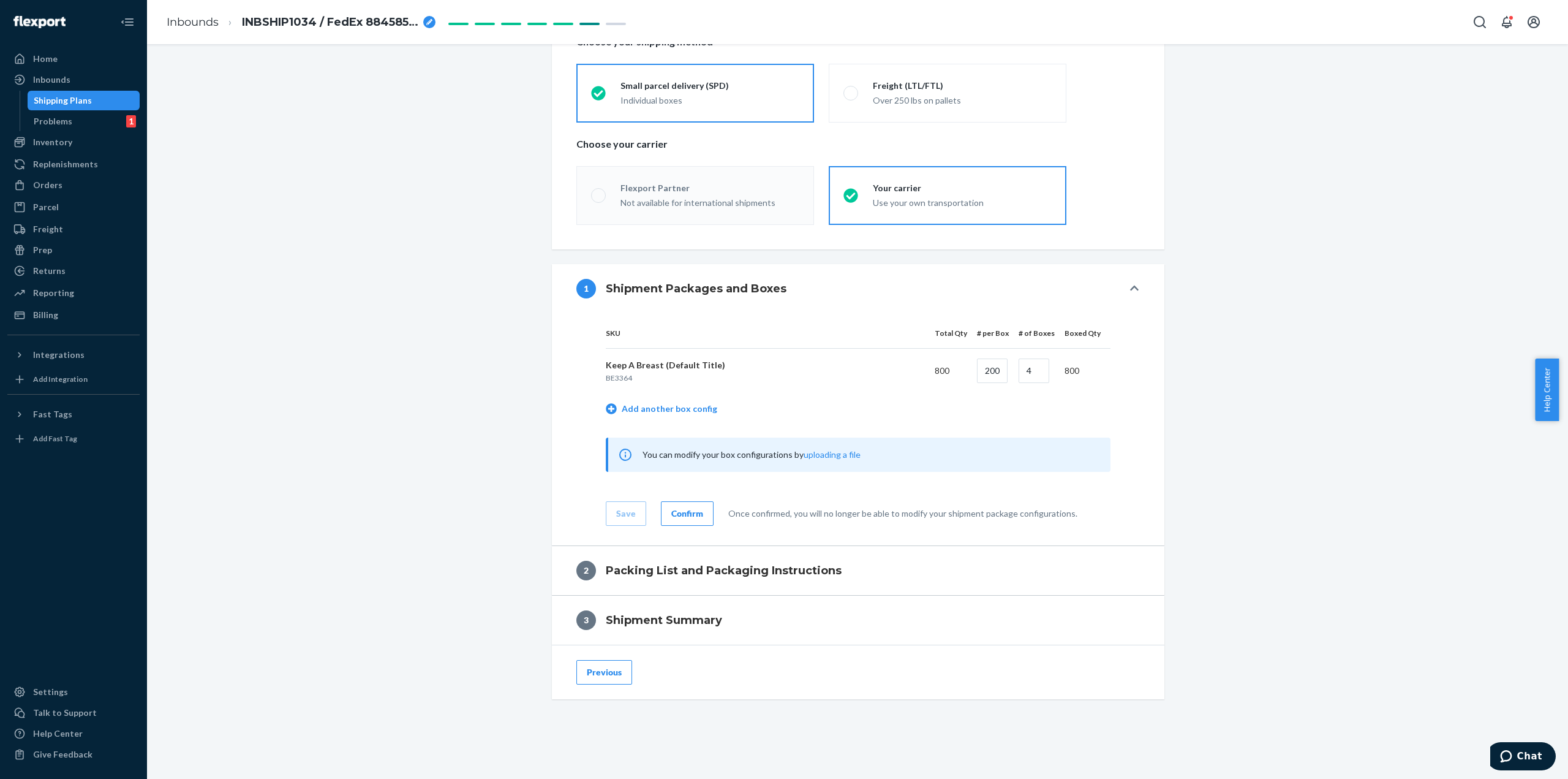
click at [680, 514] on div "Confirm" at bounding box center [687, 514] width 32 height 12
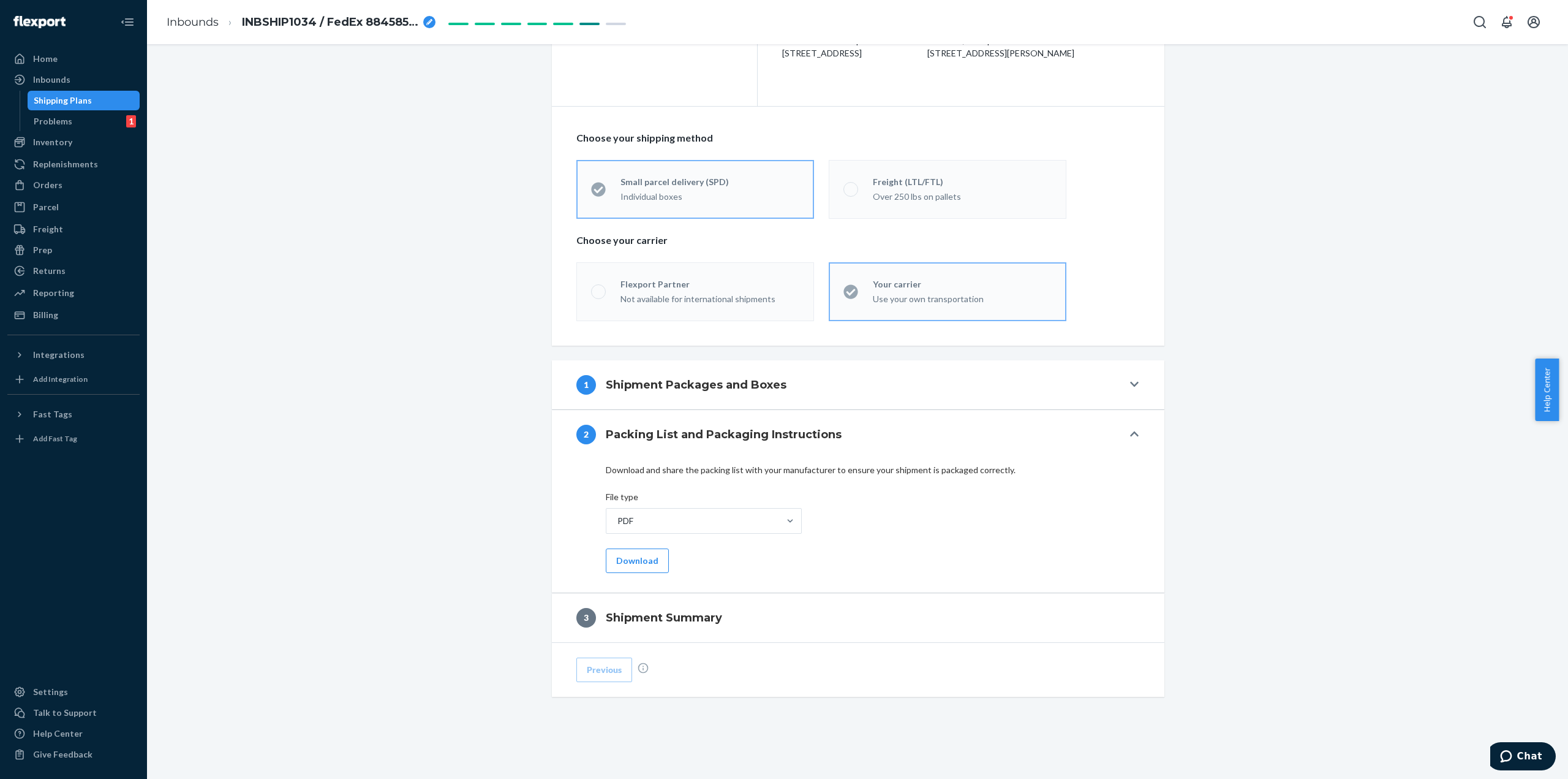
scroll to position [188, 0]
click at [606, 565] on button "Download" at bounding box center [637, 564] width 63 height 25
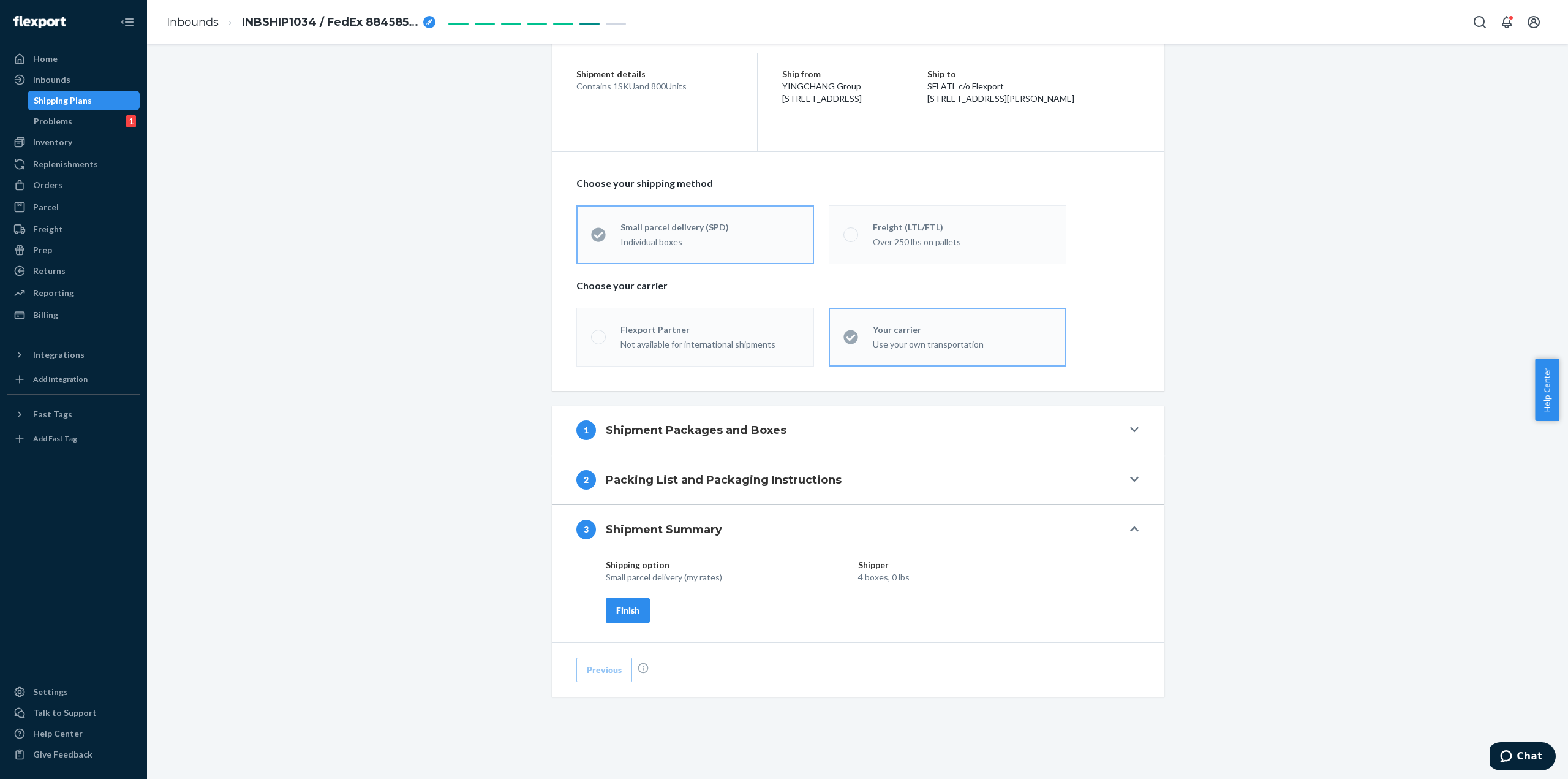
scroll to position [143, 0]
click at [635, 610] on button "Finish" at bounding box center [628, 613] width 44 height 25
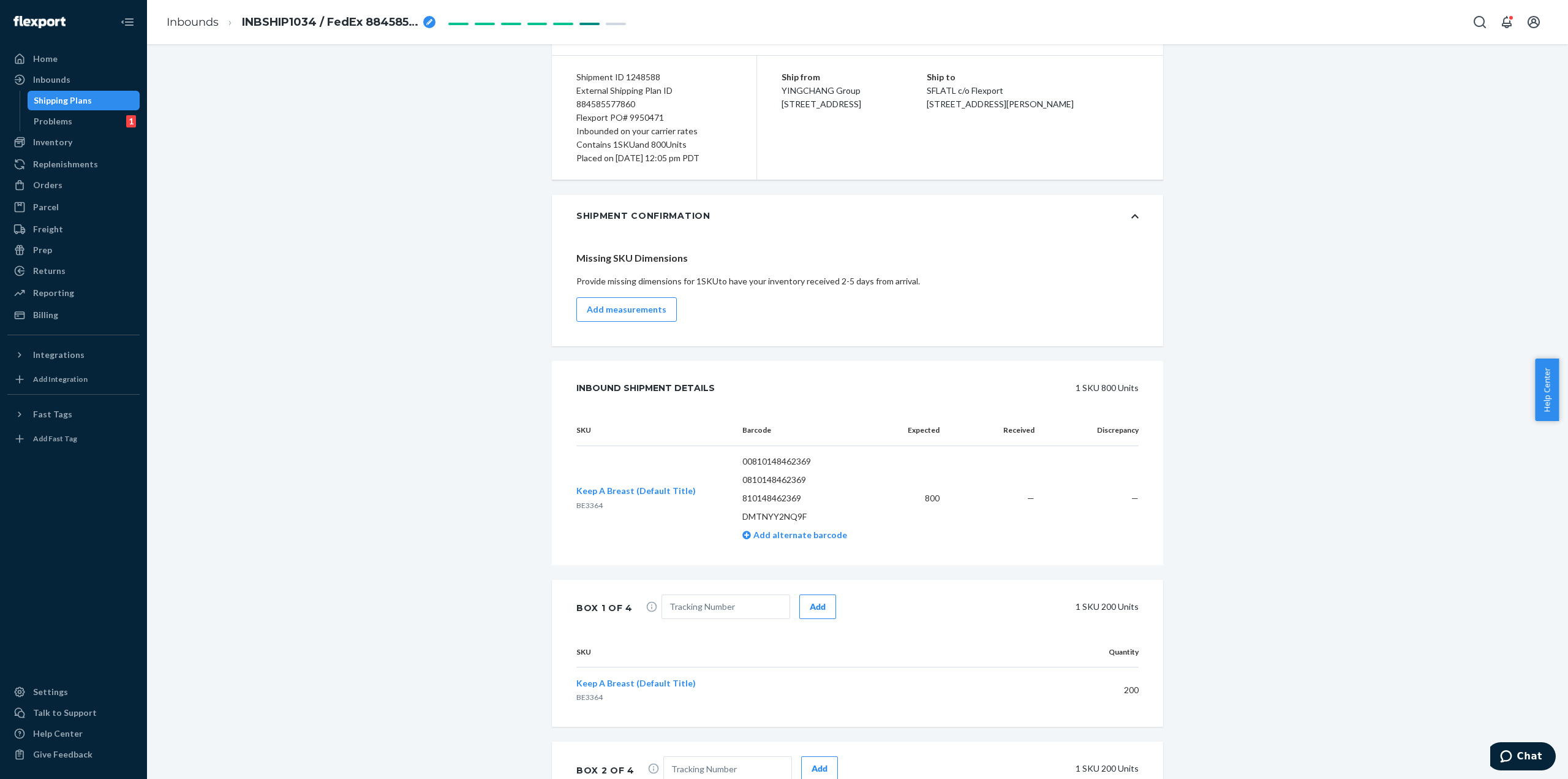
drag, startPoint x: 78, startPoint y: 80, endPoint x: 688, endPoint y: 261, distance: 636.3
click at [78, 80] on div "Inbounds" at bounding box center [73, 80] width 130 height 17
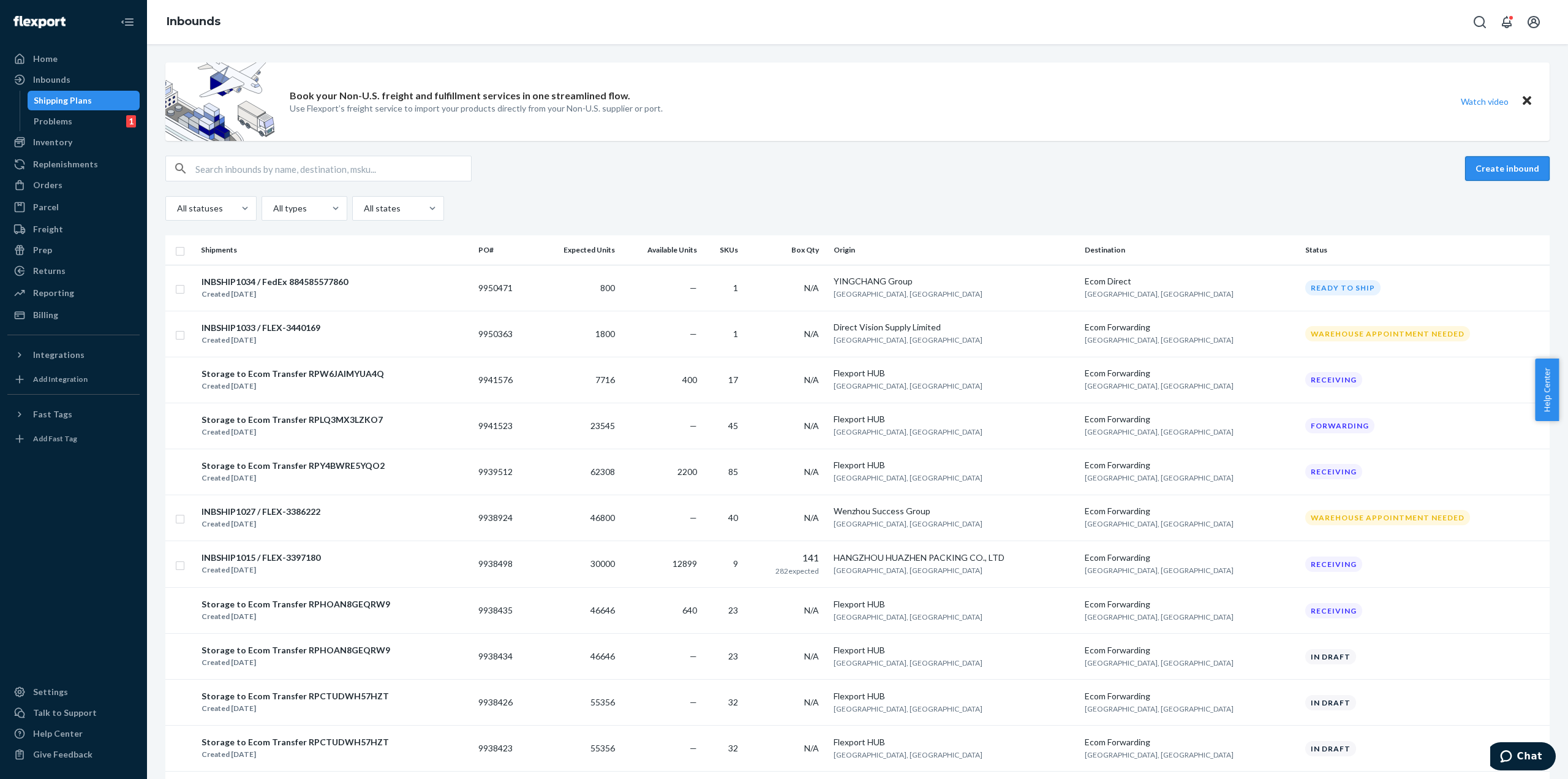
click at [1497, 170] on button "Create inbound" at bounding box center [1507, 168] width 85 height 25
click at [308, 288] on div "Created [DATE]" at bounding box center [275, 294] width 147 height 12
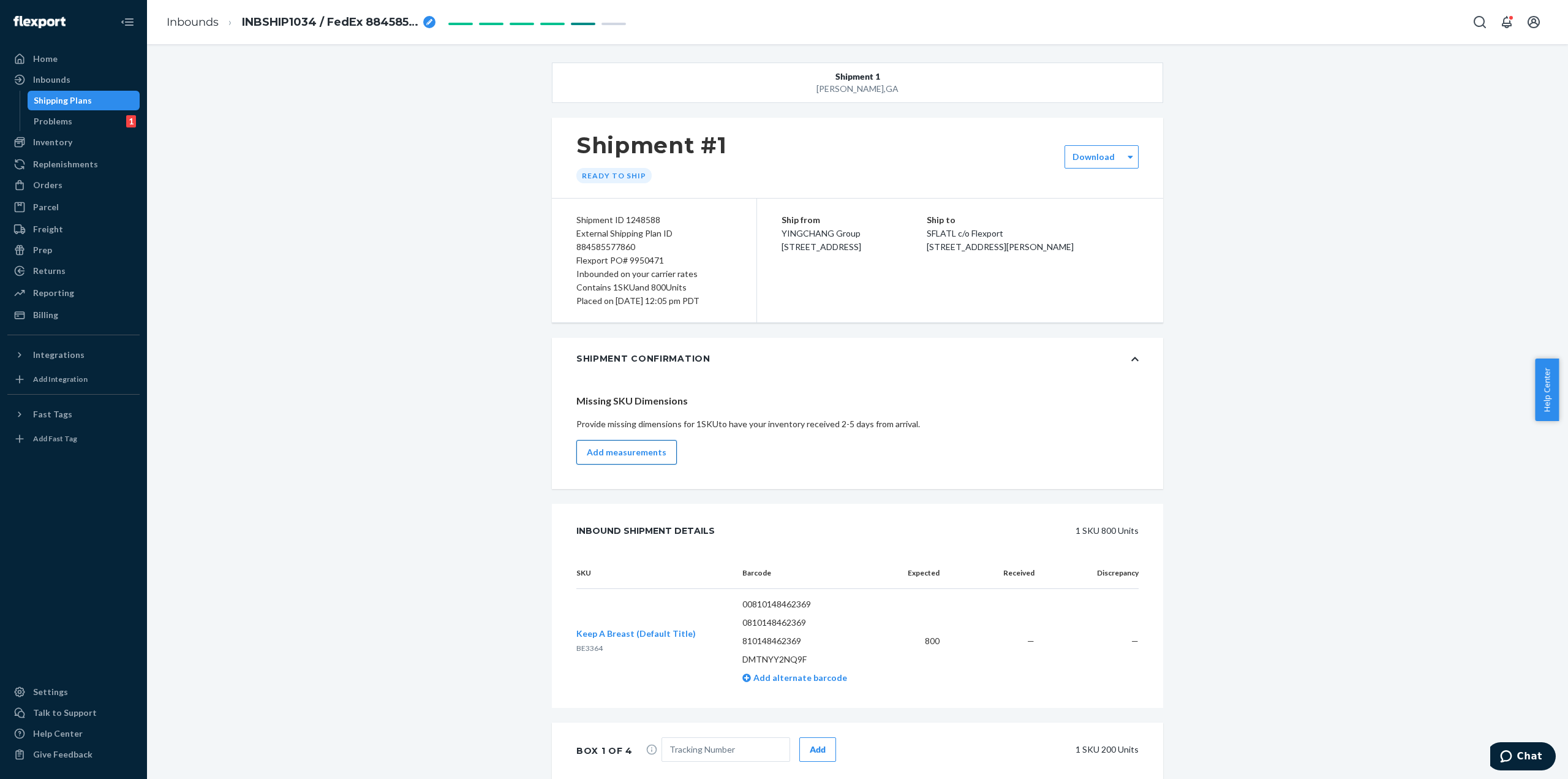
click at [639, 451] on button "Add measurements" at bounding box center [626, 452] width 100 height 25
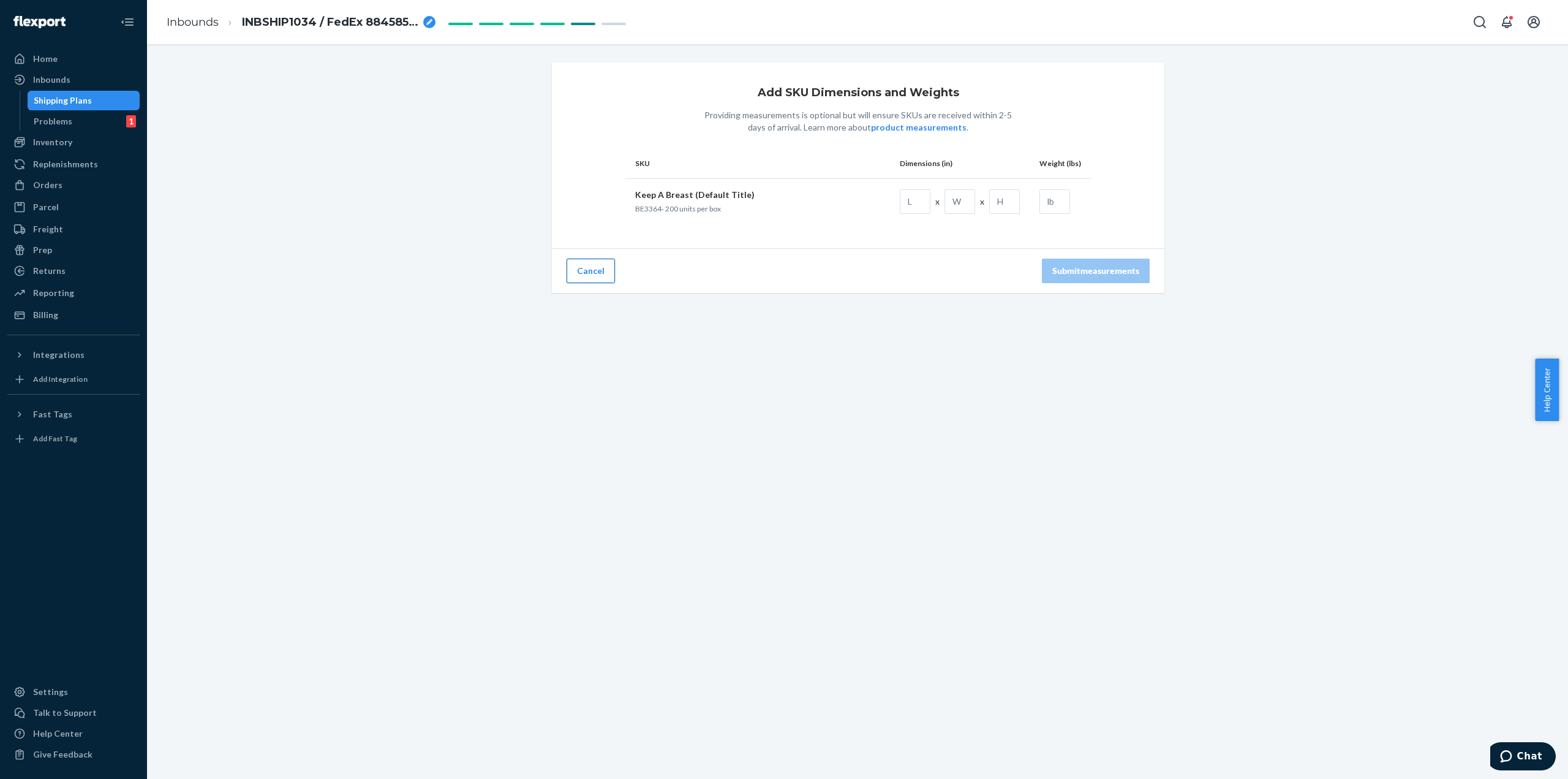
click at [597, 275] on button "Cancel" at bounding box center [590, 271] width 48 height 25
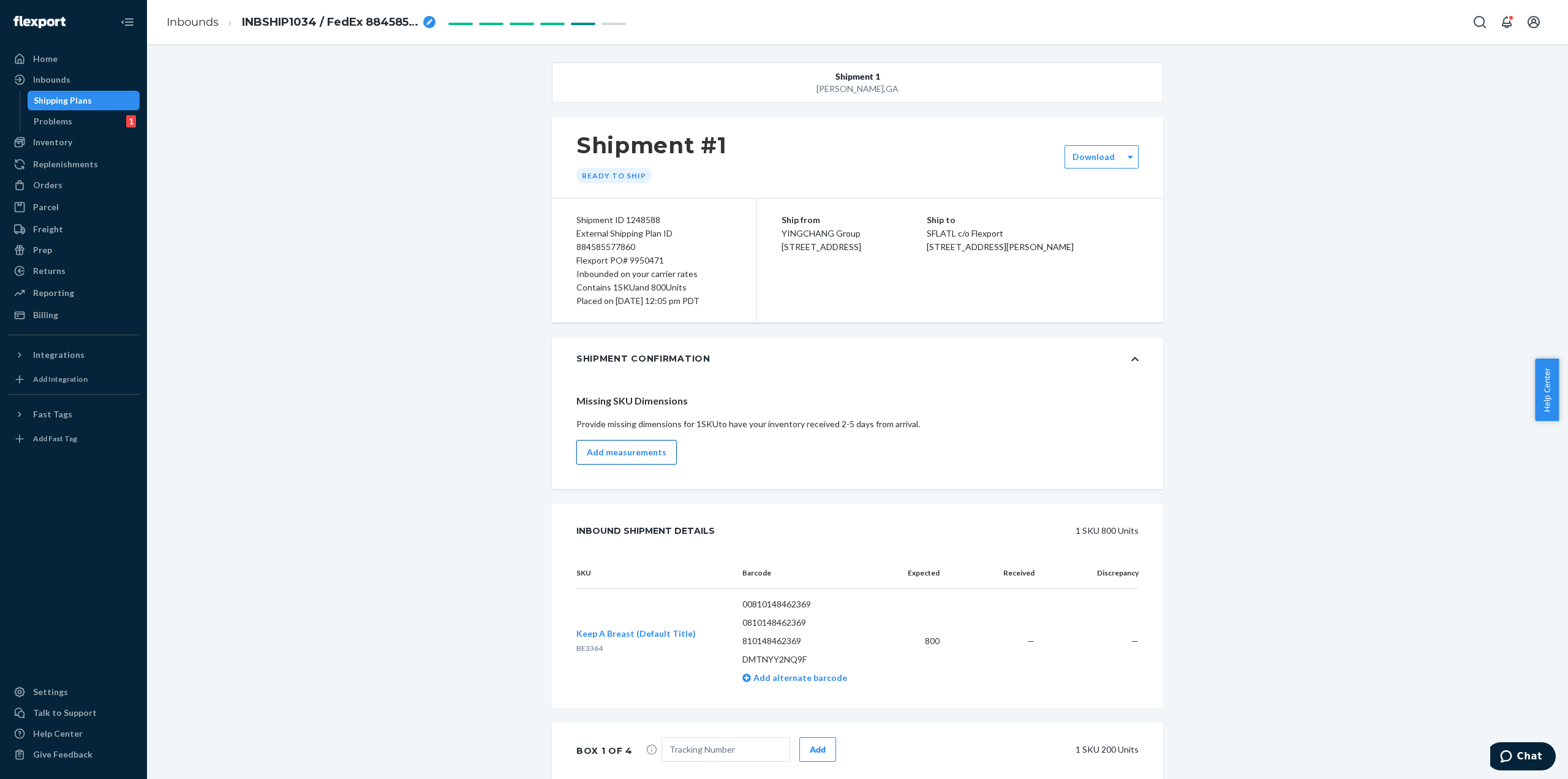
click at [632, 450] on button "Add measurements" at bounding box center [626, 452] width 100 height 25
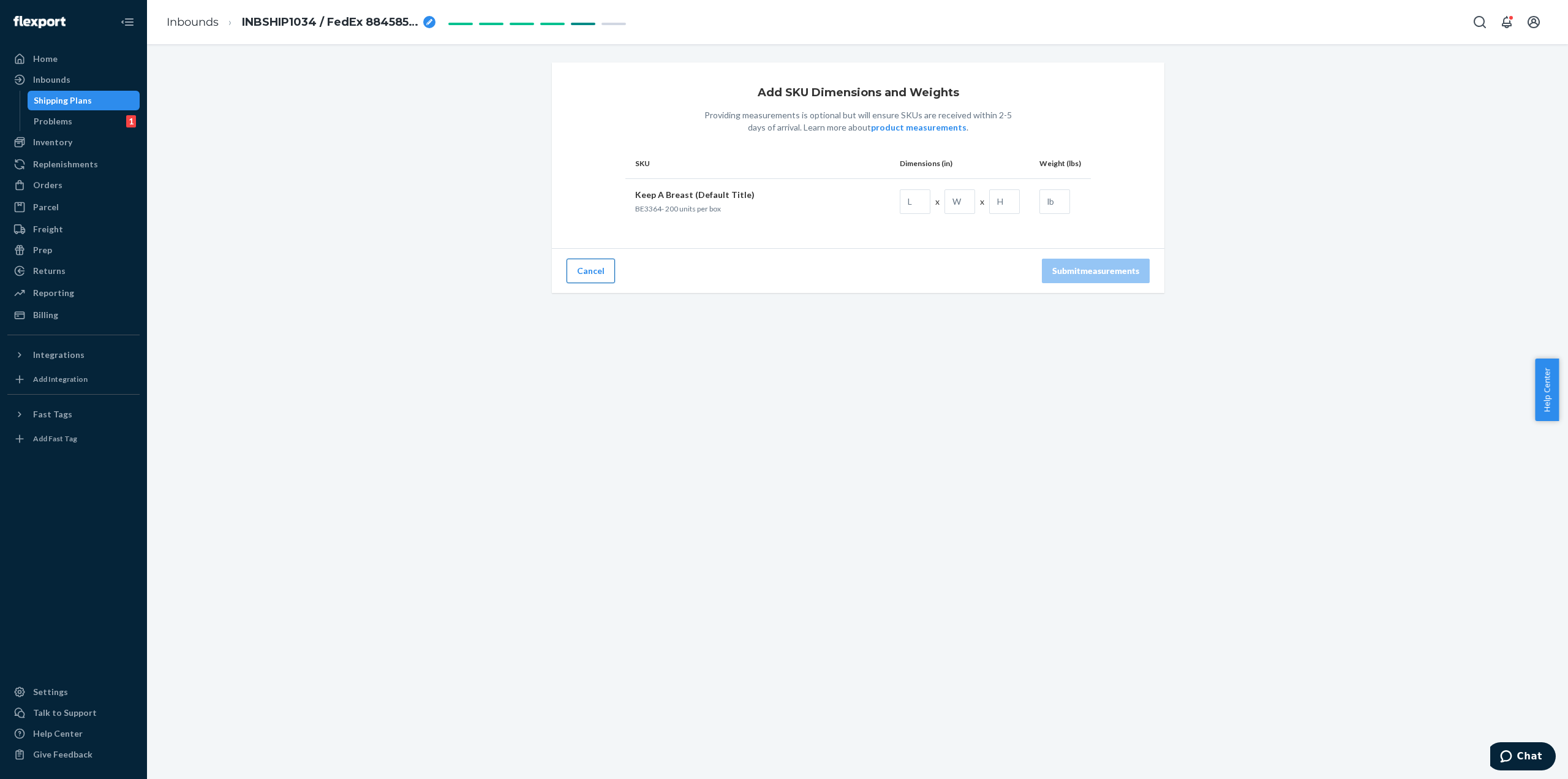
click at [603, 275] on button "Cancel" at bounding box center [590, 271] width 48 height 25
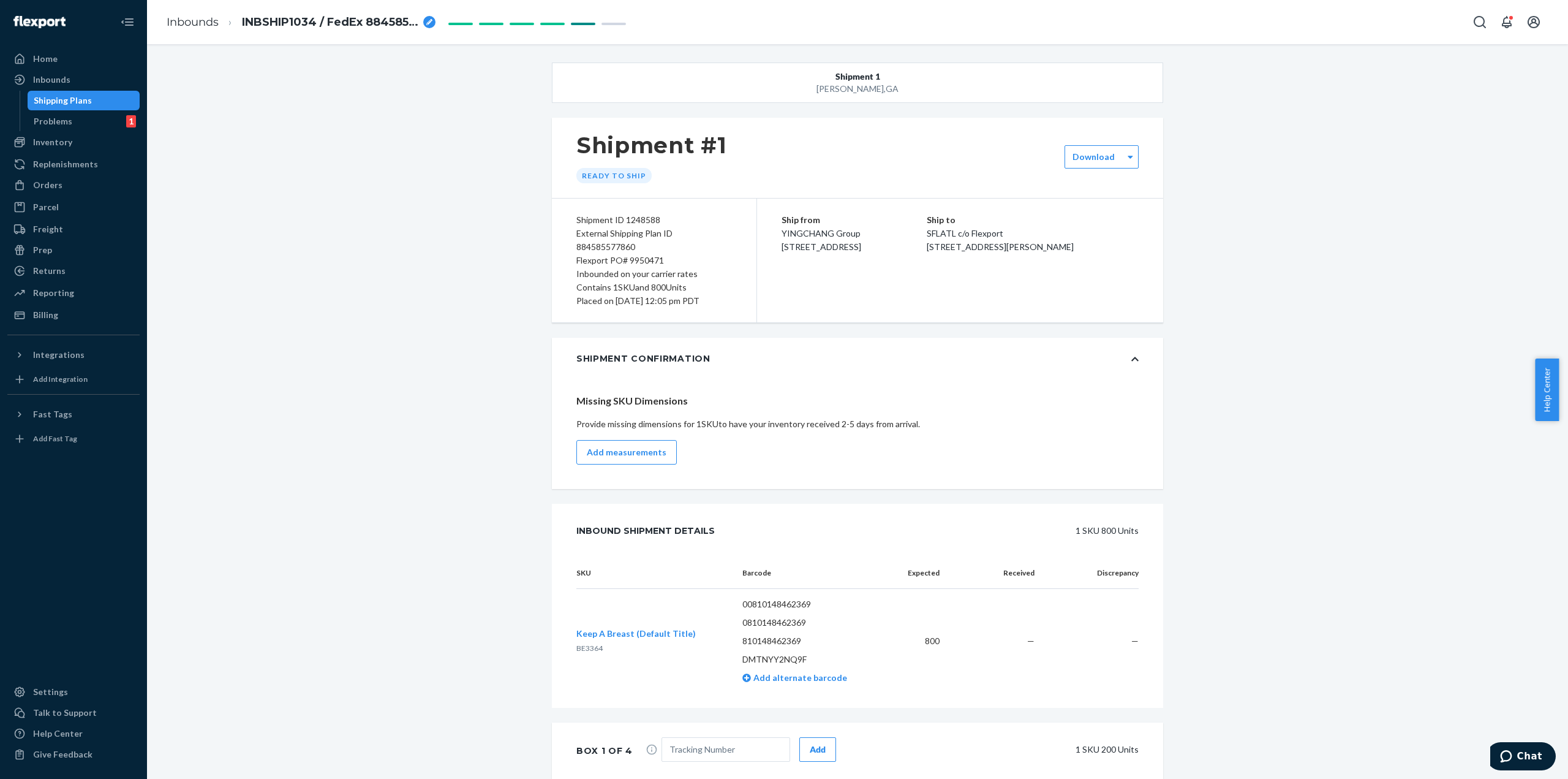
click at [441, 211] on div "Shipment [GEOGRAPHIC_DATA][PERSON_NAME] Shipment #1 Ready to ship Download Ship…" at bounding box center [857, 729] width 1403 height 1331
